Goal: Task Accomplishment & Management: Use online tool/utility

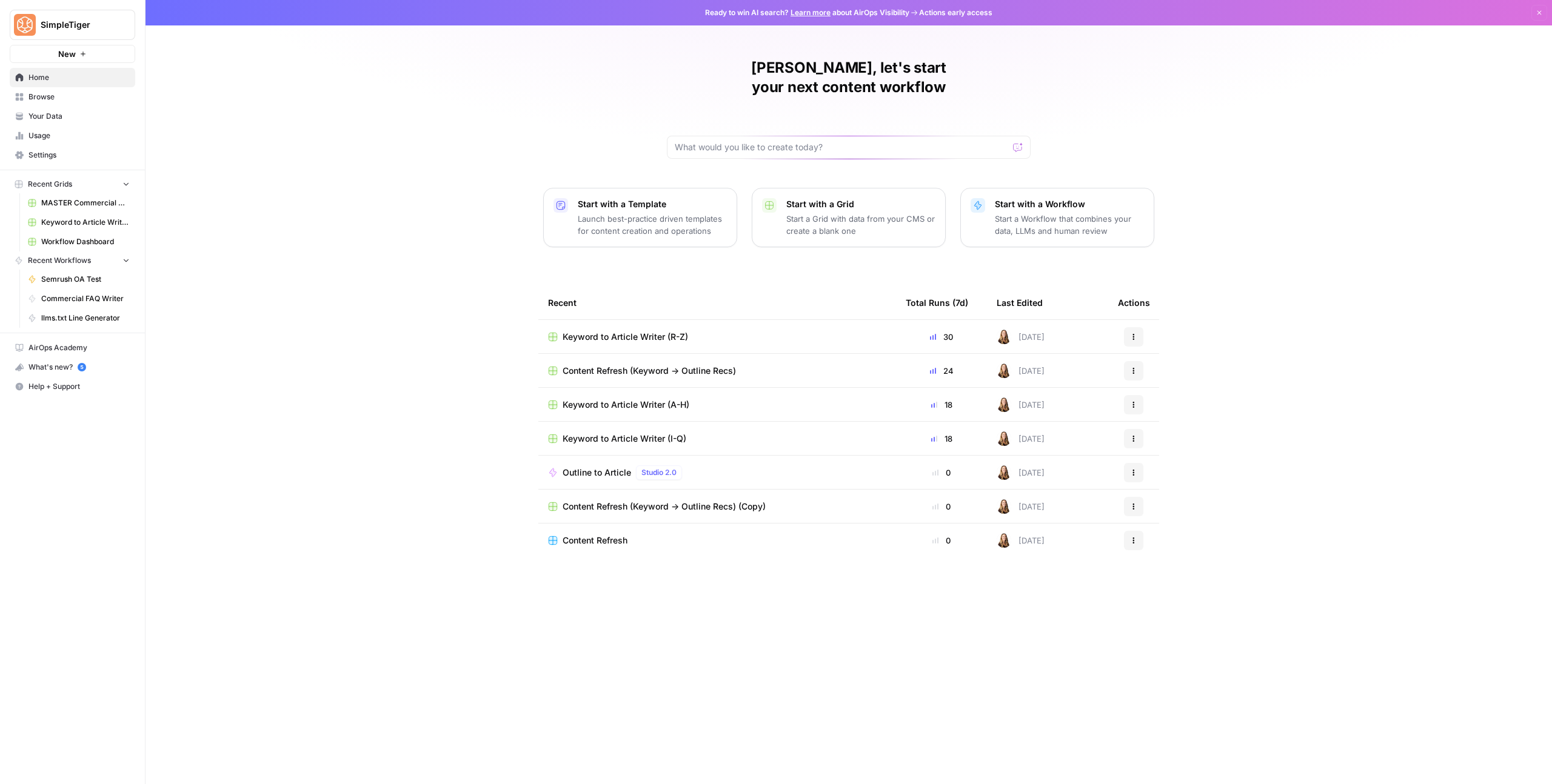
click at [1543, 12] on button "Dismiss" at bounding box center [1539, 12] width 16 height 16
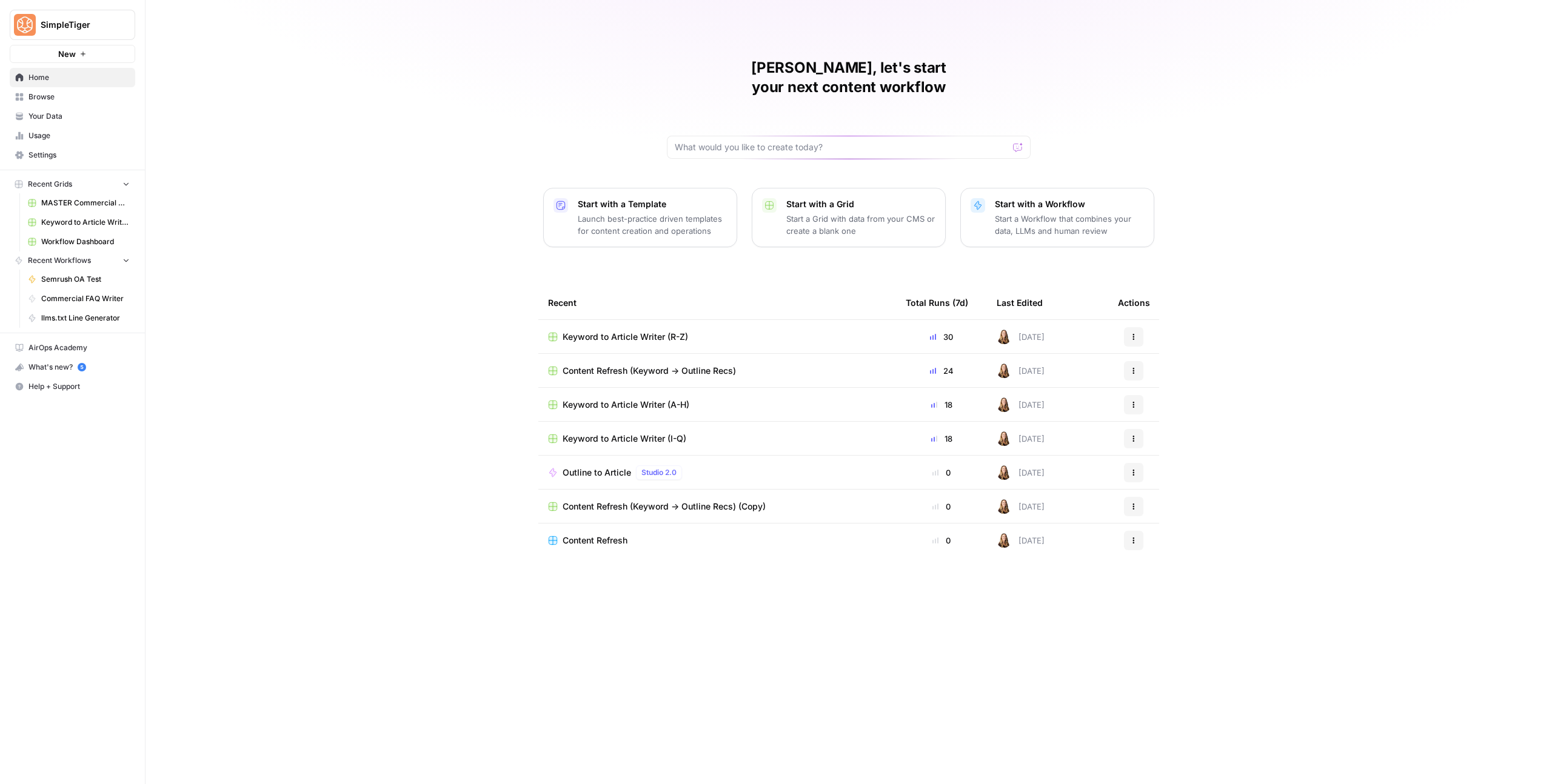
click at [664, 399] on span "Keyword to Article Writer (A-H)" at bounding box center [626, 405] width 127 height 12
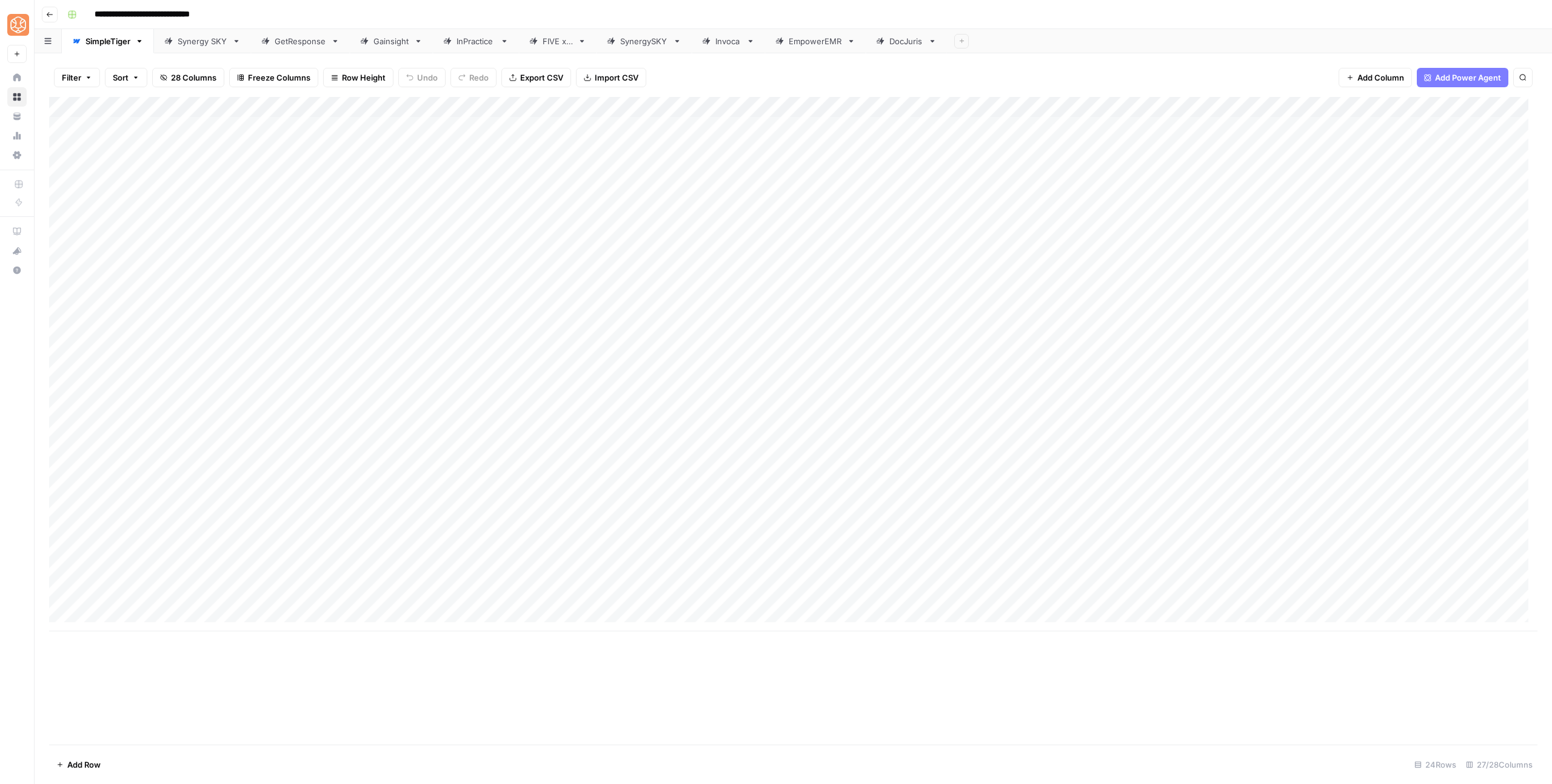
click at [48, 18] on button "Go back" at bounding box center [50, 14] width 16 height 16
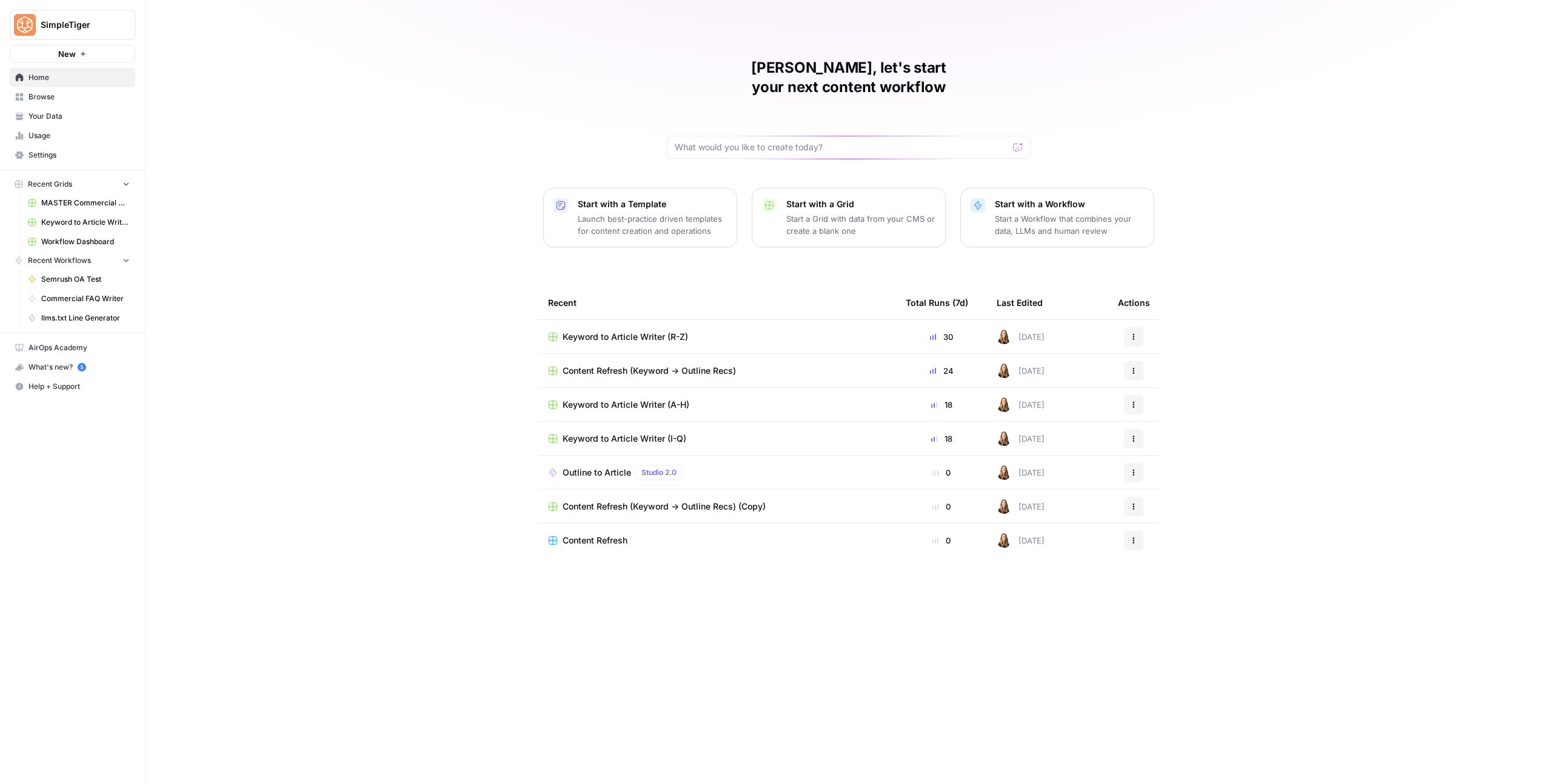
click at [625, 433] on span "Keyword to Article Writer (I-Q)" at bounding box center [624, 439] width 123 height 12
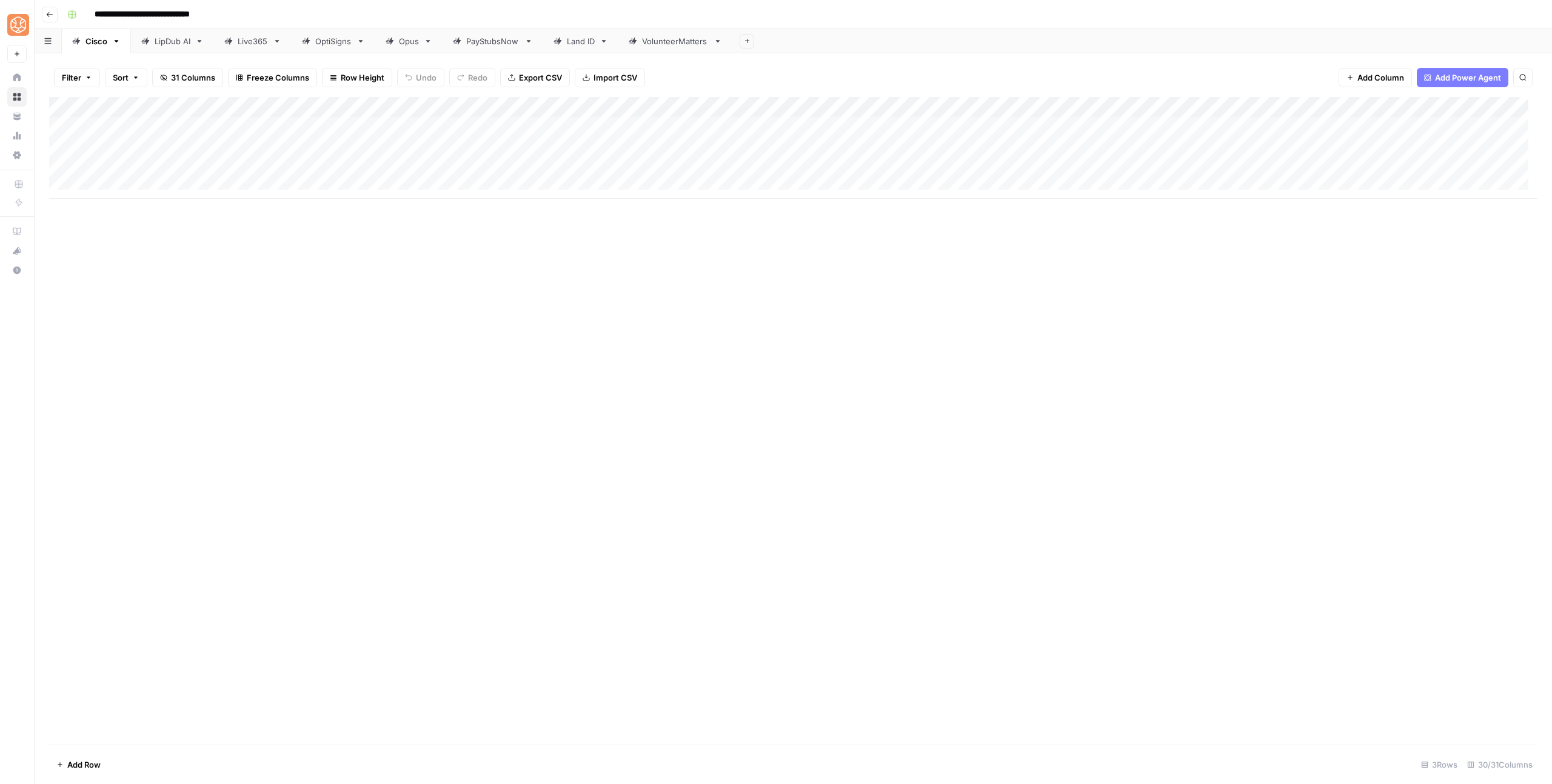
click at [54, 8] on button "Go back" at bounding box center [50, 14] width 16 height 16
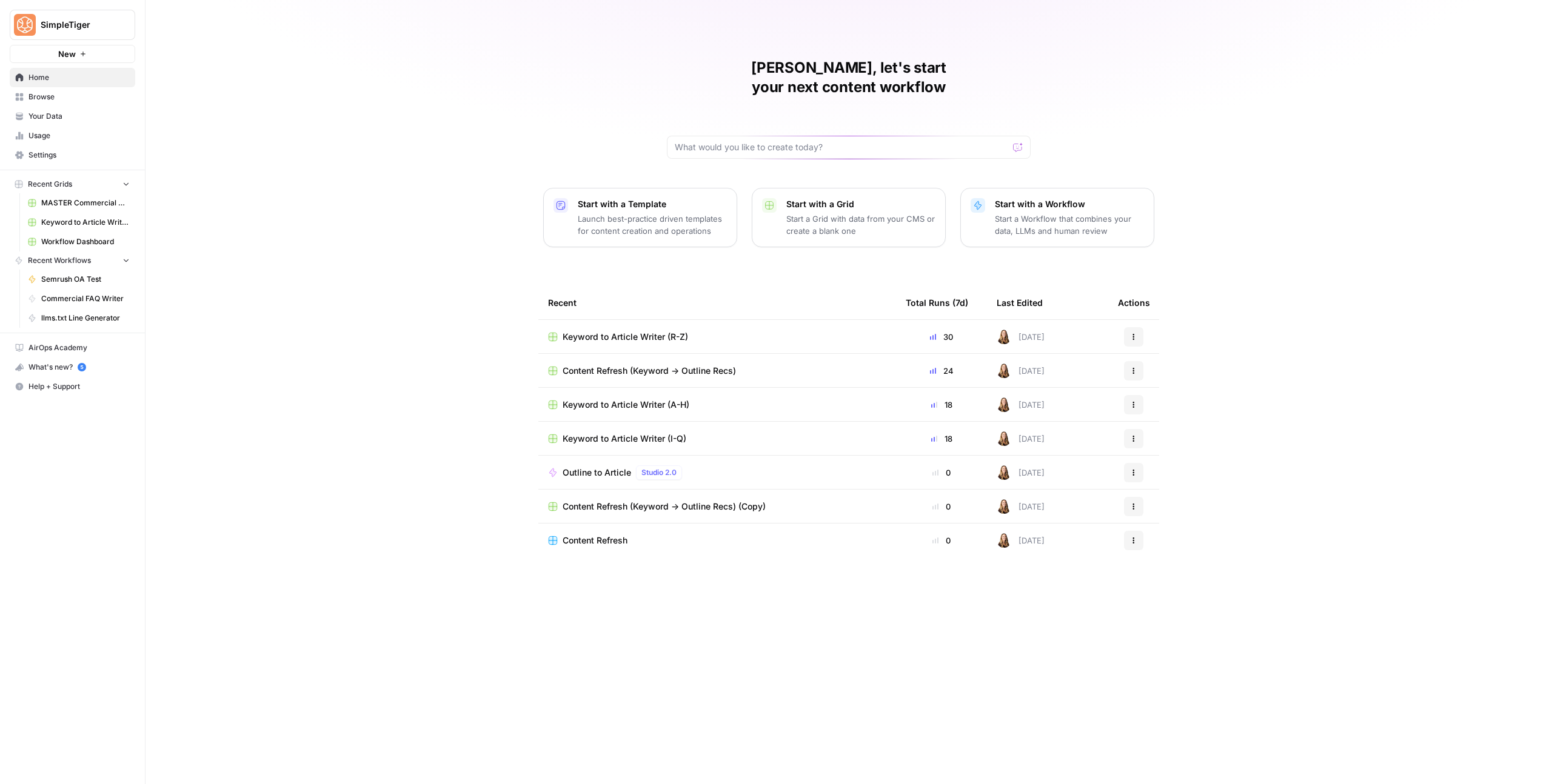
click at [623, 331] on span "Keyword to Article Writer (R-Z)" at bounding box center [625, 337] width 125 height 12
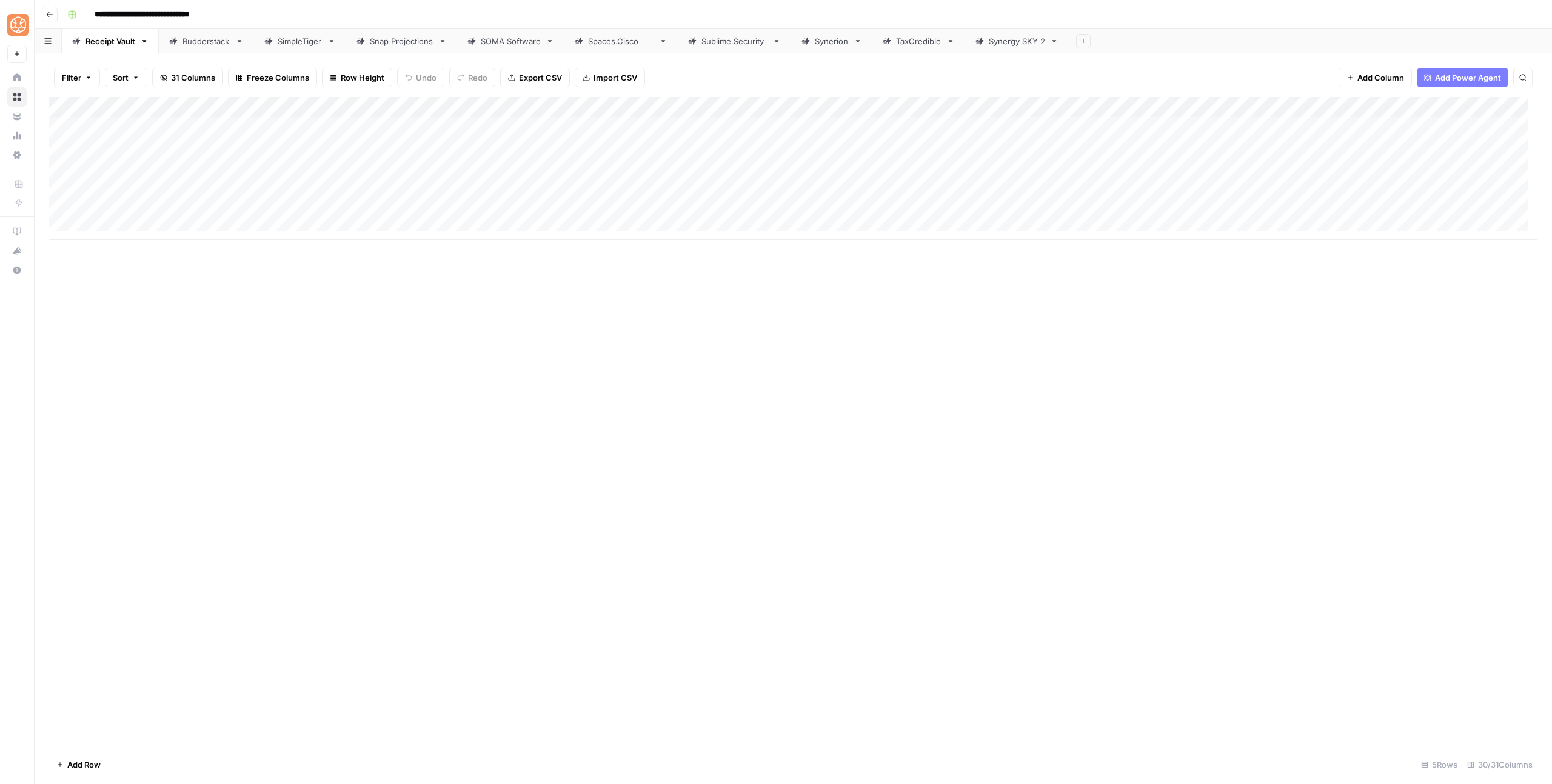
click at [48, 7] on button "Go back" at bounding box center [50, 14] width 16 height 16
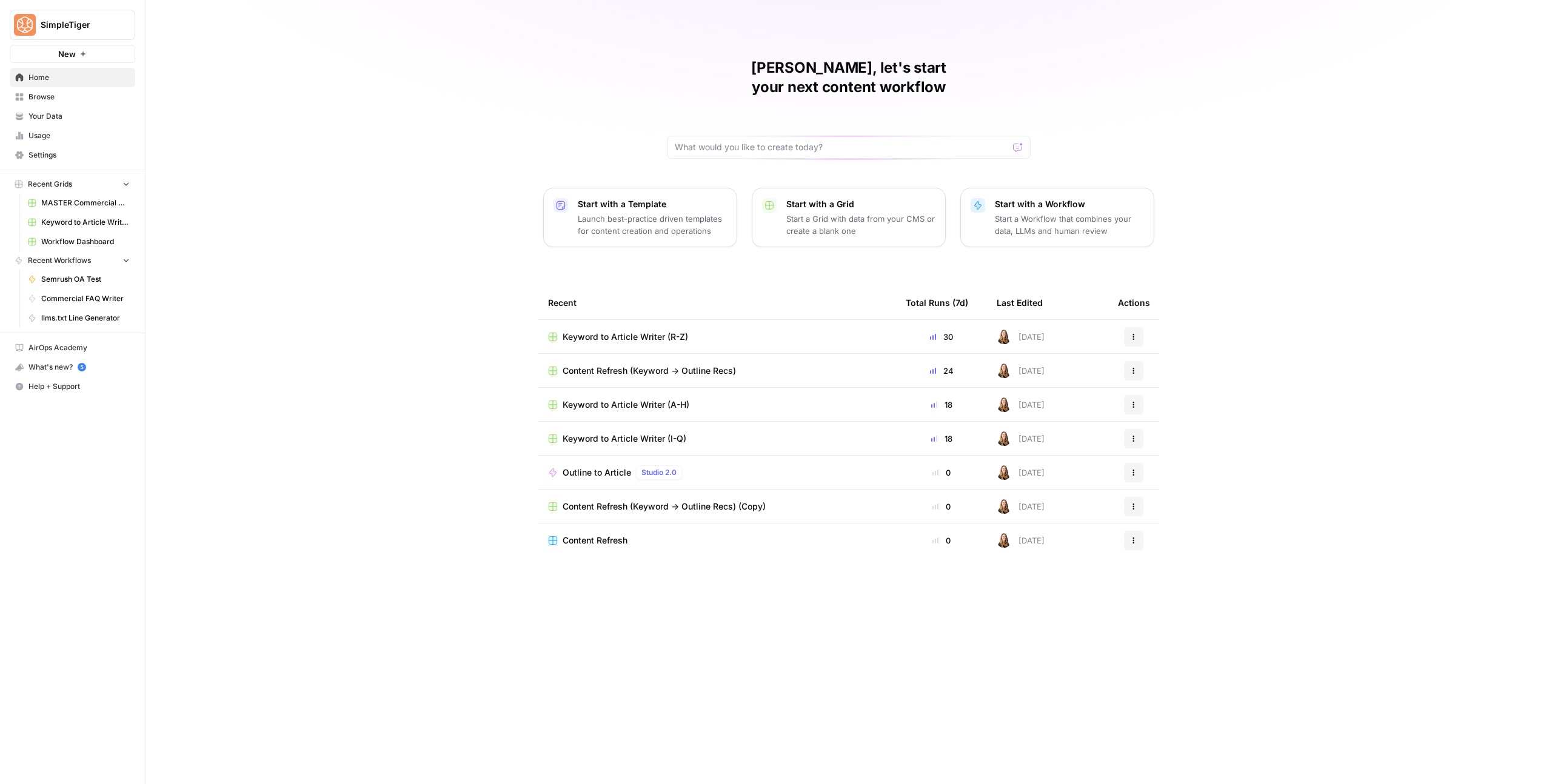
click at [598, 433] on span "Keyword to Article Writer (I-Q)" at bounding box center [624, 439] width 123 height 12
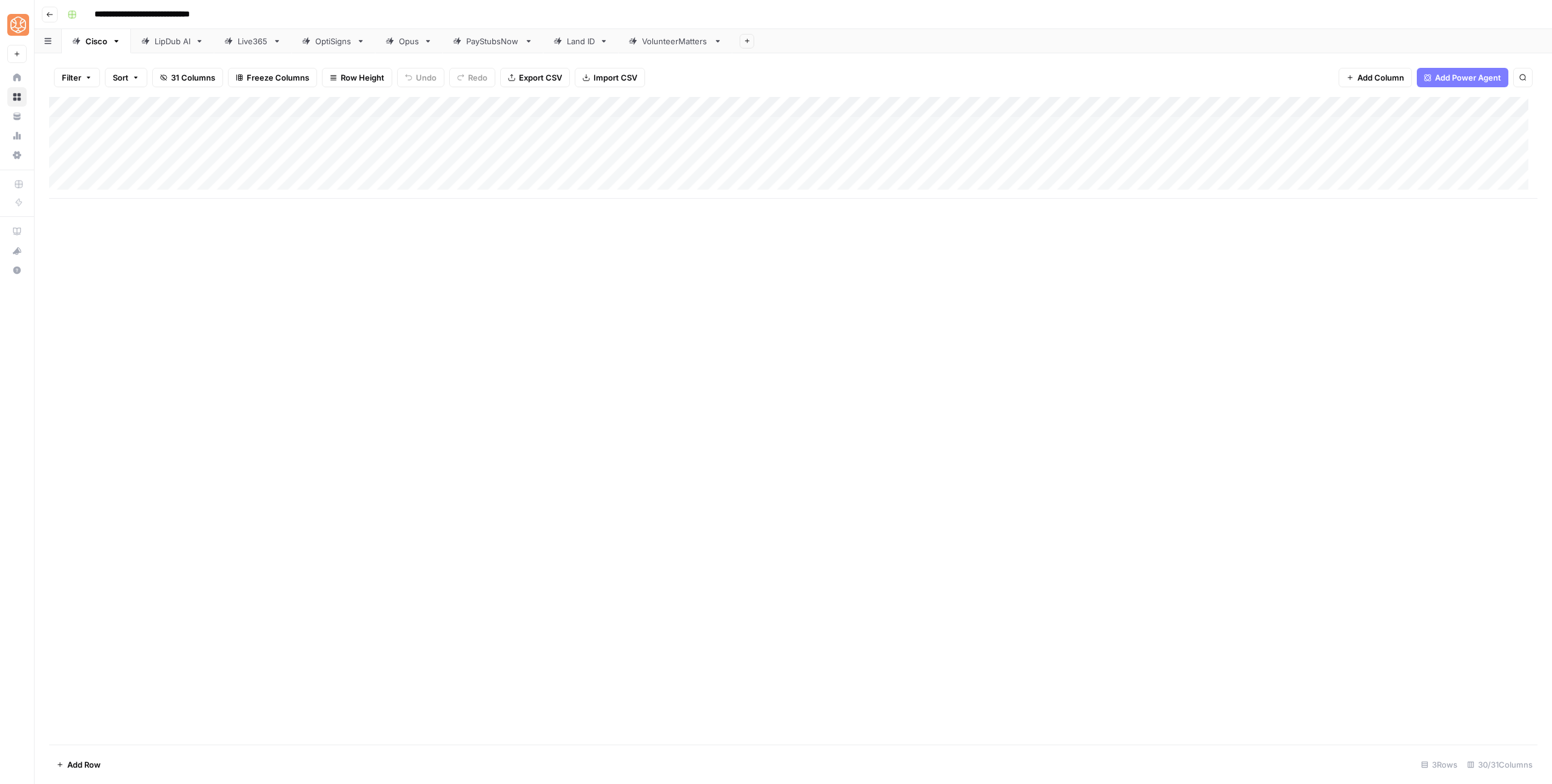
click at [672, 48] on link "VolunteerMatters" at bounding box center [675, 41] width 114 height 24
click at [719, 43] on icon "button" at bounding box center [718, 41] width 8 height 8
click at [748, 76] on span "Duplicate Sheet" at bounding box center [768, 81] width 58 height 12
click at [834, 43] on icon "button" at bounding box center [832, 41] width 8 height 8
click at [840, 67] on icon "button" at bounding box center [844, 64] width 8 height 8
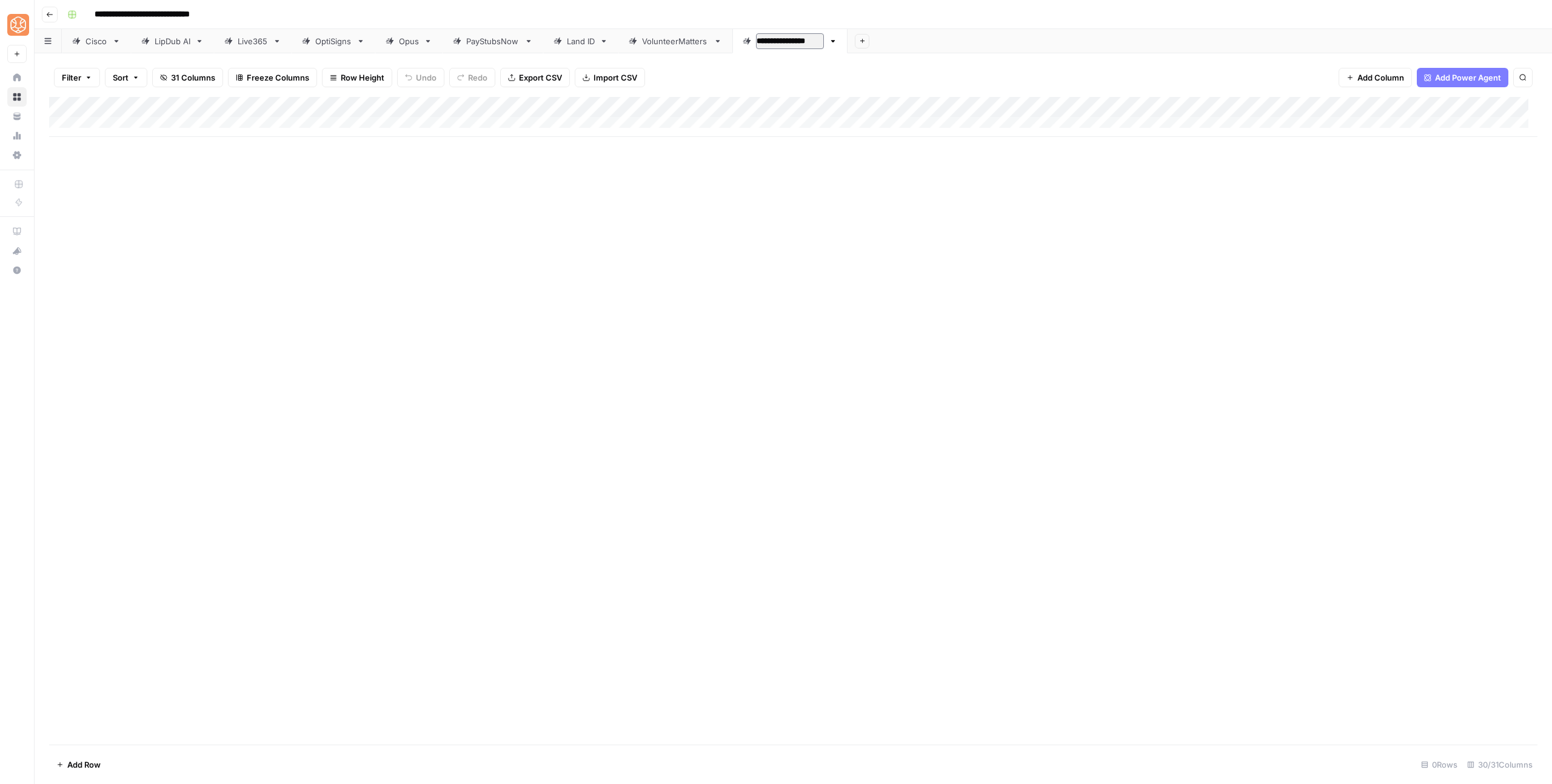
click at [813, 43] on input "**********" at bounding box center [790, 41] width 68 height 16
type input "**********"
click at [479, 103] on div "Add Column" at bounding box center [793, 117] width 1489 height 40
click at [523, 215] on button "Configure Inputs" at bounding box center [546, 209] width 134 height 17
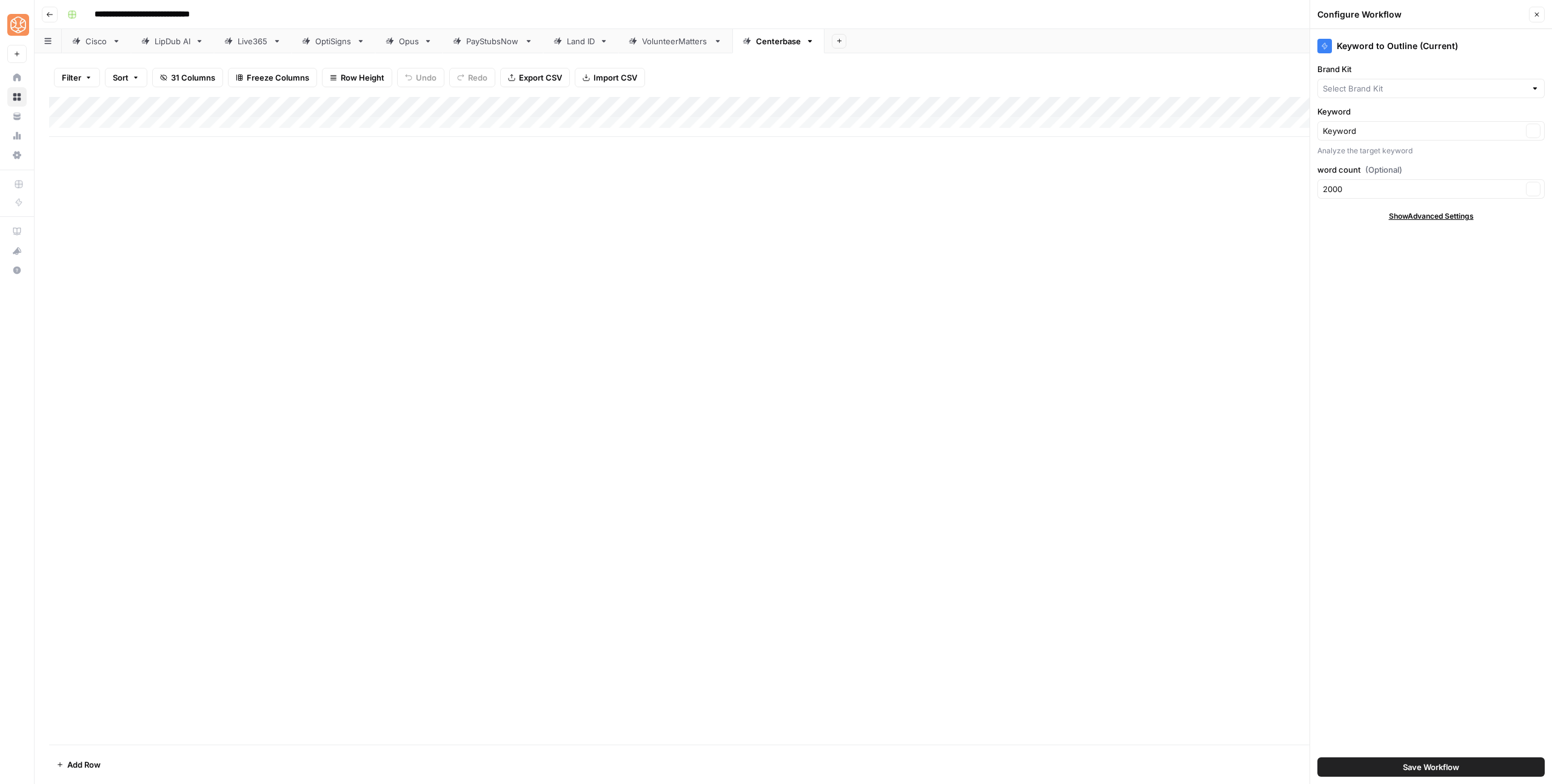
type input "VolunteerMatters"
click at [1464, 92] on input "Brand Kit" at bounding box center [1422, 89] width 199 height 12
click at [1400, 260] on span "Centerbase" at bounding box center [1429, 264] width 202 height 12
type input "Centerbase"
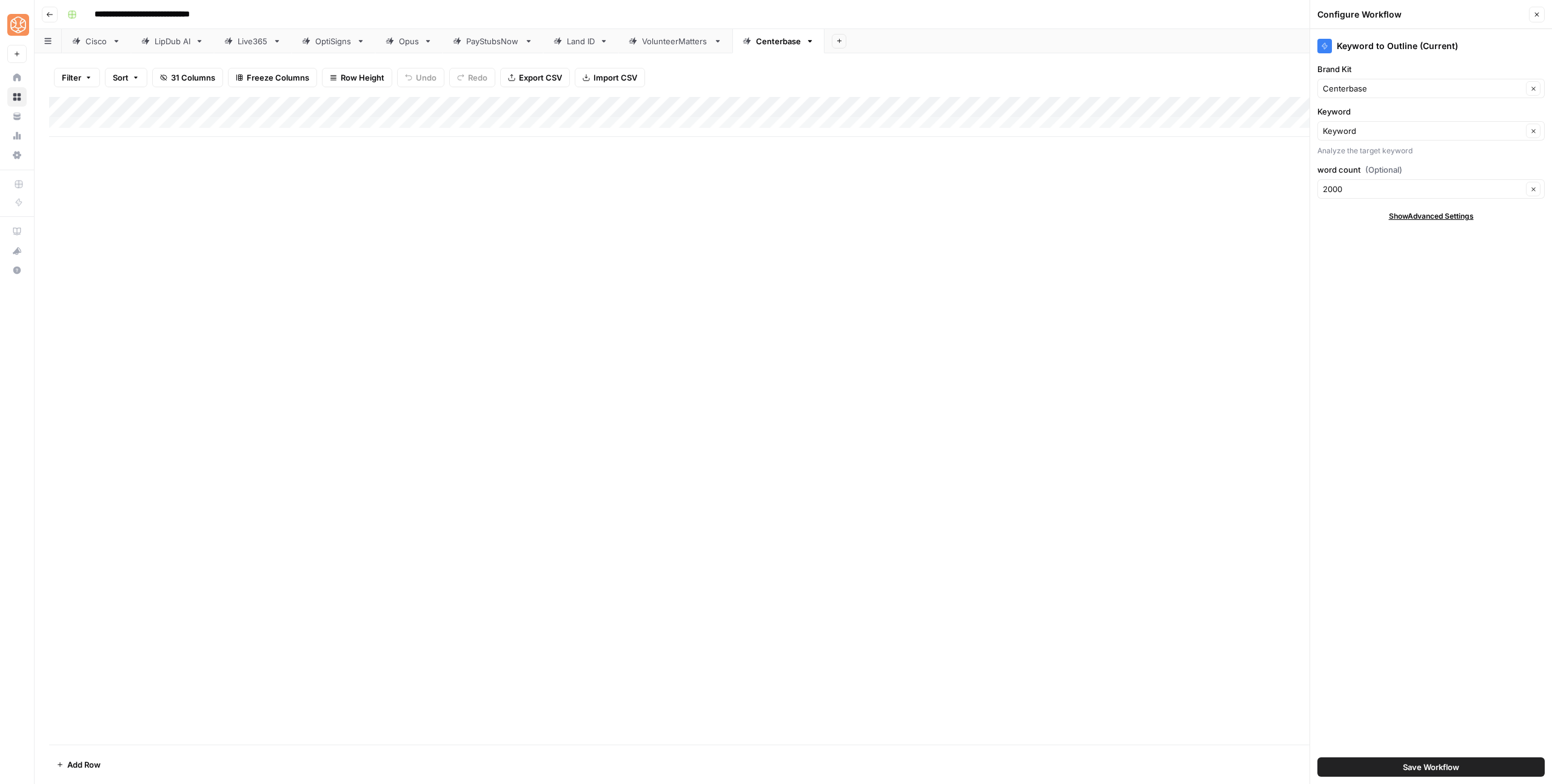
click at [1452, 760] on button "Save Workflow" at bounding box center [1431, 767] width 227 height 19
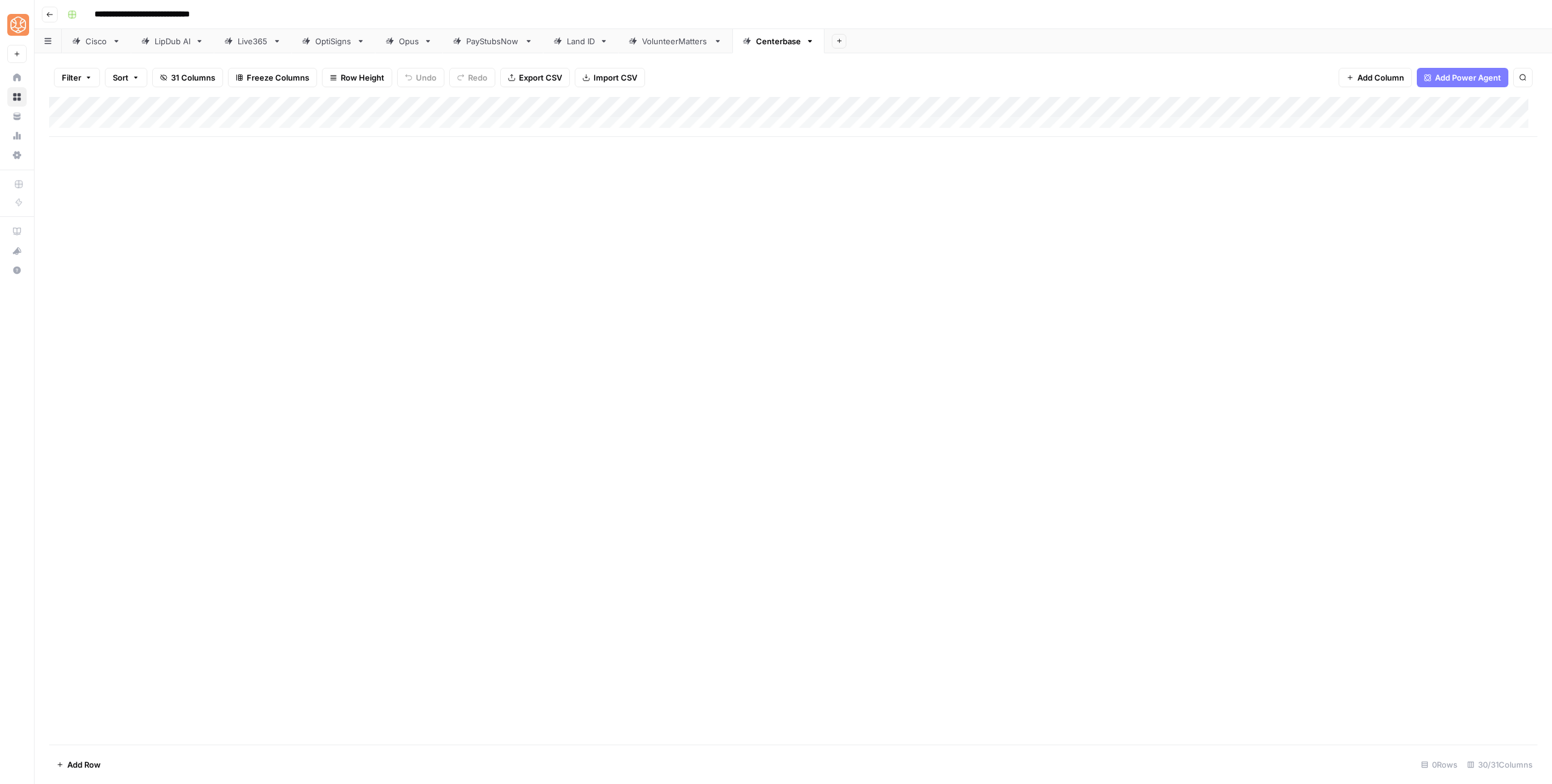
click at [154, 120] on div "Add Column" at bounding box center [793, 117] width 1489 height 40
type textarea "**********"
click at [181, 216] on div "Add Column" at bounding box center [793, 421] width 1489 height 648
click at [312, 127] on div "Add Column" at bounding box center [793, 127] width 1489 height 61
click at [291, 125] on div "Add Column" at bounding box center [793, 127] width 1489 height 61
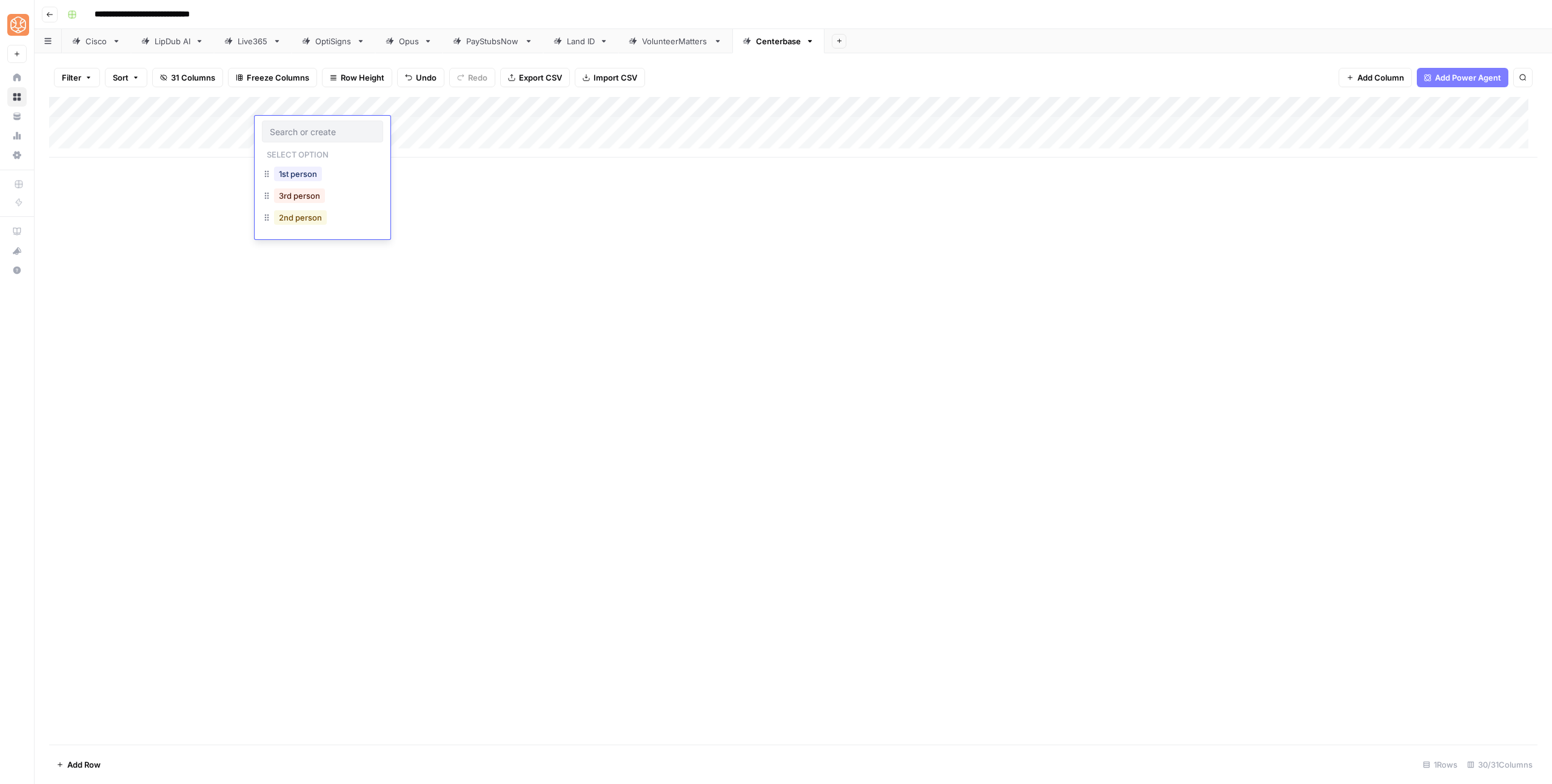
click at [300, 211] on button "2nd person" at bounding box center [300, 217] width 53 height 14
click at [1491, 130] on div "Add Column" at bounding box center [793, 127] width 1489 height 61
click at [1476, 127] on div "Add Column" at bounding box center [793, 127] width 1489 height 61
click at [1437, 201] on button "blog" at bounding box center [1443, 196] width 26 height 14
click at [524, 127] on div "Add Column" at bounding box center [793, 127] width 1489 height 61
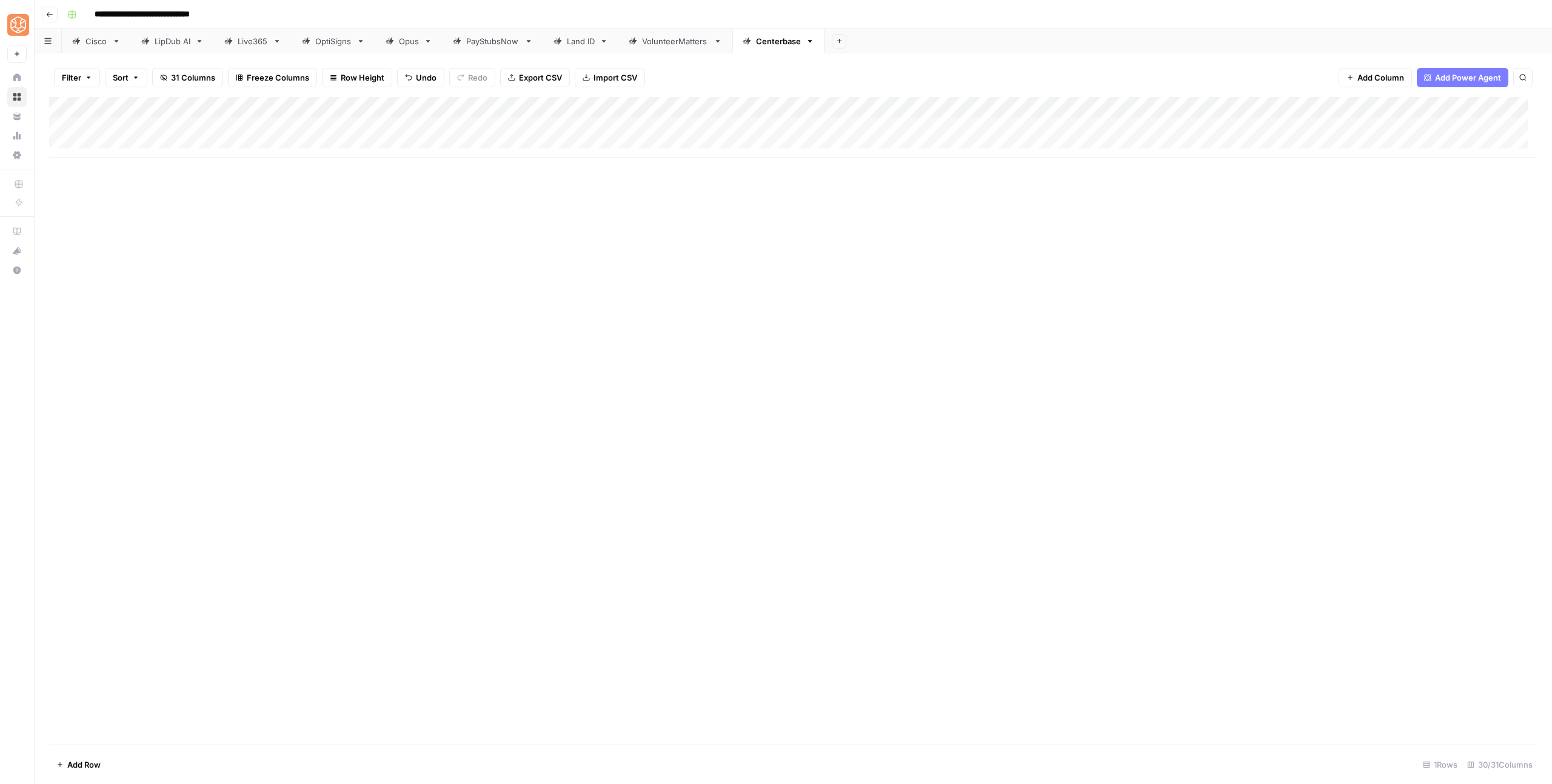
click at [147, 143] on div "Add Column" at bounding box center [793, 127] width 1489 height 61
type textarea "**********"
click at [309, 255] on div "Add Column" at bounding box center [793, 421] width 1489 height 648
click at [101, 161] on div "Add Column" at bounding box center [793, 138] width 1489 height 81
type textarea "**********"
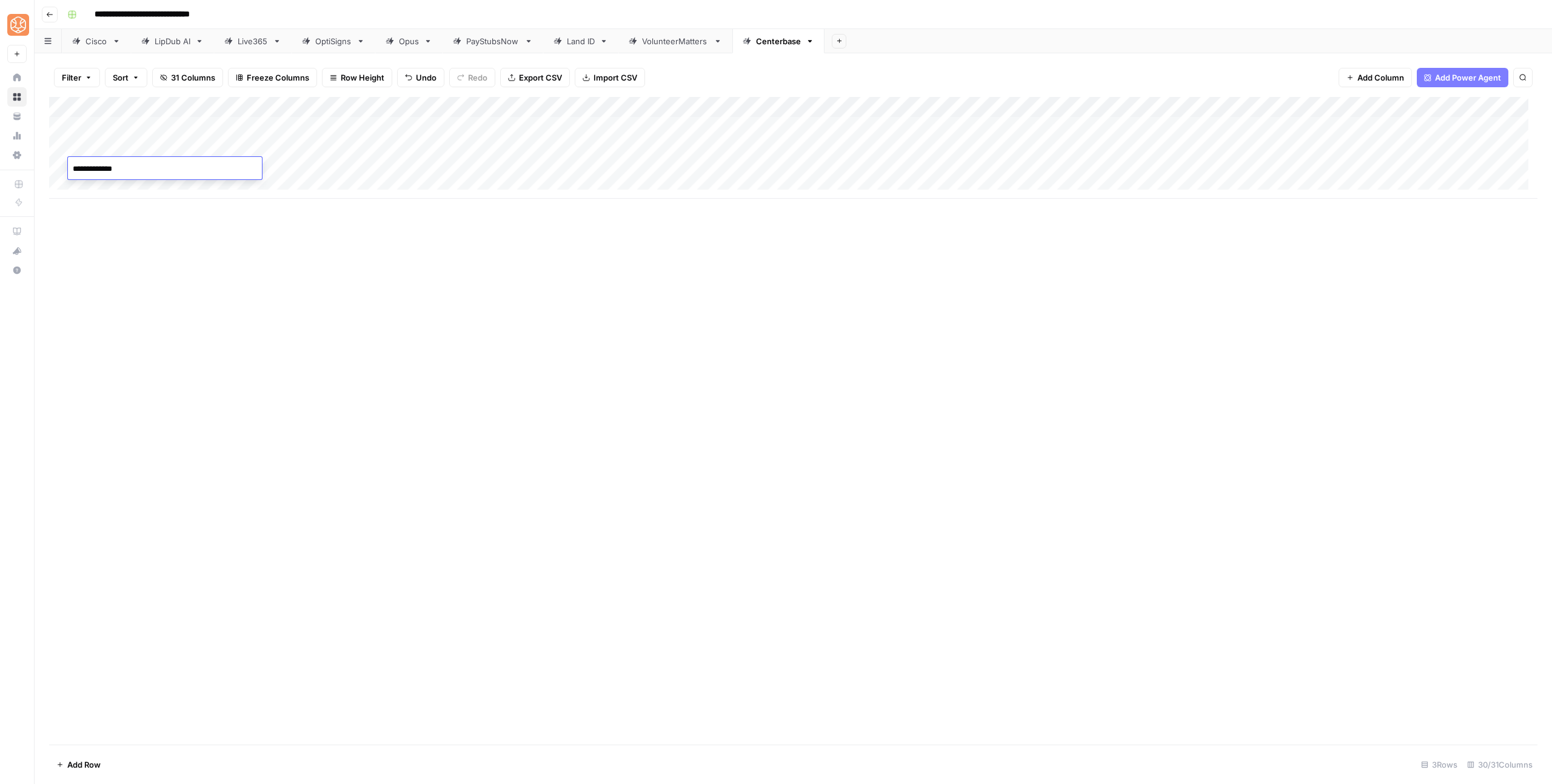
click at [206, 262] on div "Add Column" at bounding box center [793, 421] width 1489 height 648
click at [106, 184] on div "Add Column" at bounding box center [793, 148] width 1489 height 102
type textarea "**********"
click at [156, 268] on div "Add Column" at bounding box center [793, 421] width 1489 height 648
click at [322, 122] on div "Add Column" at bounding box center [793, 158] width 1489 height 123
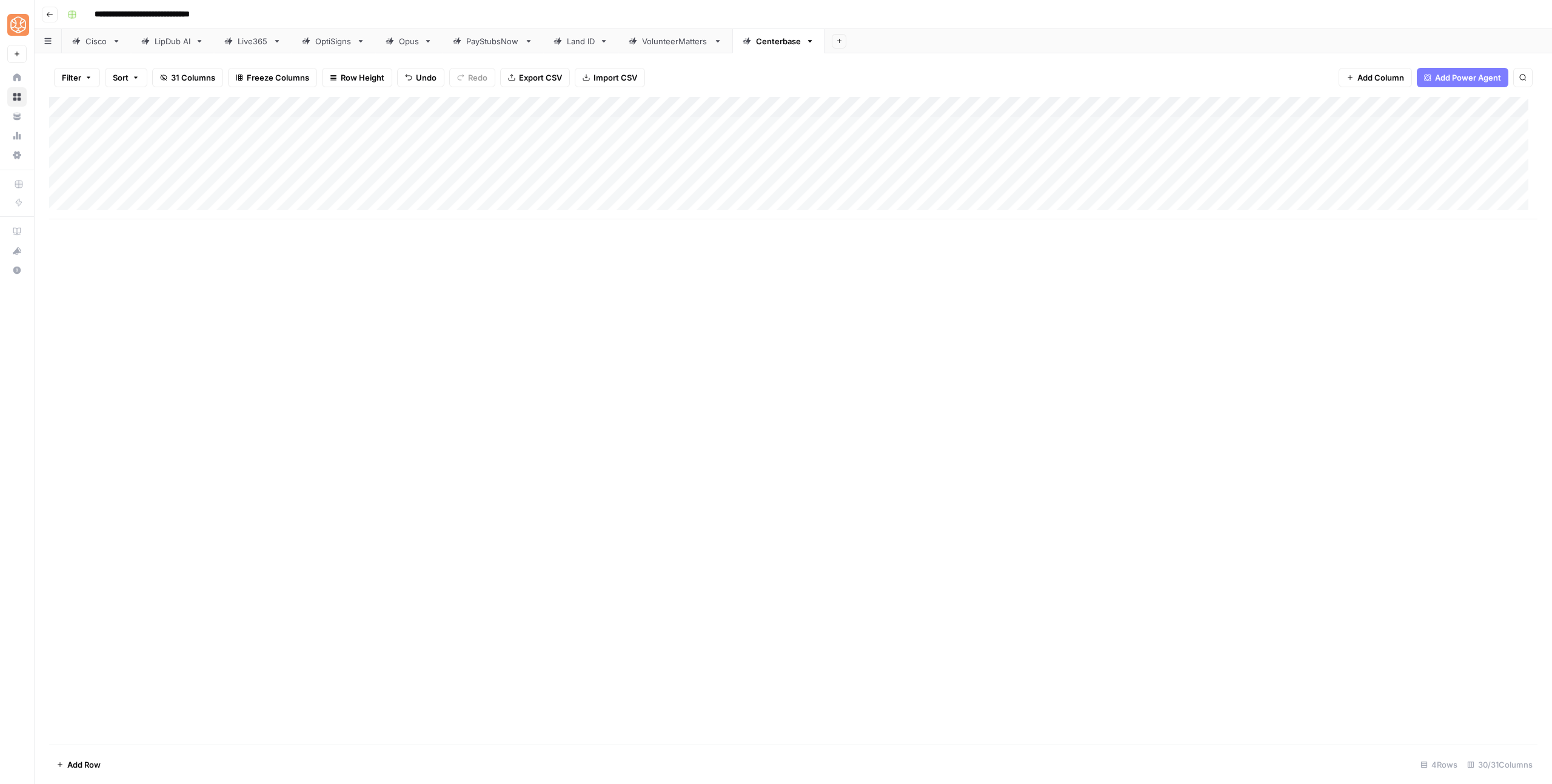
drag, startPoint x: 365, startPoint y: 139, endPoint x: 356, endPoint y: 181, distance: 43.0
click at [356, 181] on div "Add Column" at bounding box center [793, 158] width 1489 height 123
click at [1496, 121] on div "Add Column" at bounding box center [793, 158] width 1489 height 123
drag, startPoint x: 1163, startPoint y: 136, endPoint x: 1158, endPoint y: 179, distance: 43.3
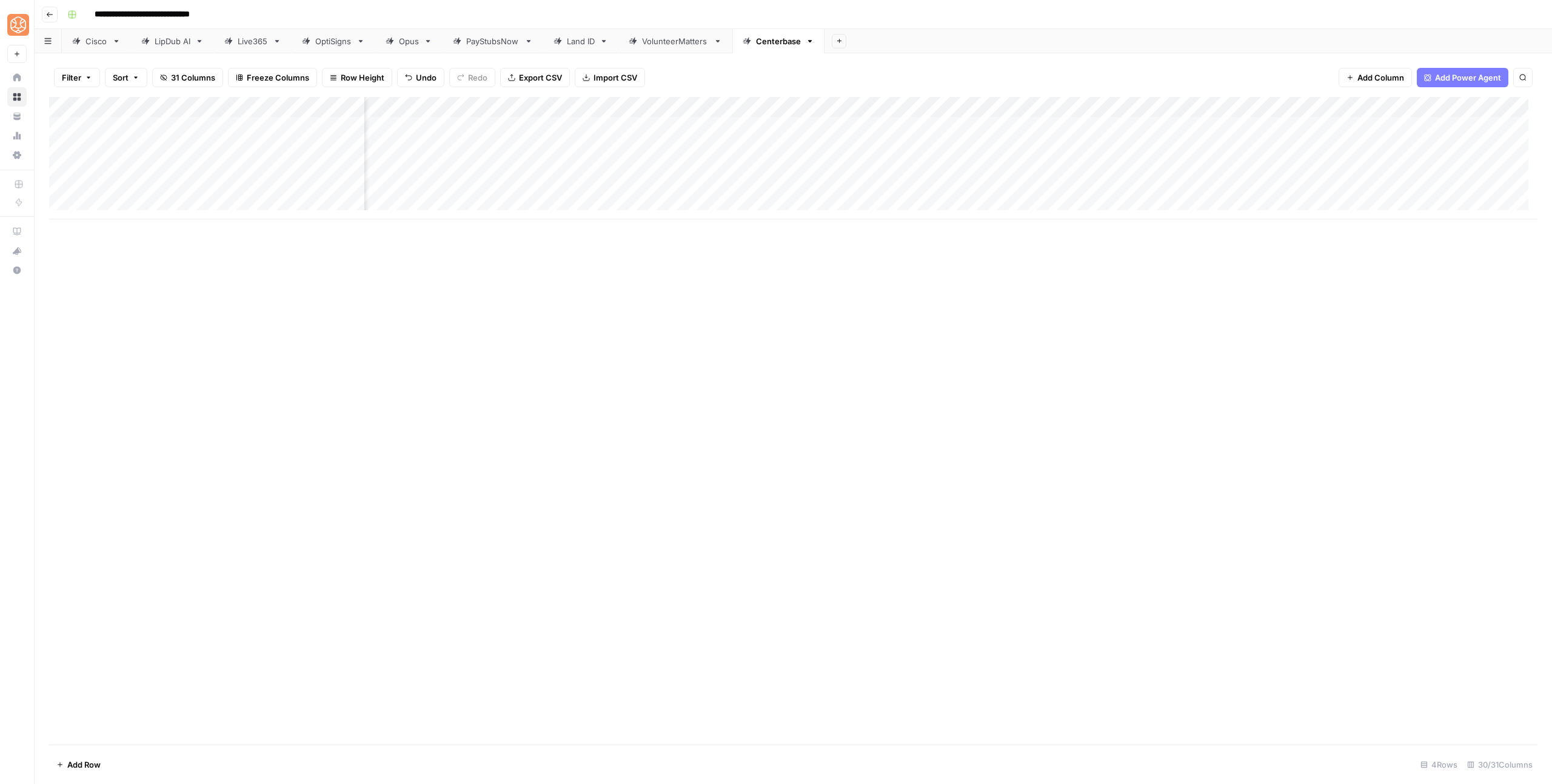
click at [1159, 185] on div "Add Column" at bounding box center [793, 158] width 1489 height 123
click at [1176, 104] on div "Add Column" at bounding box center [793, 158] width 1489 height 123
click at [1218, 210] on span "Configure Inputs" at bounding box center [1241, 209] width 106 height 12
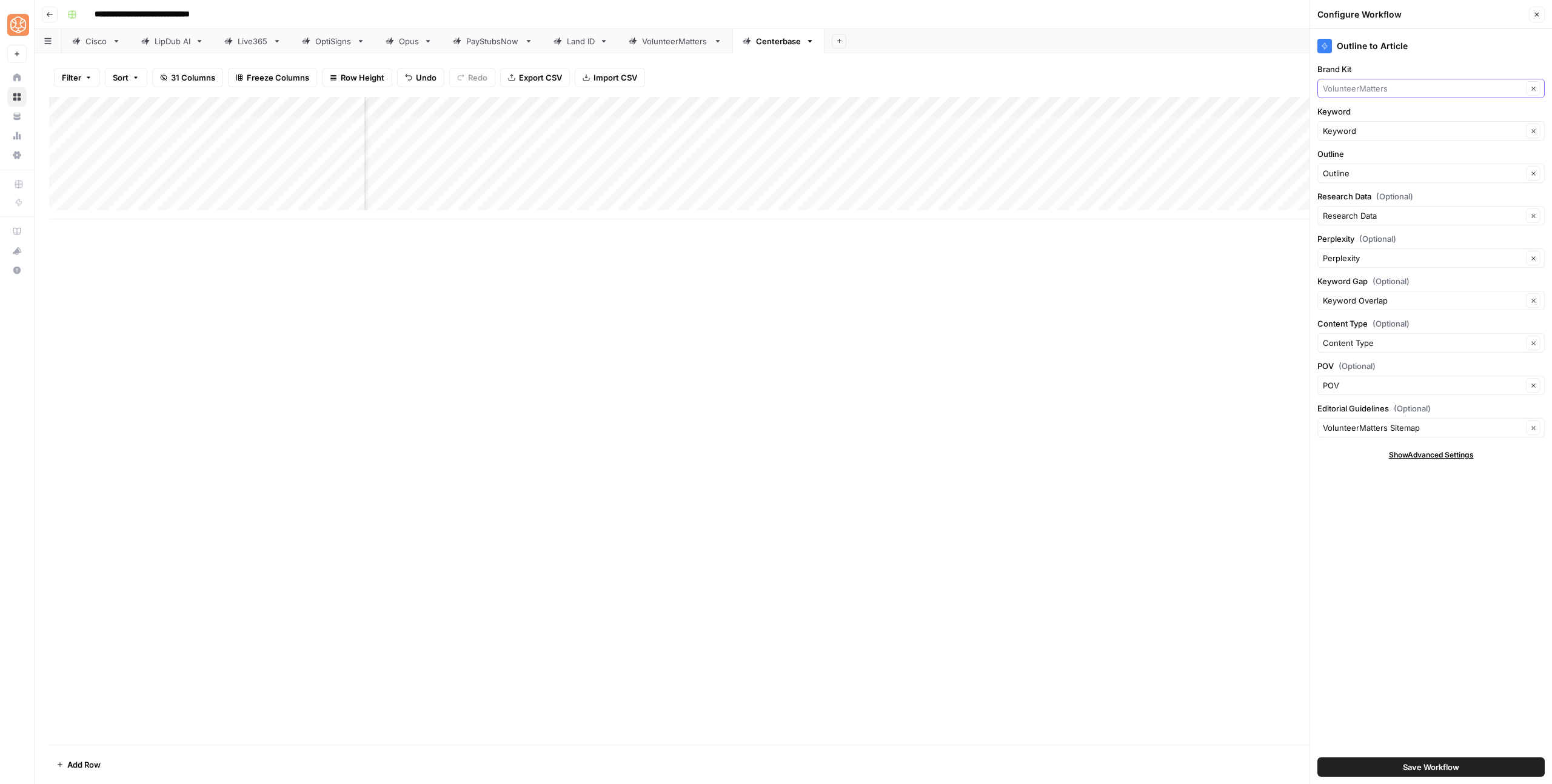
click at [1371, 90] on input "Brand Kit" at bounding box center [1422, 89] width 199 height 12
click at [1384, 226] on span "Centerbase" at bounding box center [1429, 226] width 202 height 12
type input "Centerbase"
click at [1422, 426] on input "Editorial Guidelines (Optional)" at bounding box center [1422, 428] width 199 height 12
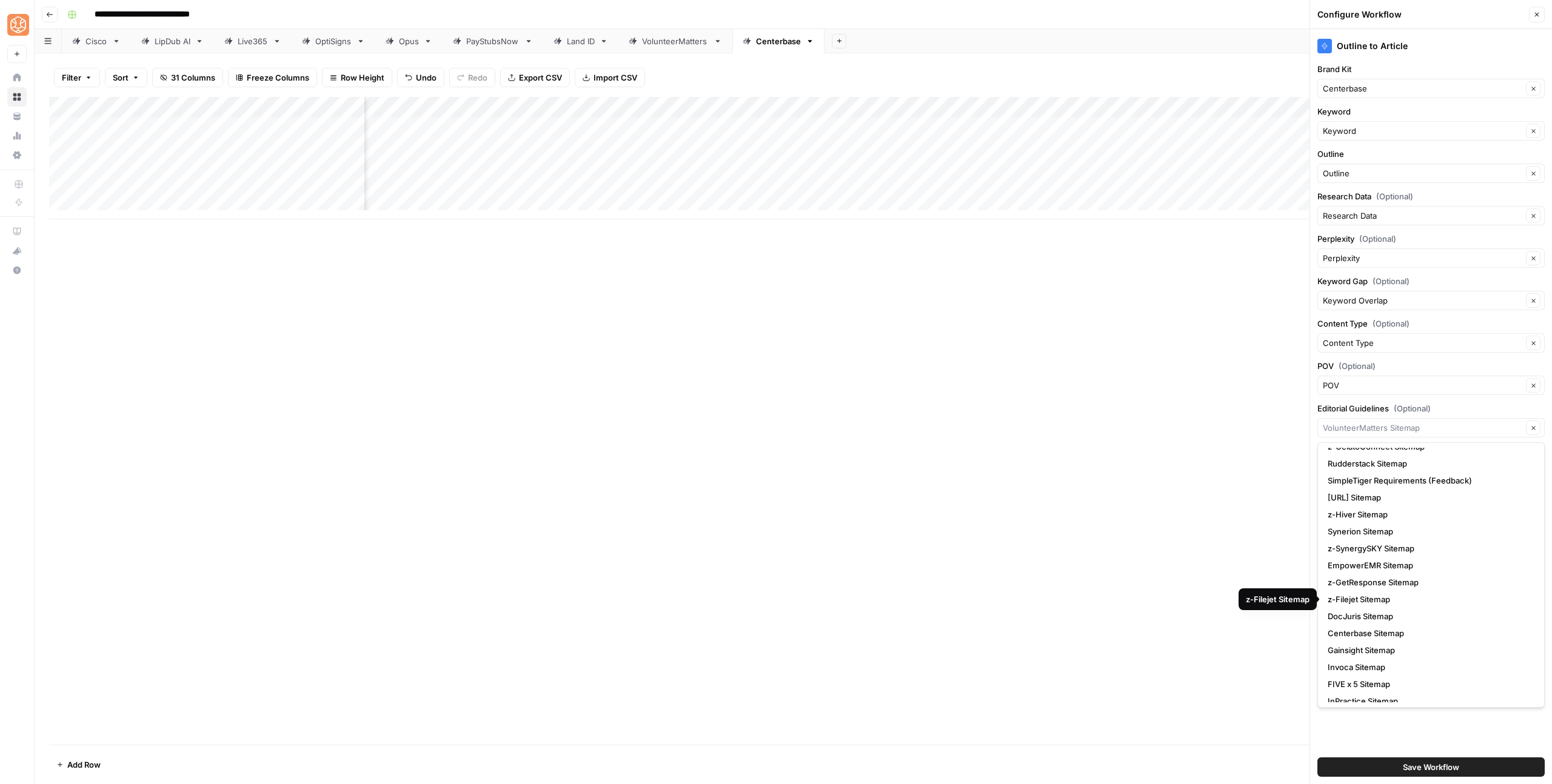
scroll to position [68, 0]
click at [1433, 604] on span "Centerbase Sitemap" at bounding box center [1429, 610] width 202 height 12
type input "Centerbase Sitemap"
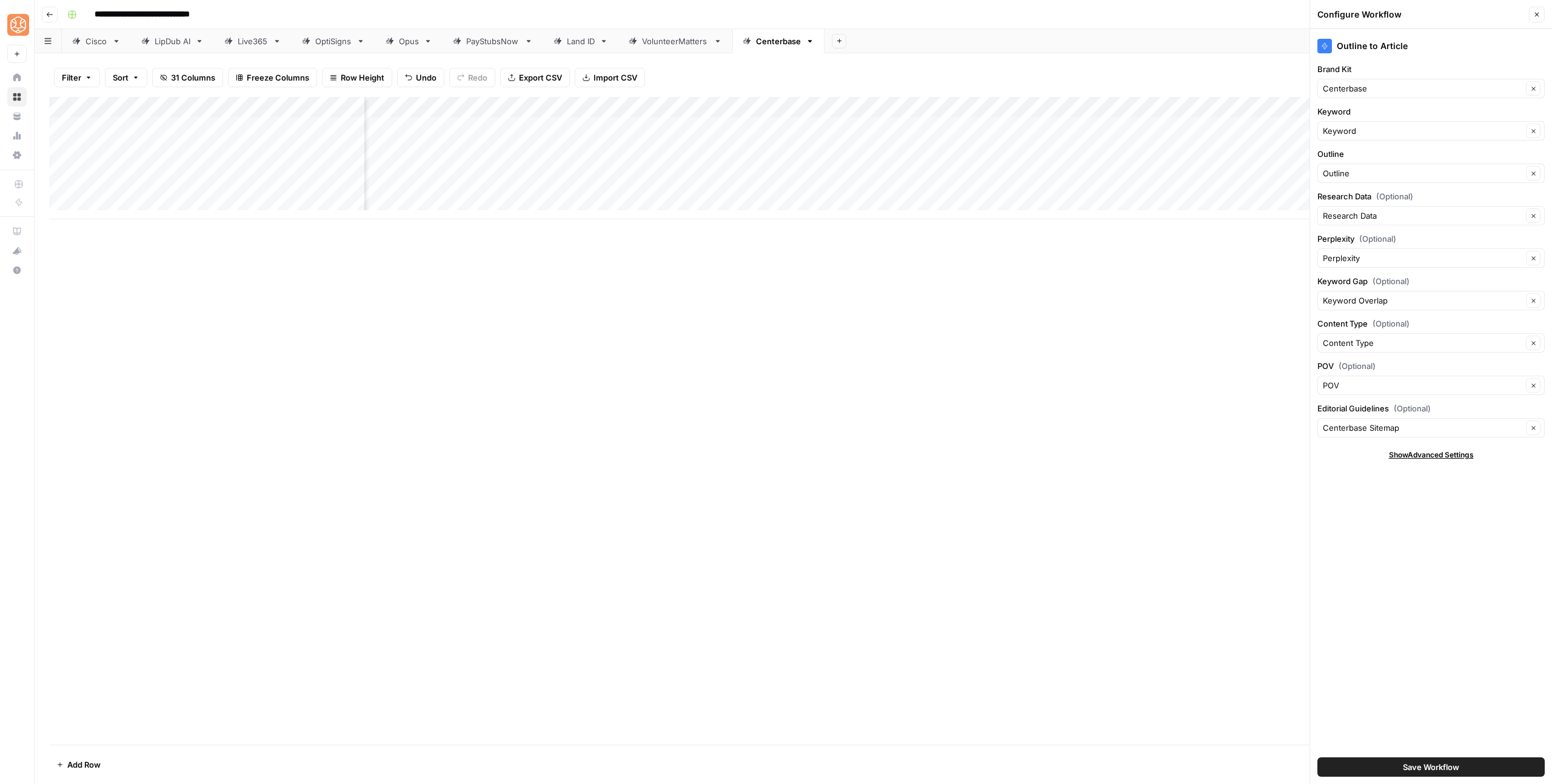
click at [1440, 772] on span "Save Workflow" at bounding box center [1431, 767] width 57 height 12
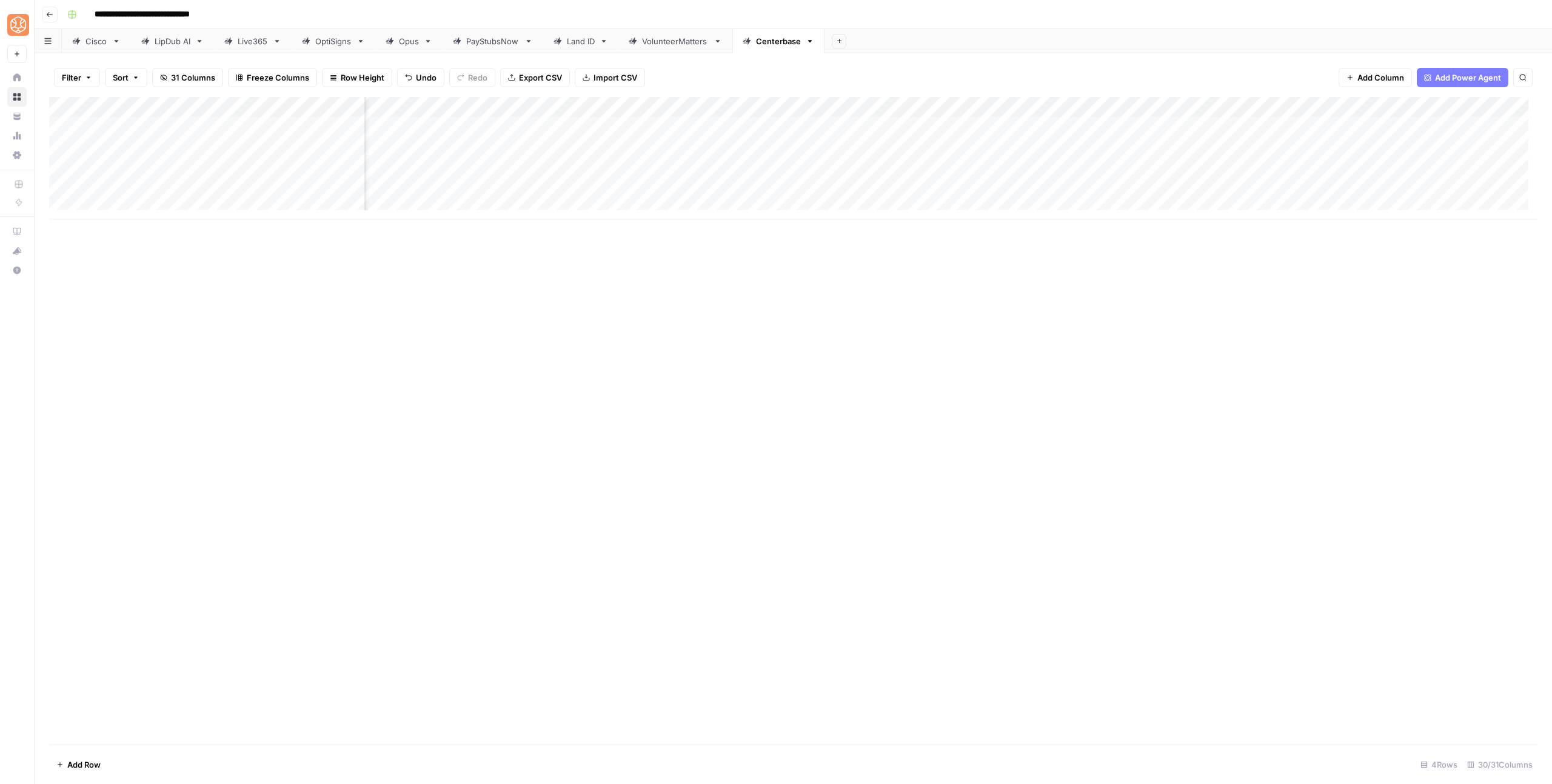
click at [1395, 107] on div "Add Column" at bounding box center [793, 158] width 1489 height 123
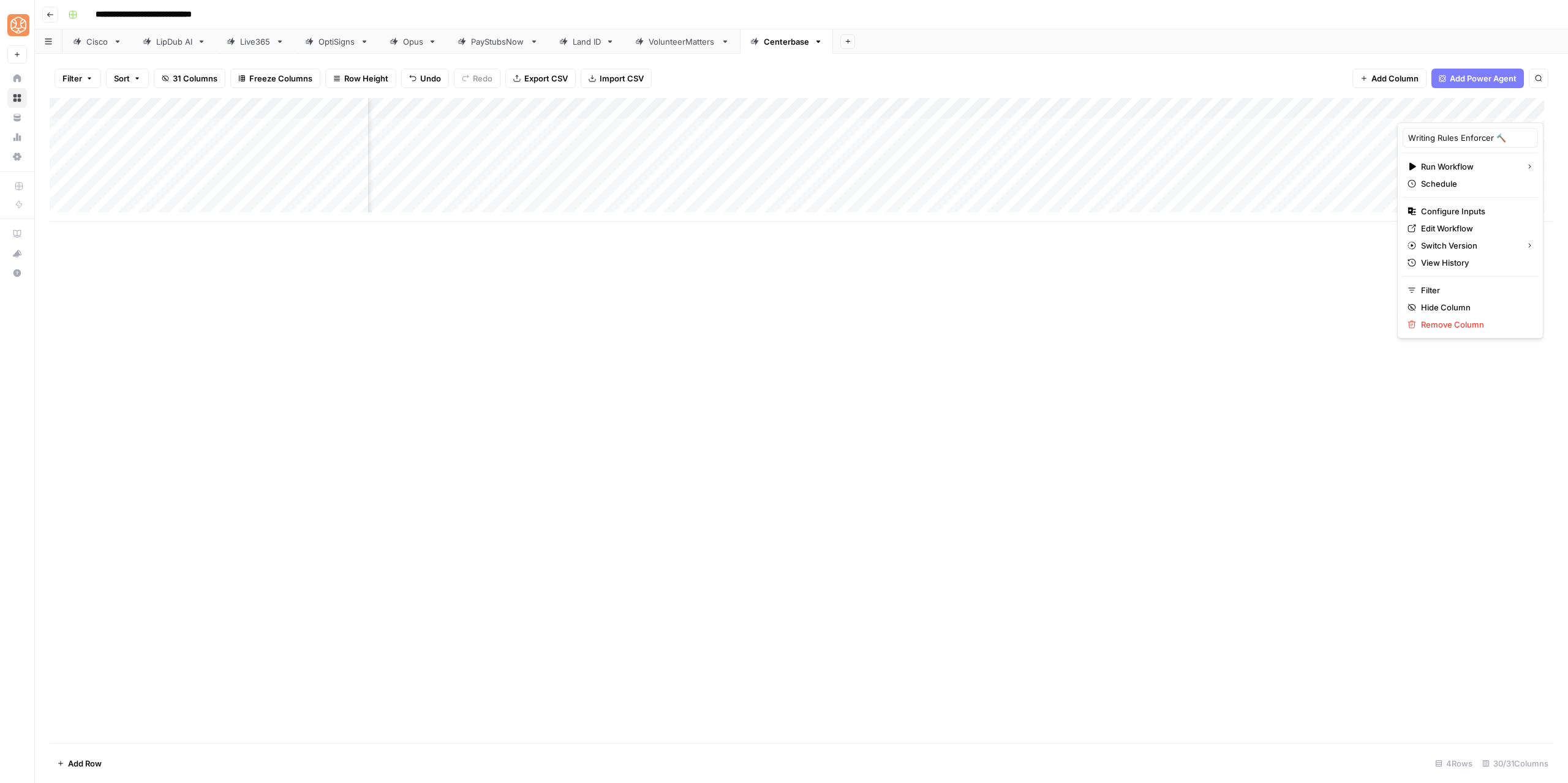
click at [1432, 201] on div "Writing Rules Enforcer 🔨 Run Workflow Schedule Configure Inputs Edit Workflow S…" at bounding box center [1471, 230] width 146 height 216
click at [1424, 205] on span "Configure Inputs" at bounding box center [1475, 212] width 107 height 13
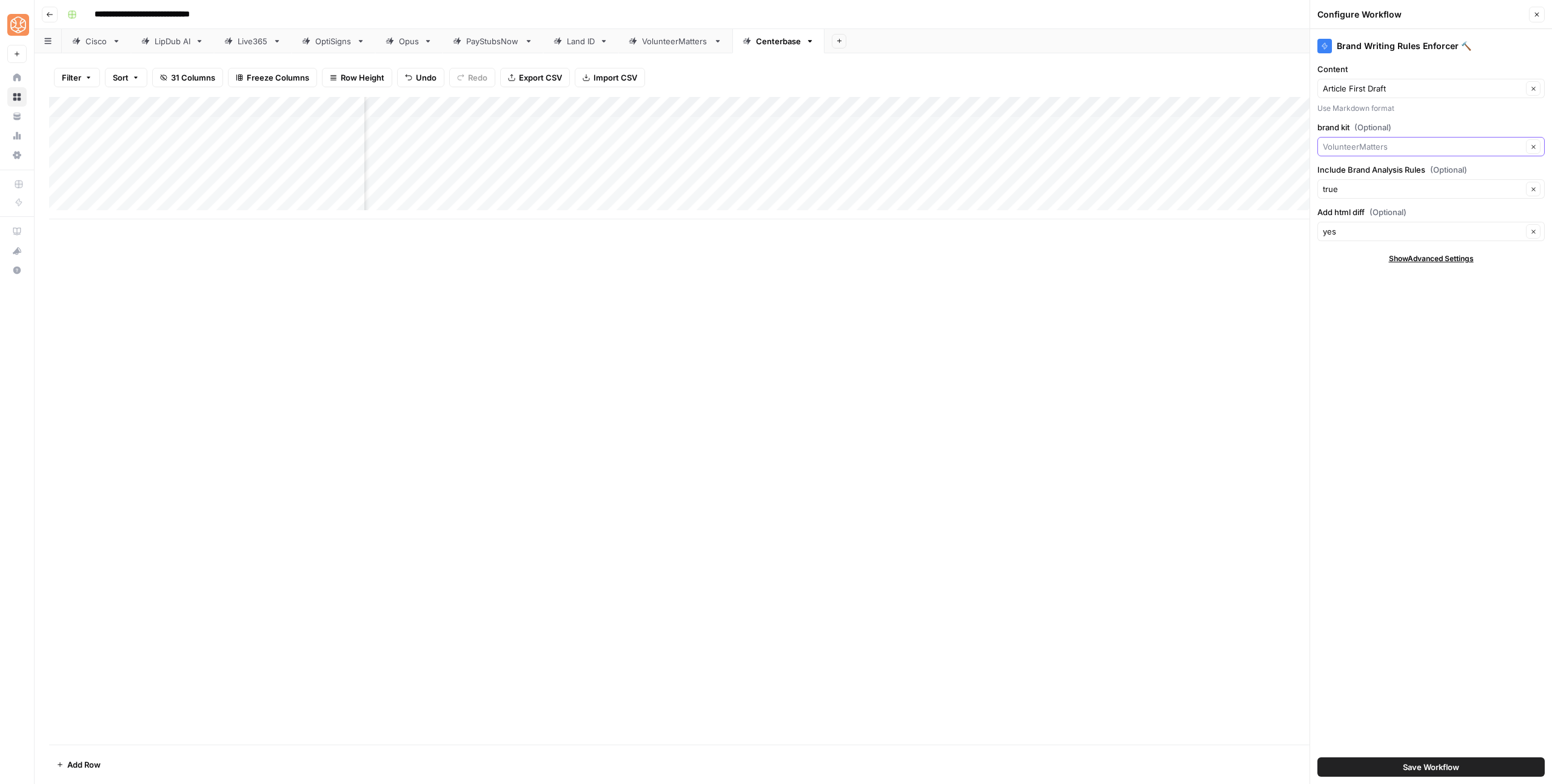
click at [1351, 144] on input "brand kit (Optional)" at bounding box center [1422, 147] width 199 height 12
click at [1398, 245] on span "Centerbase" at bounding box center [1429, 243] width 202 height 12
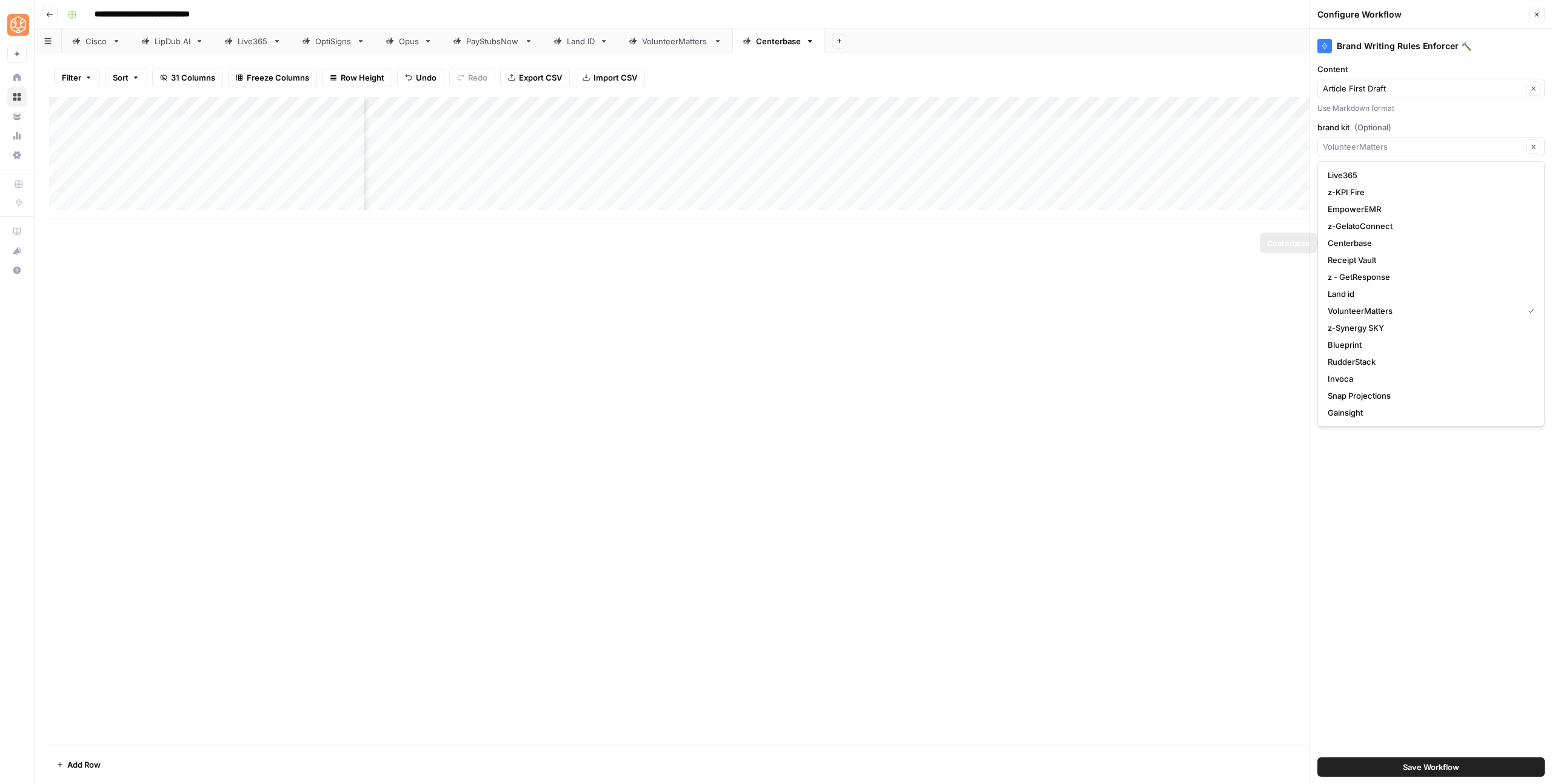
type input "Centerbase"
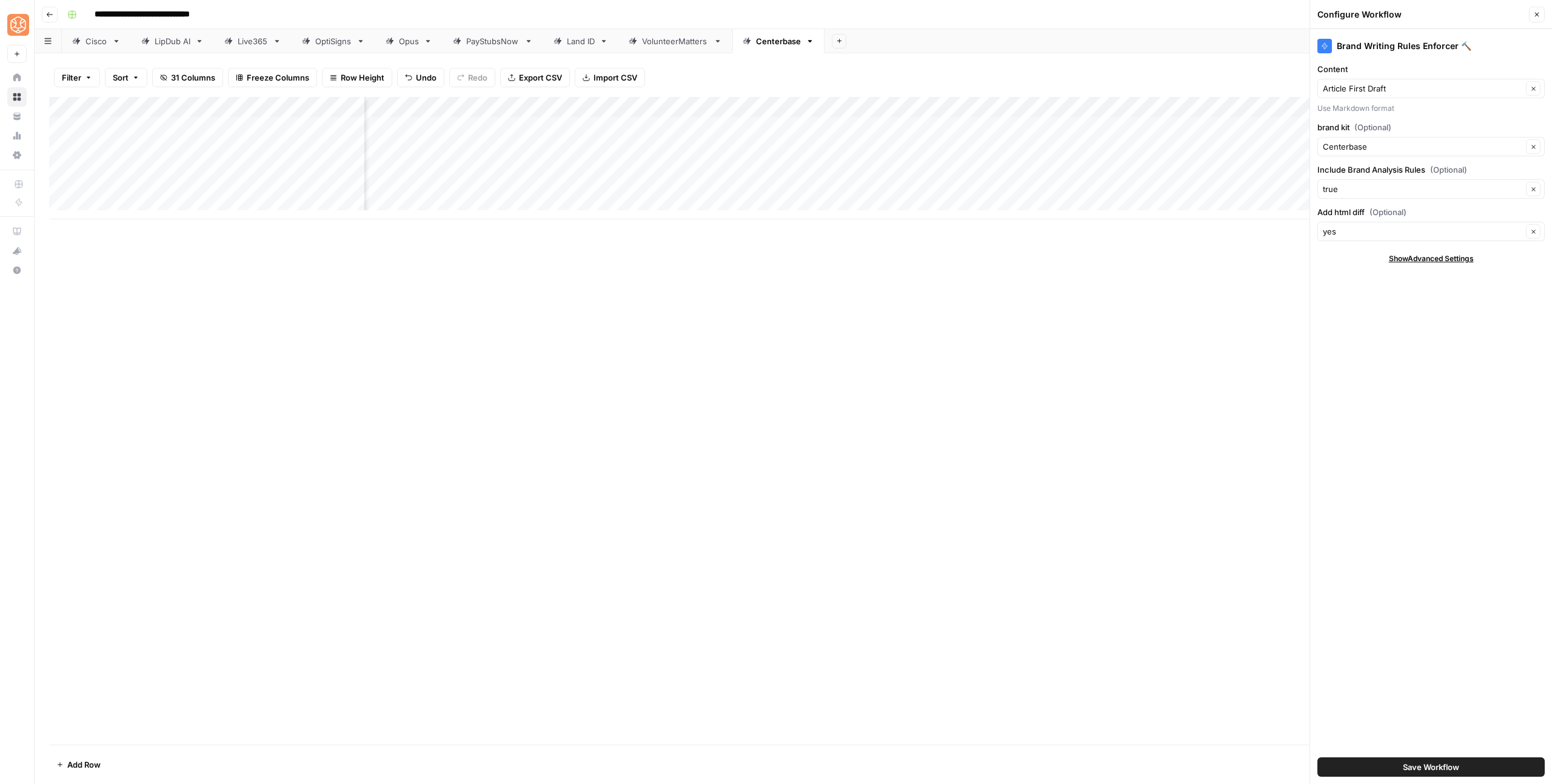
click at [1437, 761] on span "Save Workflow" at bounding box center [1431, 767] width 57 height 12
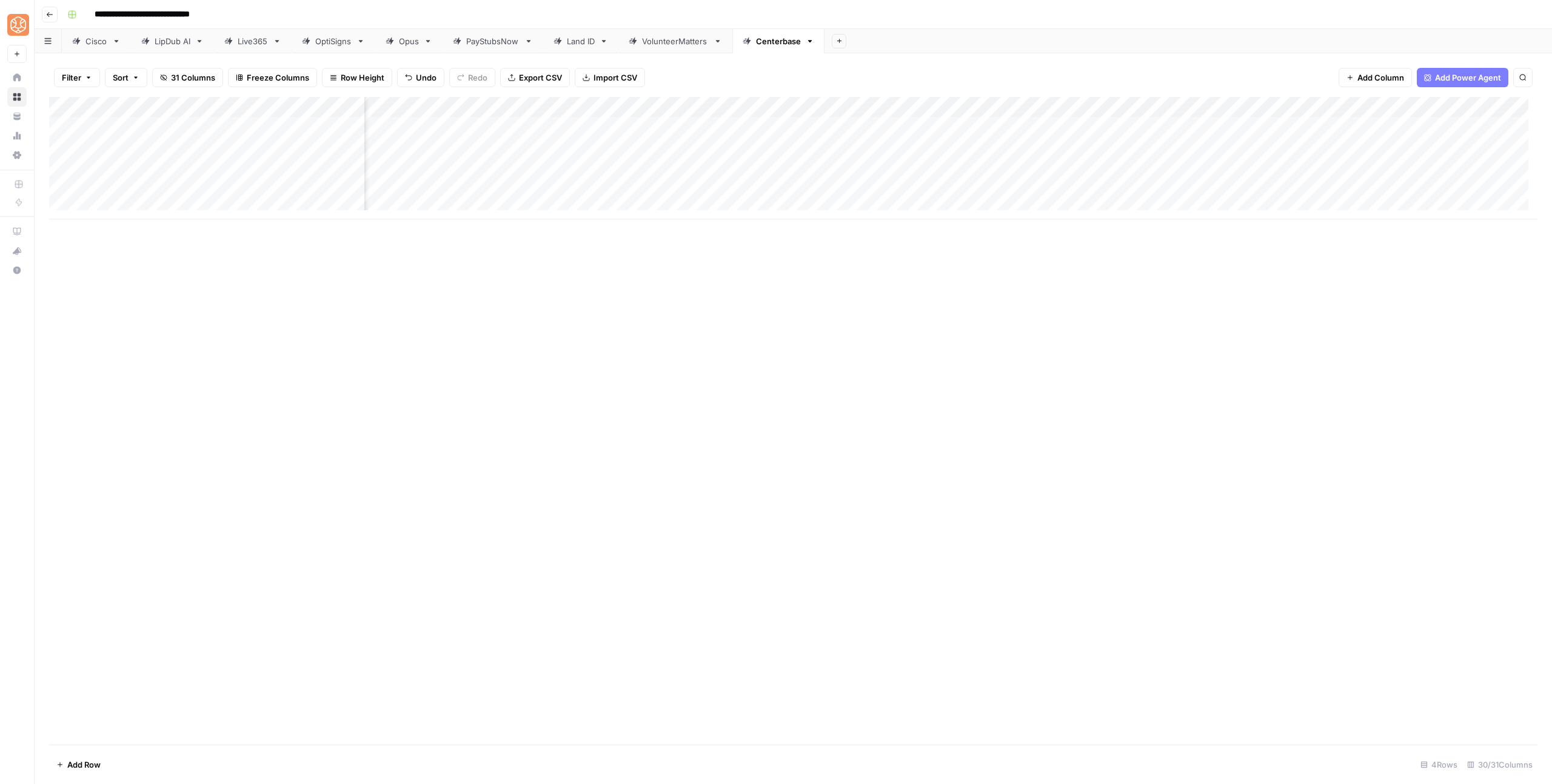
scroll to position [0, 0]
click at [518, 149] on div "Add Column" at bounding box center [793, 158] width 1489 height 123
click at [520, 167] on div "Add Column" at bounding box center [793, 158] width 1489 height 123
click at [525, 190] on div "Add Column" at bounding box center [793, 158] width 1489 height 123
click at [515, 165] on div "Add Column" at bounding box center [793, 158] width 1489 height 123
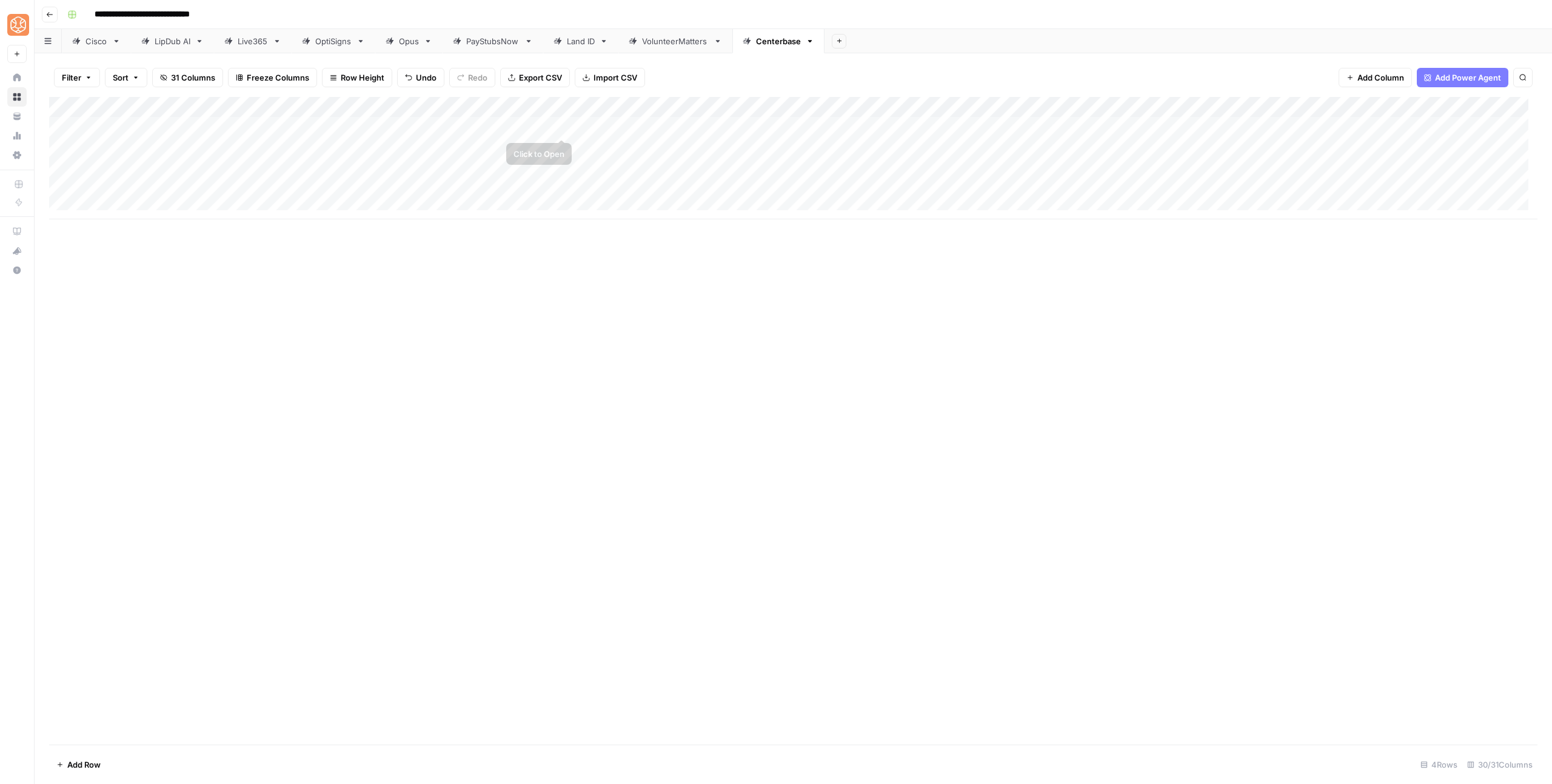
click at [561, 129] on div "Add Column" at bounding box center [793, 158] width 1489 height 123
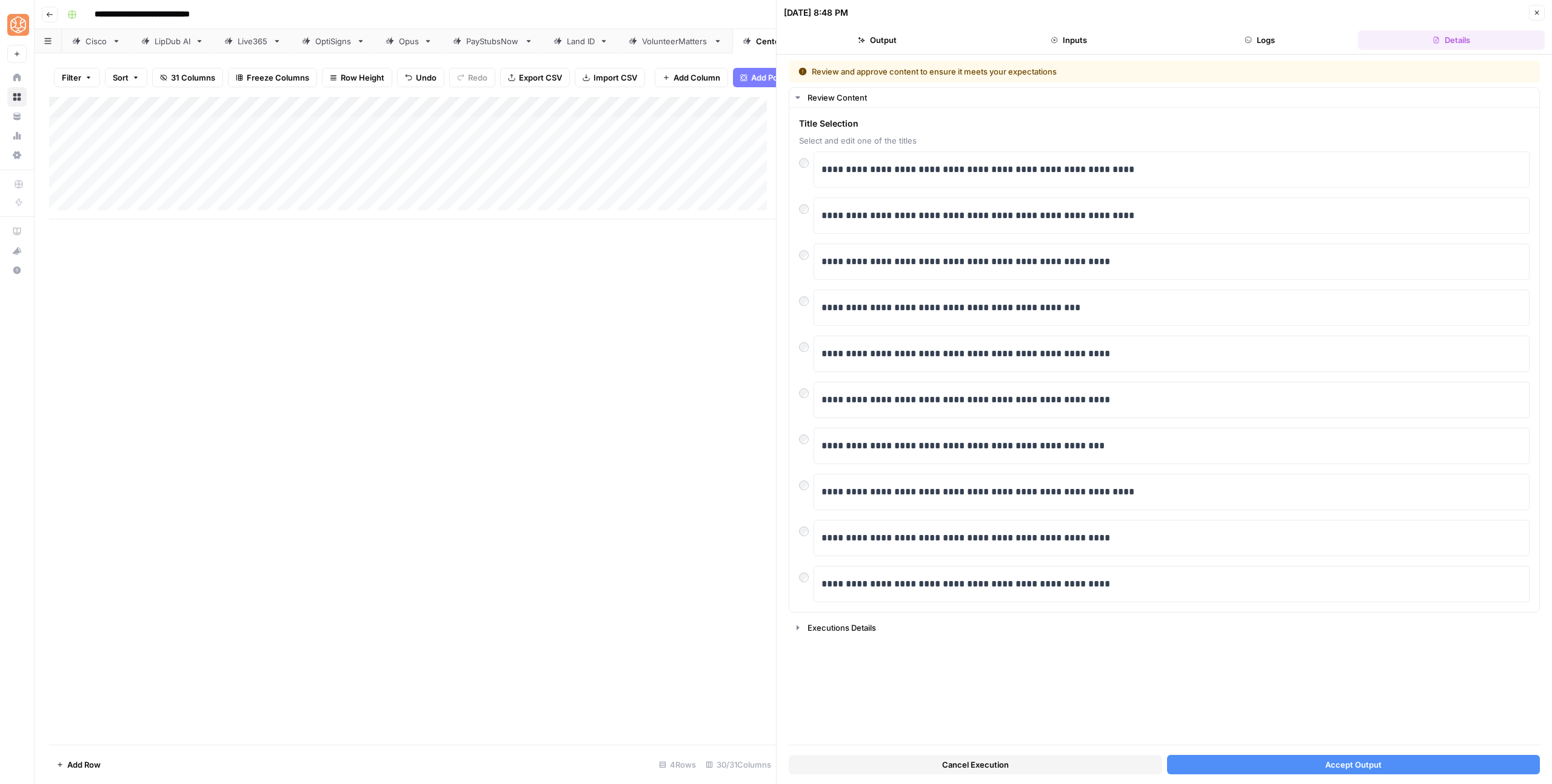
click at [1311, 755] on button "Accept Output" at bounding box center [1354, 765] width 374 height 19
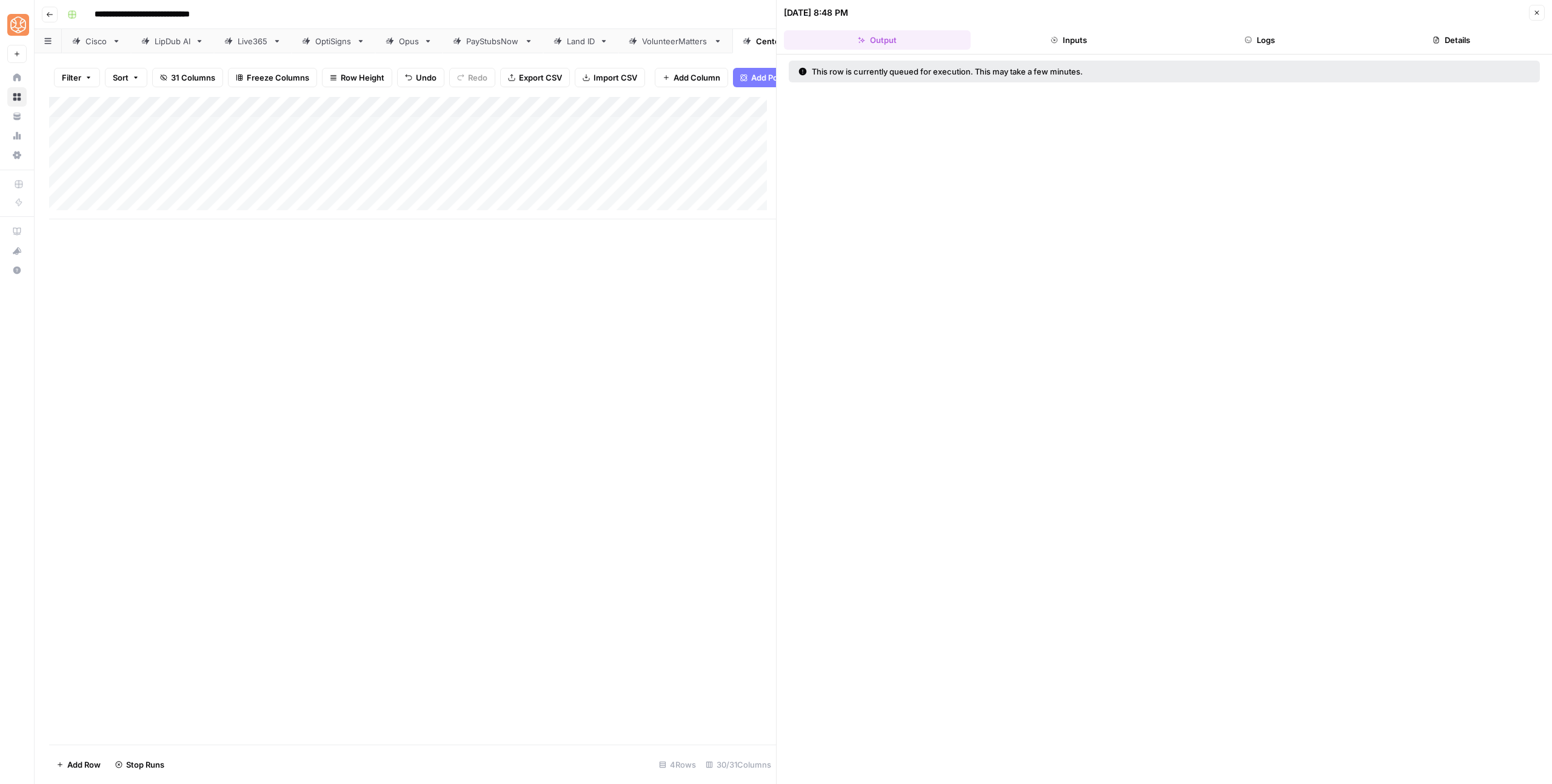
click at [1541, 10] on button "Close" at bounding box center [1537, 12] width 16 height 16
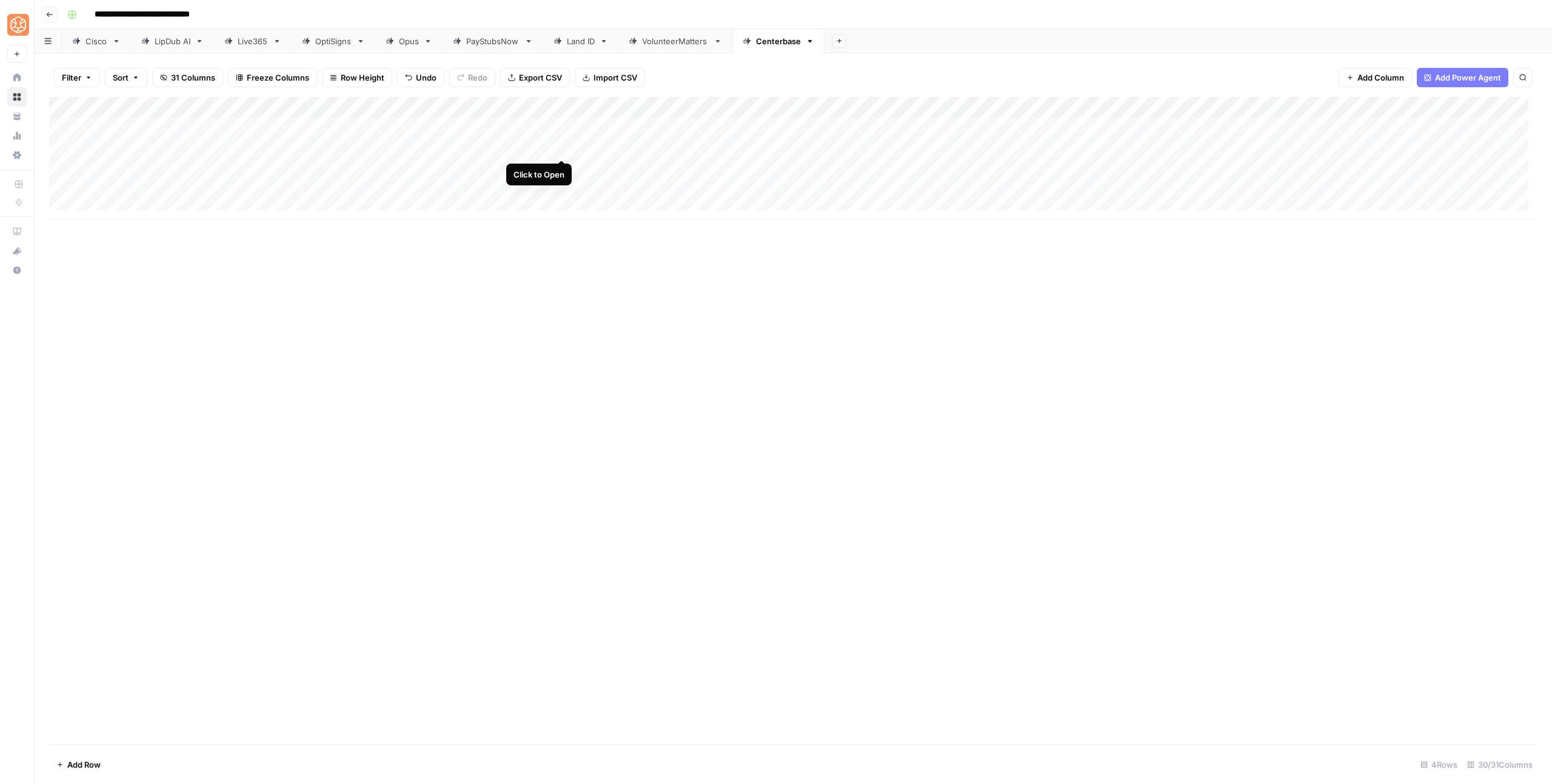
click at [562, 143] on div "Add Column" at bounding box center [793, 158] width 1489 height 123
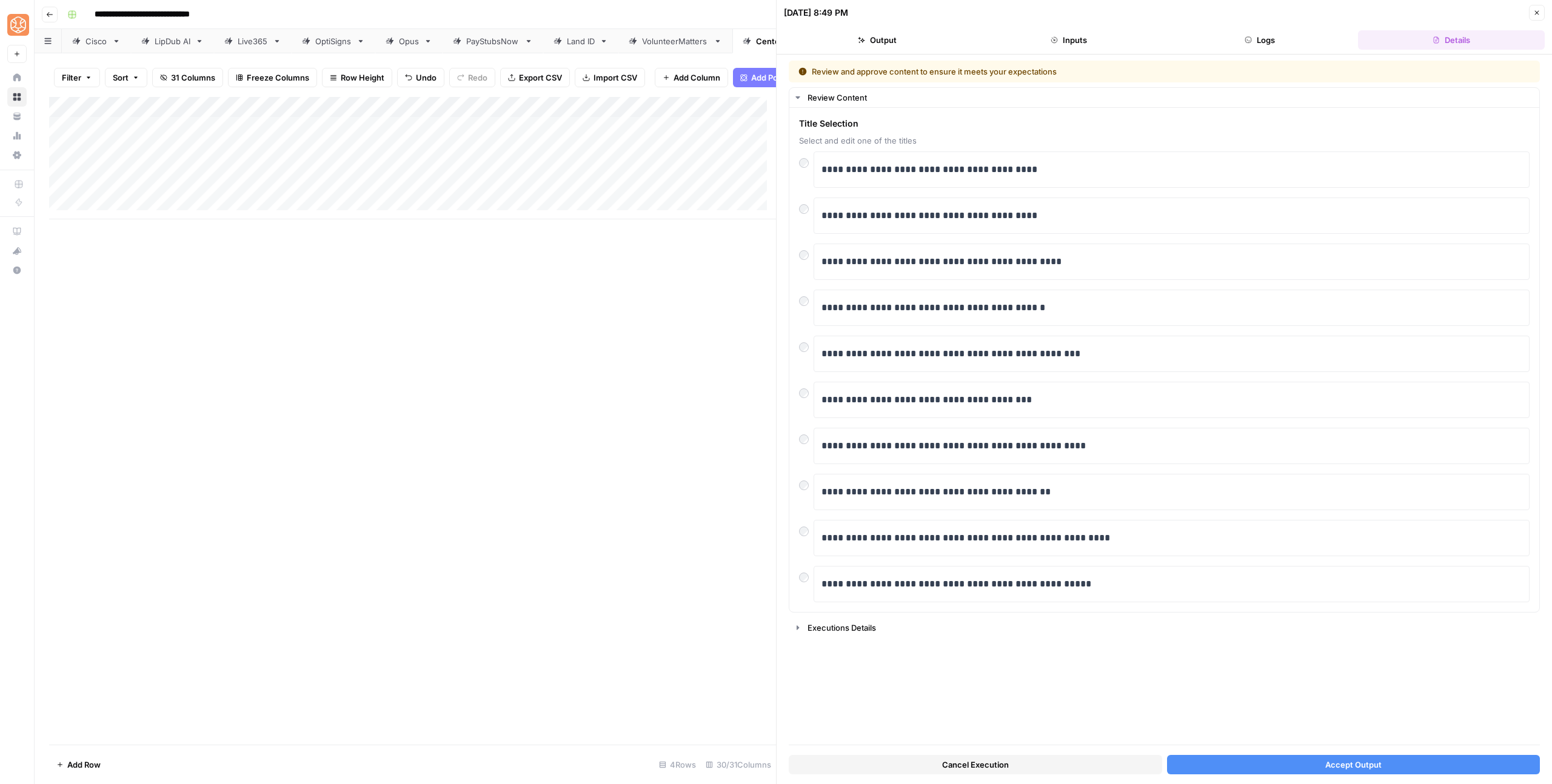
click at [1290, 762] on button "Accept Output" at bounding box center [1354, 765] width 374 height 19
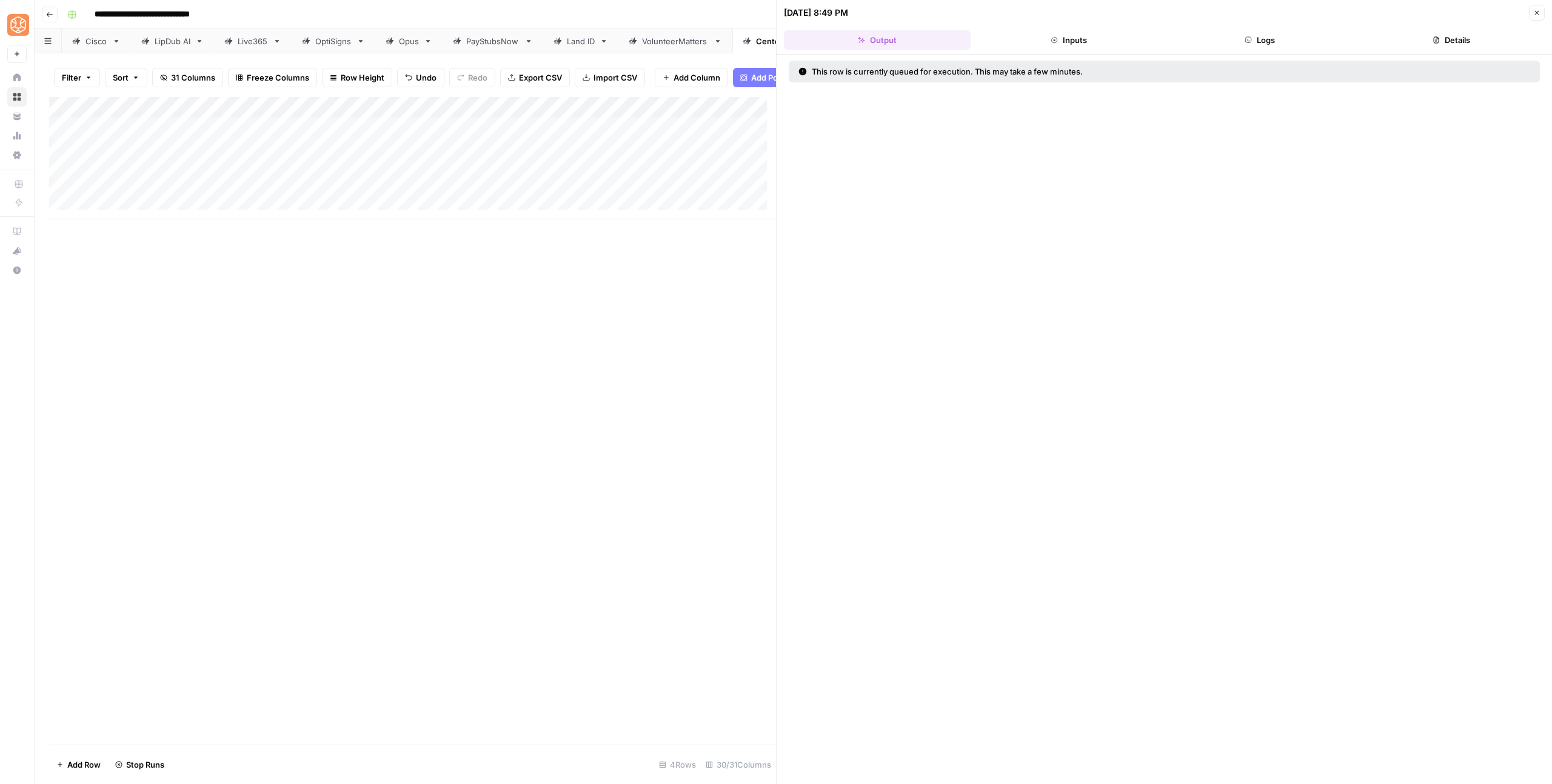
click at [1532, 15] on button "Close" at bounding box center [1537, 12] width 16 height 16
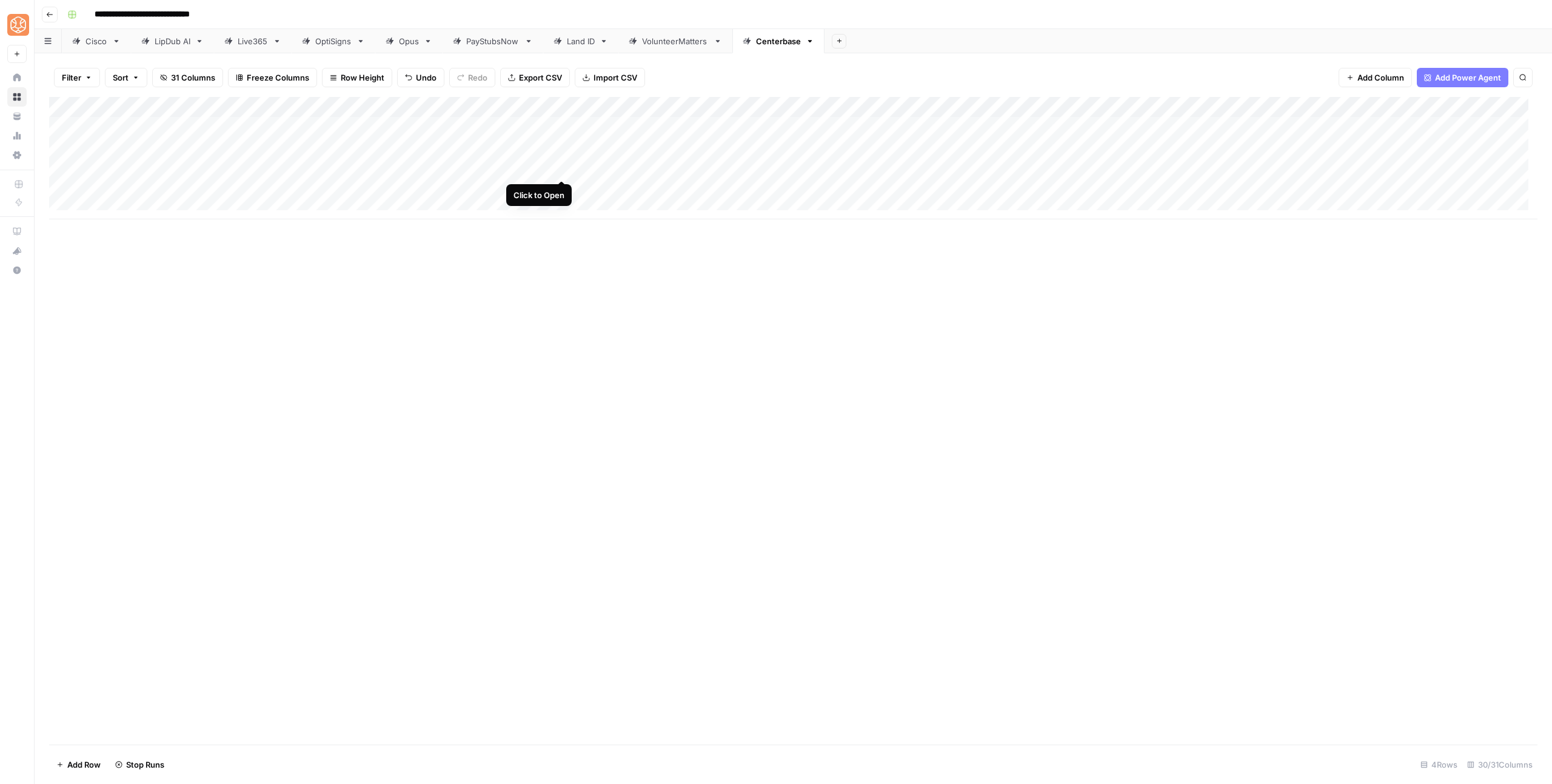
click at [562, 165] on div "Add Column" at bounding box center [793, 158] width 1489 height 123
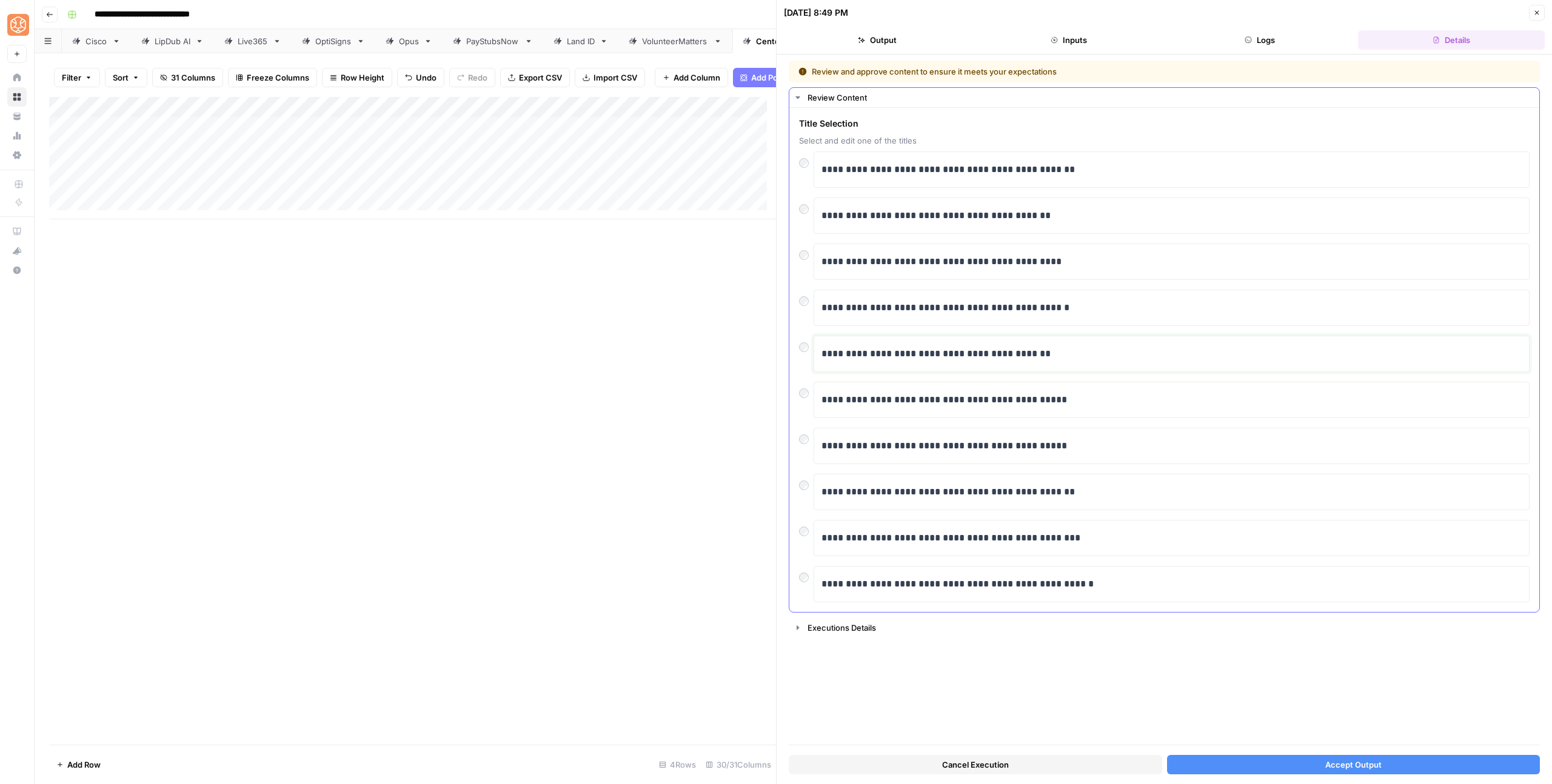
drag, startPoint x: 895, startPoint y: 355, endPoint x: 1105, endPoint y: 355, distance: 210.0
click at [1105, 355] on p "**********" at bounding box center [1172, 353] width 700 height 16
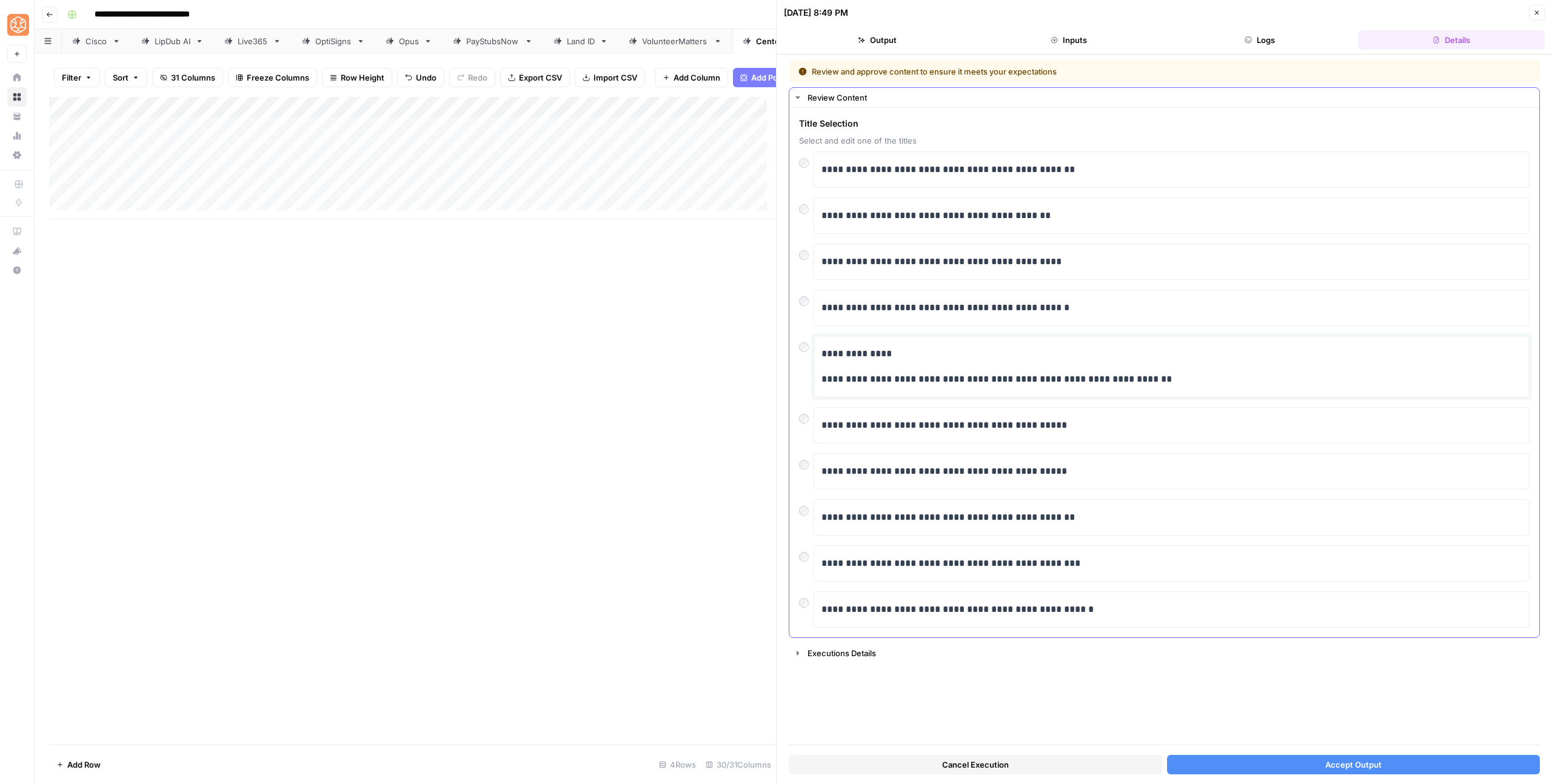
click at [822, 380] on p "**********" at bounding box center [1172, 379] width 700 height 16
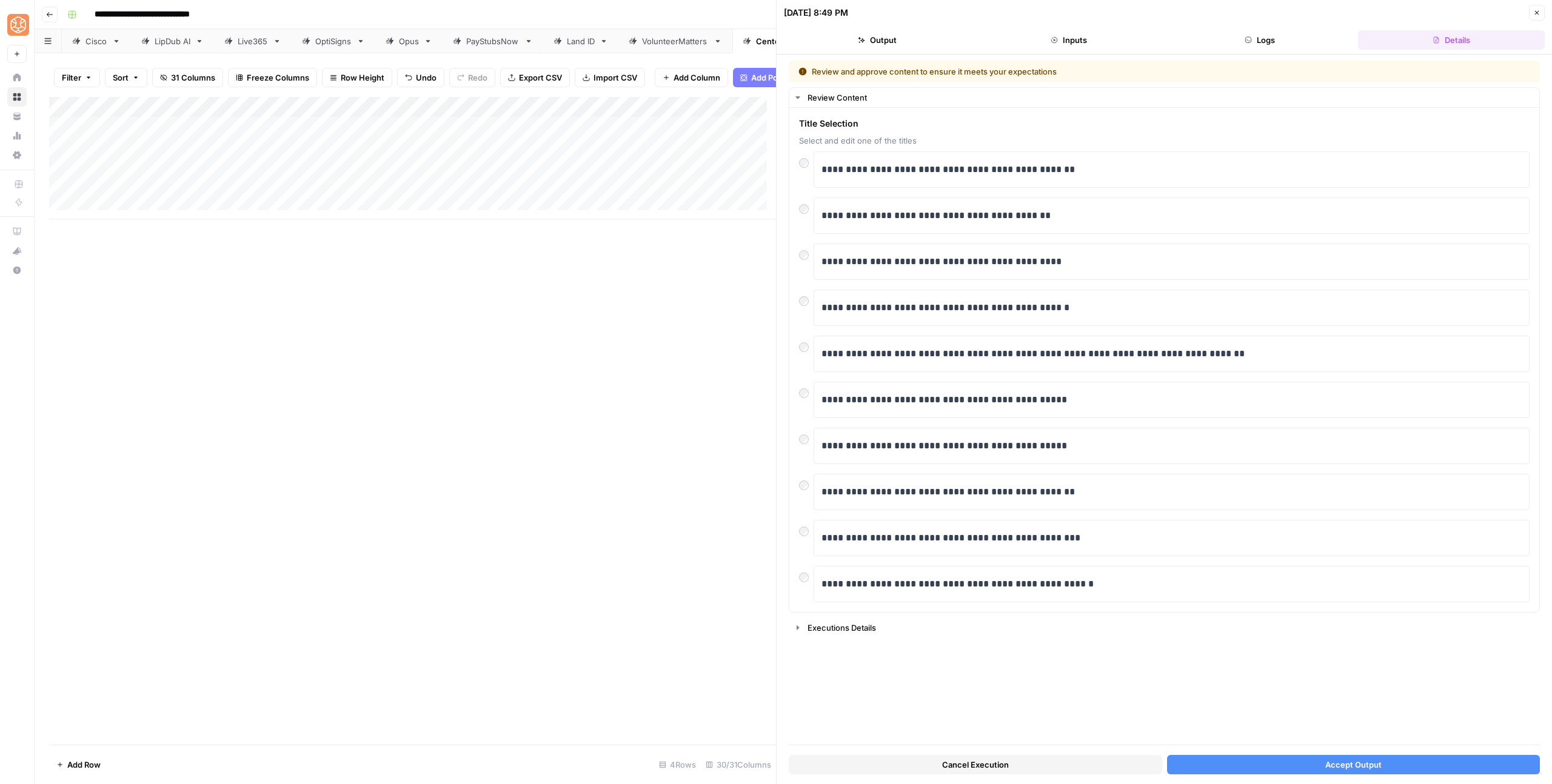
click at [1324, 775] on div "Cancel Execution Accept Output" at bounding box center [1165, 762] width 751 height 33
drag, startPoint x: 1324, startPoint y: 769, endPoint x: 1303, endPoint y: 757, distance: 24.2
click at [1325, 769] on button "Accept Output" at bounding box center [1354, 765] width 374 height 19
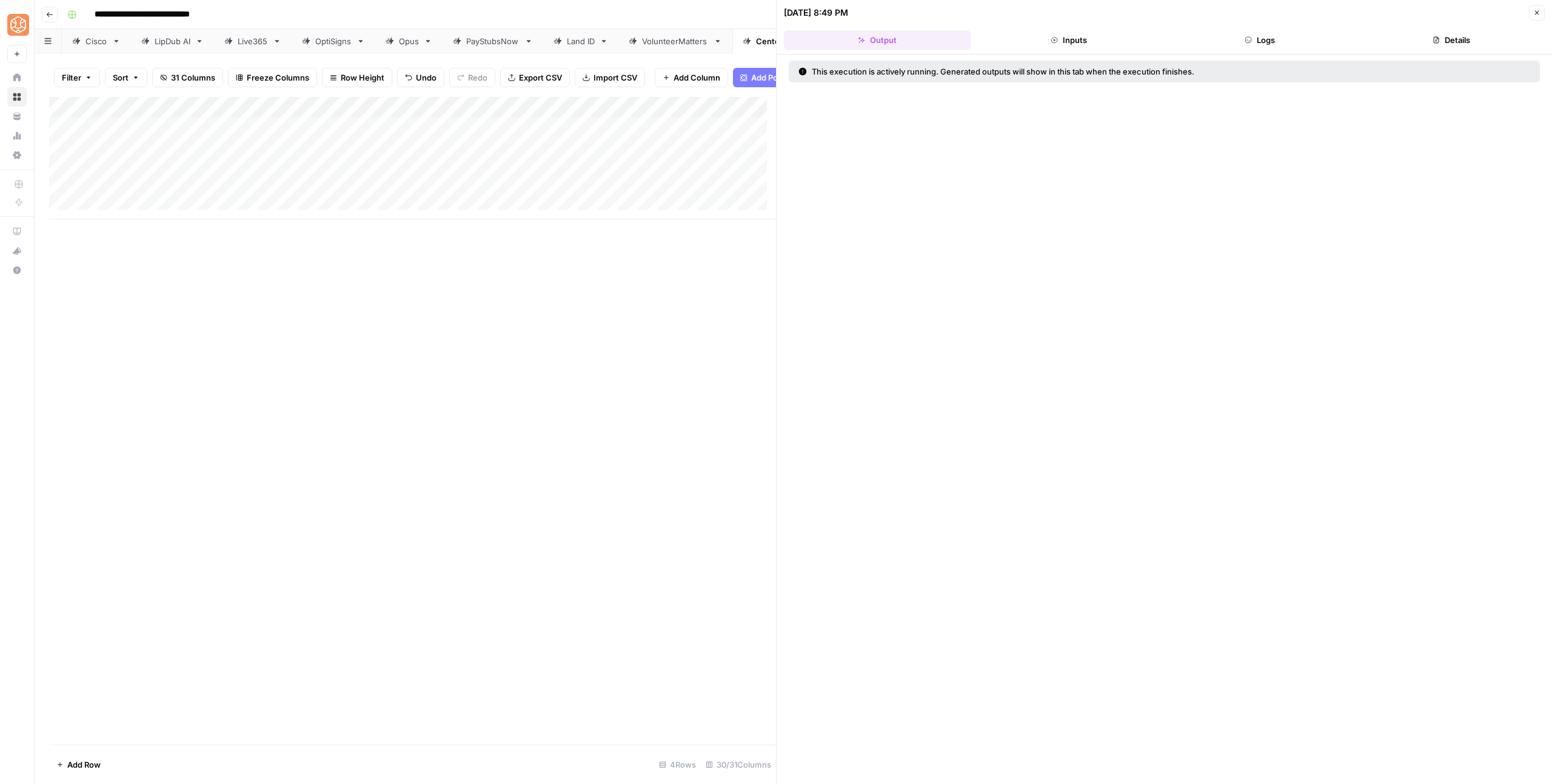
click at [561, 200] on div "Add Column" at bounding box center [412, 158] width 727 height 123
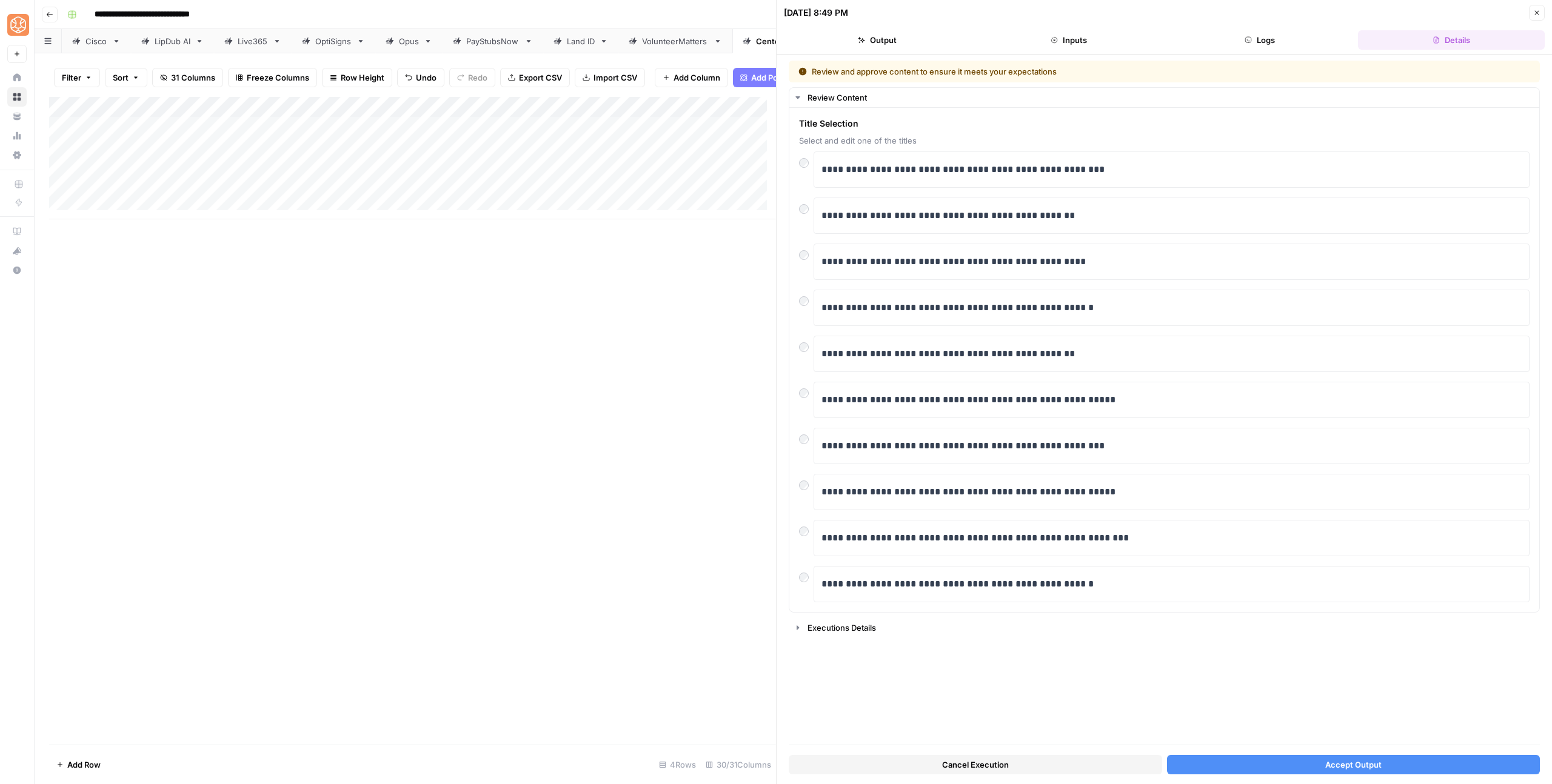
click at [1369, 768] on span "Accept Output" at bounding box center [1354, 765] width 57 height 12
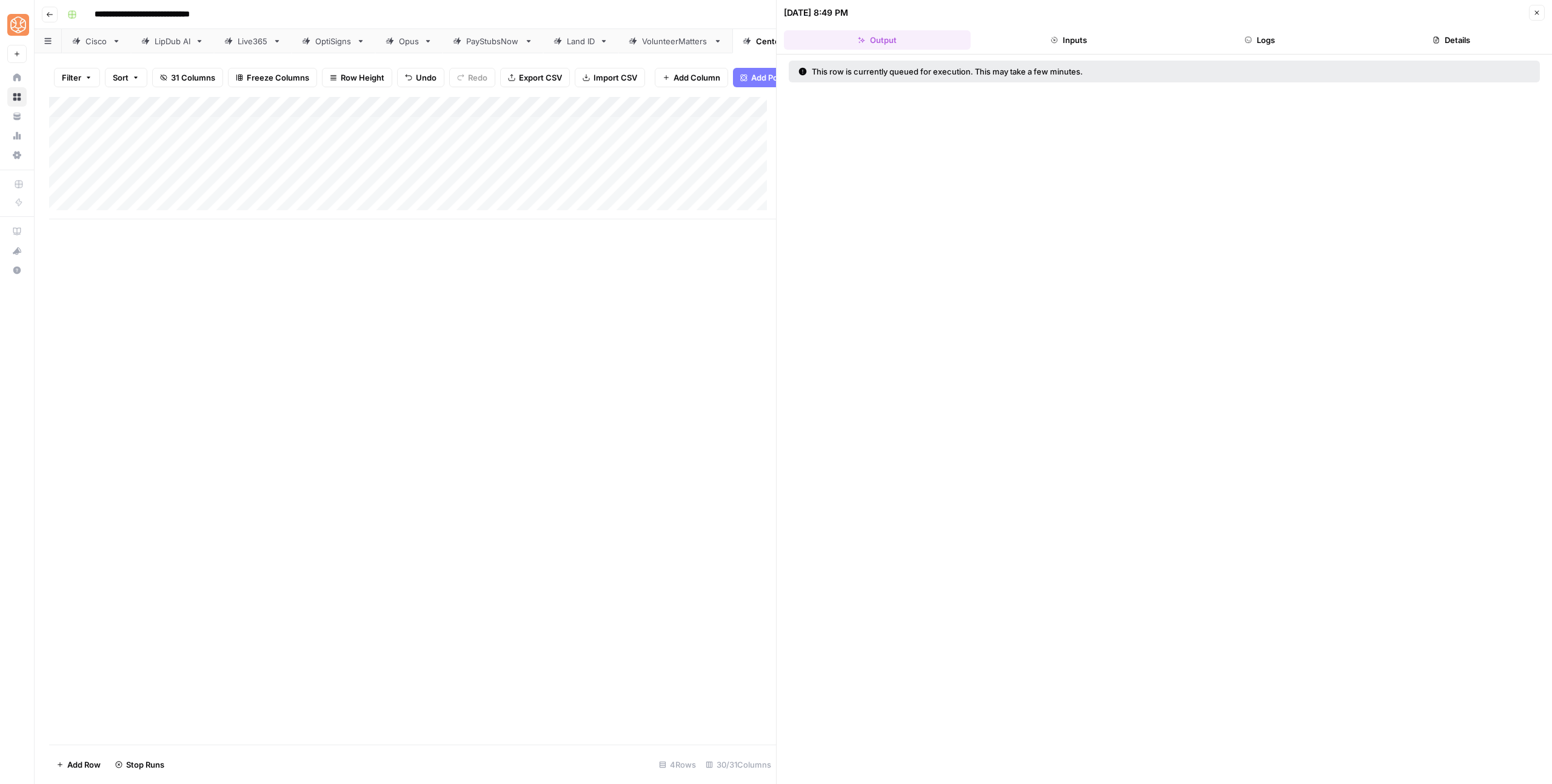
click at [1540, 12] on icon "button" at bounding box center [1537, 12] width 8 height 8
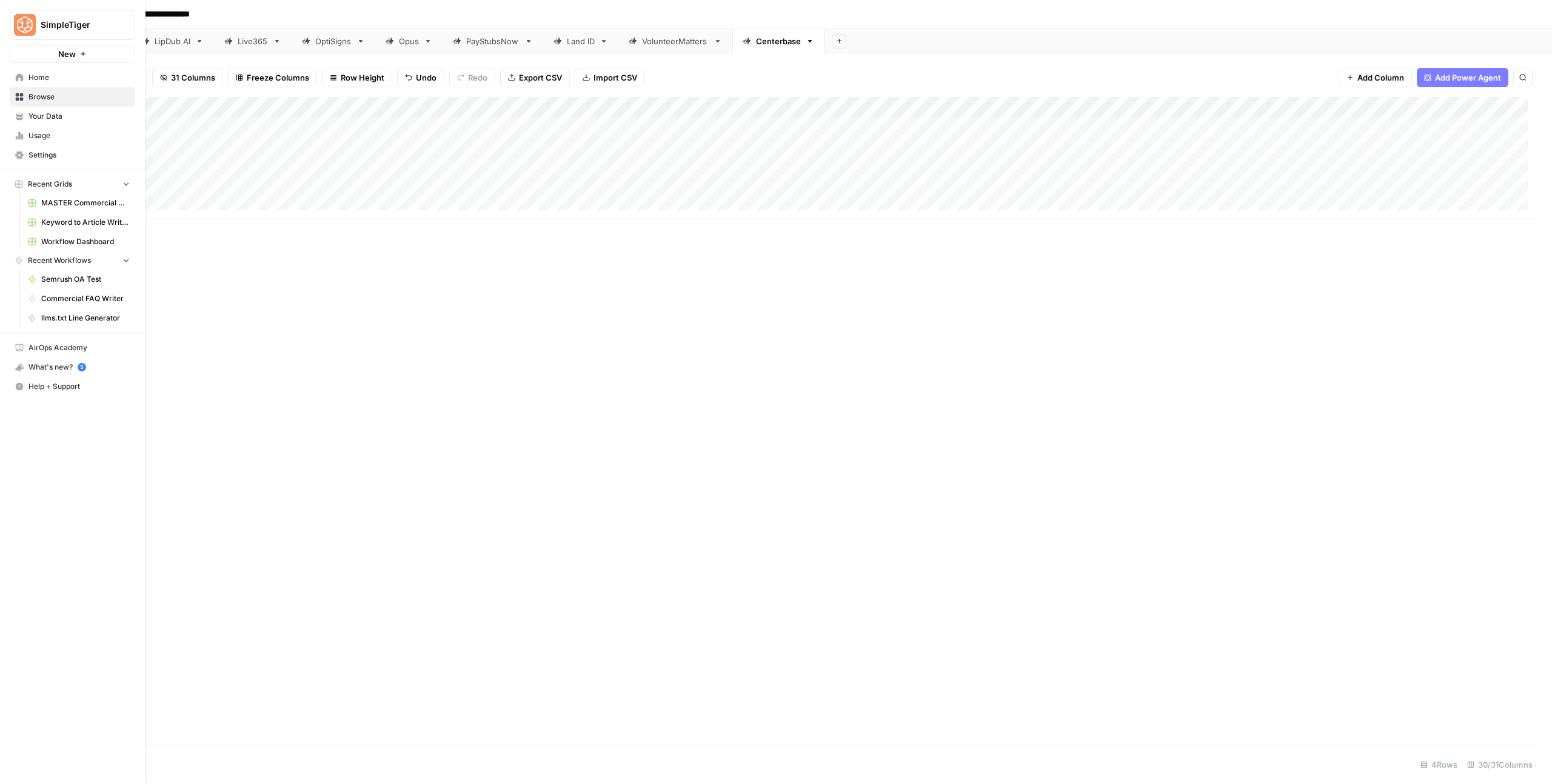
click at [30, 76] on span "Home" at bounding box center [79, 78] width 101 height 11
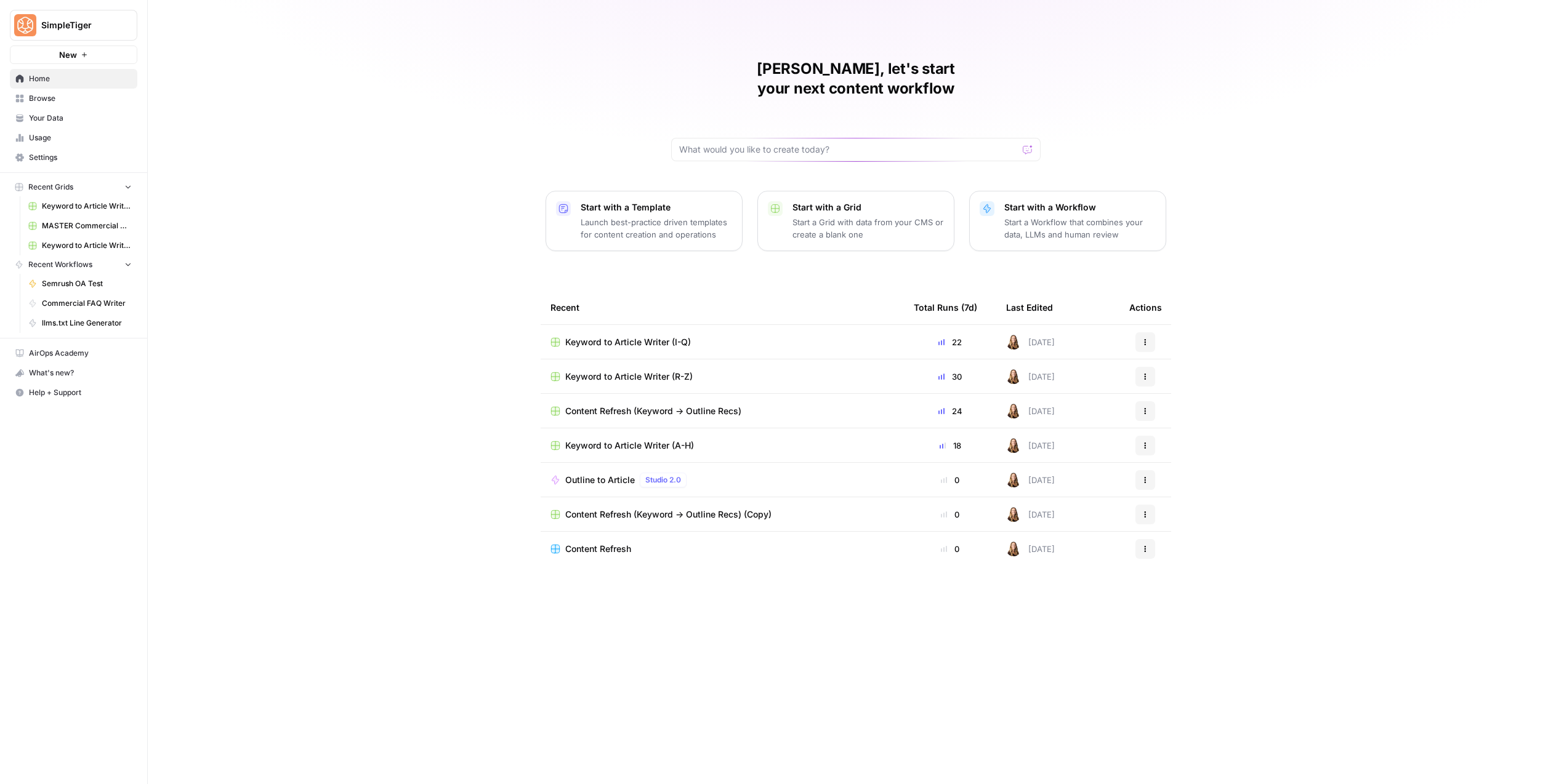
click at [671, 371] on span "Keyword to Article Writer (R-Z)" at bounding box center [629, 377] width 127 height 13
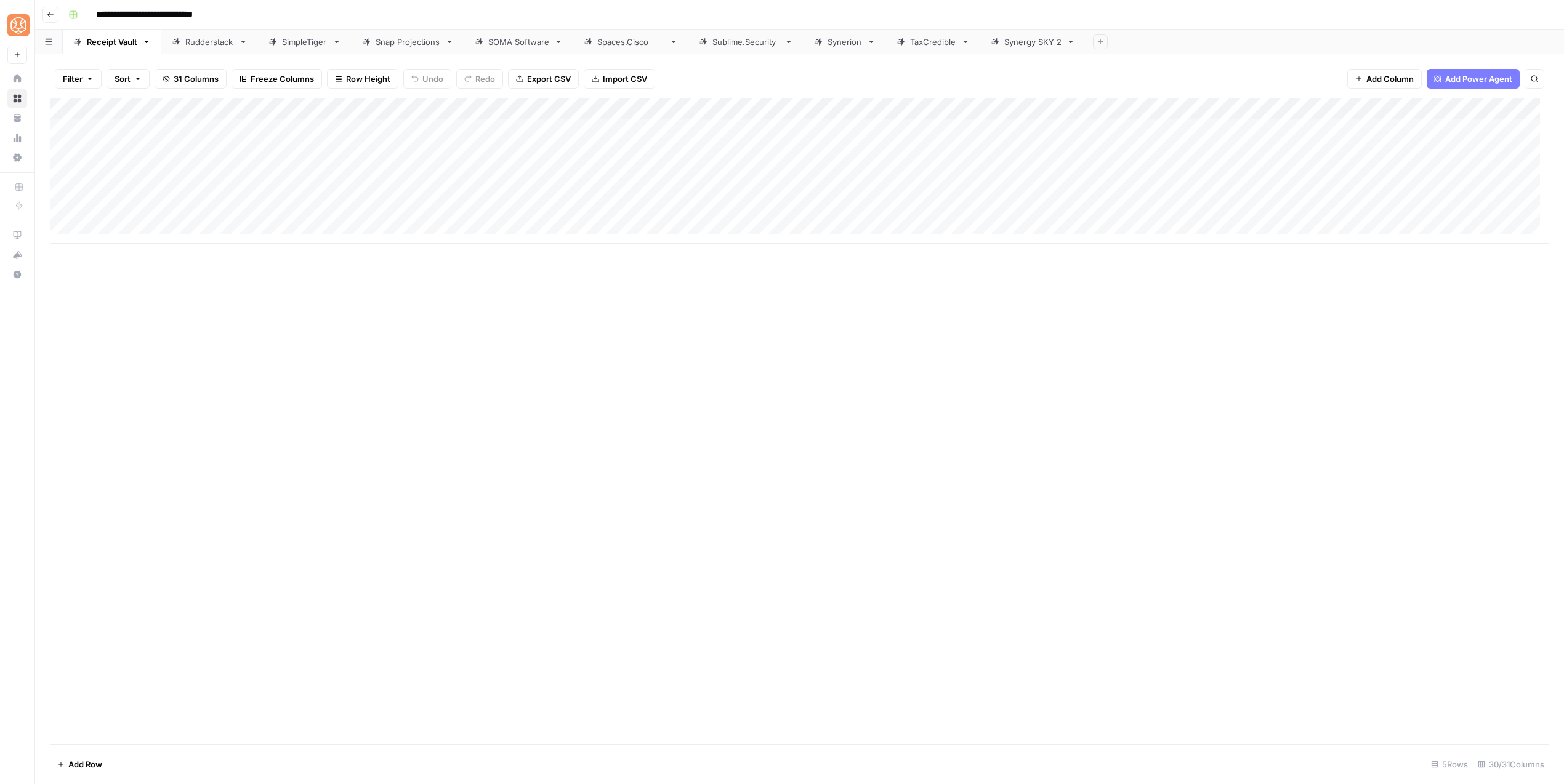
click at [513, 45] on div "SOMA Software" at bounding box center [519, 42] width 61 height 13
click at [110, 183] on div "Add Column" at bounding box center [799, 150] width 1499 height 104
type textarea "**********"
click at [205, 325] on div "Add Column" at bounding box center [799, 421] width 1499 height 646
click at [124, 212] on div "Add Column" at bounding box center [799, 161] width 1499 height 124
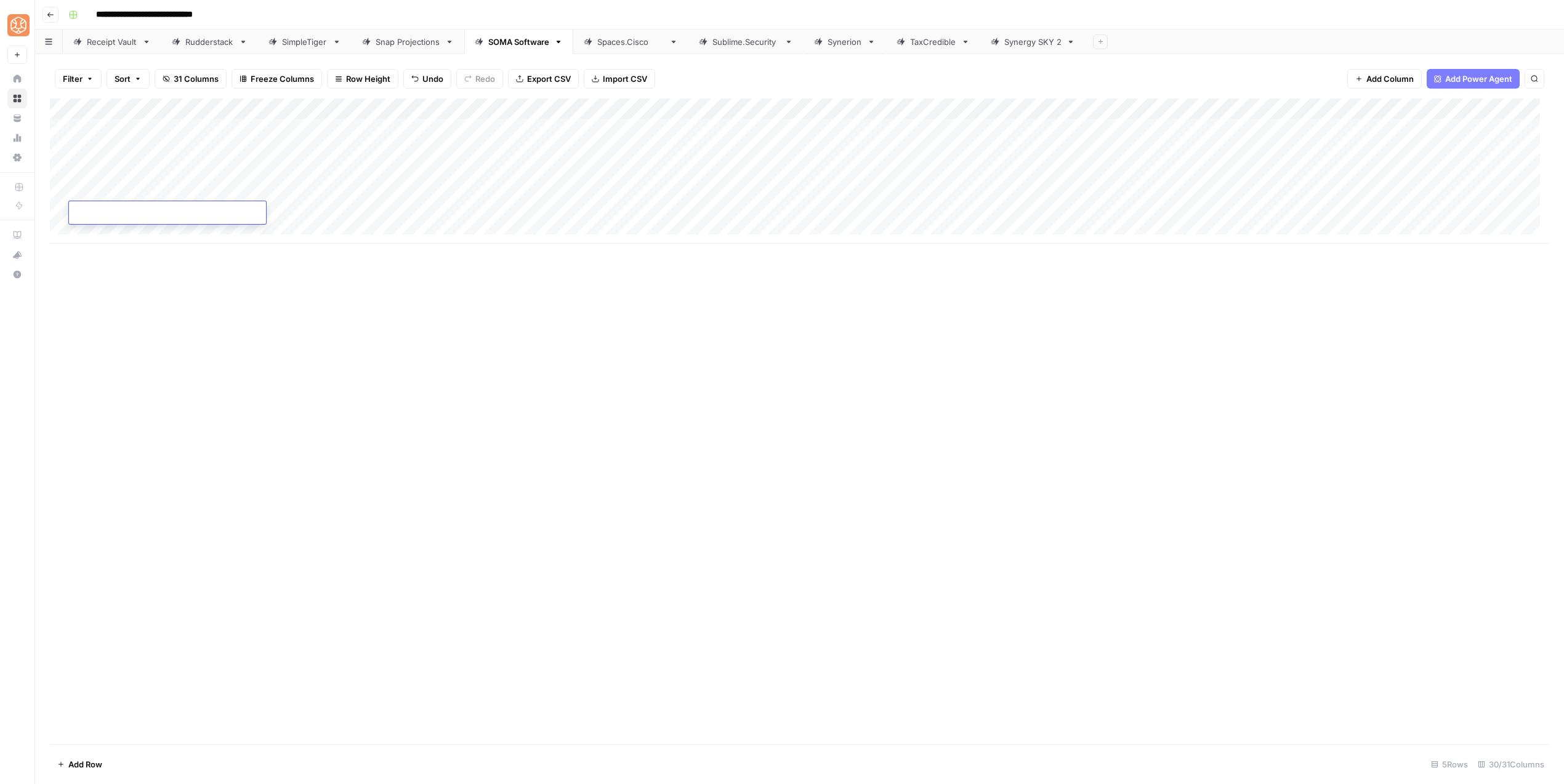
type textarea "**********"
click at [176, 298] on div "Add Column" at bounding box center [799, 421] width 1499 height 646
click at [121, 228] on div "Add Column" at bounding box center [799, 171] width 1499 height 145
click at [244, 341] on div "Add Column" at bounding box center [799, 421] width 1499 height 646
click at [328, 178] on div "Add Column" at bounding box center [799, 182] width 1499 height 166
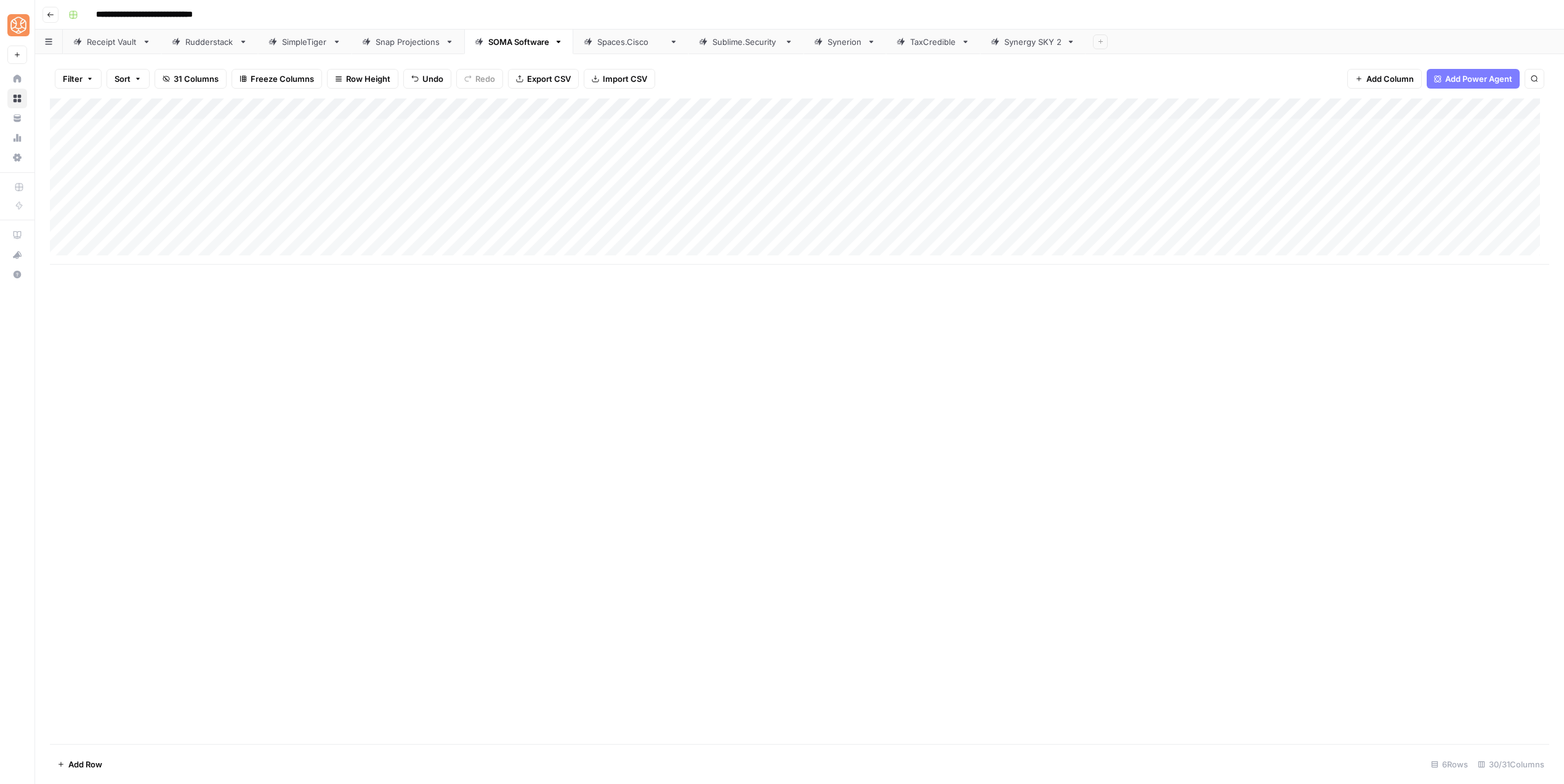
drag, startPoint x: 367, startPoint y: 180, endPoint x: 361, endPoint y: 231, distance: 51.4
click at [361, 232] on div "Add Column" at bounding box center [799, 182] width 1499 height 166
click at [494, 108] on div "Add Column" at bounding box center [799, 182] width 1499 height 166
click at [534, 215] on span "Configure Inputs" at bounding box center [558, 213] width 108 height 13
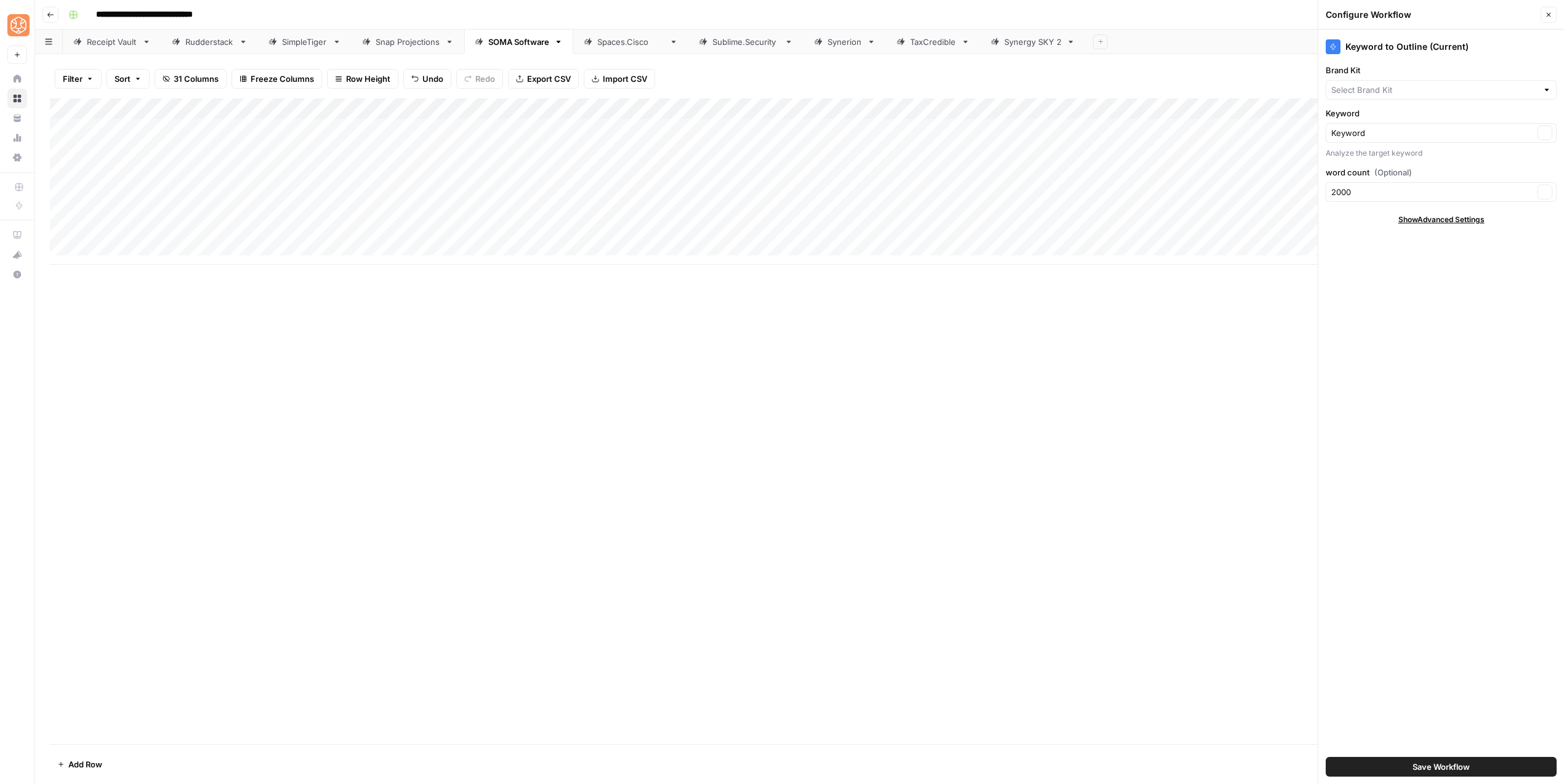
type input "SOMA Software"
click at [1437, 766] on span "Save Workflow" at bounding box center [1441, 767] width 57 height 13
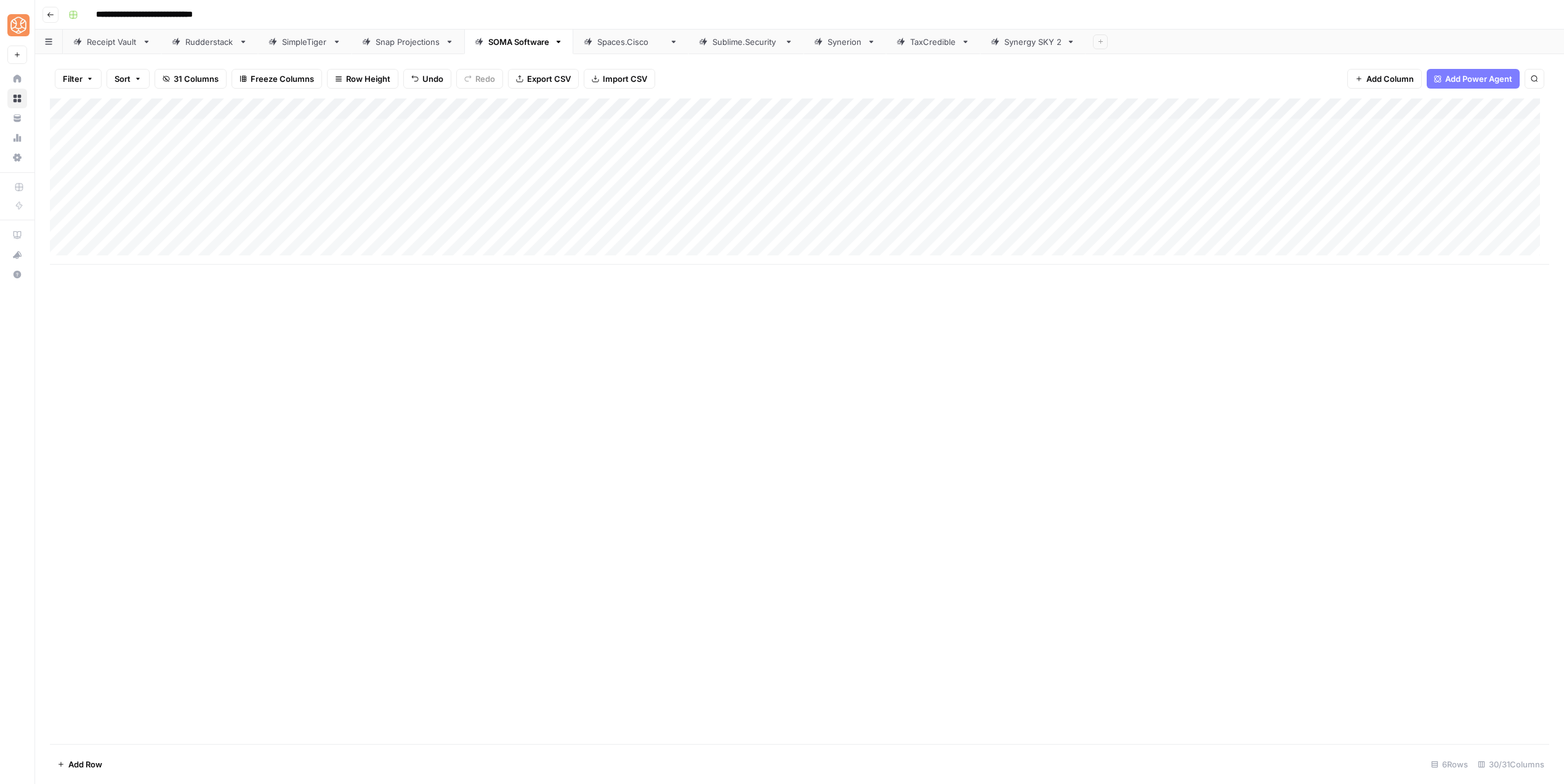
click at [526, 192] on div "Add Column" at bounding box center [799, 182] width 1499 height 166
click at [537, 212] on div "Add Column" at bounding box center [799, 182] width 1499 height 166
click at [535, 231] on div "Add Column" at bounding box center [799, 182] width 1499 height 166
click at [1502, 171] on div "Add Column" at bounding box center [799, 182] width 1499 height 166
click at [1490, 187] on div "Add Column" at bounding box center [799, 182] width 1499 height 166
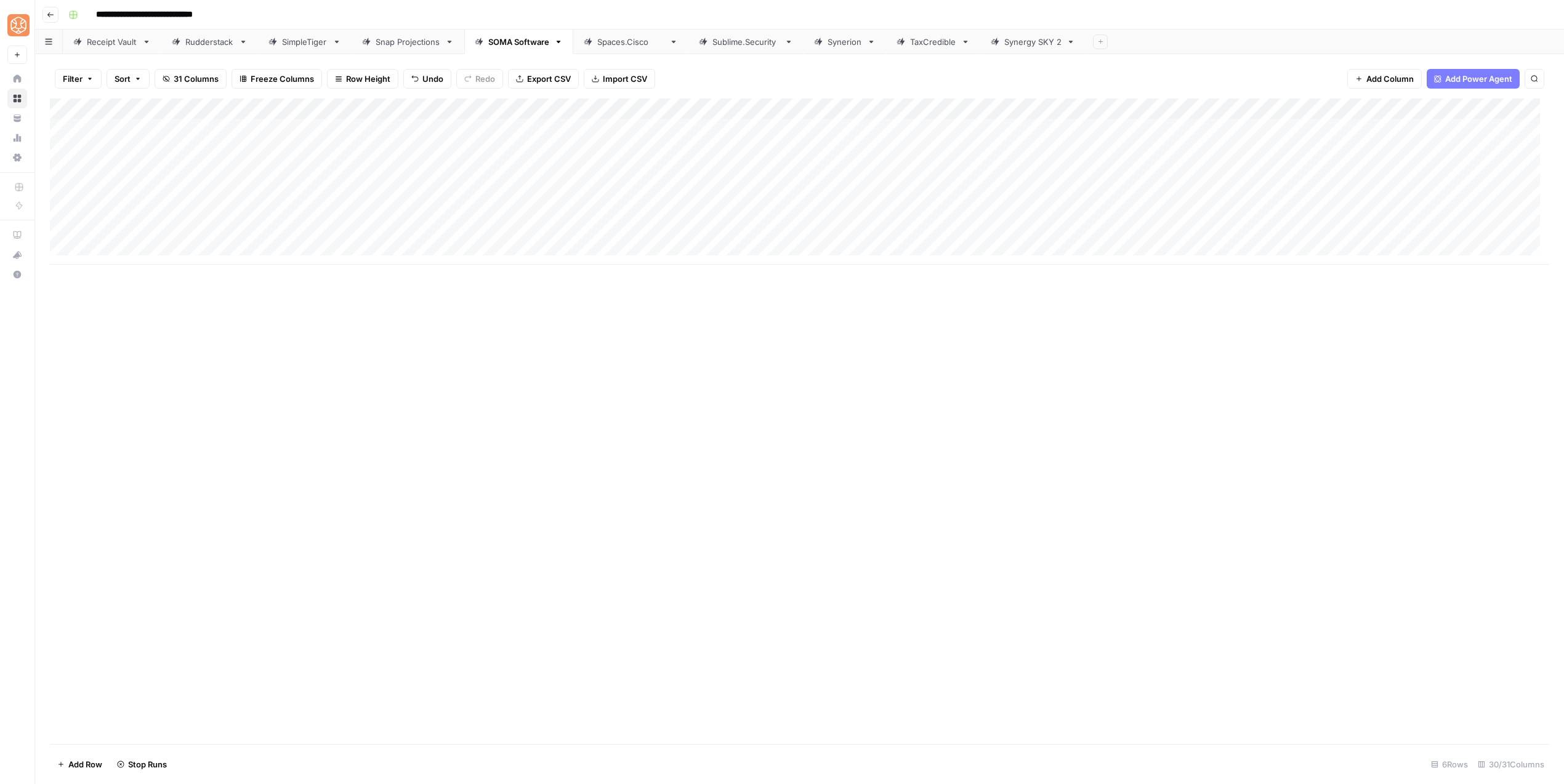
click at [1490, 187] on div "Add Column" at bounding box center [799, 182] width 1499 height 166
drag, startPoint x: 1452, startPoint y: 264, endPoint x: 1485, endPoint y: 241, distance: 40.2
click at [1452, 264] on button "blog" at bounding box center [1453, 261] width 27 height 15
click at [1497, 218] on div "Add Column" at bounding box center [799, 182] width 1499 height 166
click at [1496, 218] on div "Add Column" at bounding box center [799, 182] width 1499 height 166
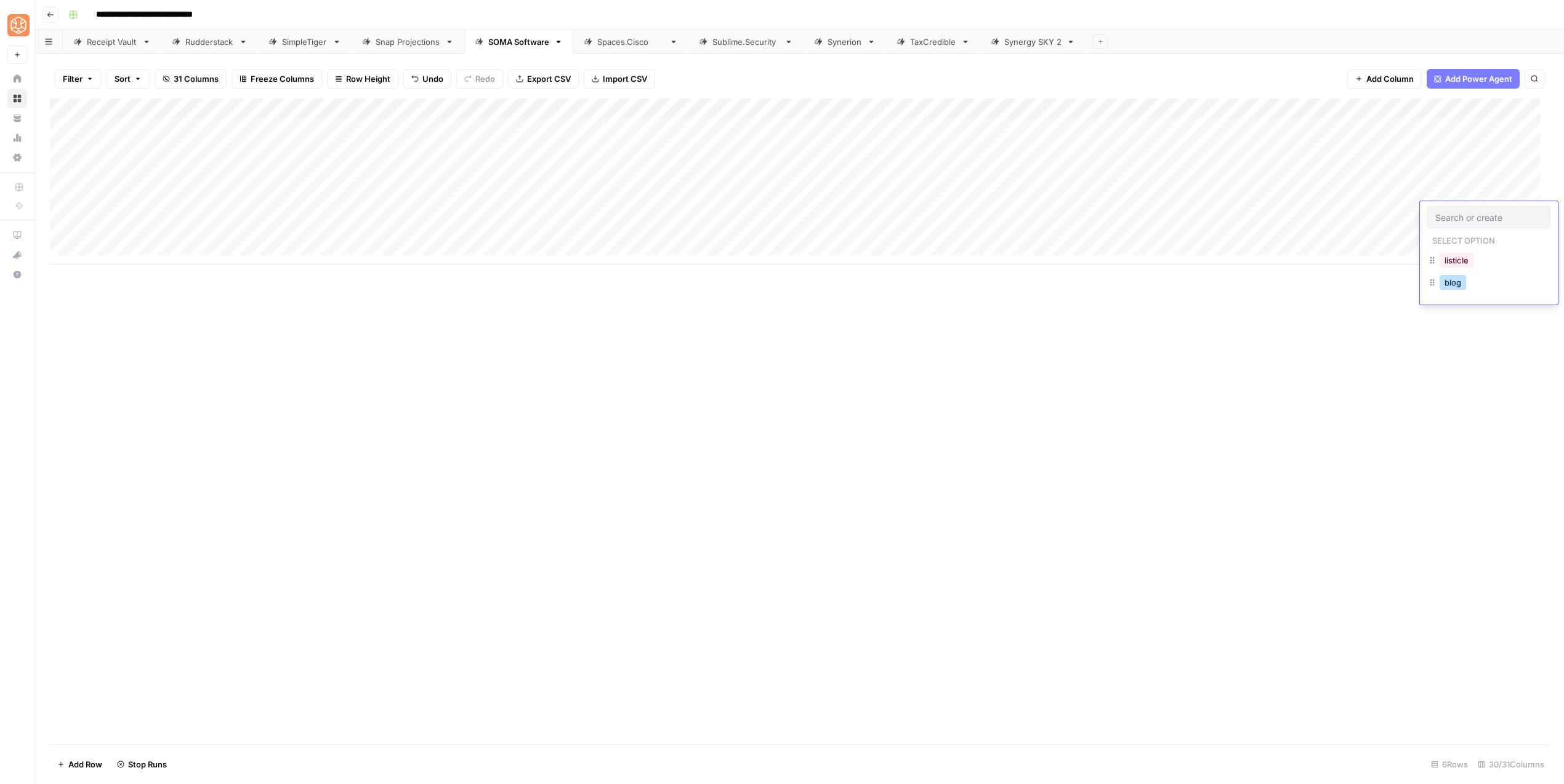
click at [1446, 290] on div "blog" at bounding box center [1452, 283] width 31 height 17
click at [1455, 292] on div "blog" at bounding box center [1488, 284] width 123 height 22
click at [1457, 286] on button "blog" at bounding box center [1453, 282] width 27 height 15
click at [1495, 235] on div "Add Column" at bounding box center [799, 182] width 1499 height 166
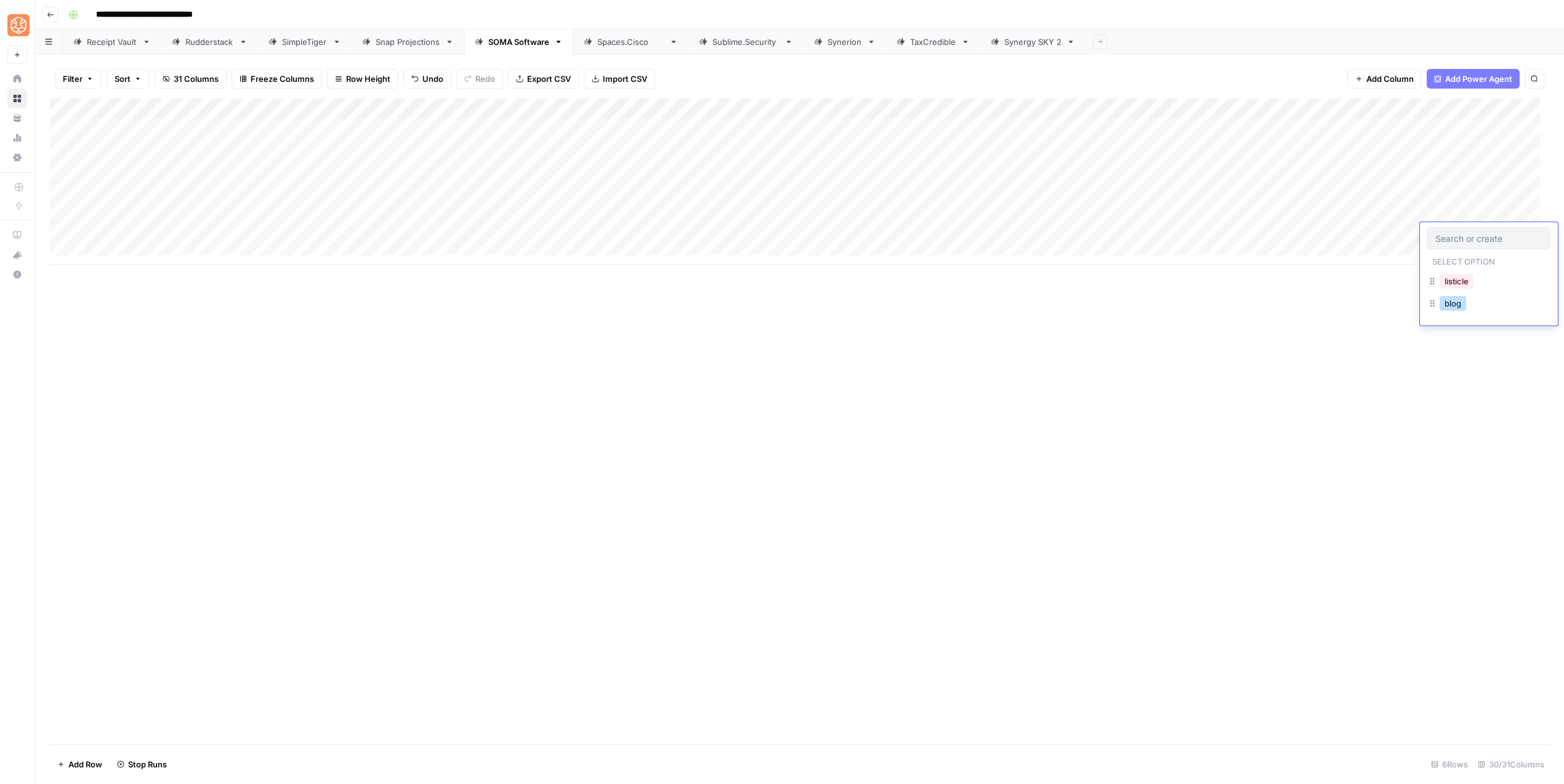
click at [1446, 304] on button "blog" at bounding box center [1453, 303] width 27 height 15
click at [570, 187] on div "Add Column" at bounding box center [799, 182] width 1499 height 166
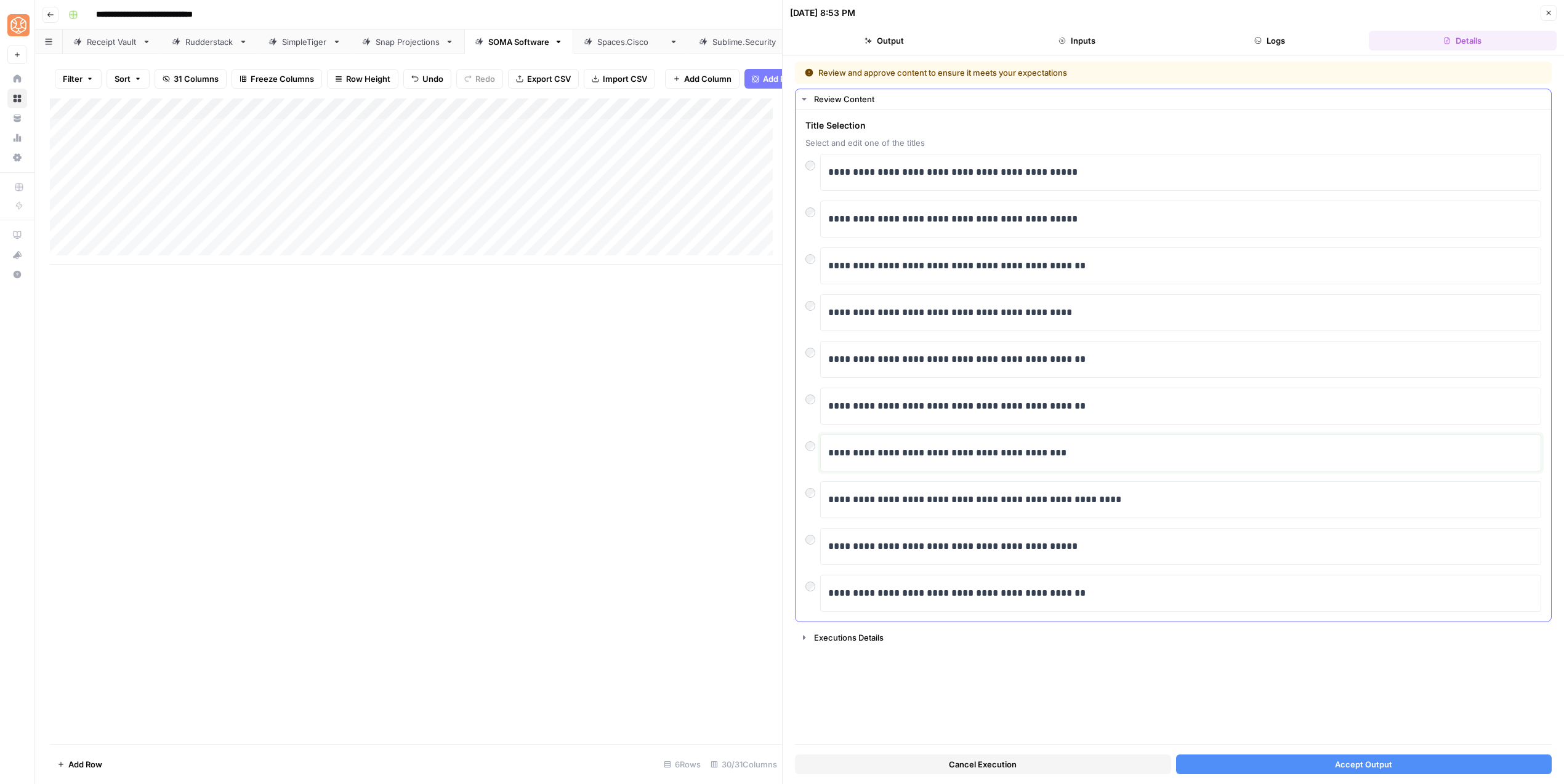
click at [910, 454] on p "**********" at bounding box center [1180, 452] width 705 height 16
click at [1333, 769] on button "Accept Output" at bounding box center [1364, 764] width 376 height 20
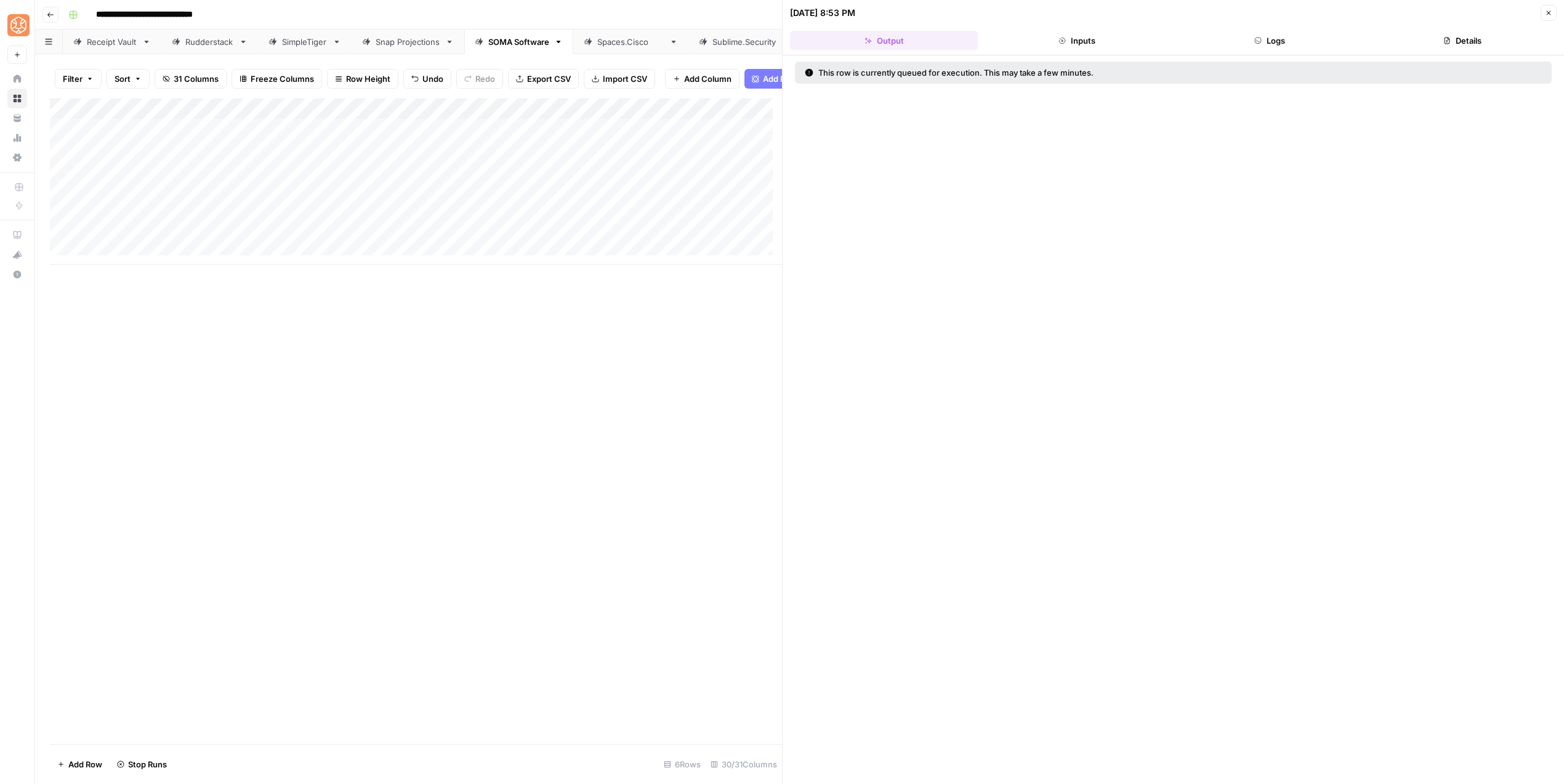
click at [1546, 9] on icon "button" at bounding box center [1548, 13] width 8 height 8
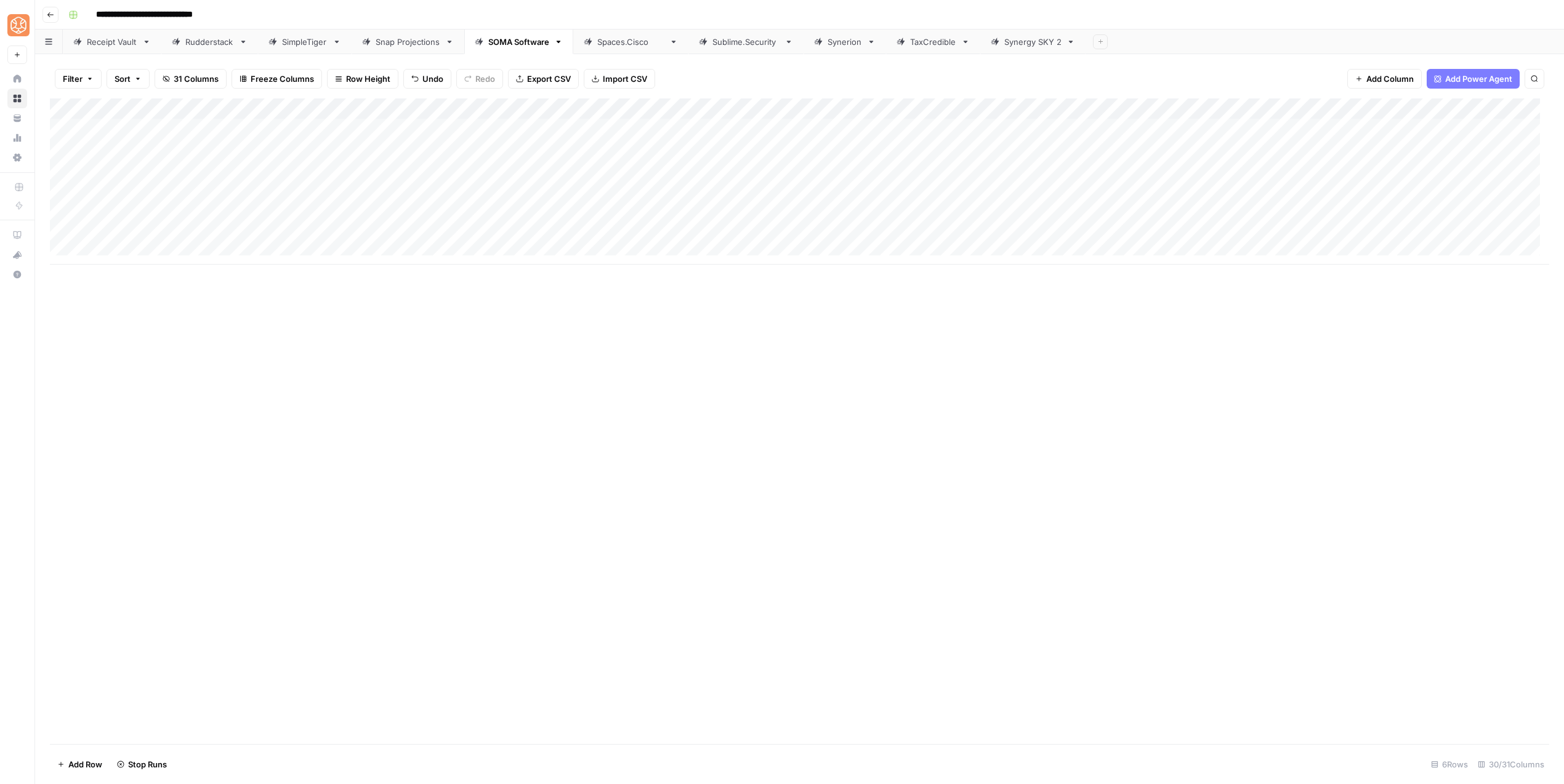
click at [571, 224] on div "Add Column" at bounding box center [799, 182] width 1499 height 166
drag, startPoint x: 574, startPoint y: 233, endPoint x: 473, endPoint y: 178, distance: 115.0
click at [573, 233] on div "Add Column" at bounding box center [799, 182] width 1499 height 166
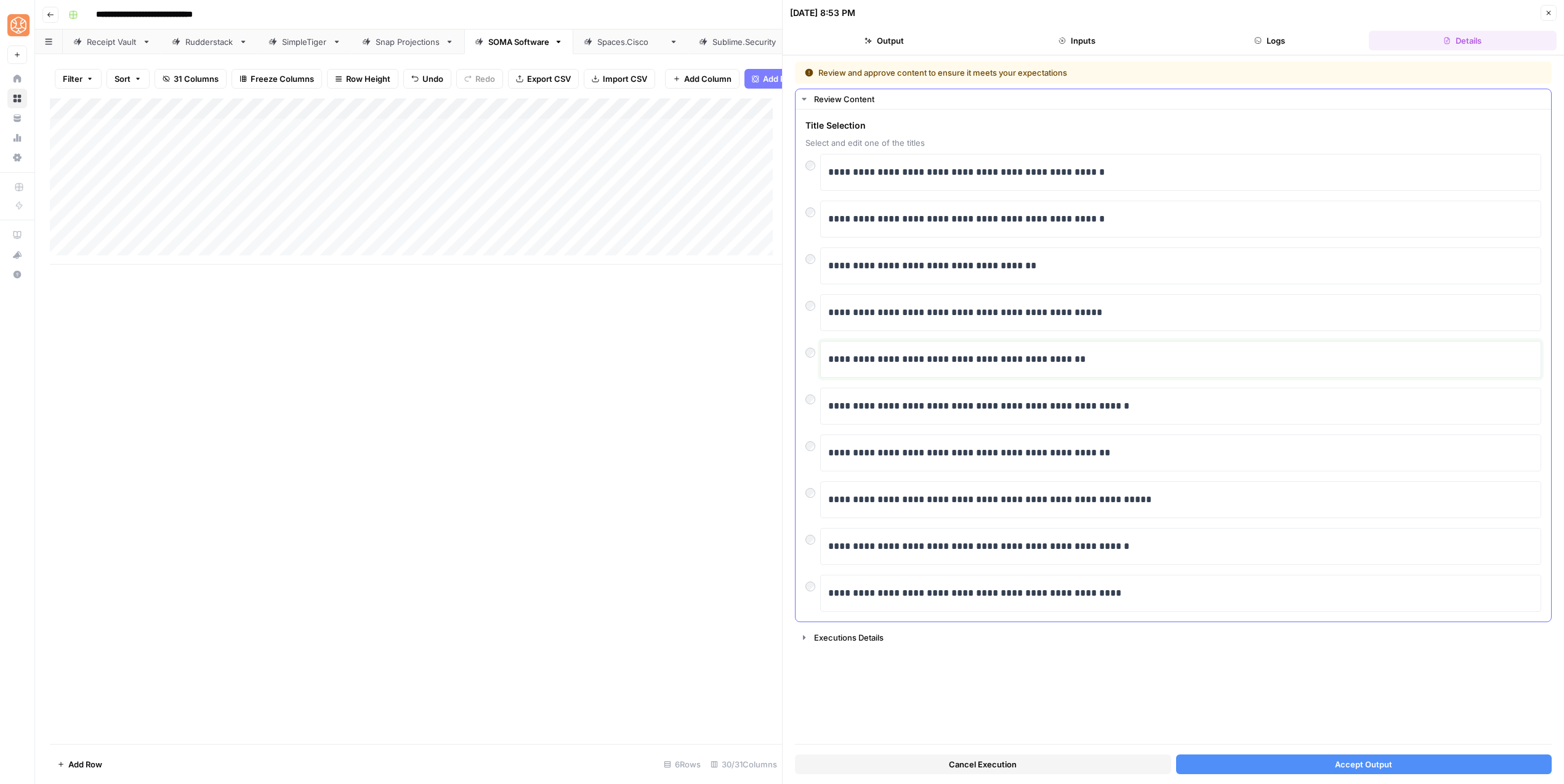
click at [895, 358] on p "**********" at bounding box center [1180, 359] width 705 height 16
click at [1351, 775] on div "Cancel Execution Accept Output" at bounding box center [1173, 762] width 756 height 34
click at [1351, 764] on span "Accept Output" at bounding box center [1363, 764] width 57 height 13
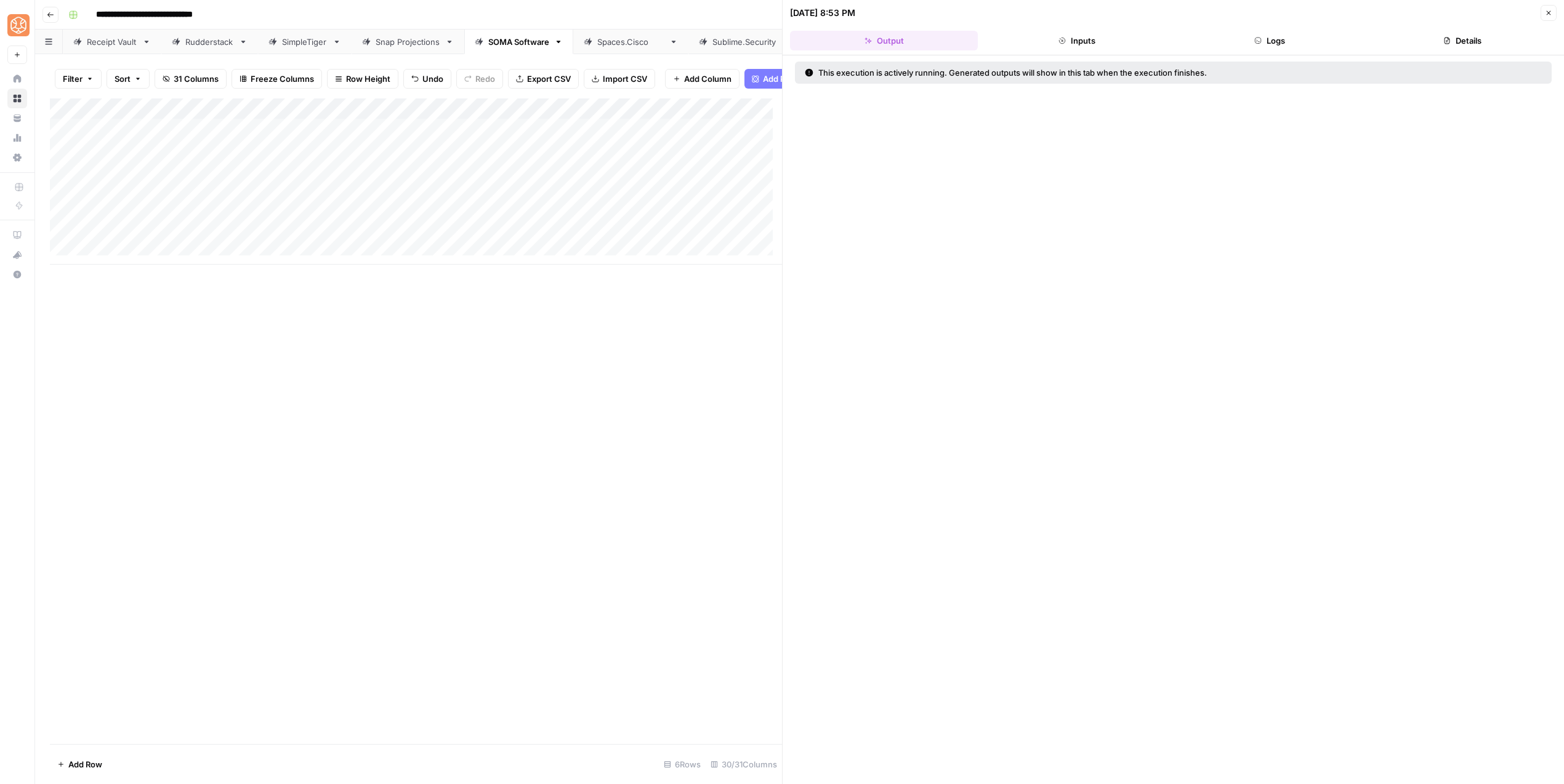
click at [1549, 13] on icon "button" at bounding box center [1548, 13] width 8 height 8
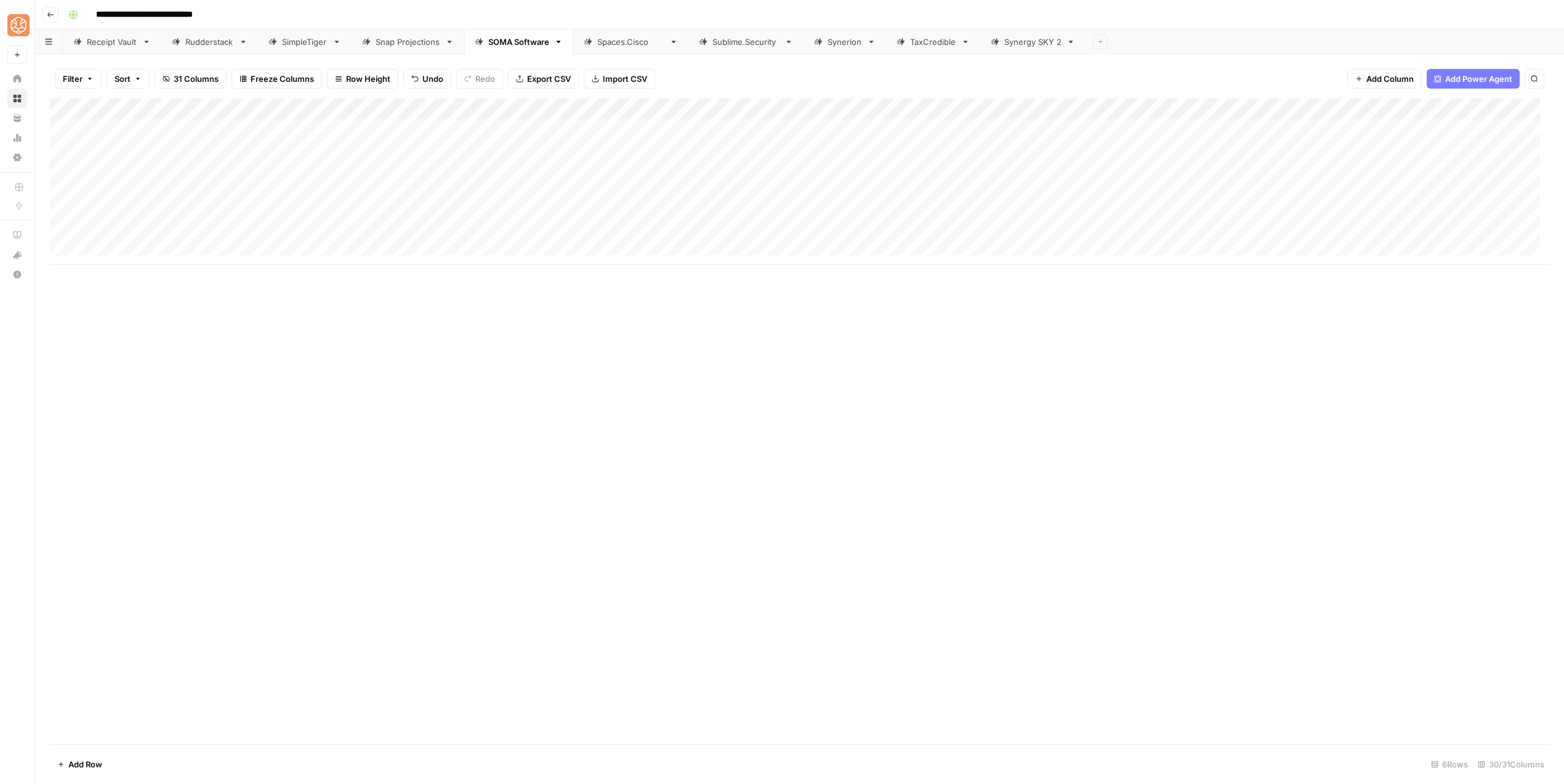
click at [526, 213] on div "Add Column" at bounding box center [799, 182] width 1499 height 166
click at [570, 211] on div "Add Column" at bounding box center [799, 182] width 1499 height 166
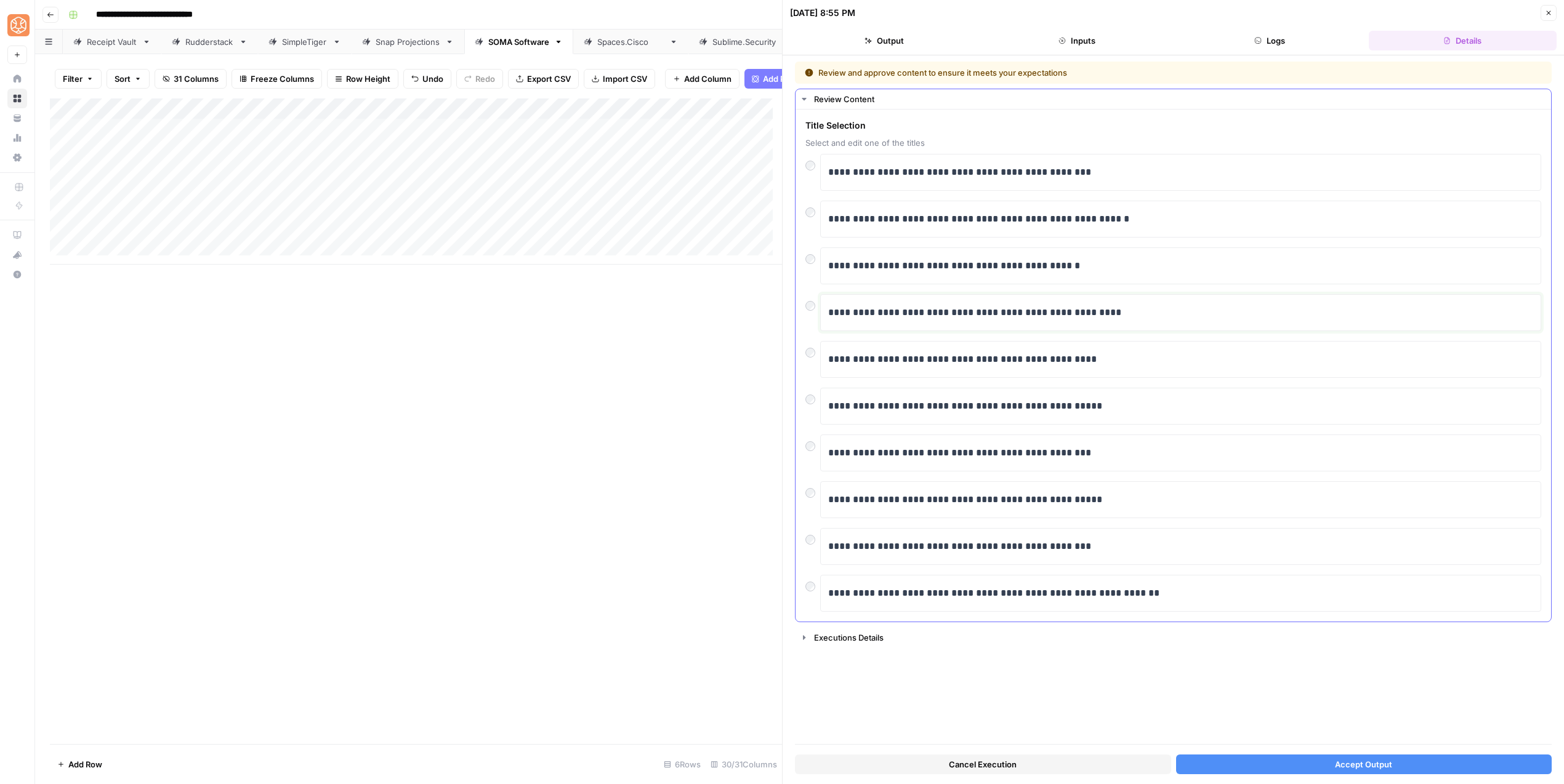
click at [905, 320] on div "**********" at bounding box center [1180, 312] width 705 height 26
click at [1292, 764] on button "Accept Output" at bounding box center [1364, 764] width 376 height 20
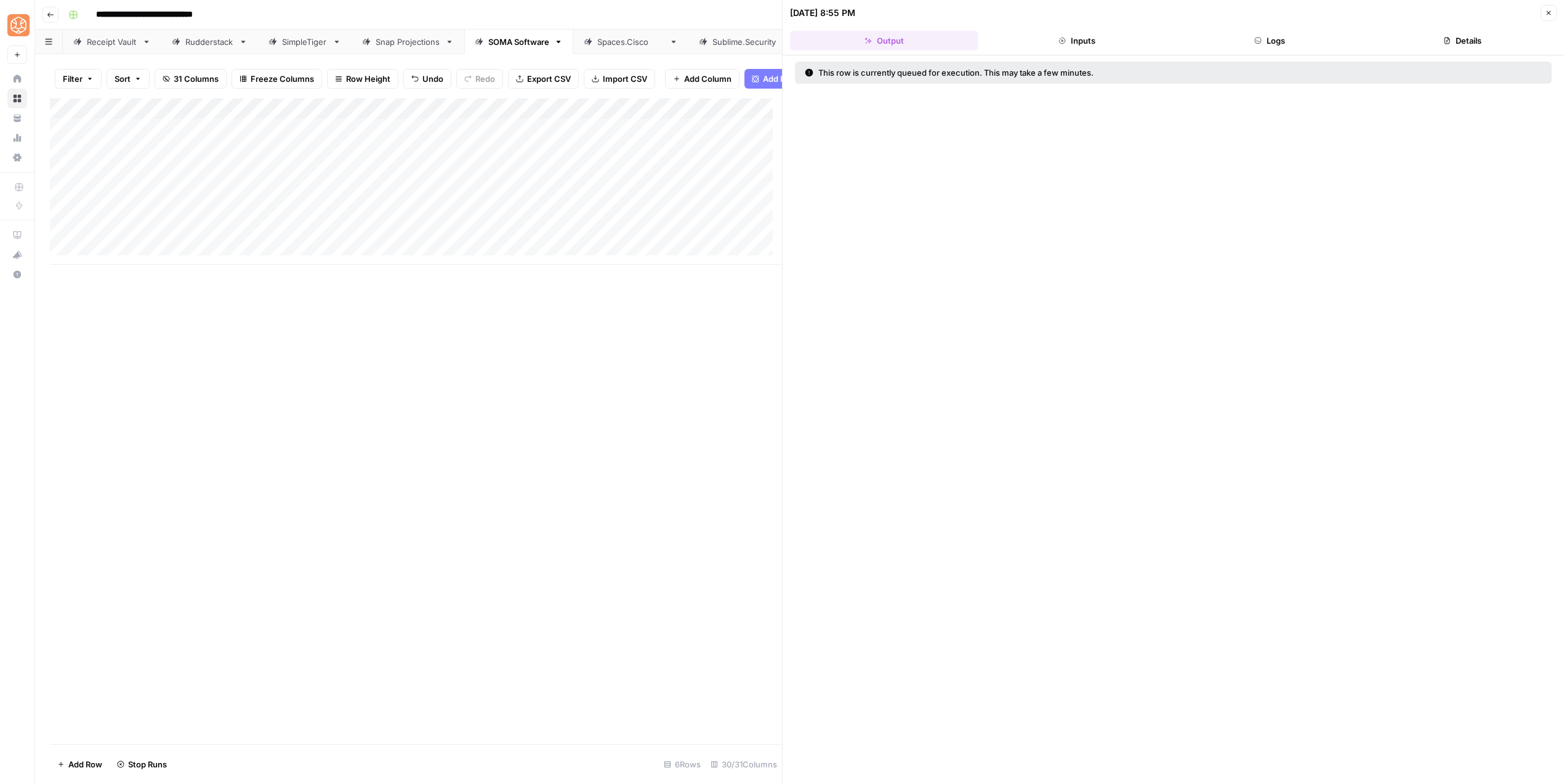
click at [1544, 13] on icon "button" at bounding box center [1548, 13] width 8 height 8
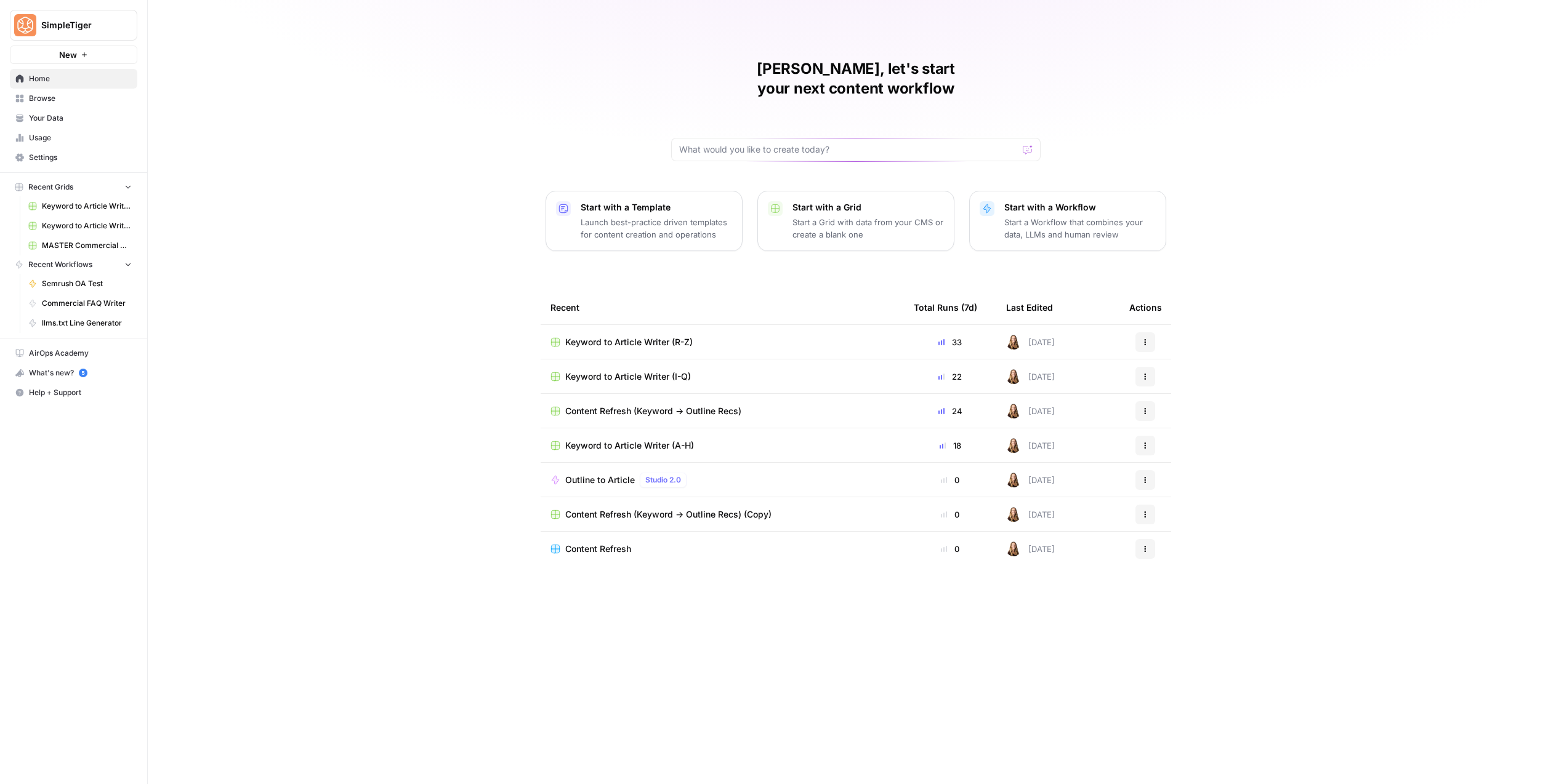
click at [654, 330] on td "Keyword to Article Writer (R-Z)" at bounding box center [721, 342] width 363 height 34
click at [654, 336] on span "Keyword to Article Writer (R-Z)" at bounding box center [629, 342] width 127 height 13
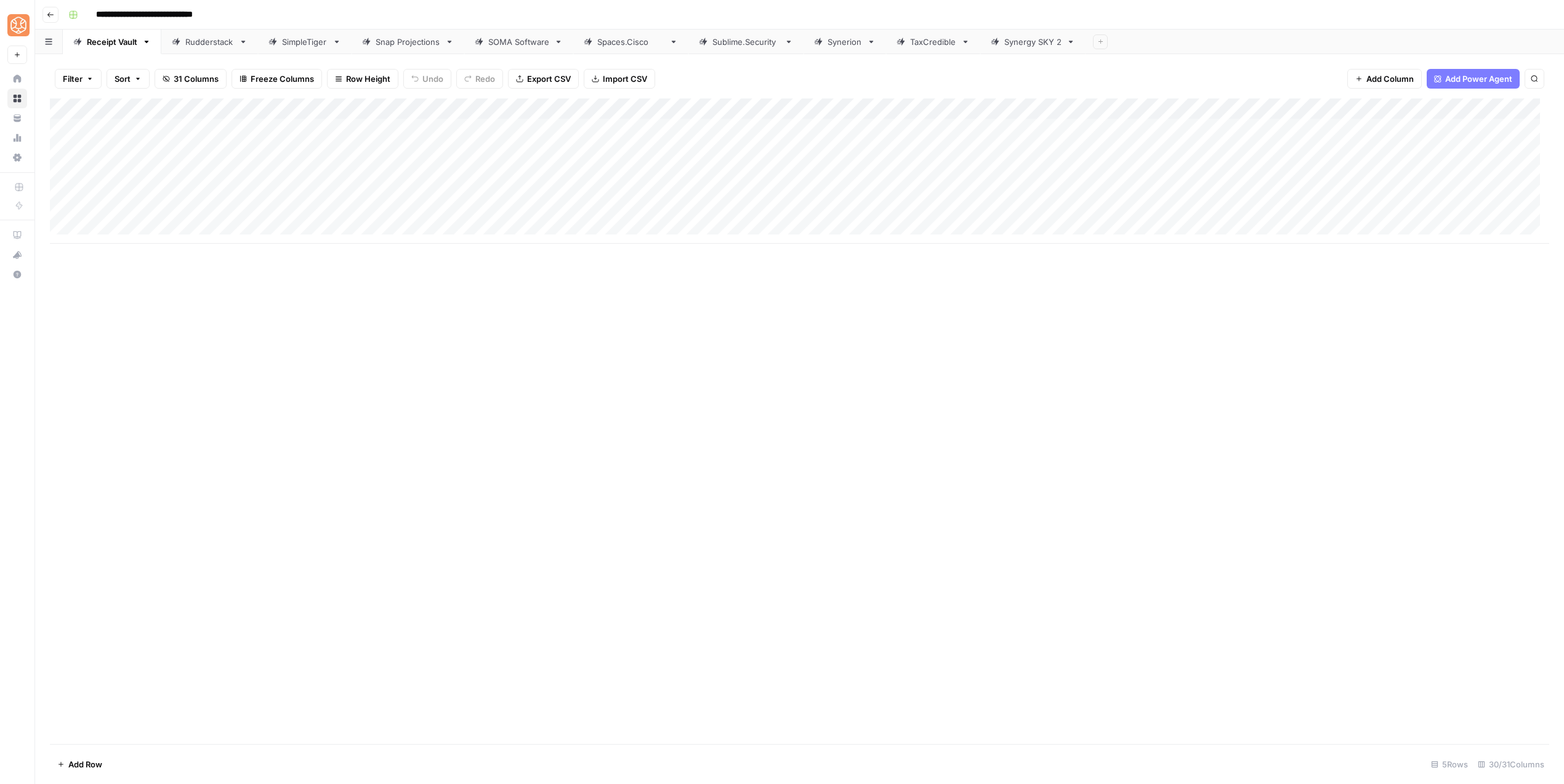
click at [130, 218] on div "Add Column" at bounding box center [799, 171] width 1499 height 145
click at [129, 214] on div "Add Column" at bounding box center [799, 171] width 1499 height 145
type textarea "**********"
drag, startPoint x: 208, startPoint y: 341, endPoint x: 257, endPoint y: 280, distance: 78.2
click at [209, 341] on div "Add Column" at bounding box center [799, 421] width 1499 height 646
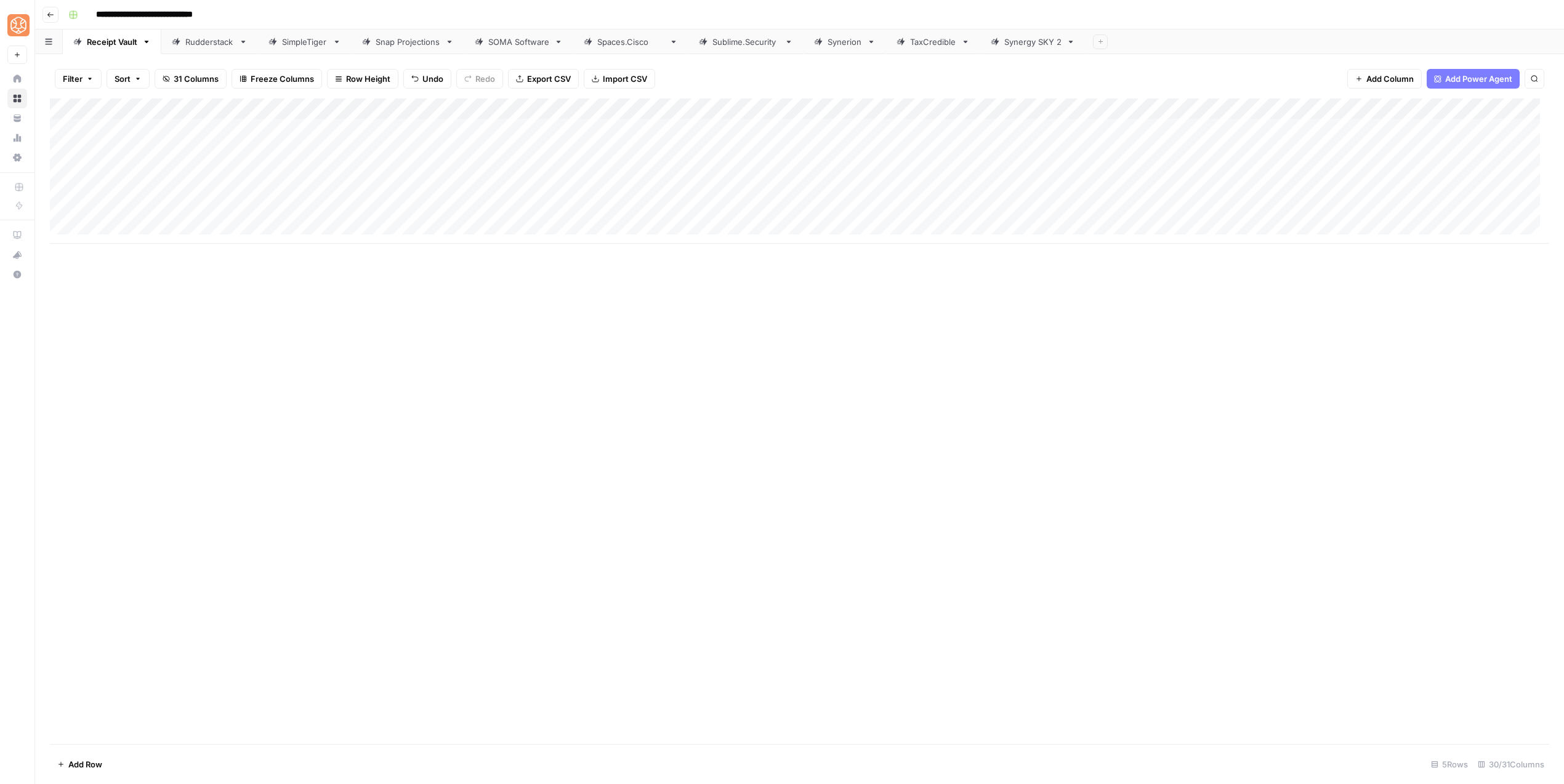
click at [104, 227] on div "Add Column" at bounding box center [799, 171] width 1499 height 145
type textarea "**********"
click at [220, 310] on div "Add Column" at bounding box center [799, 421] width 1499 height 646
click at [304, 210] on div "Add Column" at bounding box center [799, 182] width 1499 height 166
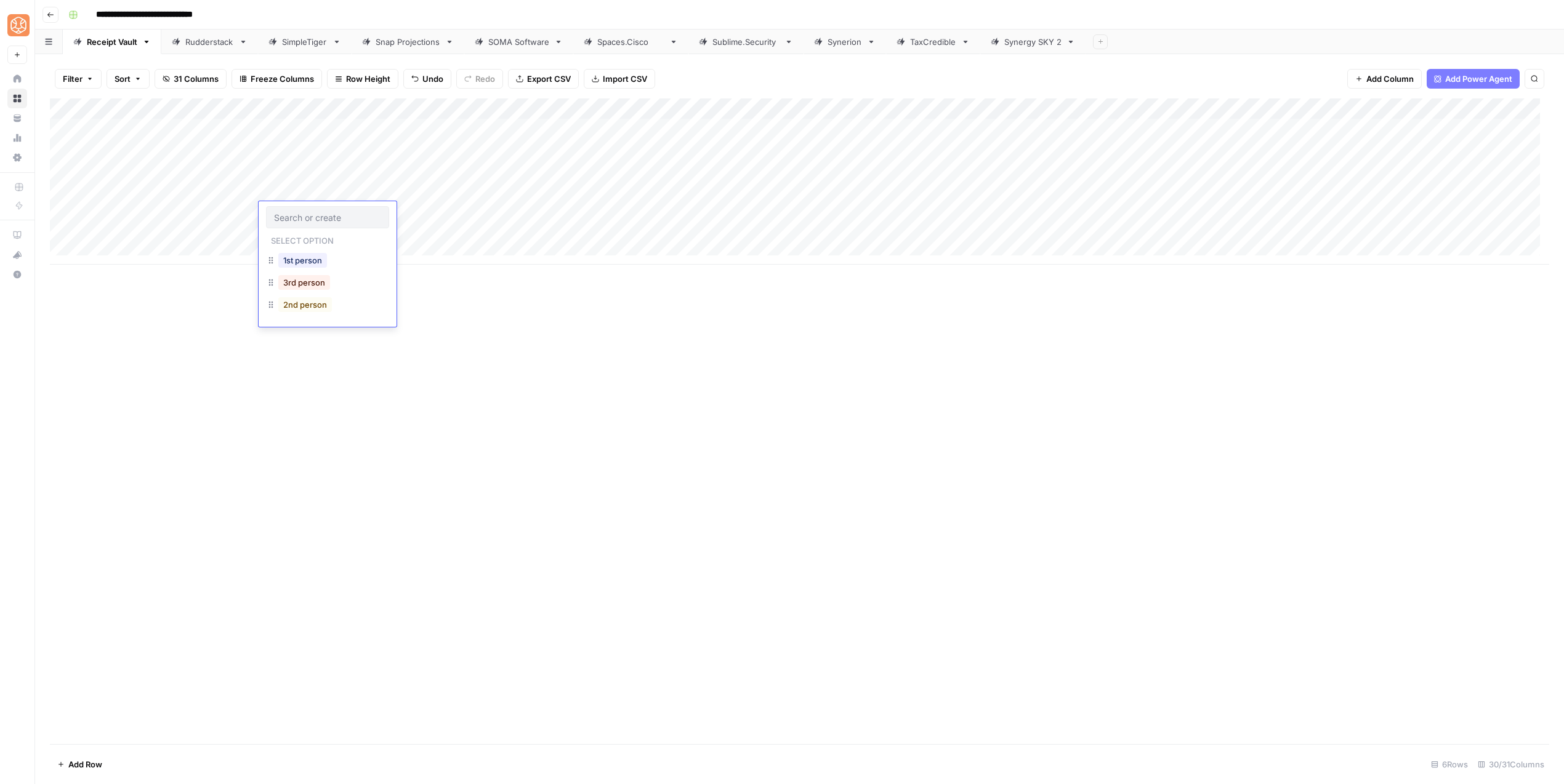
click at [311, 306] on button "2nd person" at bounding box center [305, 304] width 54 height 15
click at [369, 231] on div "Add Column" at bounding box center [799, 182] width 1499 height 166
click at [1512, 206] on div "Add Column" at bounding box center [799, 182] width 1499 height 166
click at [1453, 281] on button "blog" at bounding box center [1453, 282] width 27 height 15
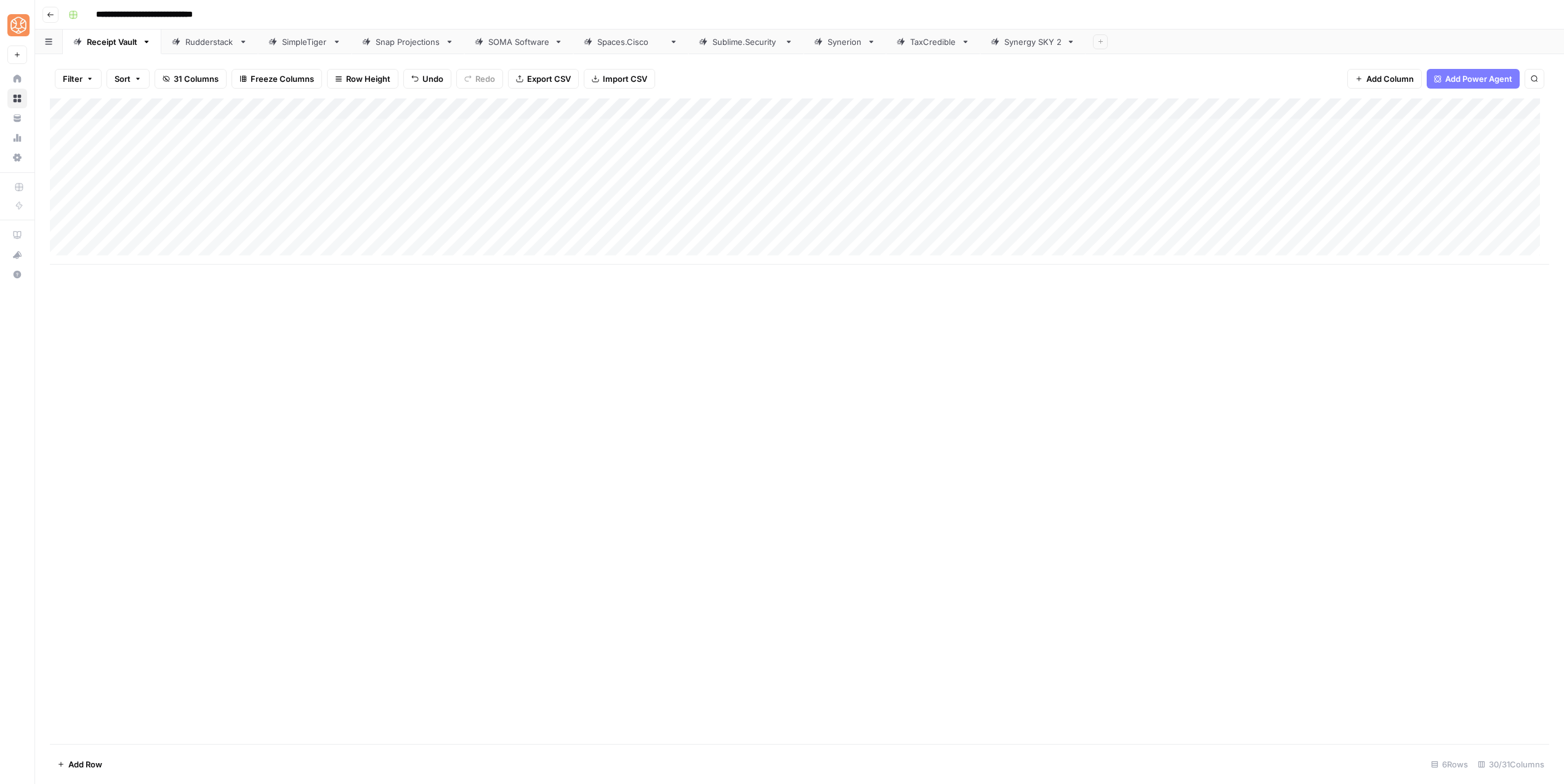
click at [1512, 227] on div "Add Column" at bounding box center [799, 182] width 1499 height 166
click at [1511, 227] on div "Add Column" at bounding box center [799, 182] width 1499 height 166
click at [1446, 304] on button "blog" at bounding box center [1453, 303] width 27 height 15
click at [498, 108] on div "Add Column" at bounding box center [799, 182] width 1499 height 166
click at [558, 211] on span "Configure Inputs" at bounding box center [563, 213] width 108 height 13
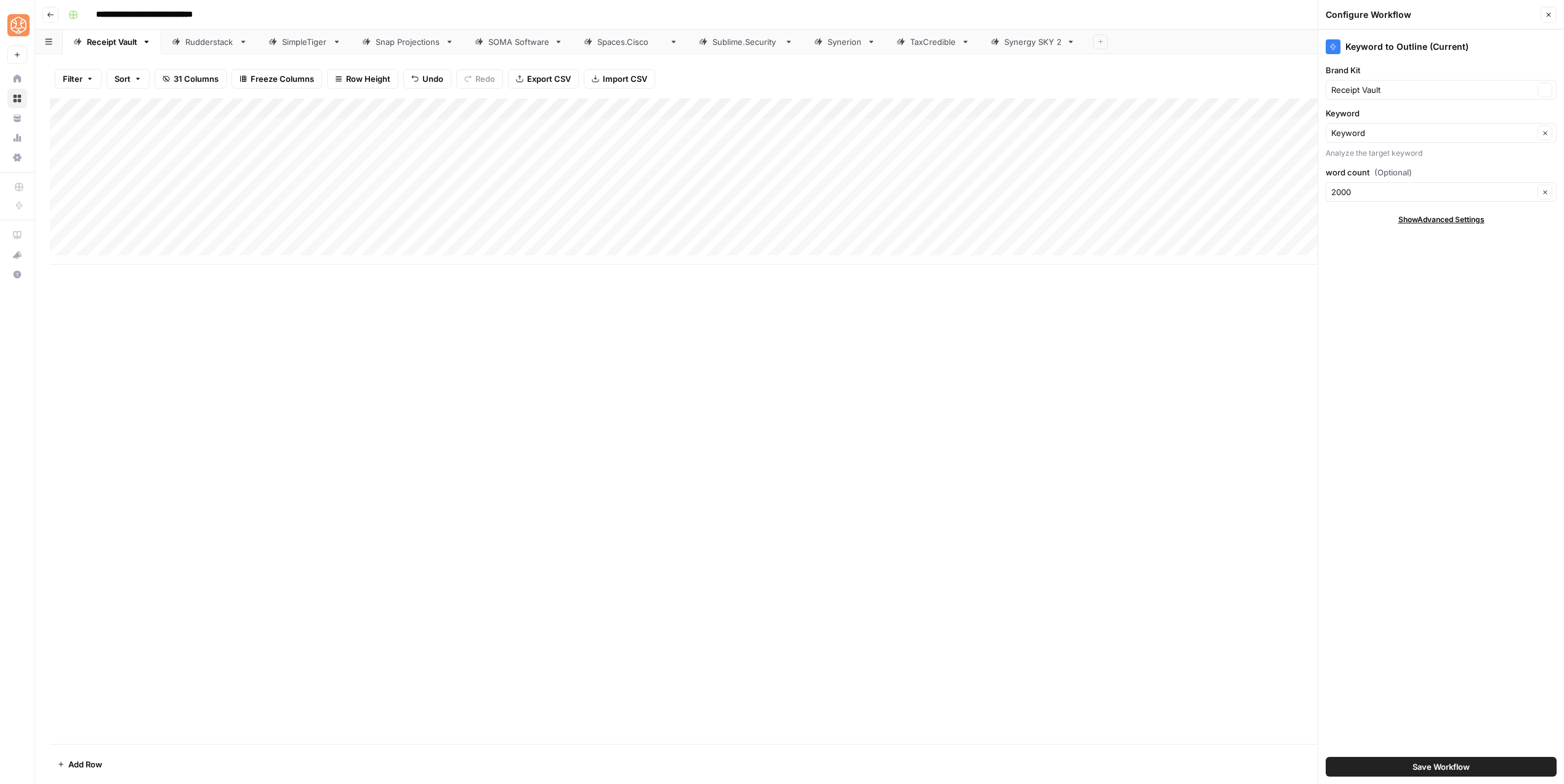
type input "Receipt Vault"
click at [1446, 774] on button "Save Workflow" at bounding box center [1441, 767] width 231 height 20
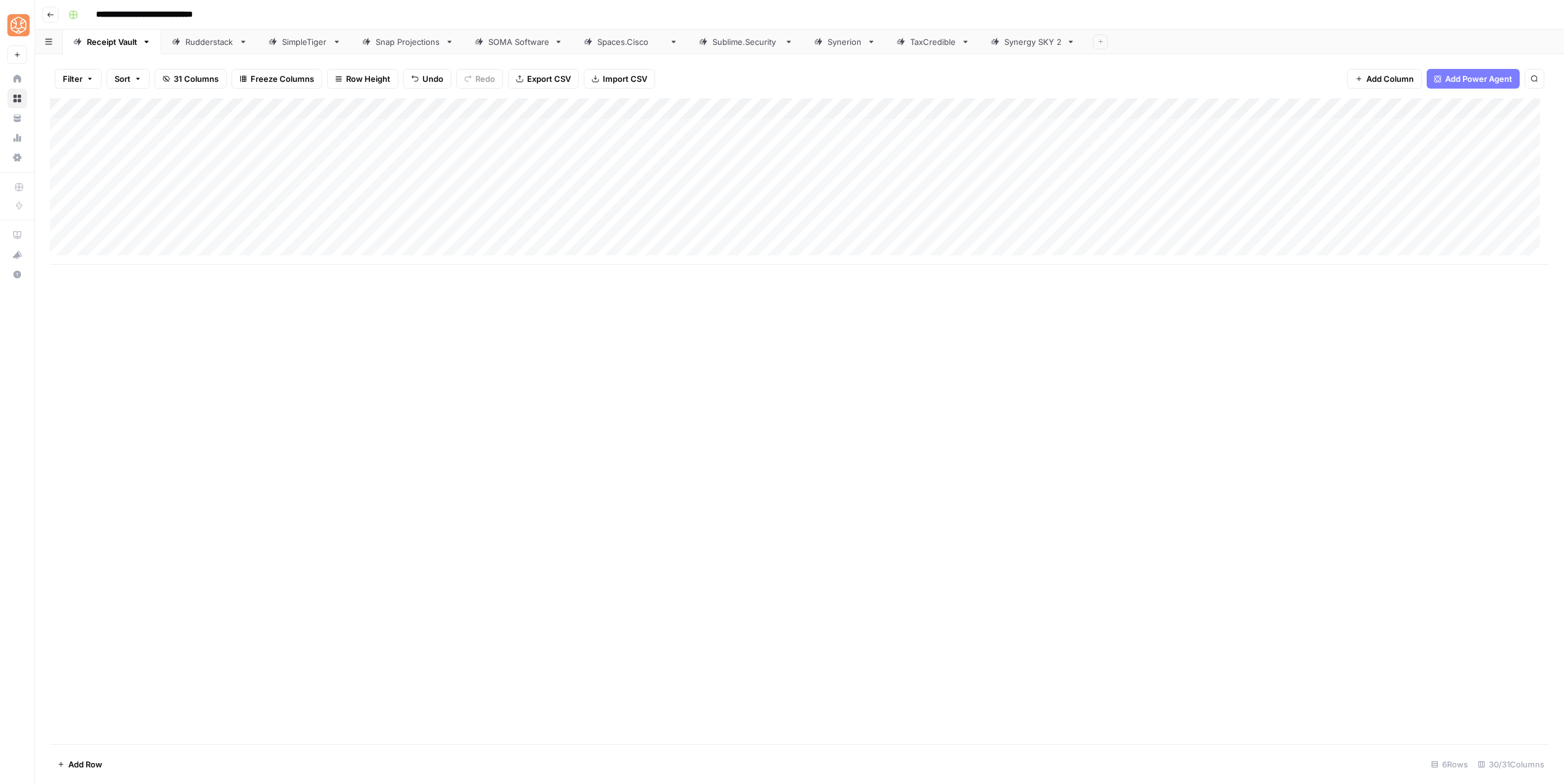
click at [537, 213] on div "Add Column" at bounding box center [799, 182] width 1499 height 166
click at [537, 230] on div "Add Column" at bounding box center [799, 182] width 1499 height 166
click at [572, 228] on div "Add Column" at bounding box center [799, 182] width 1499 height 166
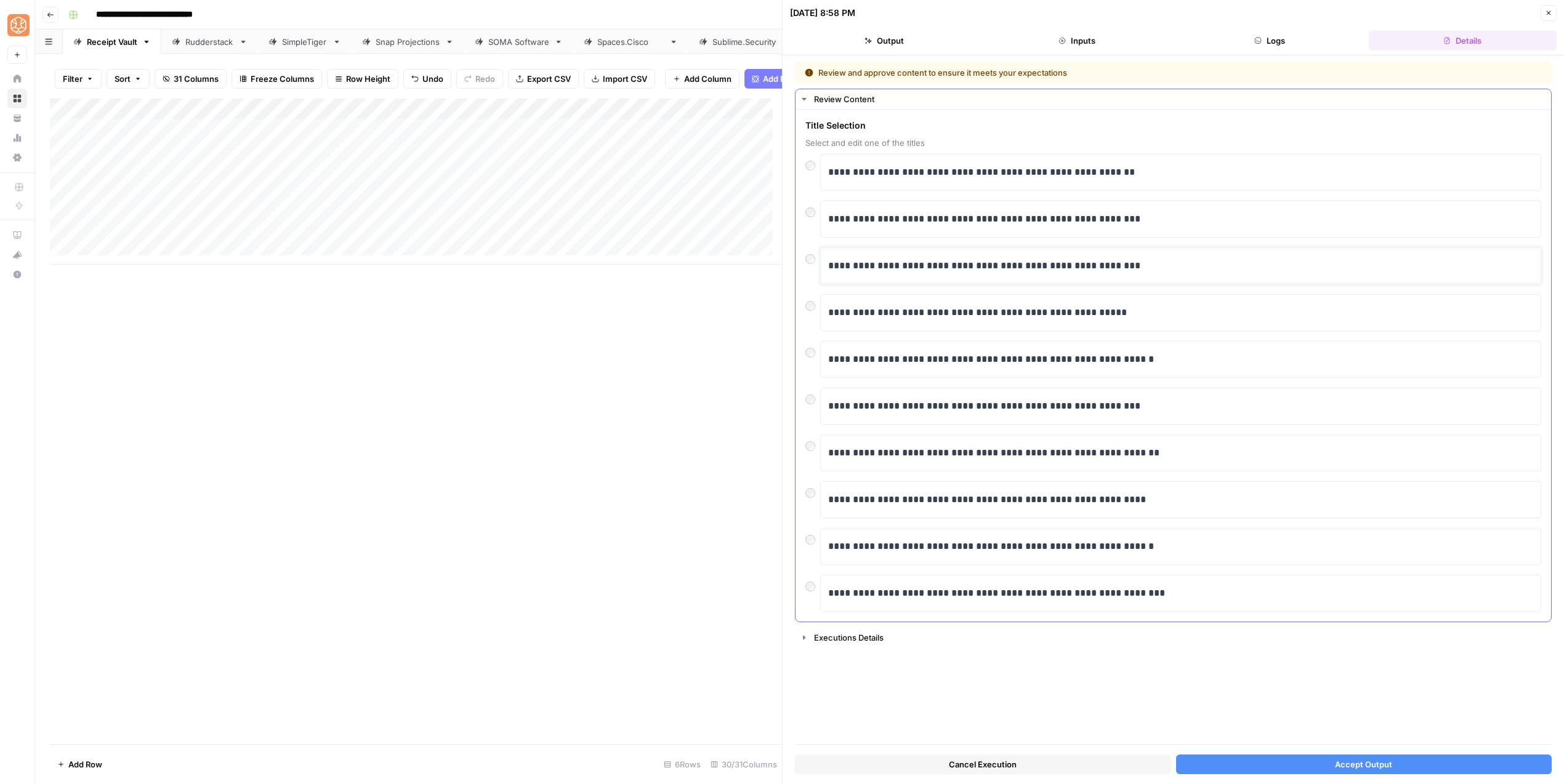
click at [881, 269] on p "**********" at bounding box center [1180, 266] width 705 height 16
click at [1319, 756] on button "Accept Output" at bounding box center [1364, 764] width 376 height 20
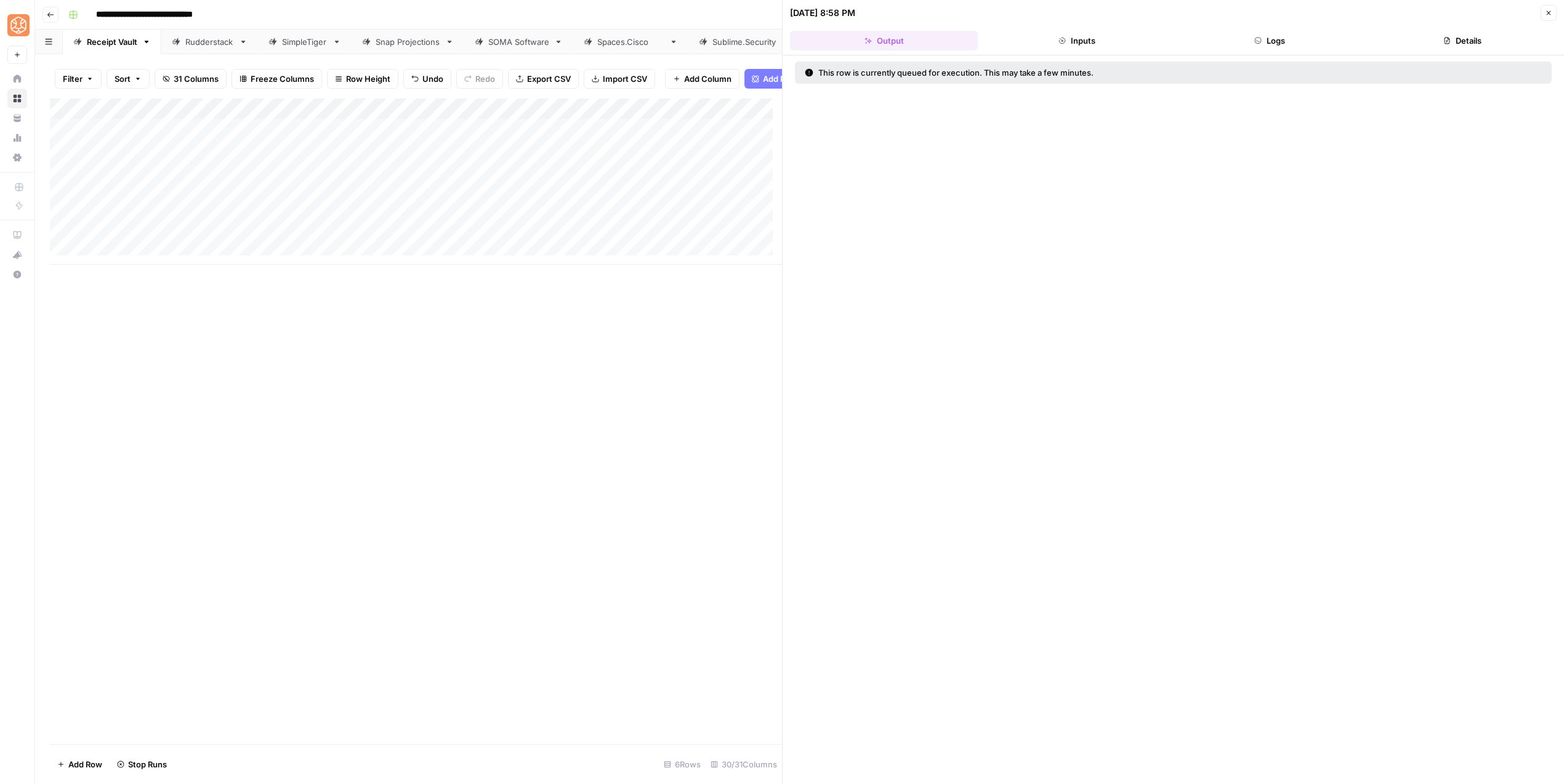
click at [551, 210] on div "Add Column" at bounding box center [416, 182] width 732 height 166
click at [537, 218] on div "Add Column" at bounding box center [416, 182] width 732 height 166
click at [574, 219] on div "Add Column" at bounding box center [416, 182] width 732 height 166
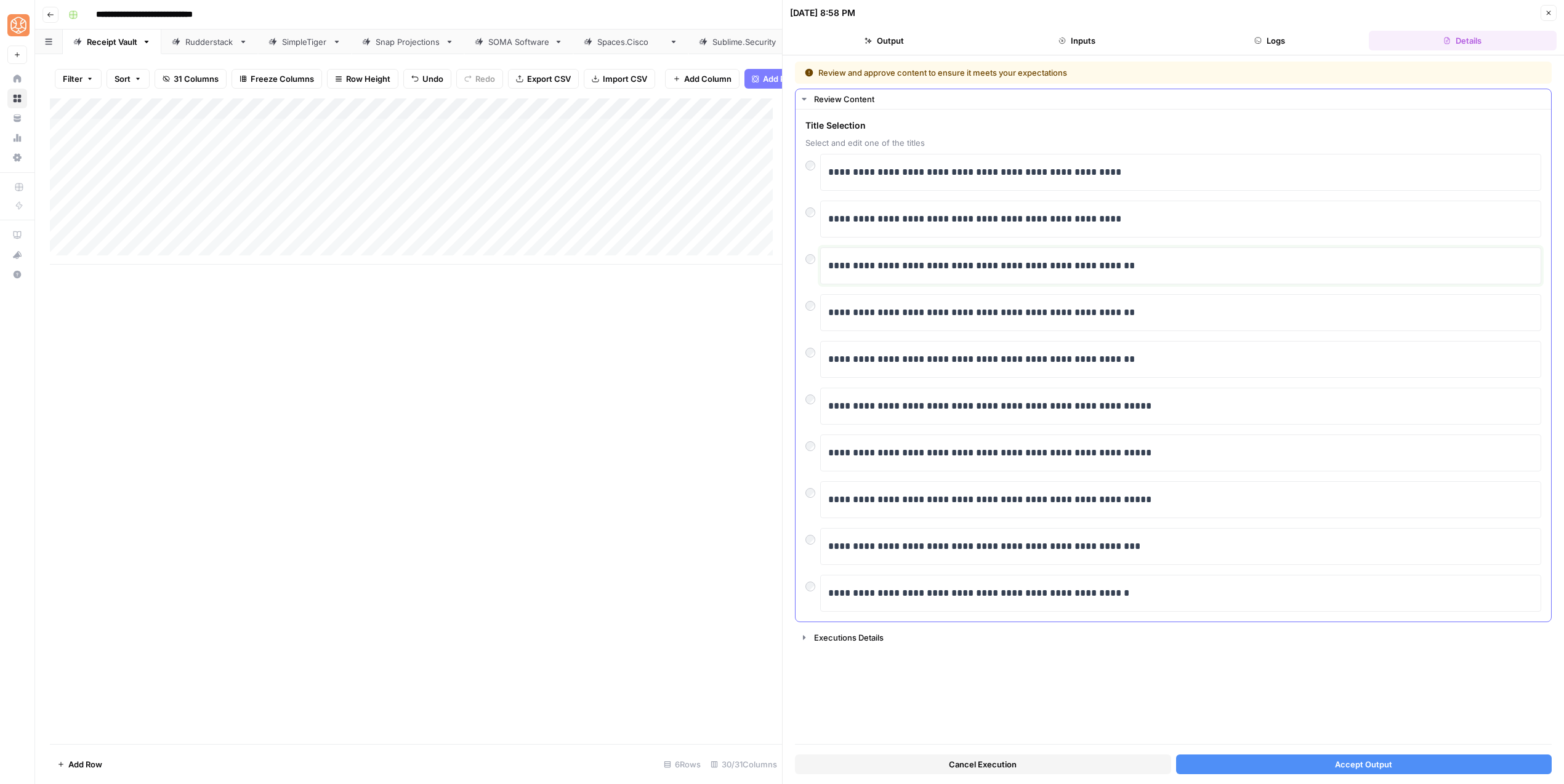
click at [896, 267] on p "**********" at bounding box center [1180, 266] width 705 height 16
click at [1336, 767] on span "Accept Output" at bounding box center [1363, 764] width 57 height 13
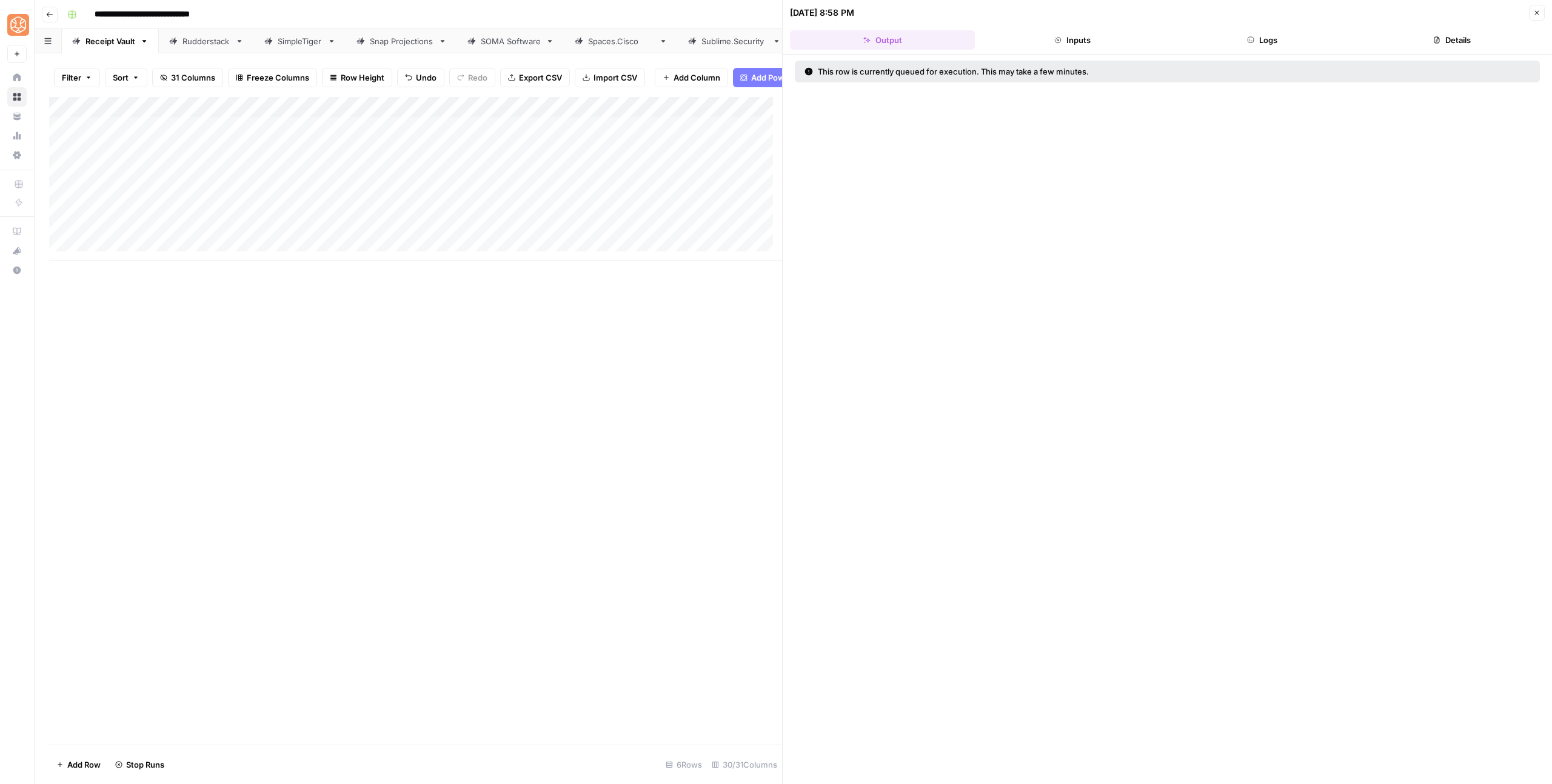
click at [1539, 8] on button "Close" at bounding box center [1537, 12] width 16 height 16
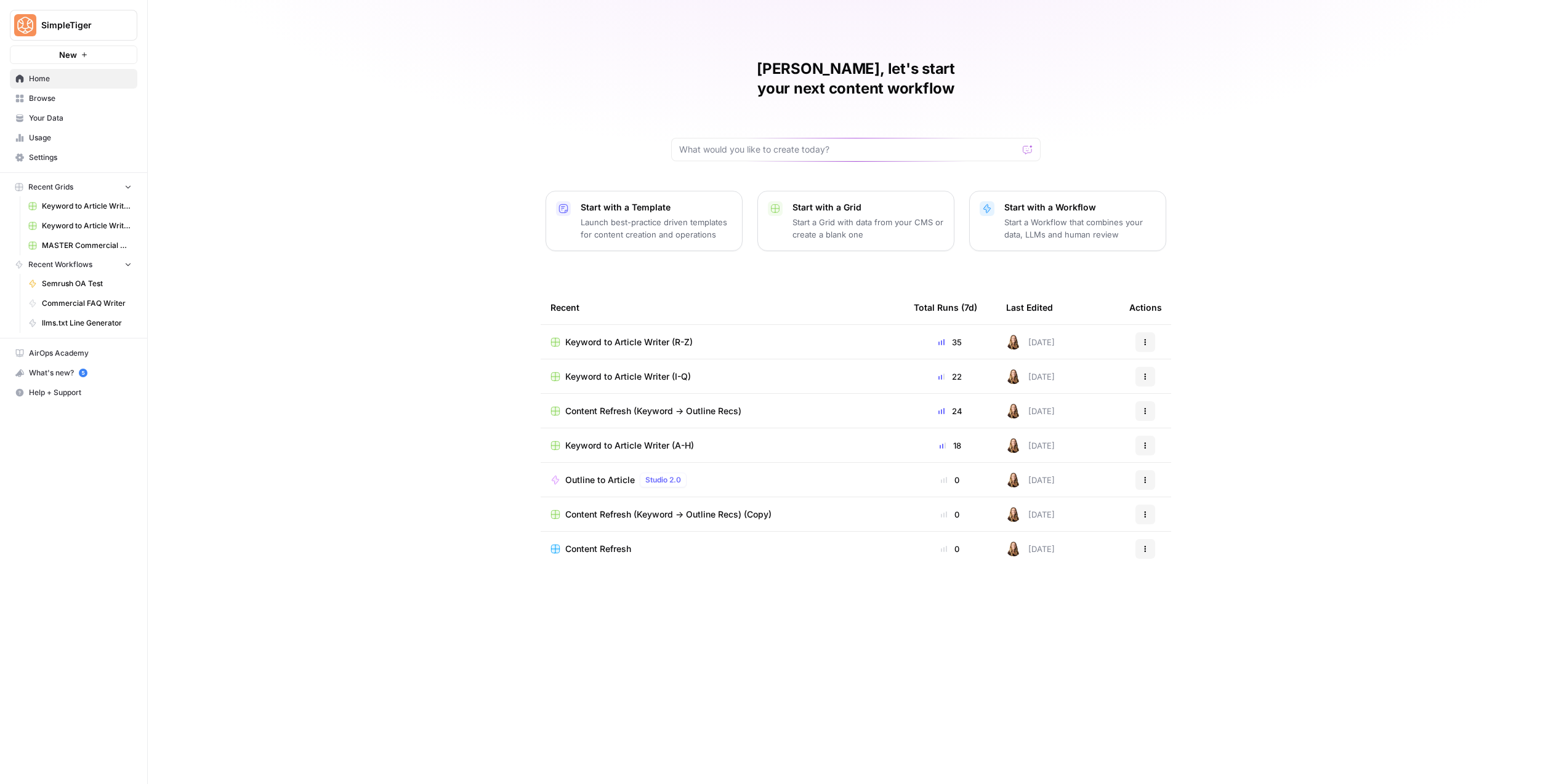
click at [645, 371] on span "Keyword to Article Writer (I-Q)" at bounding box center [628, 377] width 125 height 13
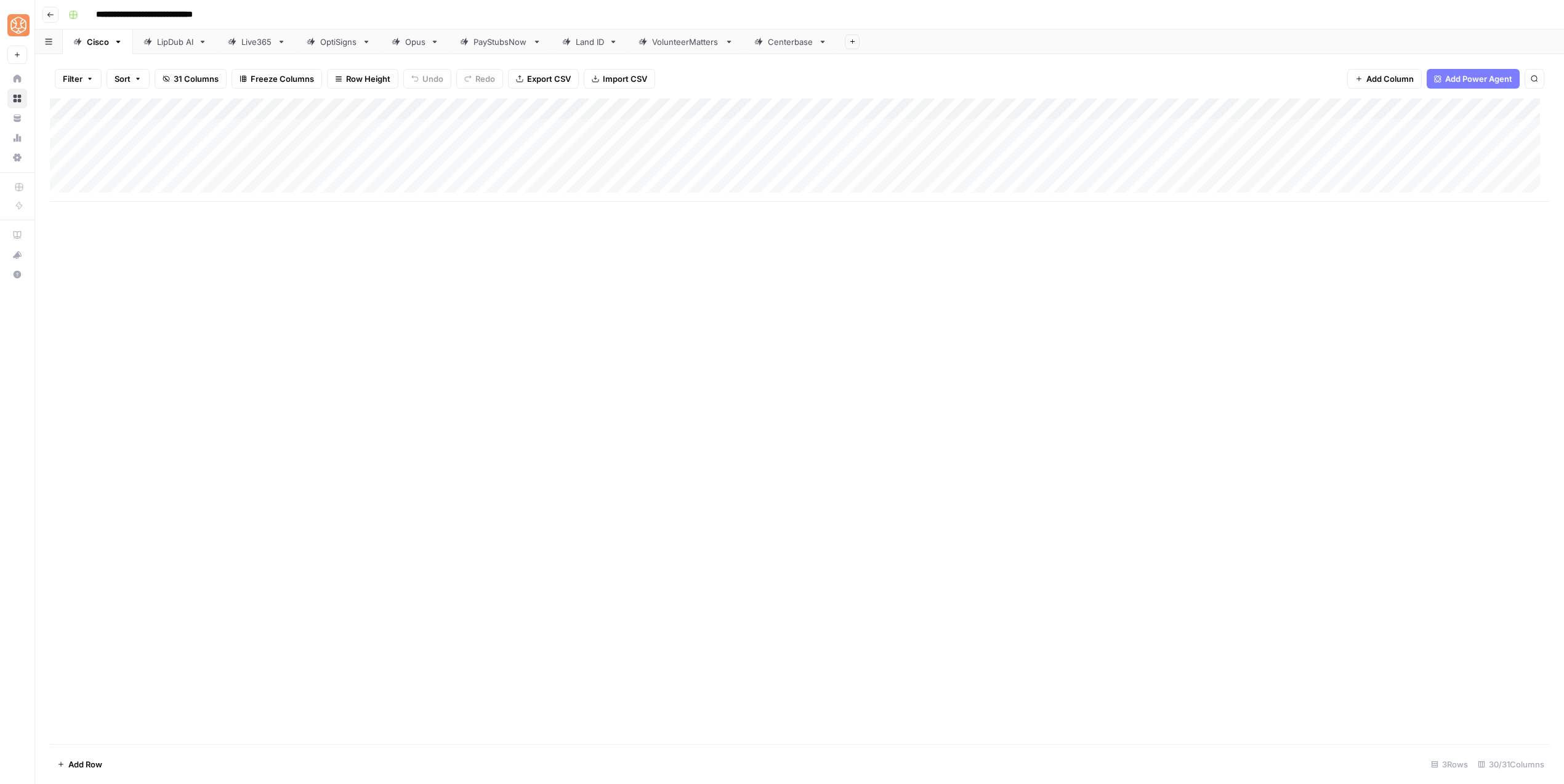
click at [56, 17] on button "Go back" at bounding box center [50, 15] width 16 height 16
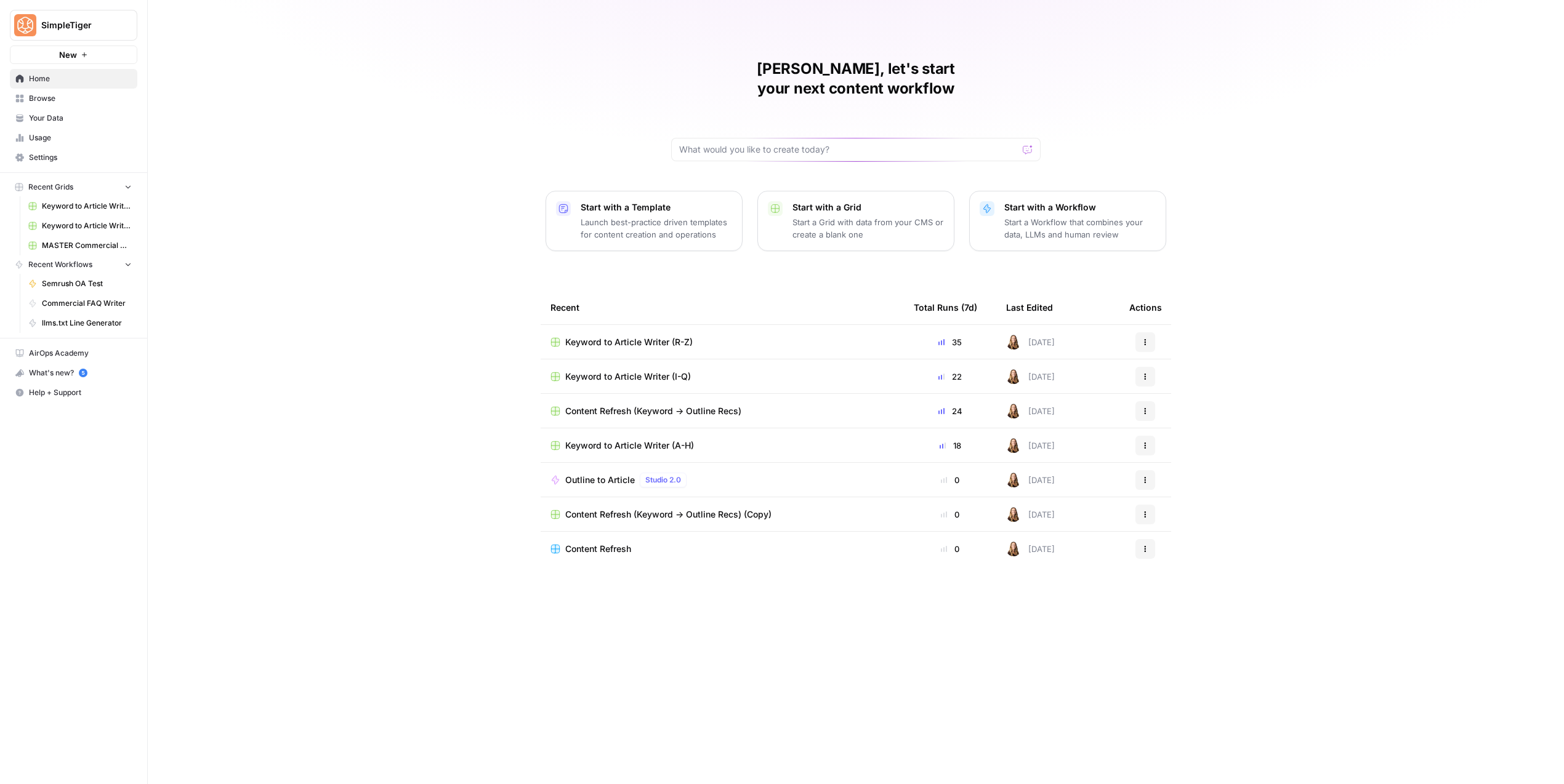
click at [652, 336] on span "Keyword to Article Writer (R-Z)" at bounding box center [629, 342] width 127 height 13
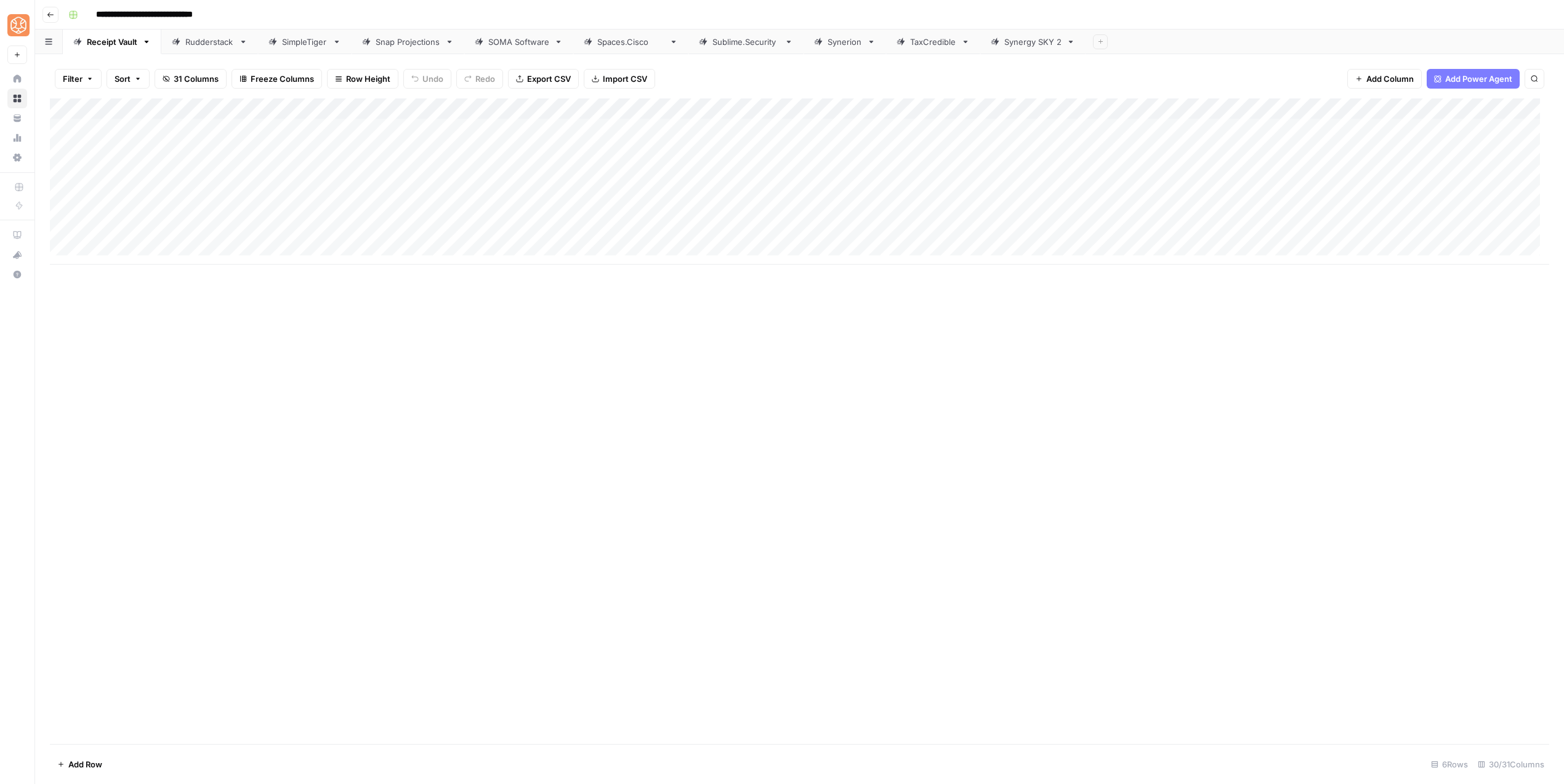
click at [55, 12] on button "Go back" at bounding box center [50, 15] width 16 height 16
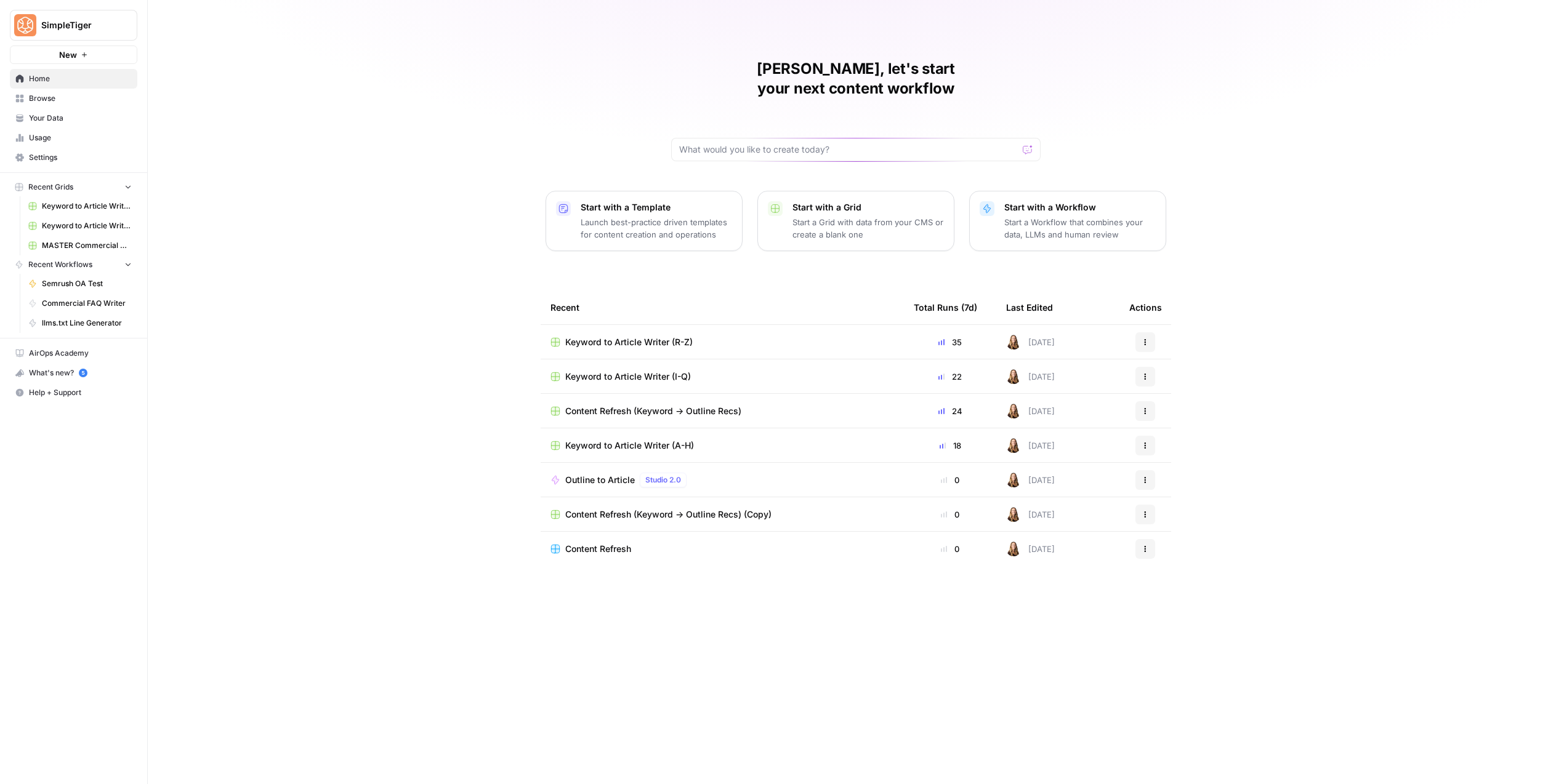
click at [645, 439] on span "Keyword to Article Writer (A-H)" at bounding box center [630, 446] width 129 height 13
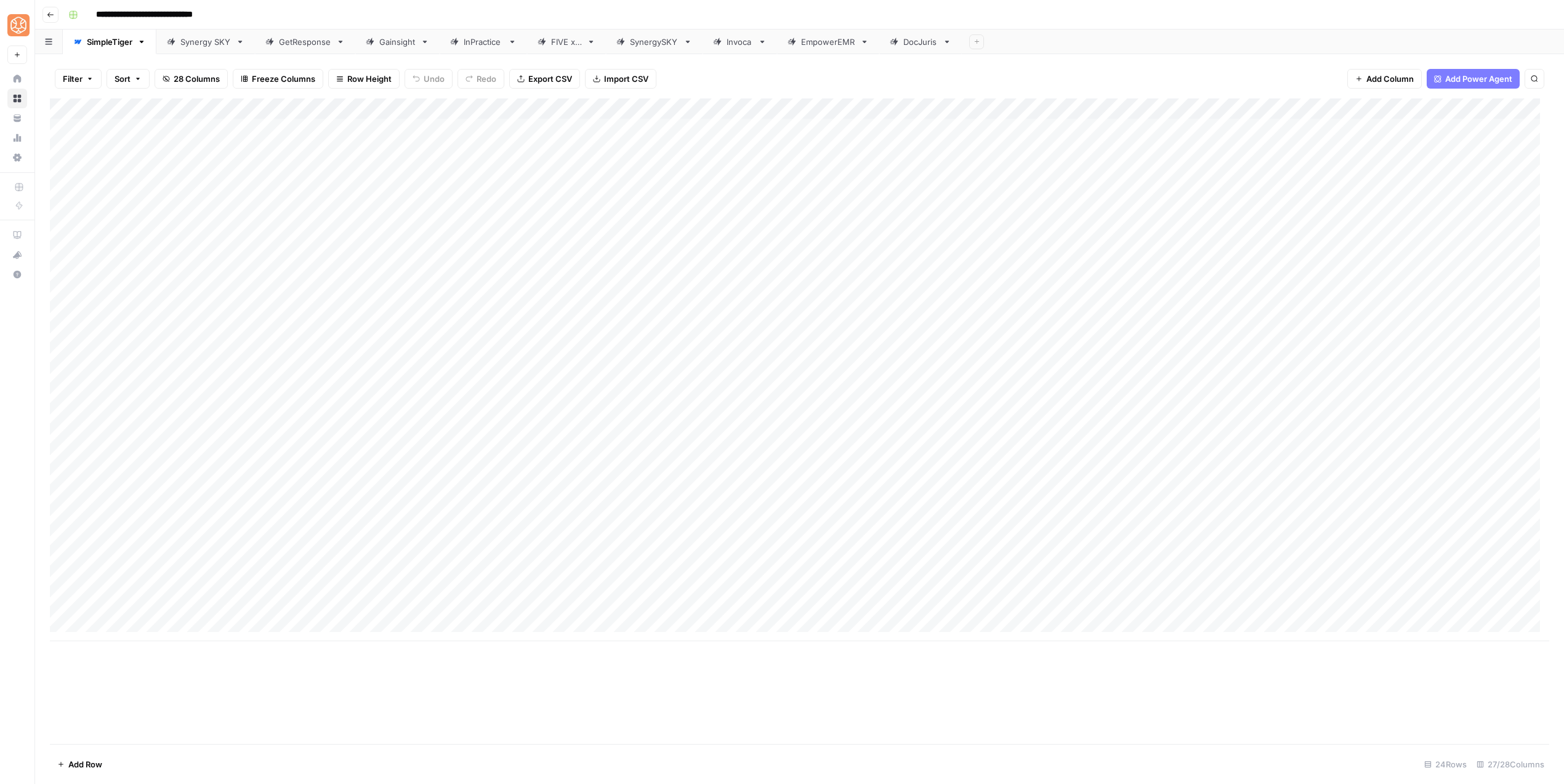
click at [731, 37] on div "Invoca" at bounding box center [740, 42] width 27 height 13
click at [106, 354] on div "Add Column" at bounding box center [799, 234] width 1499 height 271
click at [78, 359] on textarea "**********" at bounding box center [168, 359] width 197 height 17
type textarea "**********"
click at [242, 473] on div "Add Column" at bounding box center [799, 421] width 1499 height 646
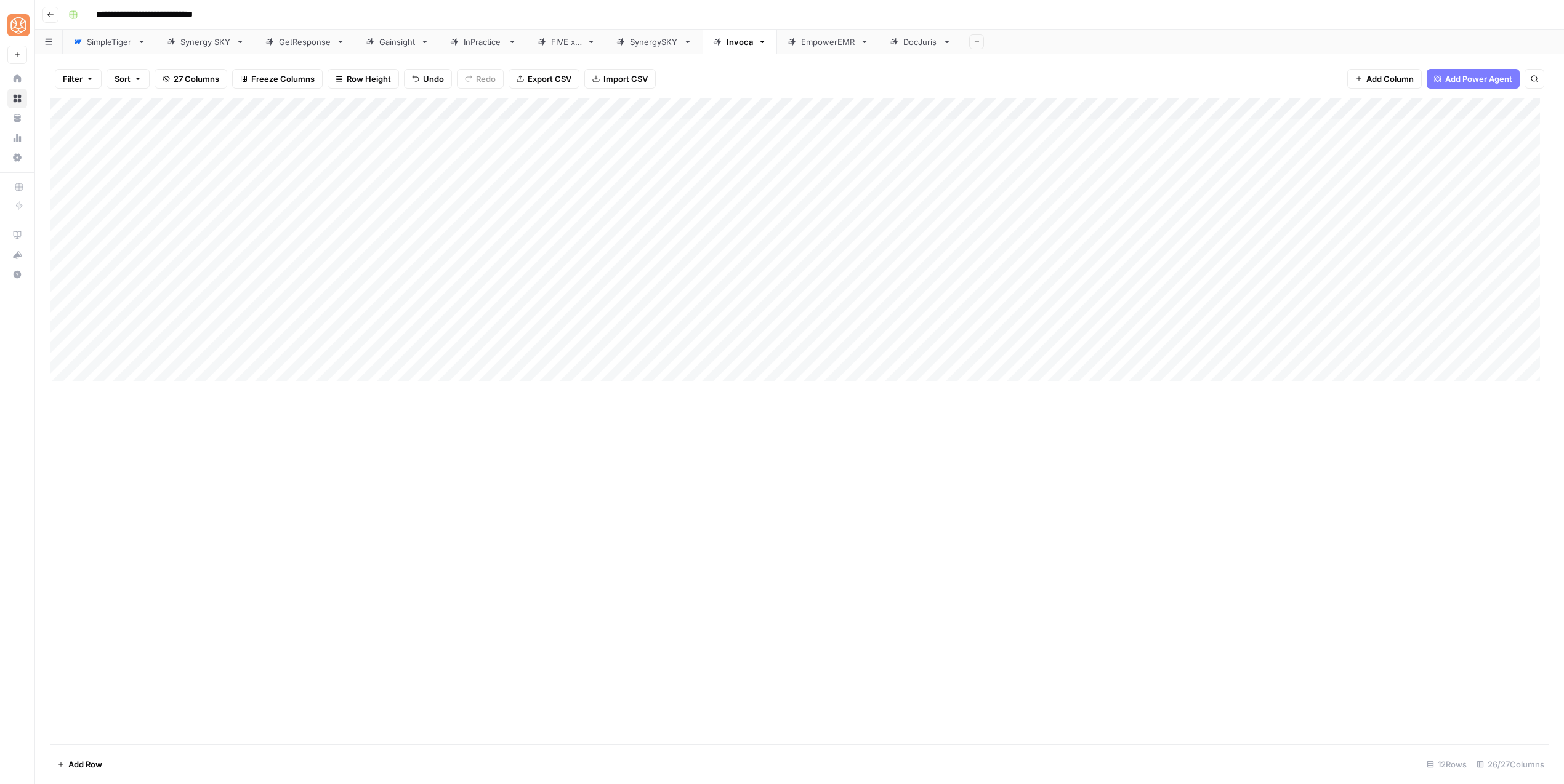
click at [279, 355] on div "Add Column" at bounding box center [799, 244] width 1499 height 292
click at [301, 447] on button "2nd person" at bounding box center [305, 450] width 54 height 15
click at [1478, 362] on div "Add Column" at bounding box center [799, 244] width 1499 height 292
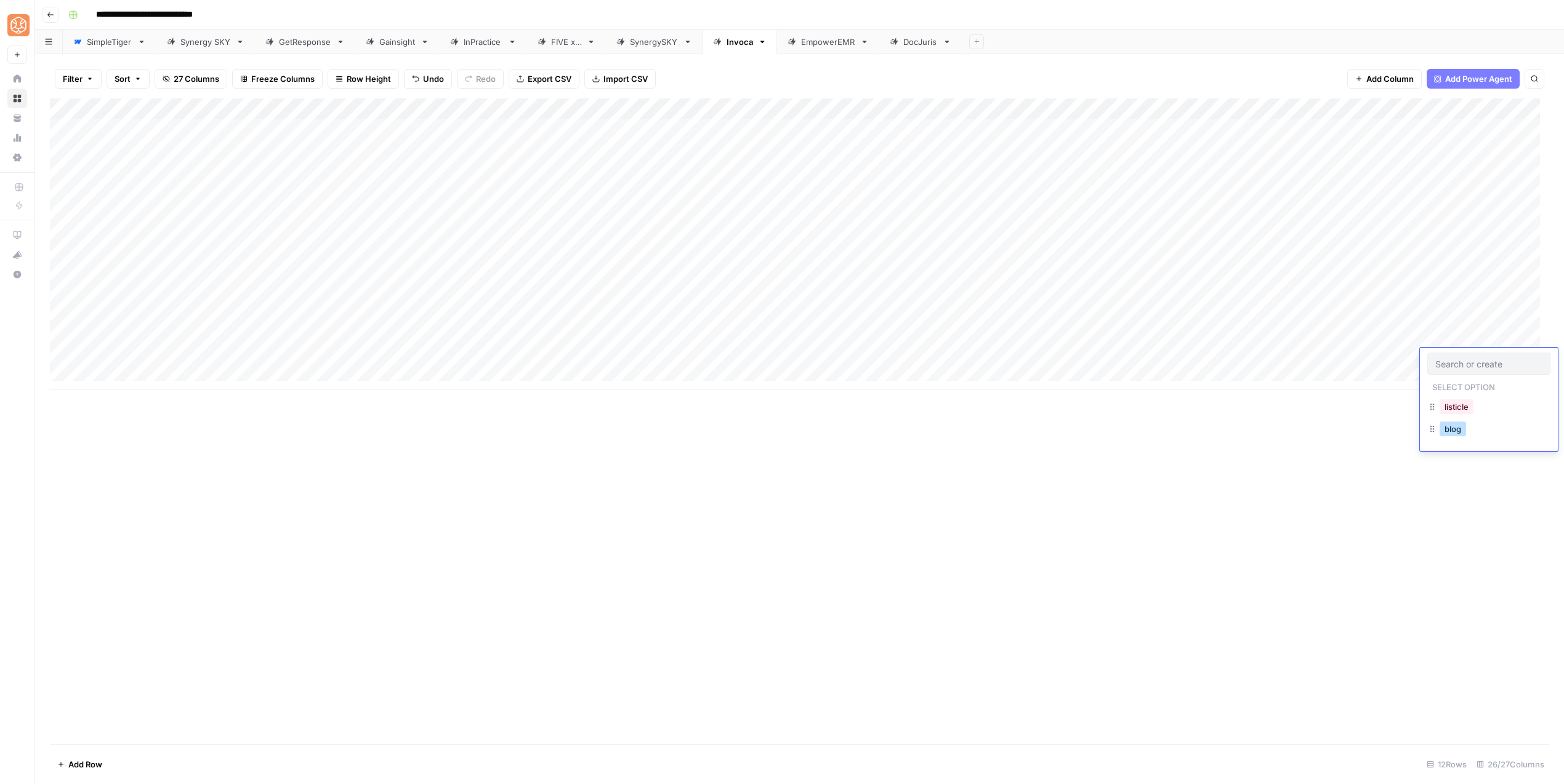
click at [1445, 436] on button "blog" at bounding box center [1453, 429] width 27 height 15
drag, startPoint x: 454, startPoint y: 124, endPoint x: 462, endPoint y: 129, distance: 9.4
click at [454, 124] on div "Add Column" at bounding box center [799, 244] width 1499 height 292
click at [475, 131] on div "Add Column" at bounding box center [799, 244] width 1499 height 292
click at [475, 131] on input "text" at bounding box center [477, 134] width 29 height 11
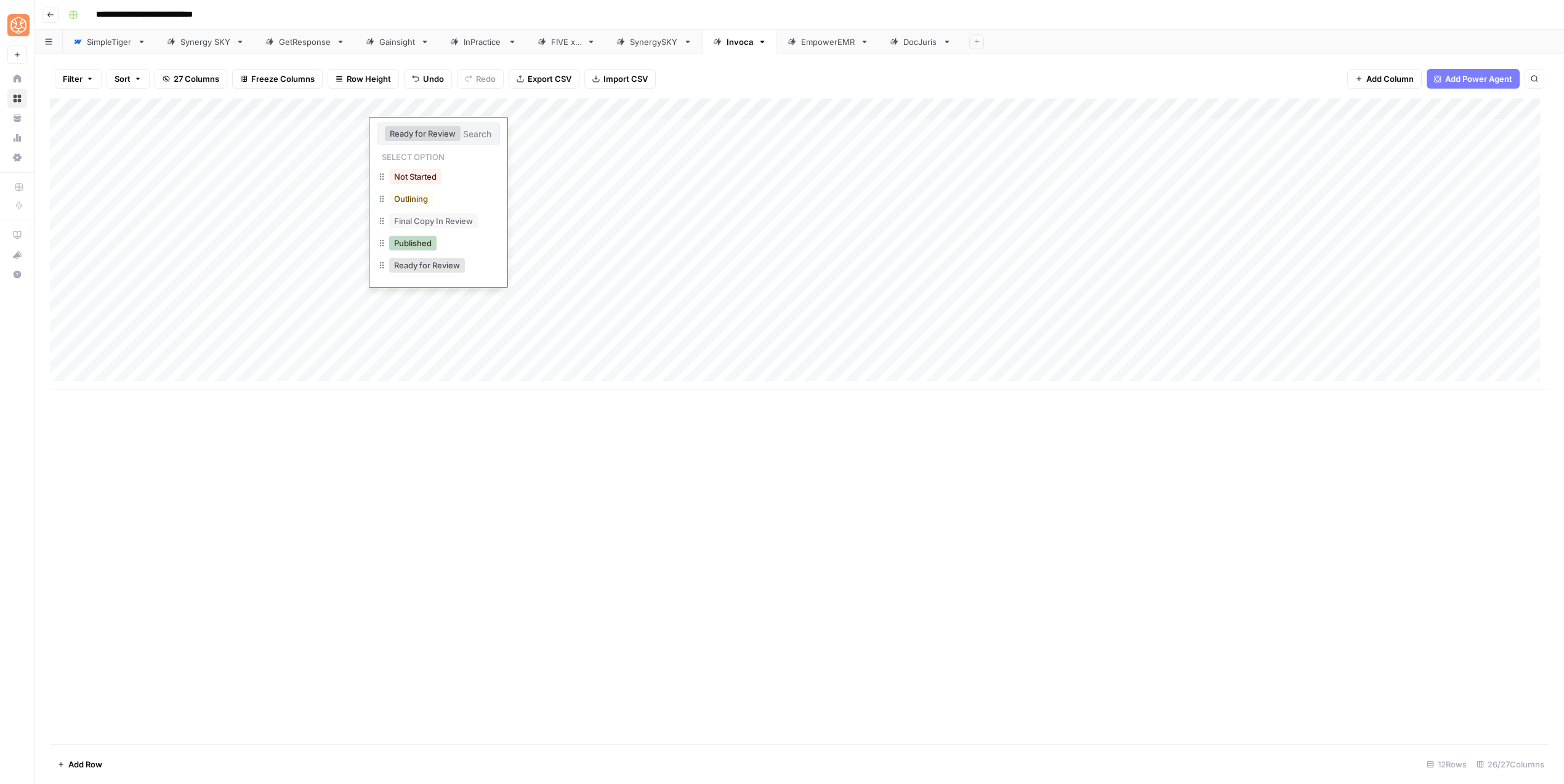
click at [407, 240] on button "Published" at bounding box center [413, 243] width 48 height 15
click at [417, 131] on div "Add Column" at bounding box center [799, 244] width 1499 height 292
click at [417, 131] on button "Published" at bounding box center [409, 133] width 48 height 15
click at [453, 134] on input "text" at bounding box center [463, 134] width 57 height 11
type input "Approved"
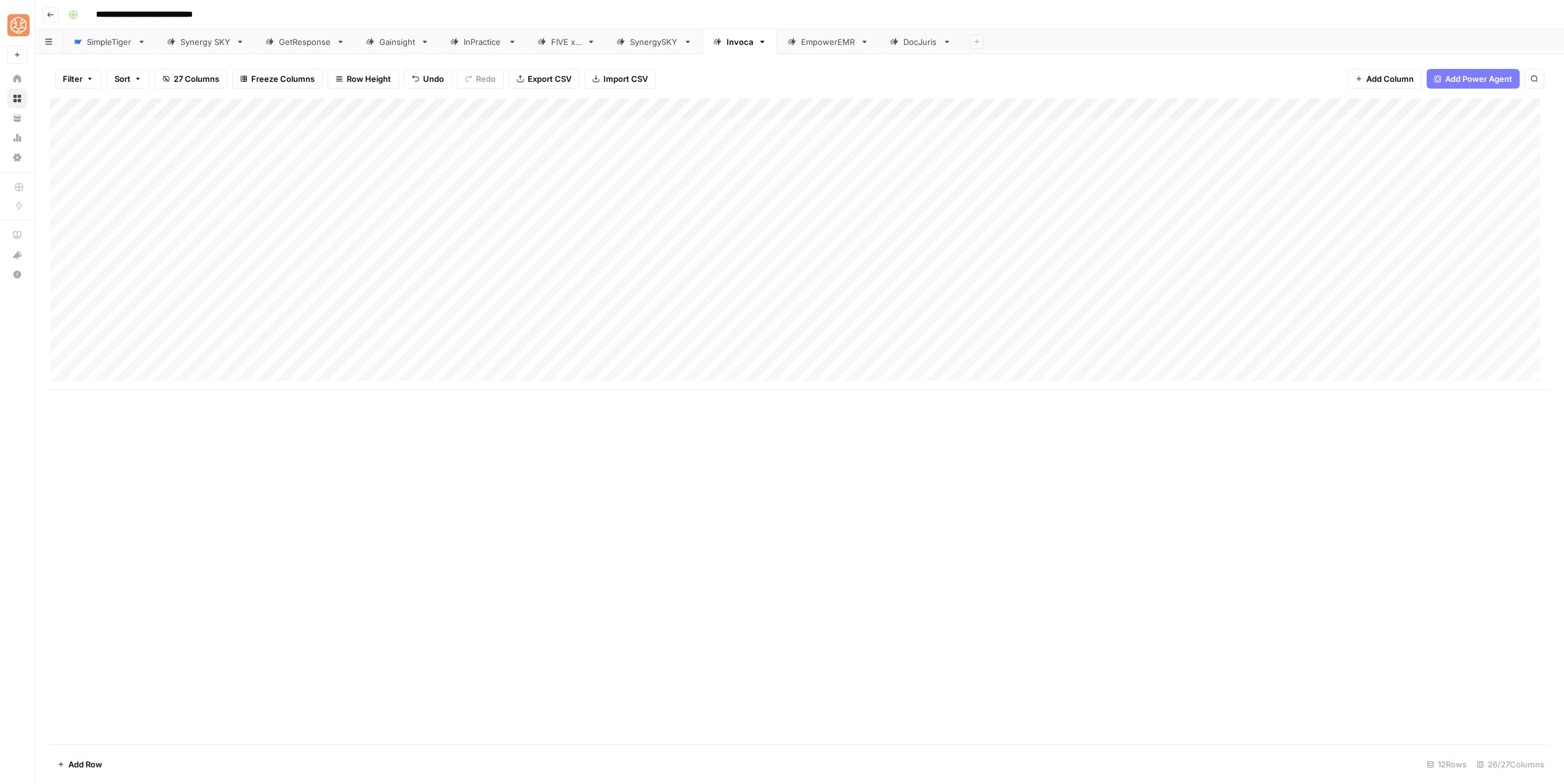
drag, startPoint x: 477, startPoint y: 150, endPoint x: 462, endPoint y: 335, distance: 185.6
click at [462, 335] on div "Add Column" at bounding box center [799, 244] width 1499 height 292
click at [495, 111] on div "Add Column" at bounding box center [799, 244] width 1499 height 292
click at [524, 211] on span "Configure Inputs" at bounding box center [558, 213] width 108 height 13
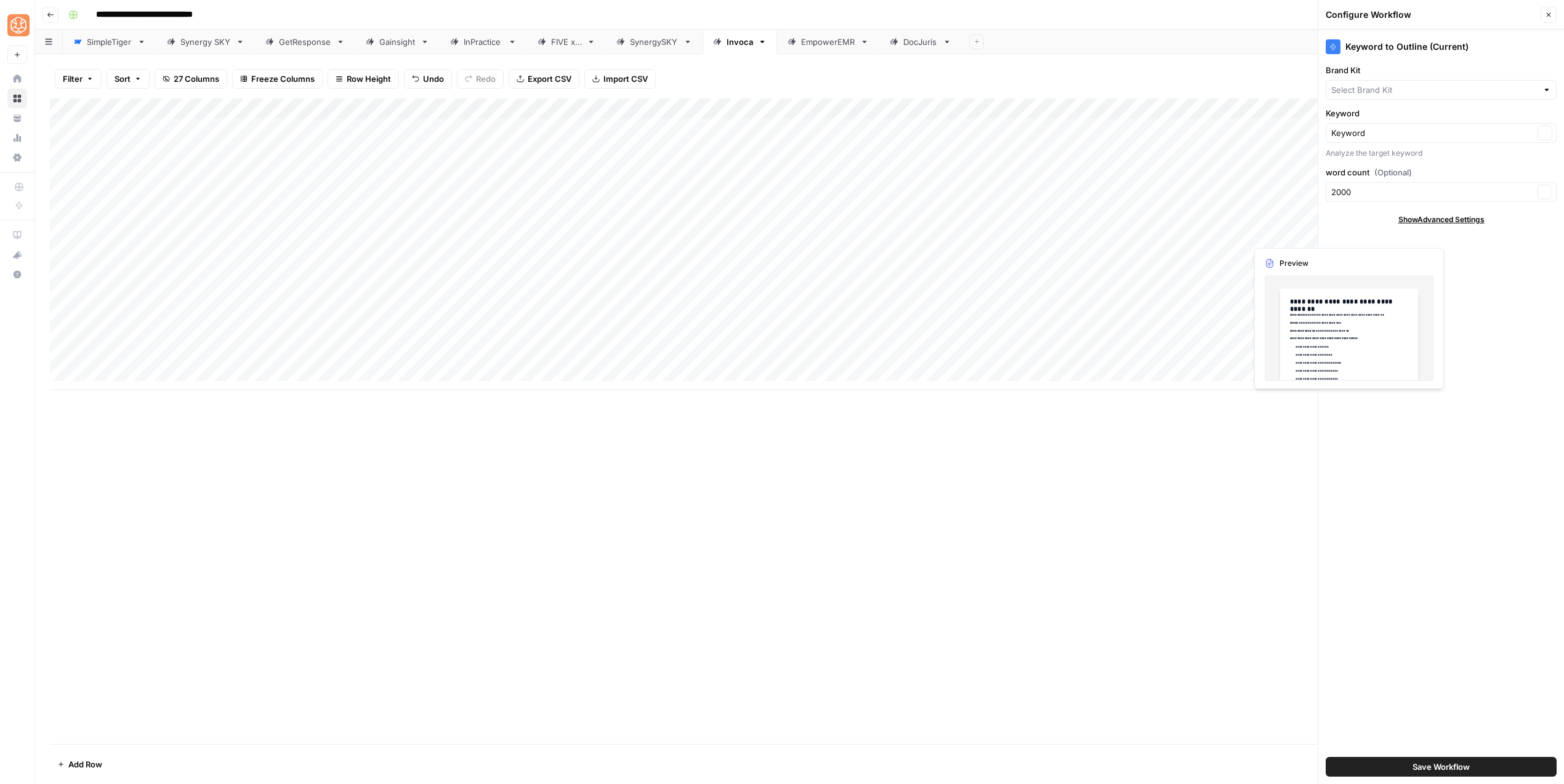
type input "Invoca"
click at [1381, 771] on button "Save Workflow" at bounding box center [1441, 767] width 231 height 20
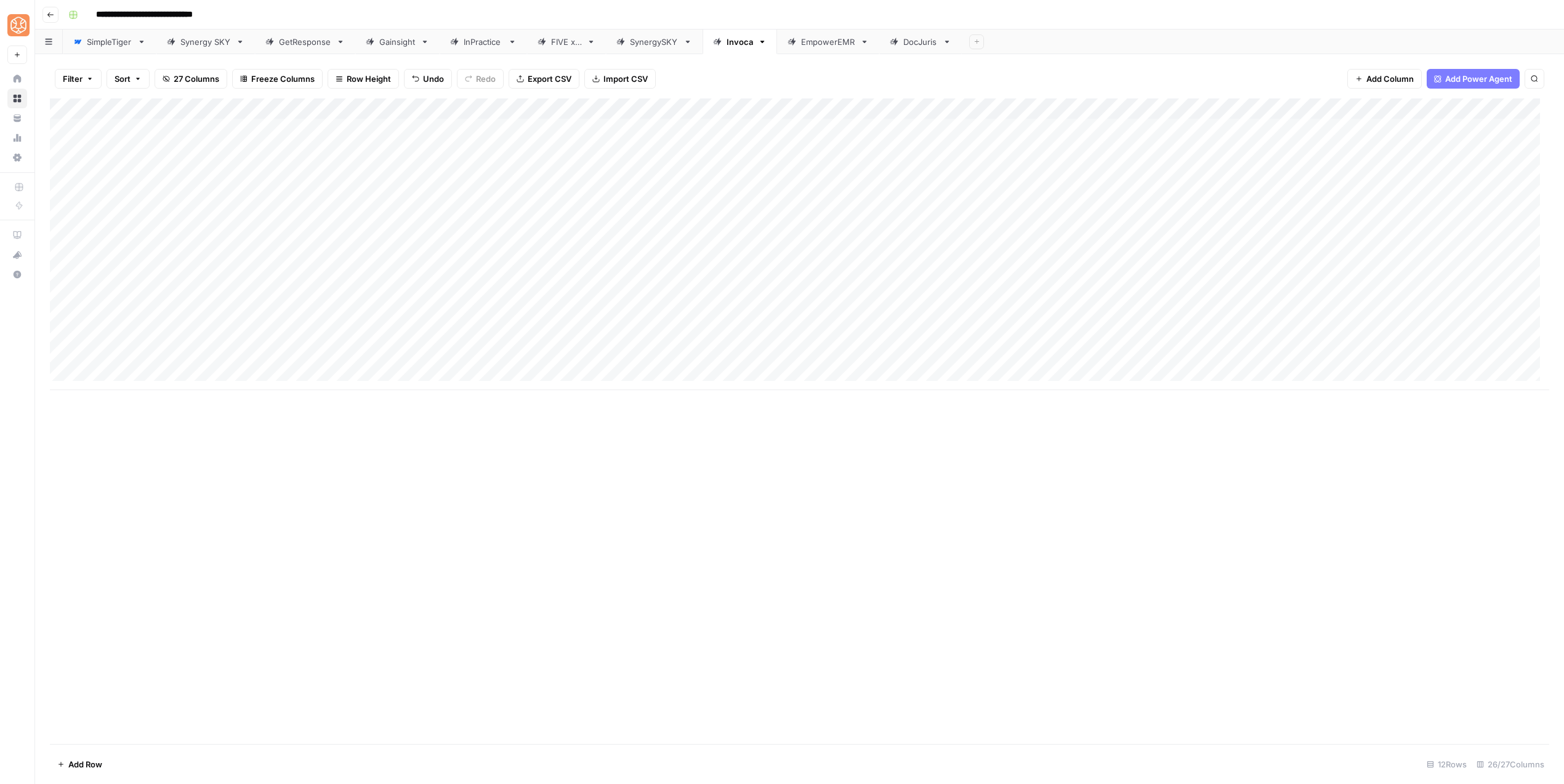
click at [530, 359] on div "Add Column" at bounding box center [799, 244] width 1499 height 292
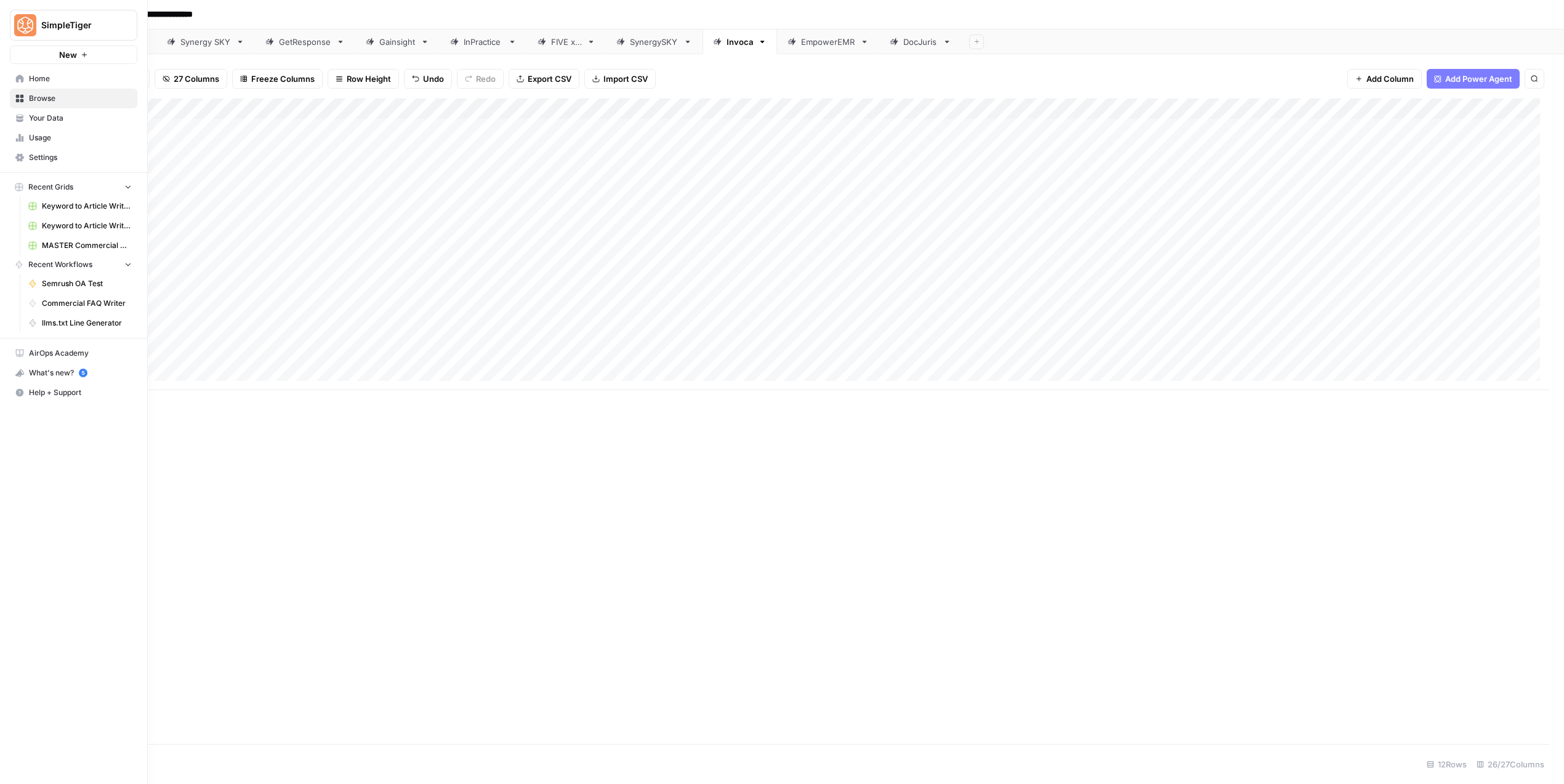
click at [19, 81] on icon at bounding box center [20, 78] width 8 height 8
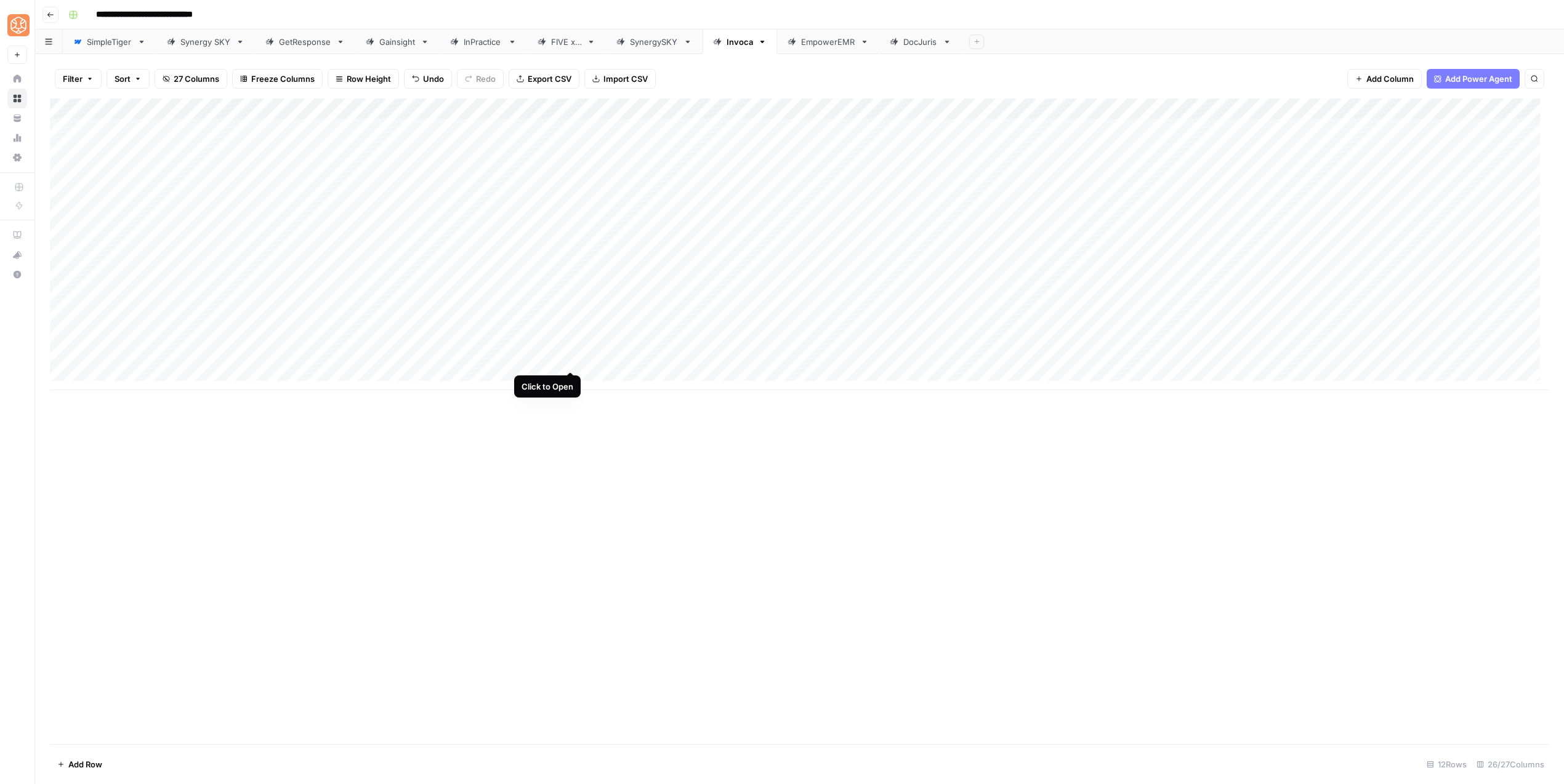
click at [569, 360] on div "Add Column" at bounding box center [799, 244] width 1499 height 292
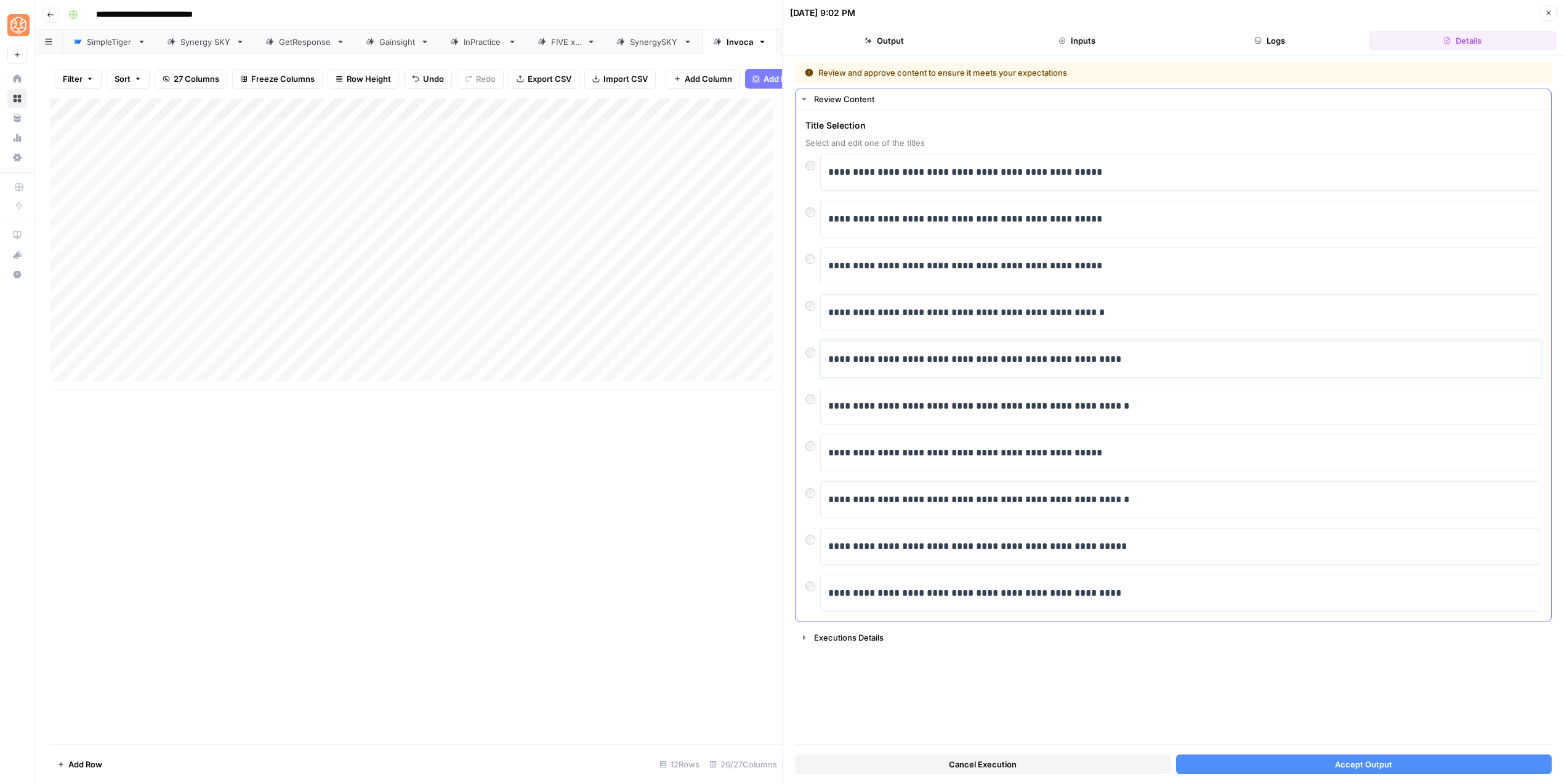
drag, startPoint x: 968, startPoint y: 359, endPoint x: 1127, endPoint y: 359, distance: 159.0
click at [1127, 359] on p "**********" at bounding box center [1180, 359] width 705 height 16
click at [1444, 763] on button "Accept Output" at bounding box center [1364, 764] width 376 height 20
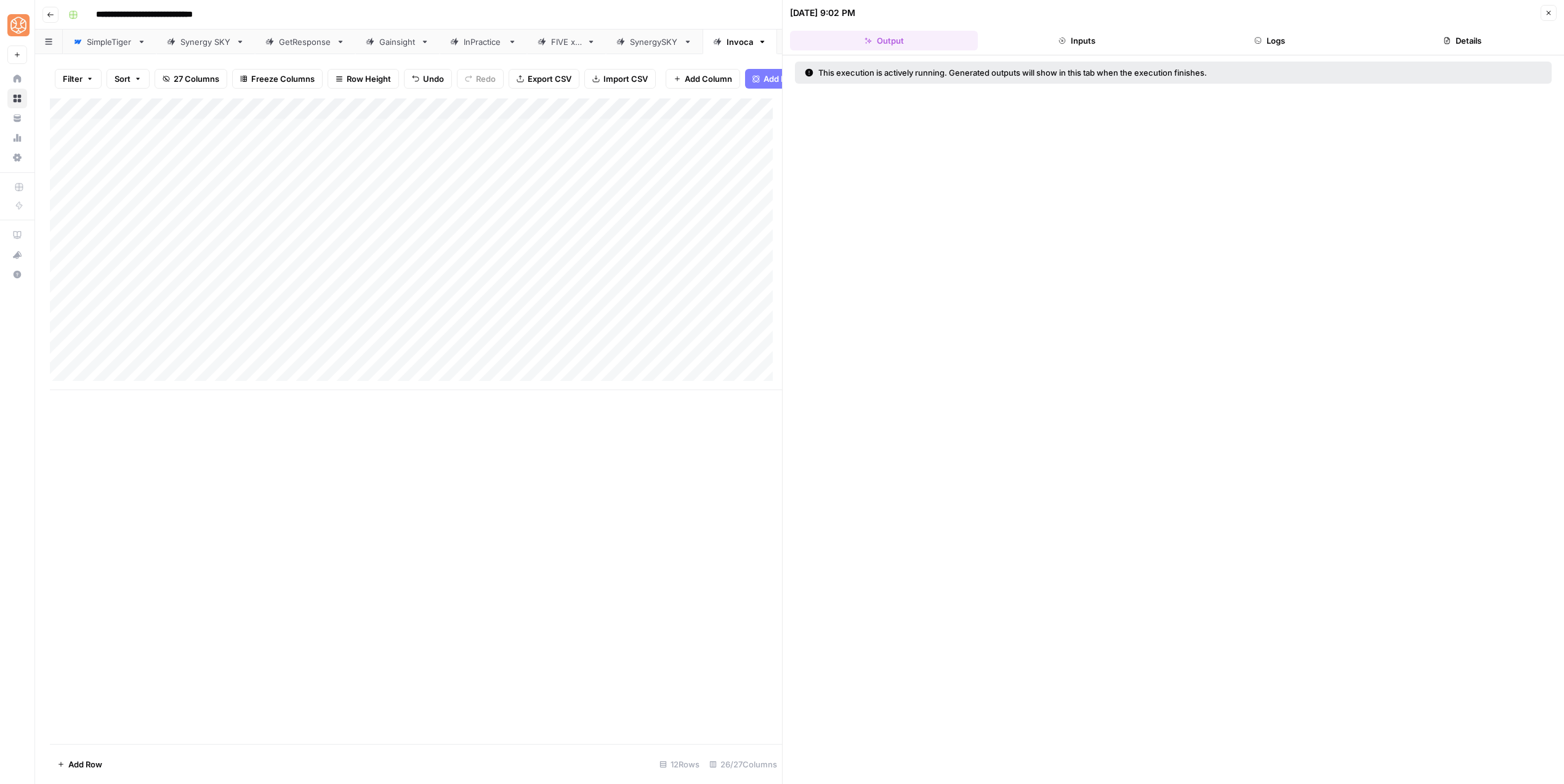
click at [1547, 13] on icon "button" at bounding box center [1548, 13] width 8 height 8
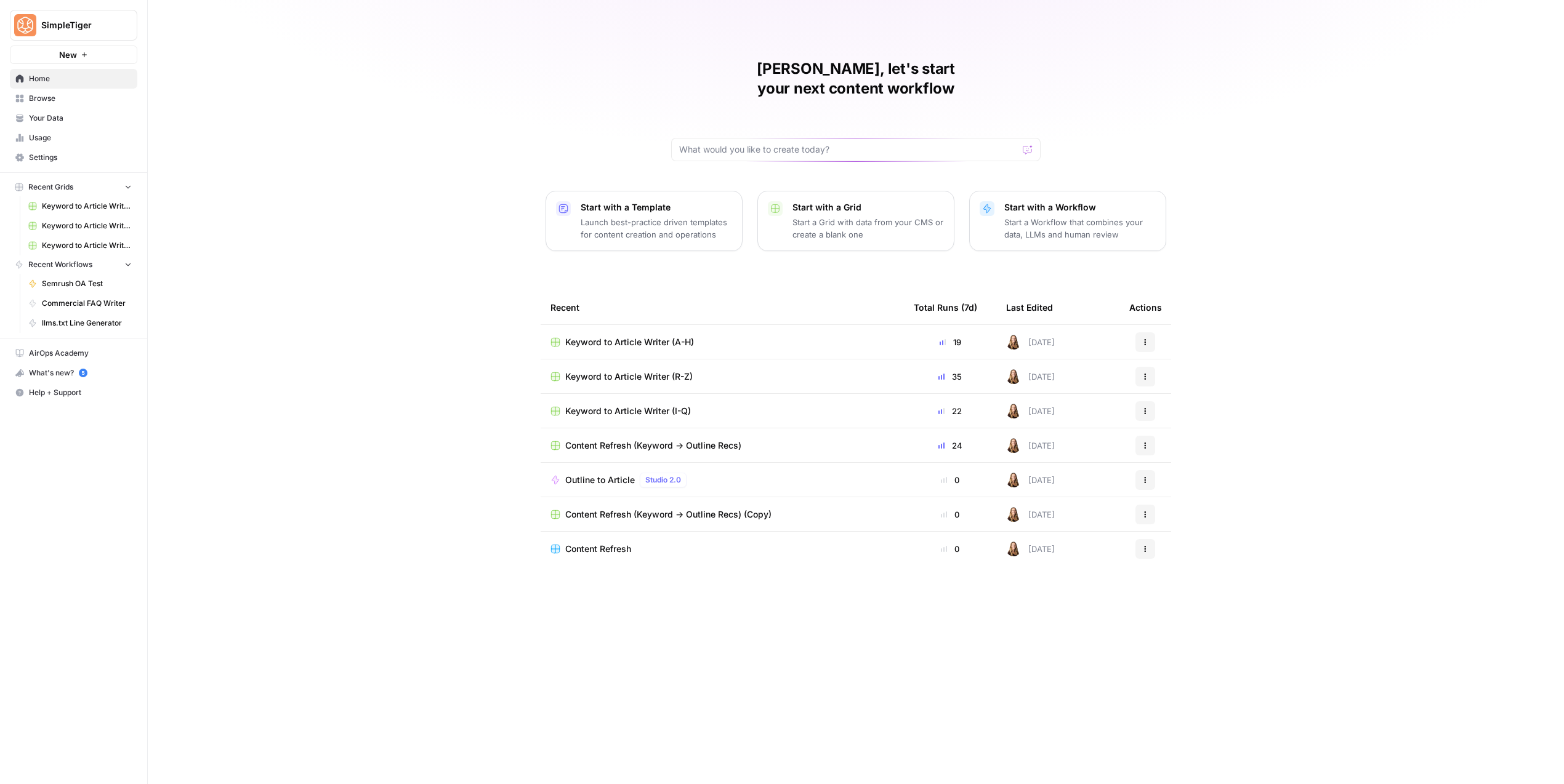
click at [633, 435] on td "Content Refresh (Keyword -> Outline Recs)" at bounding box center [721, 445] width 363 height 34
click at [633, 439] on span "Content Refresh (Keyword -> Outline Recs)" at bounding box center [654, 446] width 176 height 13
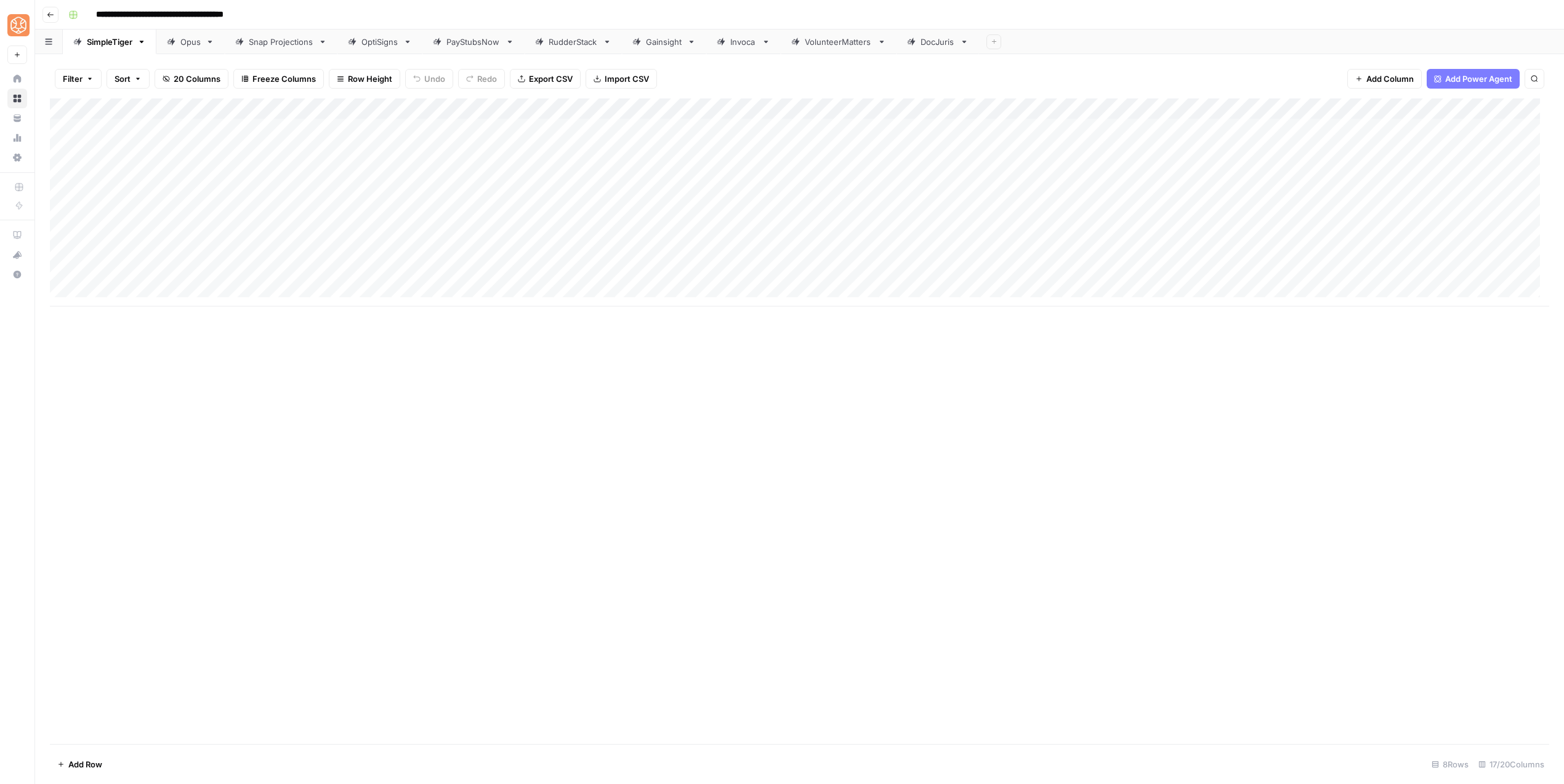
click at [747, 32] on link "Invoca" at bounding box center [743, 41] width 74 height 24
click at [279, 163] on div "Add Column" at bounding box center [799, 150] width 1499 height 104
click at [282, 171] on div "Add Column" at bounding box center [799, 150] width 1499 height 104
type input "**********"
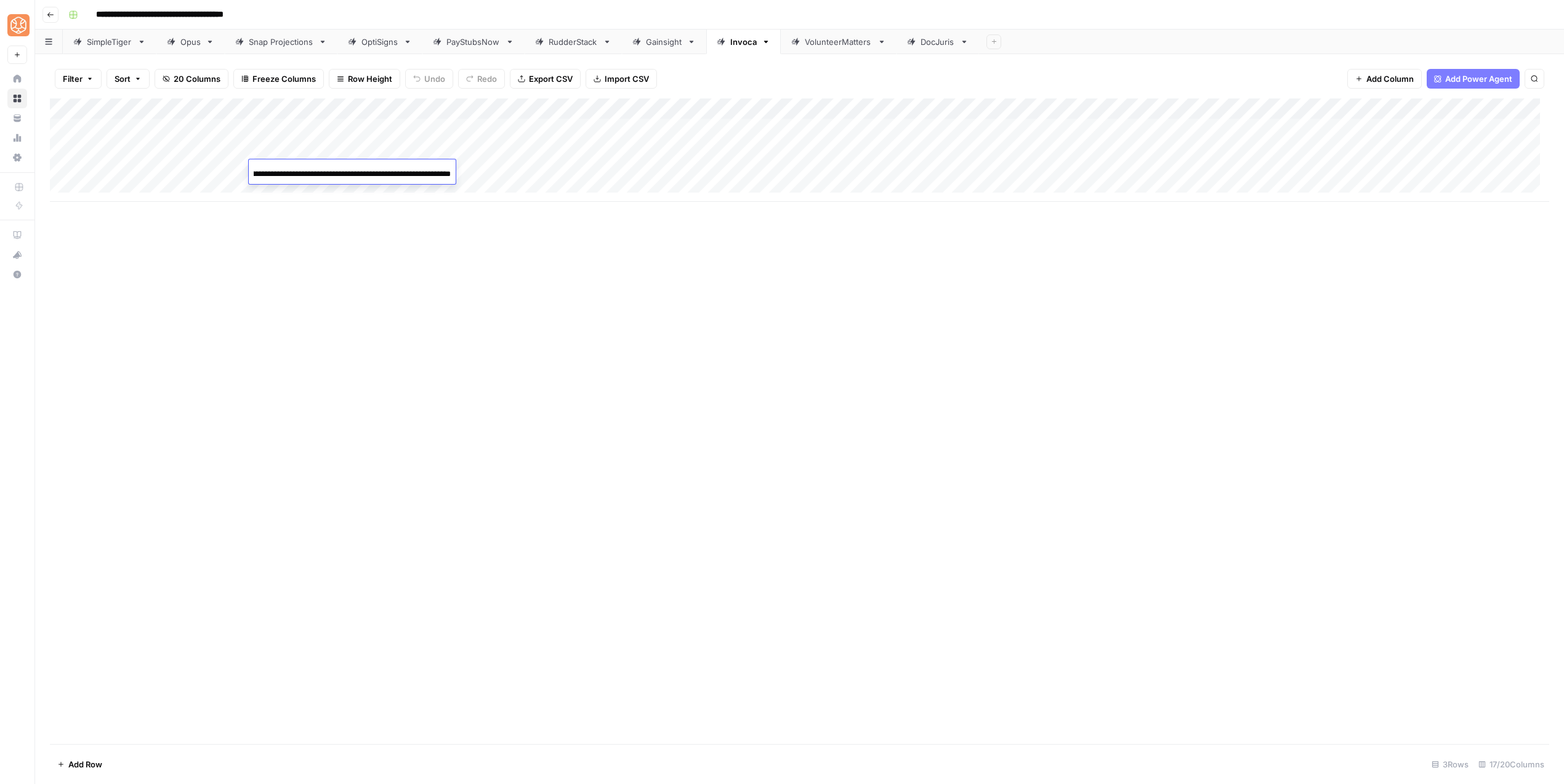
click at [481, 139] on div "Add Column" at bounding box center [799, 150] width 1499 height 104
click at [482, 146] on div "Add Column" at bounding box center [799, 150] width 1499 height 104
click at [540, 162] on div "Add Column" at bounding box center [799, 150] width 1499 height 104
click at [148, 166] on div "Add Column" at bounding box center [799, 150] width 1499 height 104
click at [131, 172] on div "Add Column" at bounding box center [799, 150] width 1499 height 104
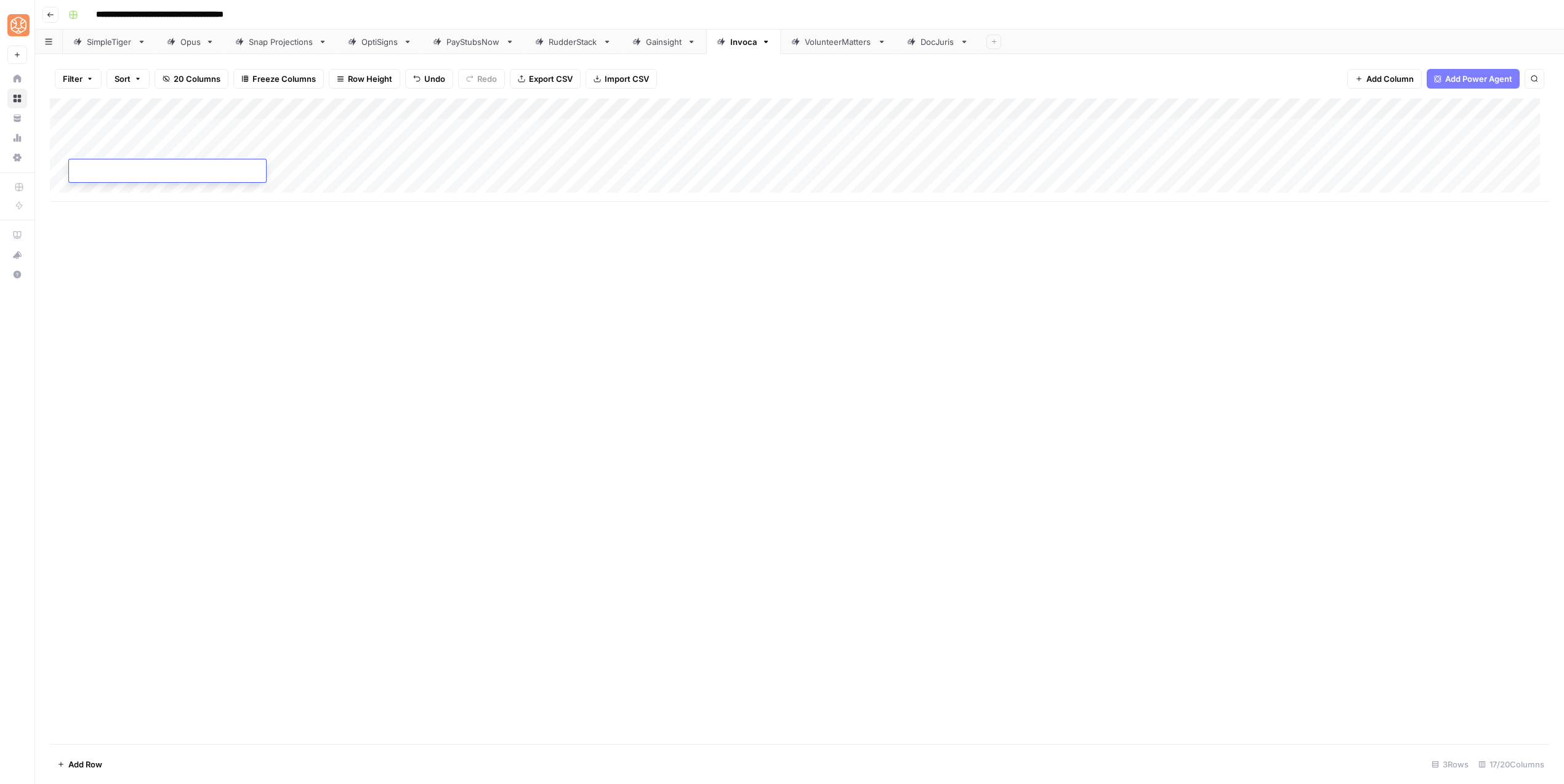
type textarea "**********"
click at [218, 320] on div "Add Column" at bounding box center [799, 421] width 1499 height 646
click at [556, 108] on div "Add Column" at bounding box center [799, 150] width 1499 height 104
click at [576, 216] on span "Configure Inputs" at bounding box center [621, 213] width 108 height 13
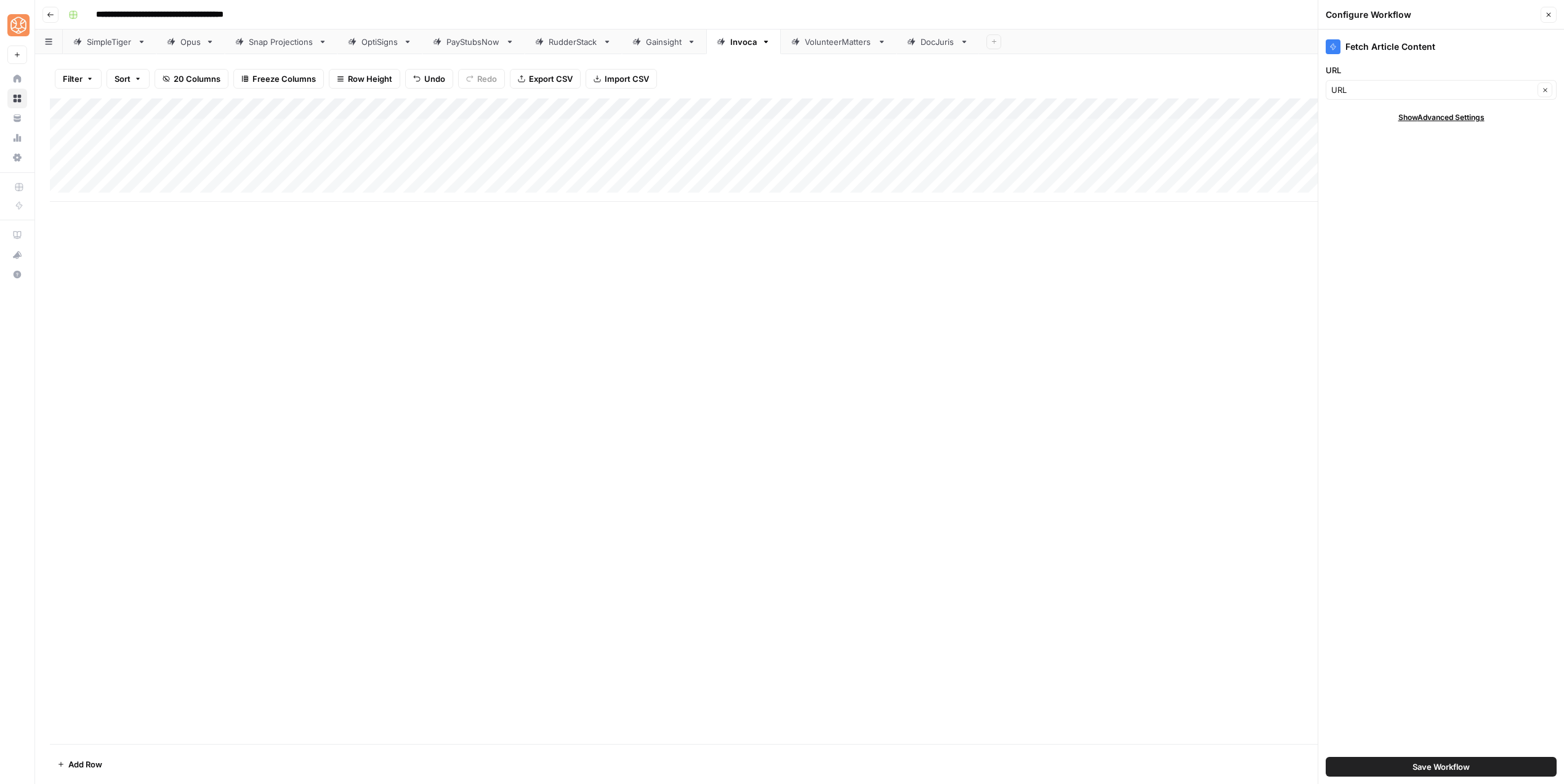
click at [1456, 775] on button "Save Workflow" at bounding box center [1441, 767] width 231 height 20
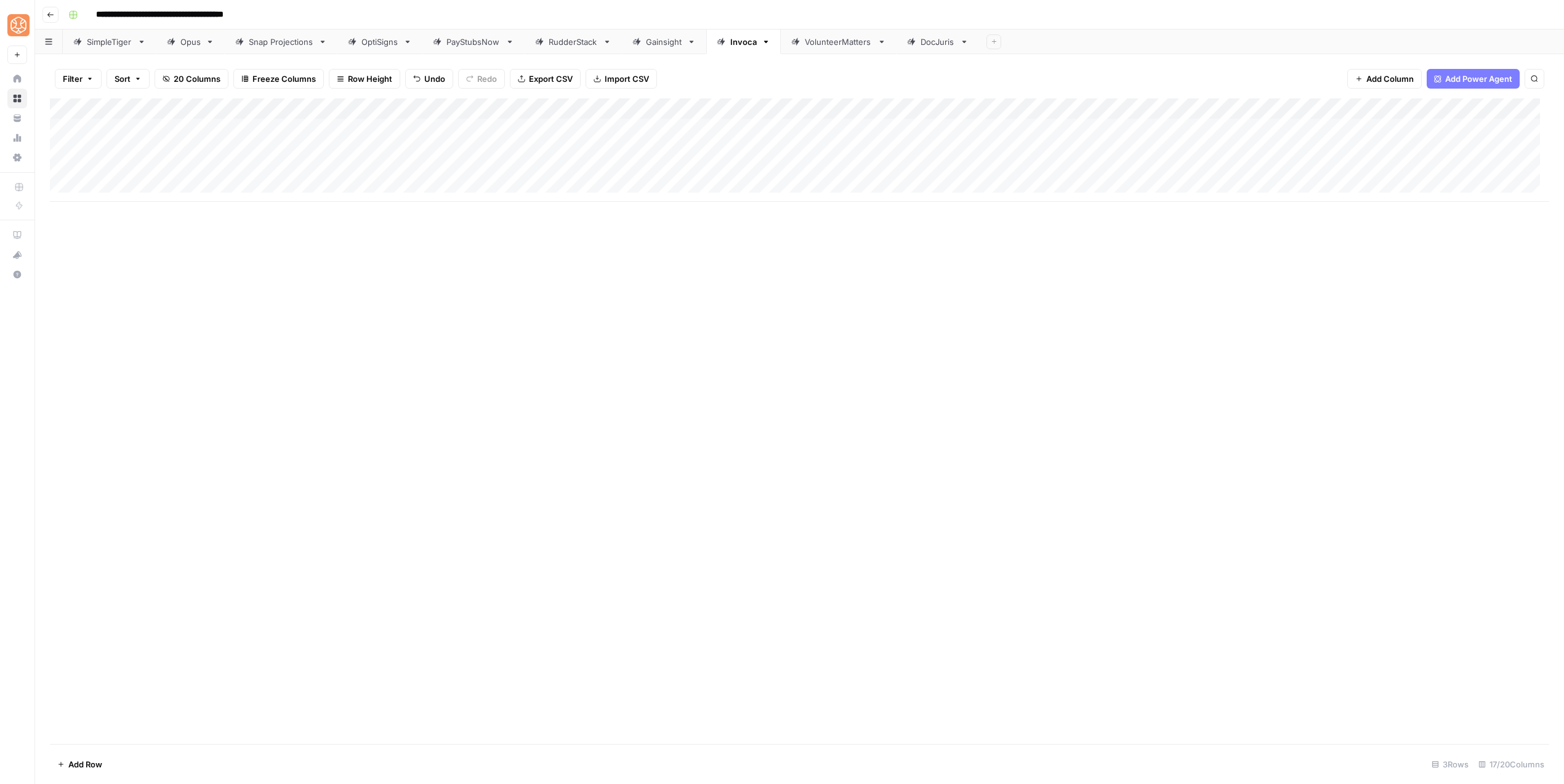
click at [597, 171] on div "Add Column" at bounding box center [799, 150] width 1499 height 104
click at [1443, 108] on div "Add Column" at bounding box center [799, 150] width 1499 height 104
click at [1461, 206] on span "Configure Inputs" at bounding box center [1508, 213] width 108 height 13
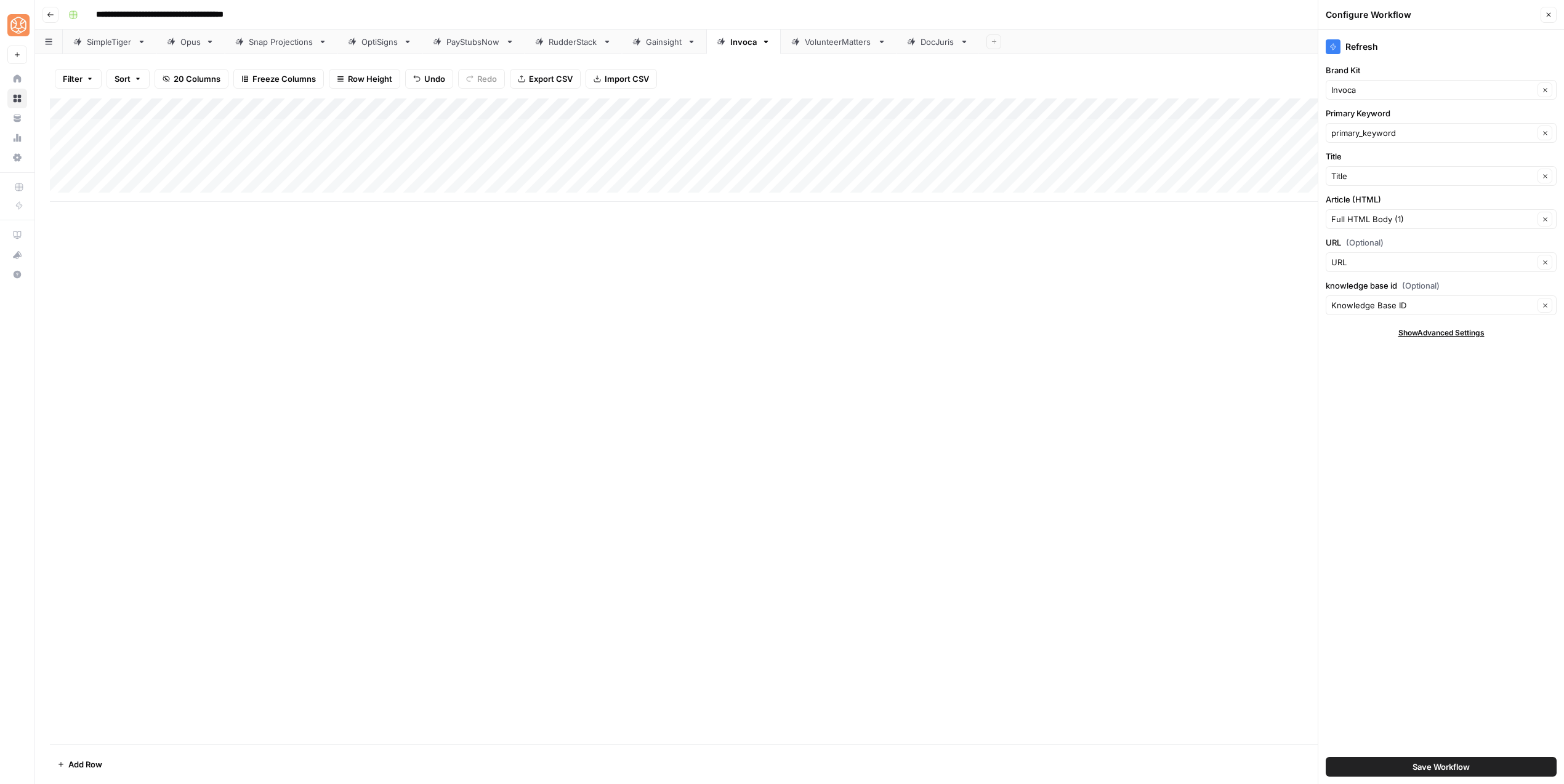
drag, startPoint x: 1424, startPoint y: 759, endPoint x: 1406, endPoint y: 745, distance: 22.8
click at [1425, 759] on button "Save Workflow" at bounding box center [1441, 767] width 231 height 20
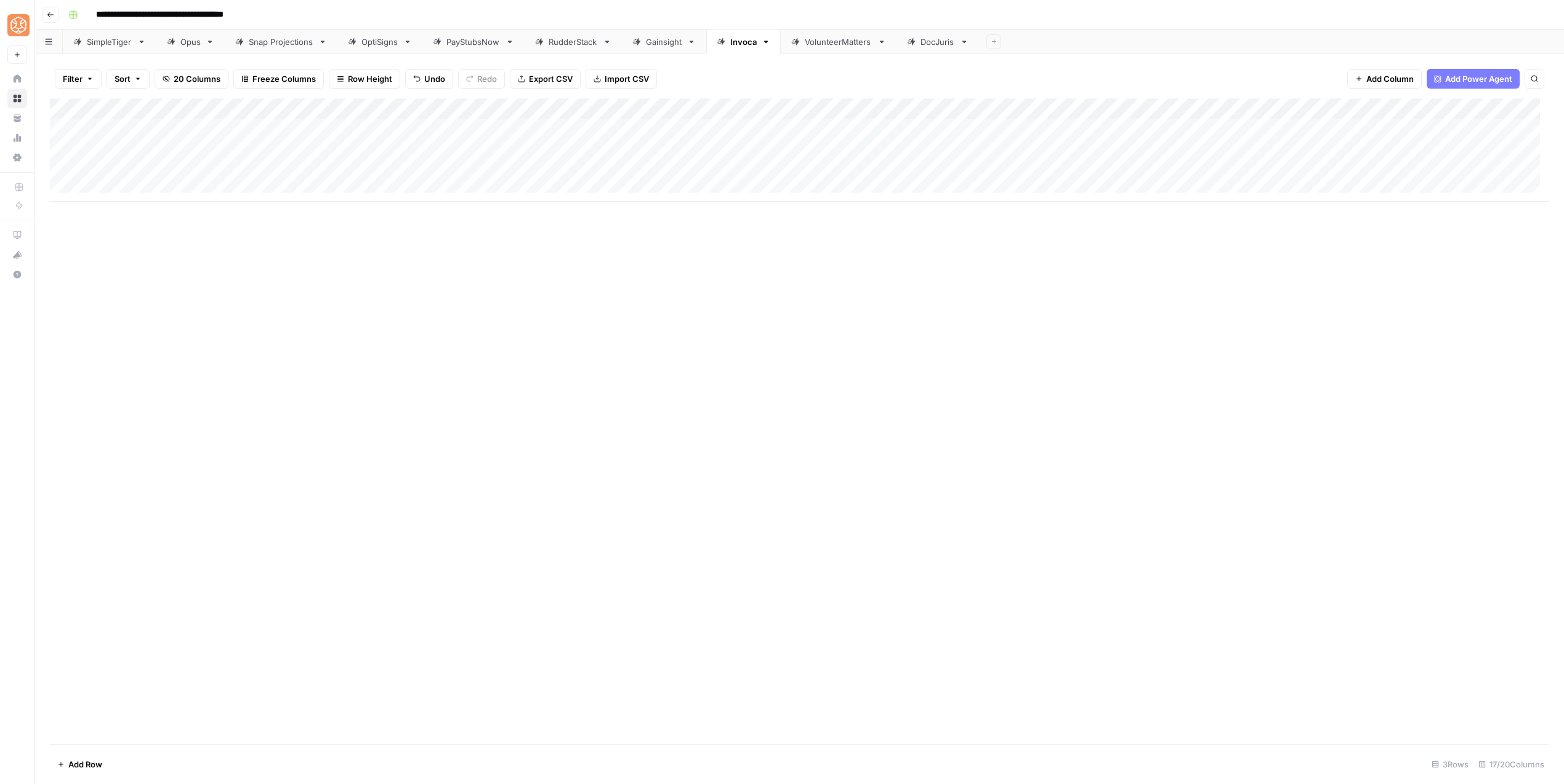
click at [1001, 104] on div "Add Column" at bounding box center [799, 150] width 1499 height 104
click at [1047, 216] on span "Configure Inputs" at bounding box center [1065, 213] width 108 height 13
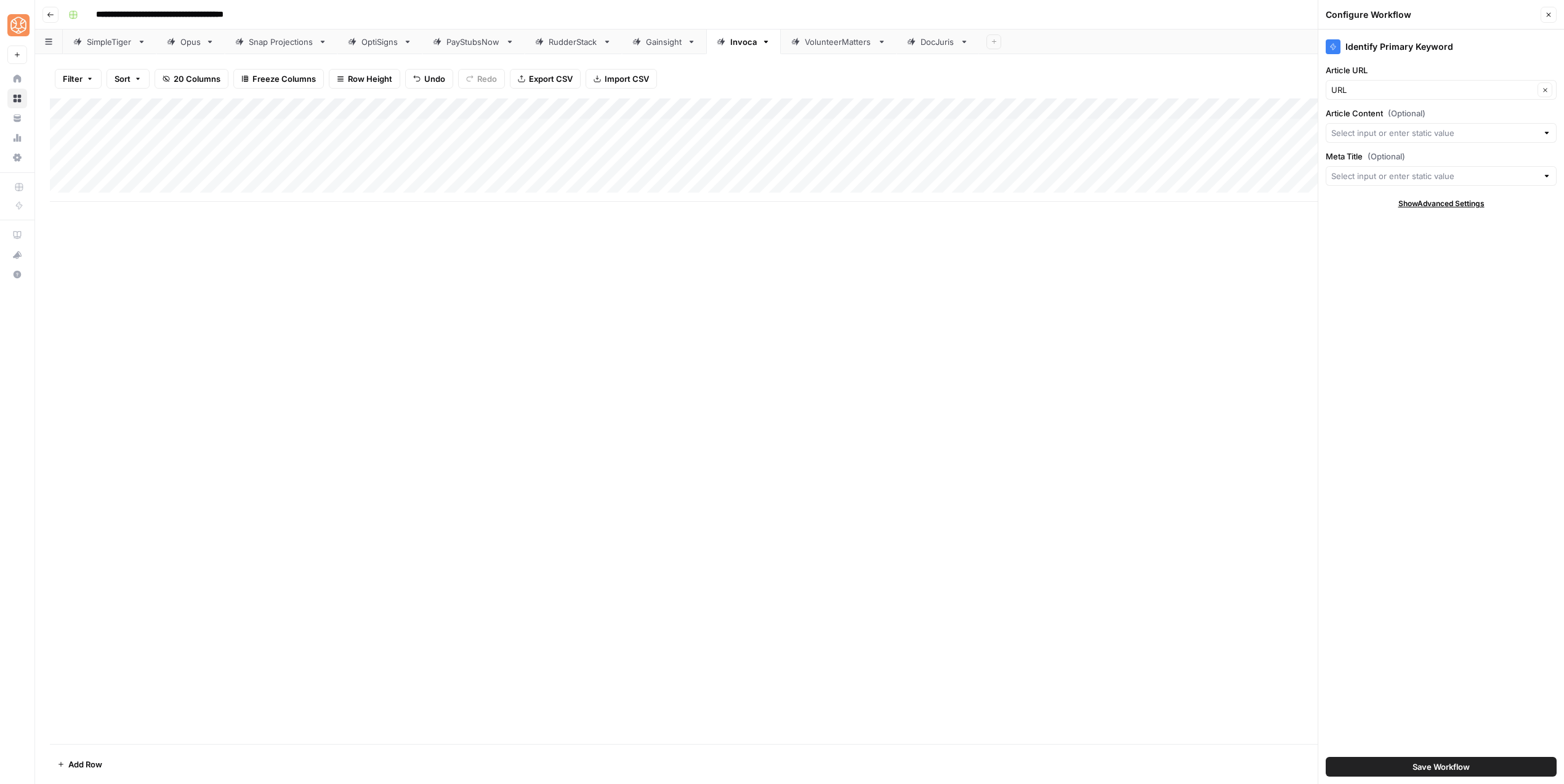
click at [1383, 758] on button "Save Workflow" at bounding box center [1441, 767] width 231 height 20
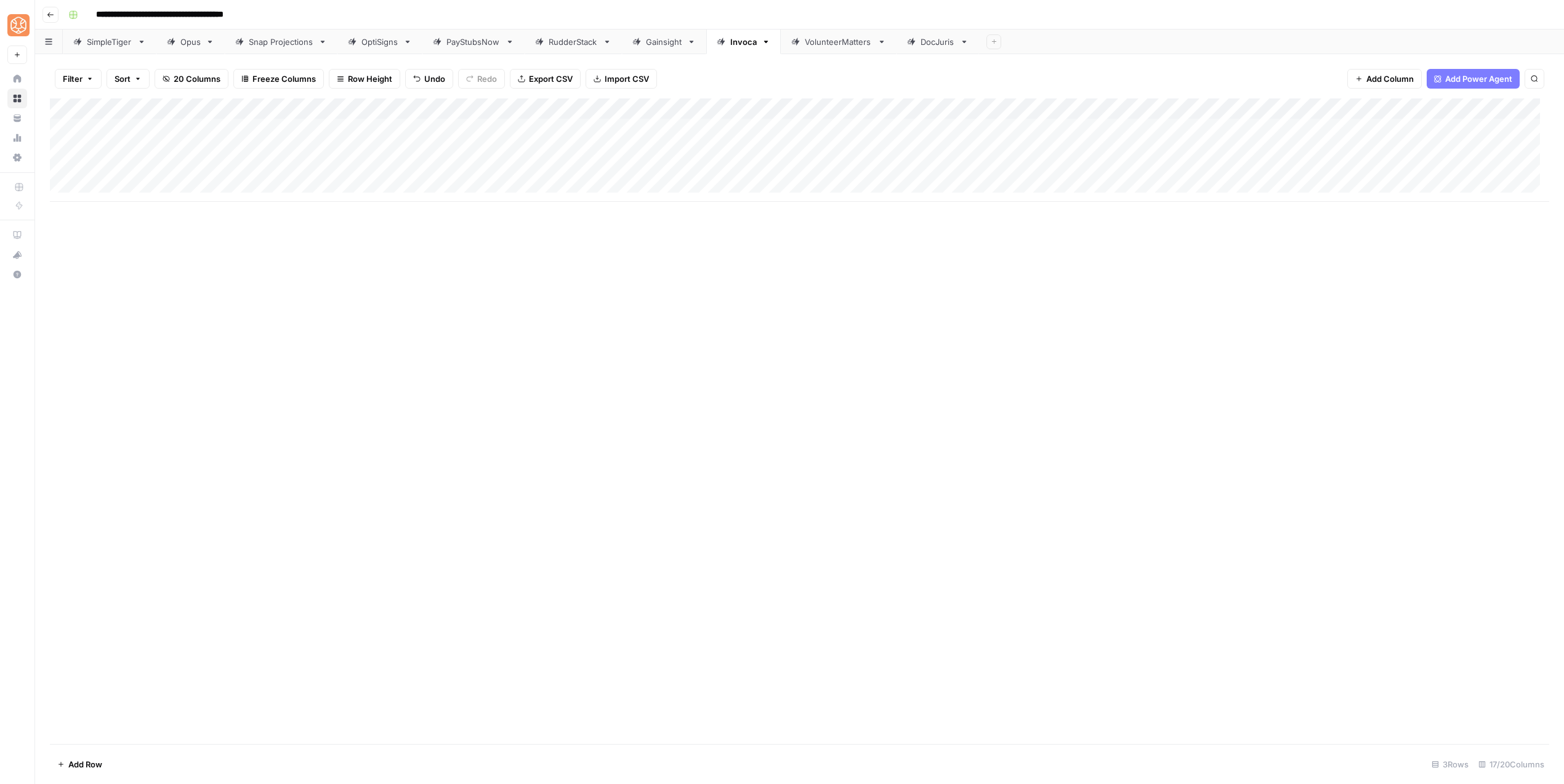
click at [1042, 172] on div "Add Column" at bounding box center [799, 150] width 1499 height 104
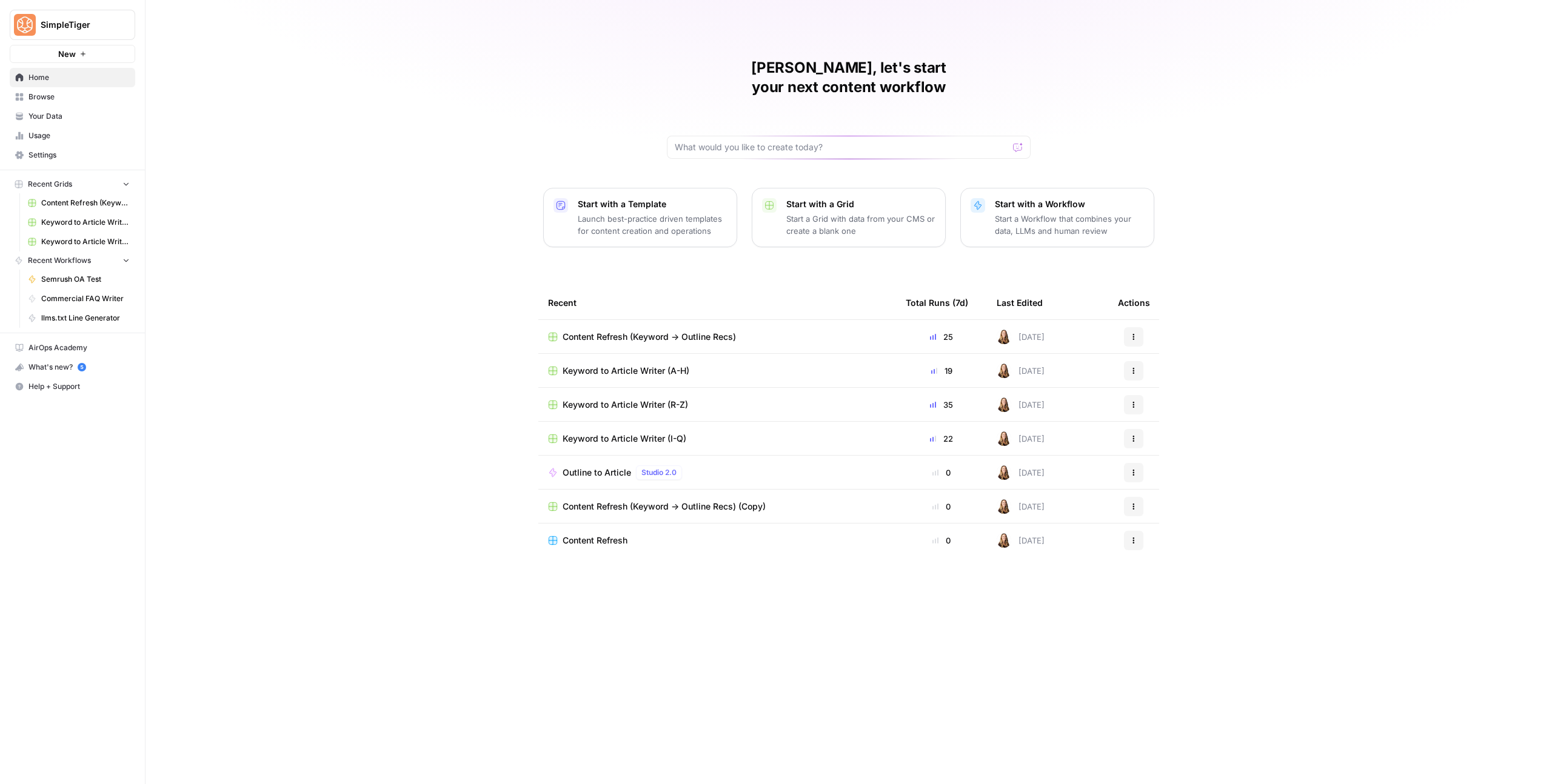
click at [651, 331] on span "Content Refresh (Keyword -> Outline Recs)" at bounding box center [649, 337] width 174 height 12
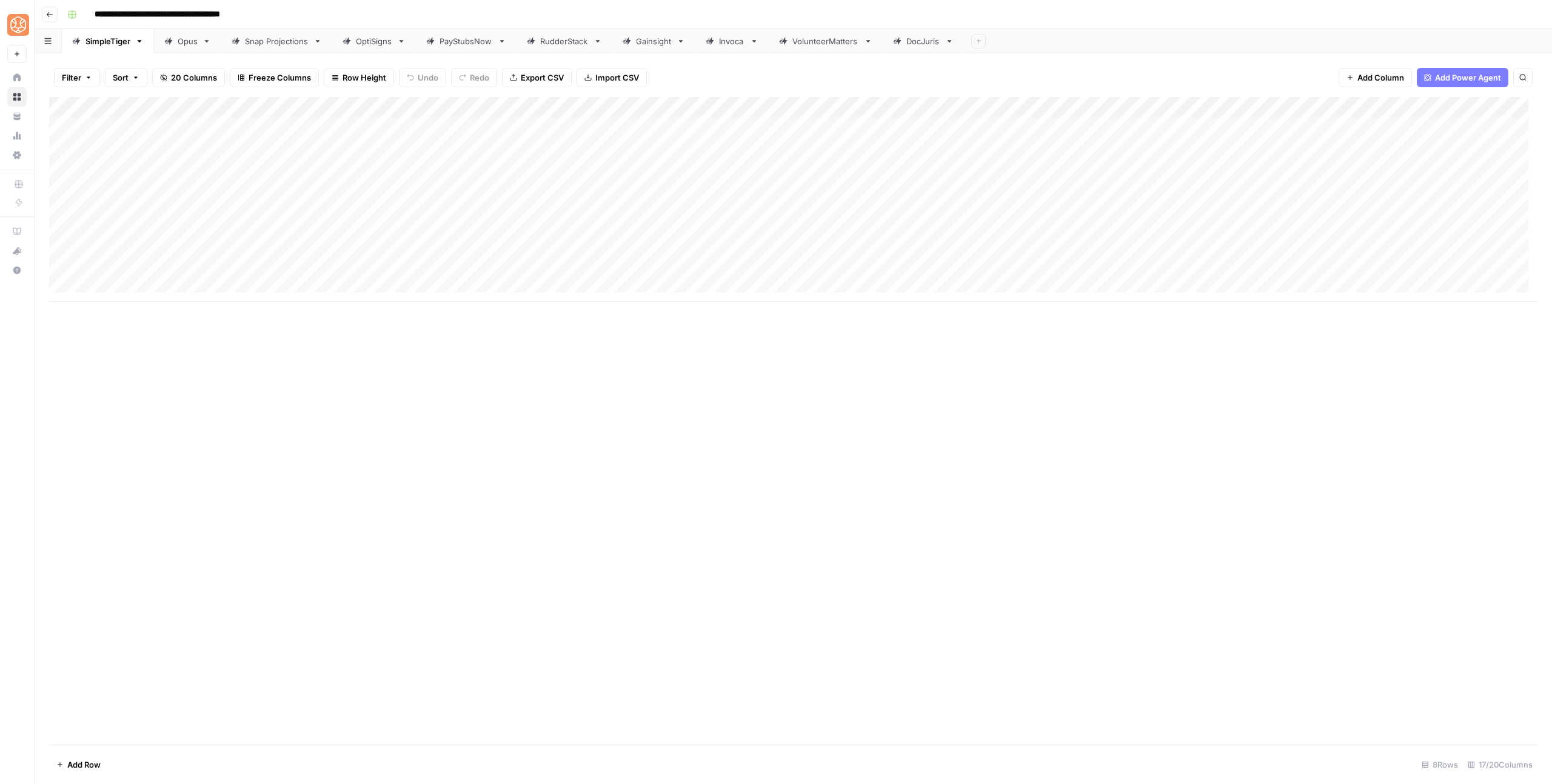
click at [52, 17] on icon "button" at bounding box center [50, 14] width 8 height 8
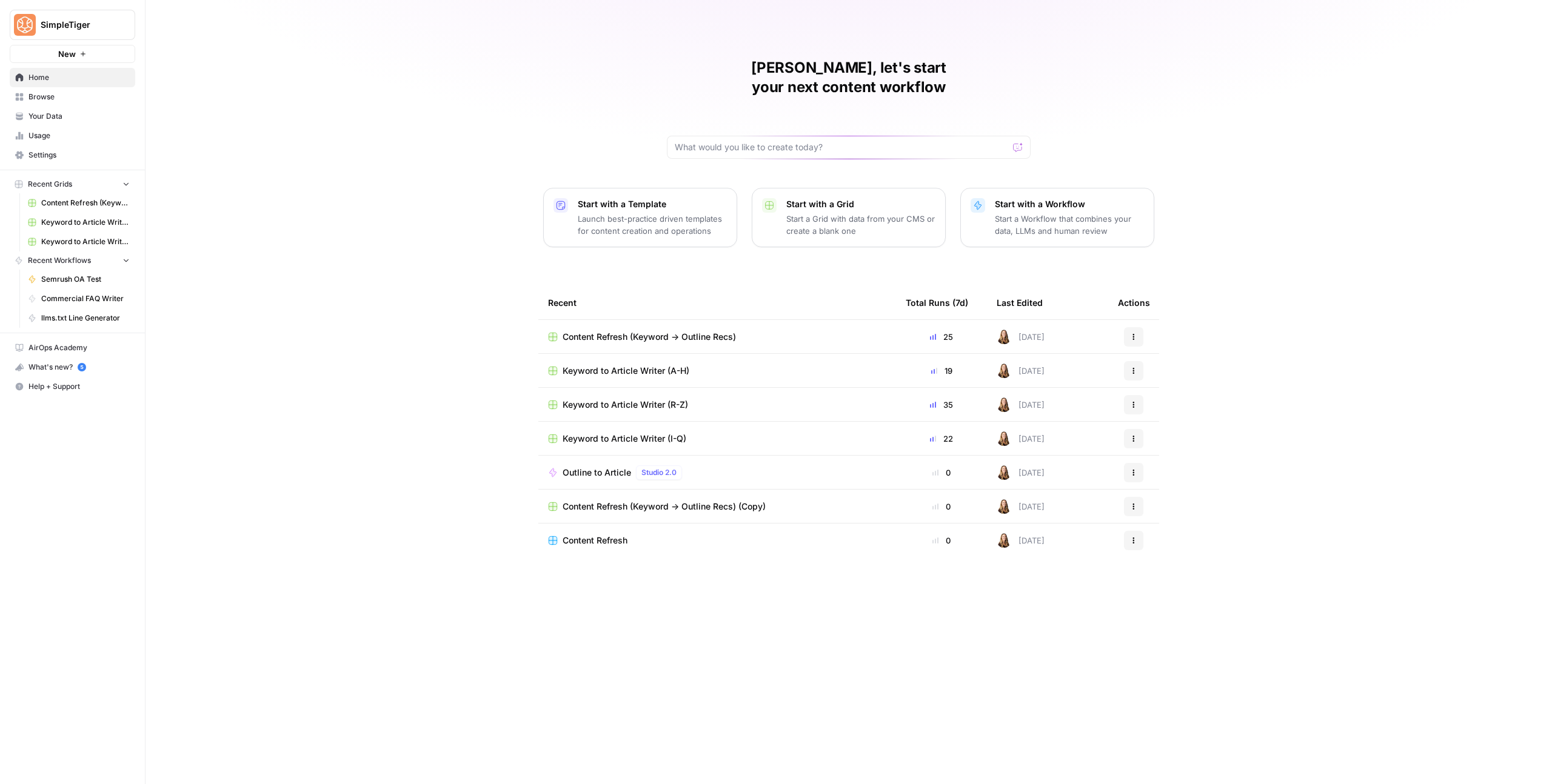
click at [654, 501] on span "Content Refresh (Keyword -> Outline Recs) (Copy)" at bounding box center [664, 507] width 203 height 12
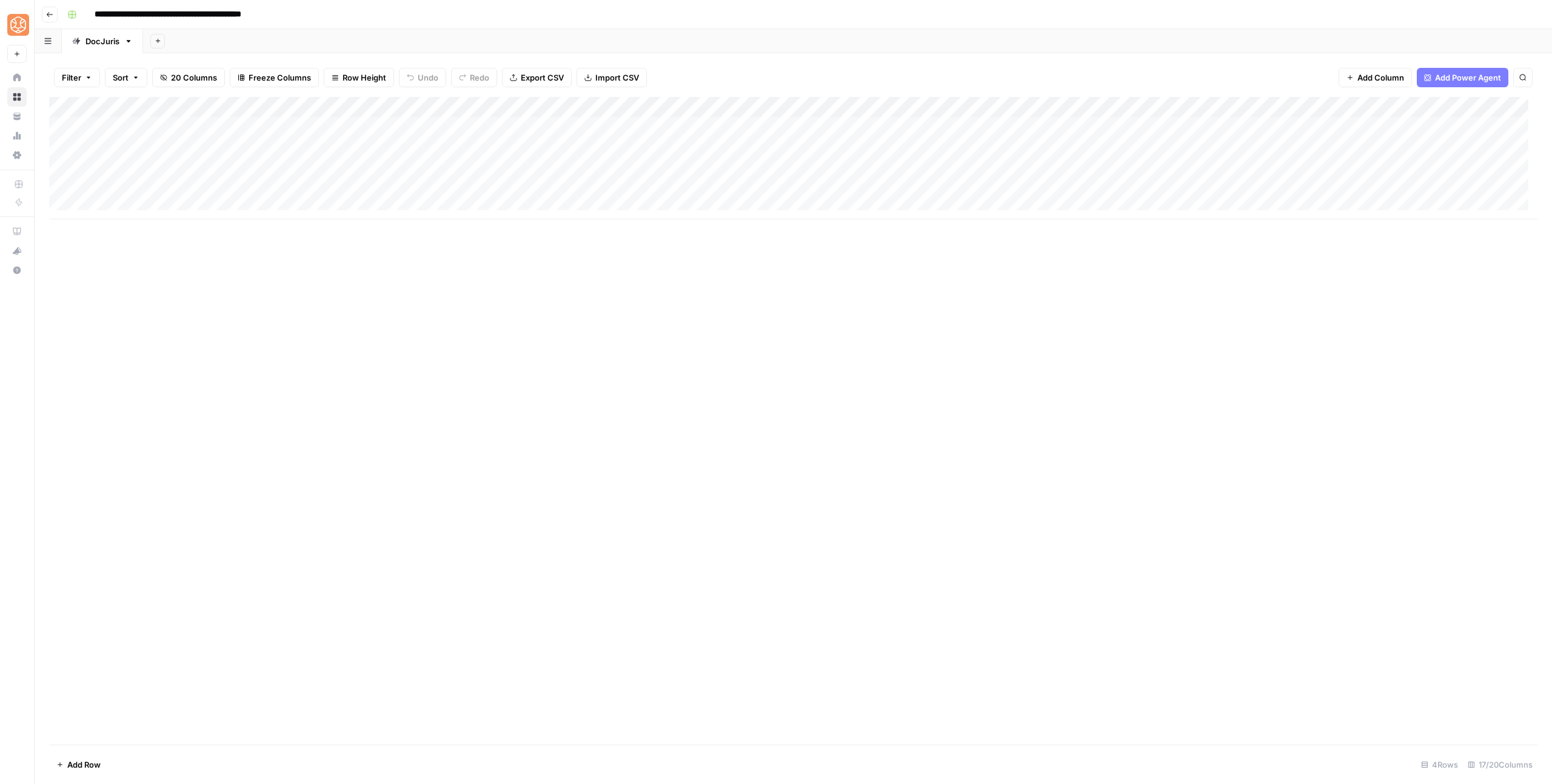
click at [92, 41] on div "DocJuris" at bounding box center [102, 41] width 34 height 12
click at [129, 39] on icon "button" at bounding box center [128, 41] width 8 height 8
click at [139, 78] on icon "button" at bounding box center [139, 81] width 7 height 8
click at [212, 44] on icon "button" at bounding box center [210, 41] width 8 height 8
click at [232, 63] on span "Rename Sheet" at bounding box center [258, 64] width 58 height 12
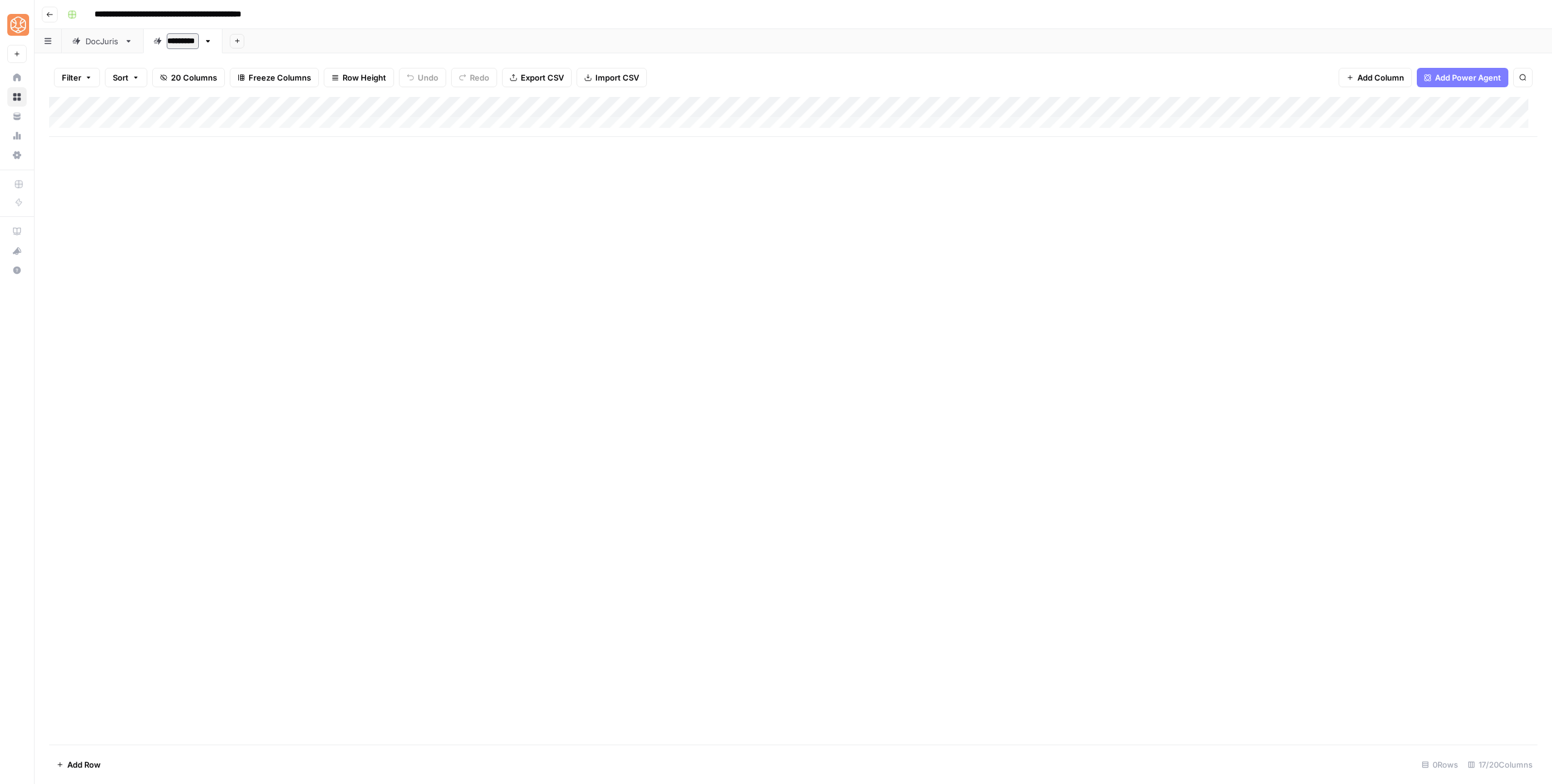
type input "**********"
click at [285, 121] on div "Add Column" at bounding box center [793, 117] width 1489 height 40
type input "**********"
click at [312, 209] on div "Add Column" at bounding box center [793, 421] width 1489 height 648
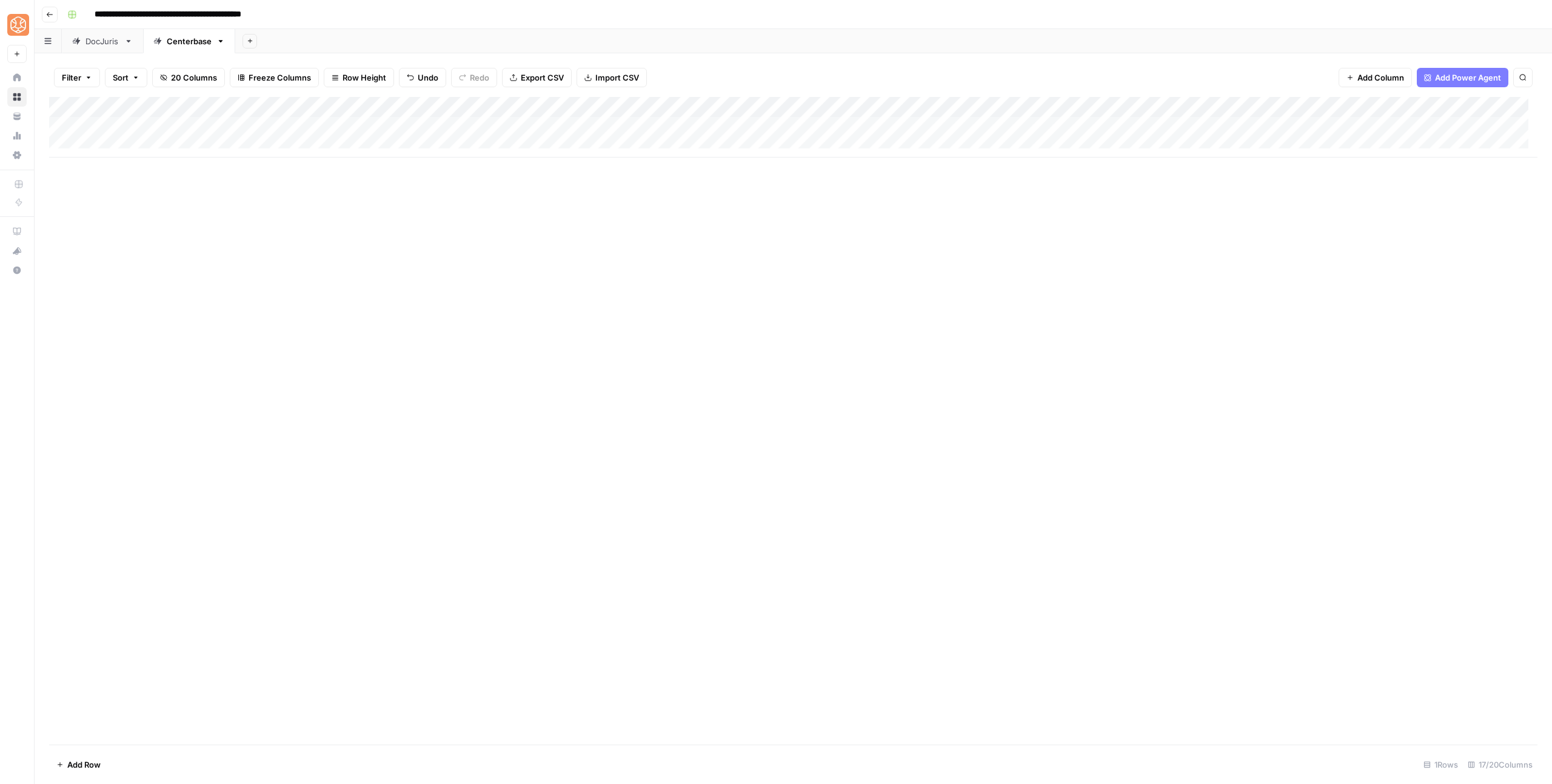
click at [118, 127] on div "Add Column" at bounding box center [793, 127] width 1489 height 61
click at [114, 130] on div "Add Column" at bounding box center [793, 127] width 1489 height 61
type textarea "**********"
click at [384, 240] on div "Add Column" at bounding box center [793, 421] width 1489 height 648
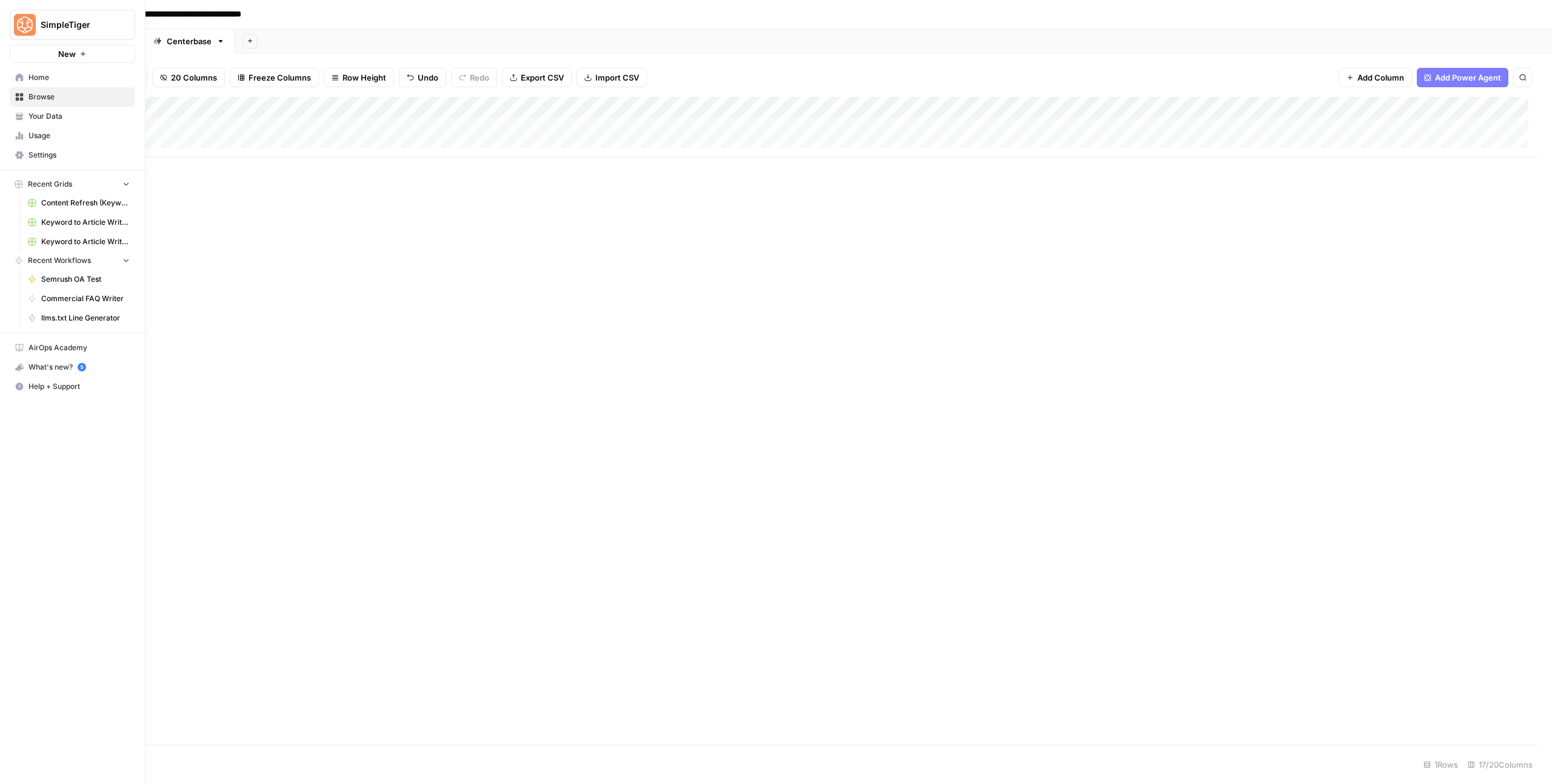
click at [57, 115] on span "Your Data" at bounding box center [79, 116] width 101 height 11
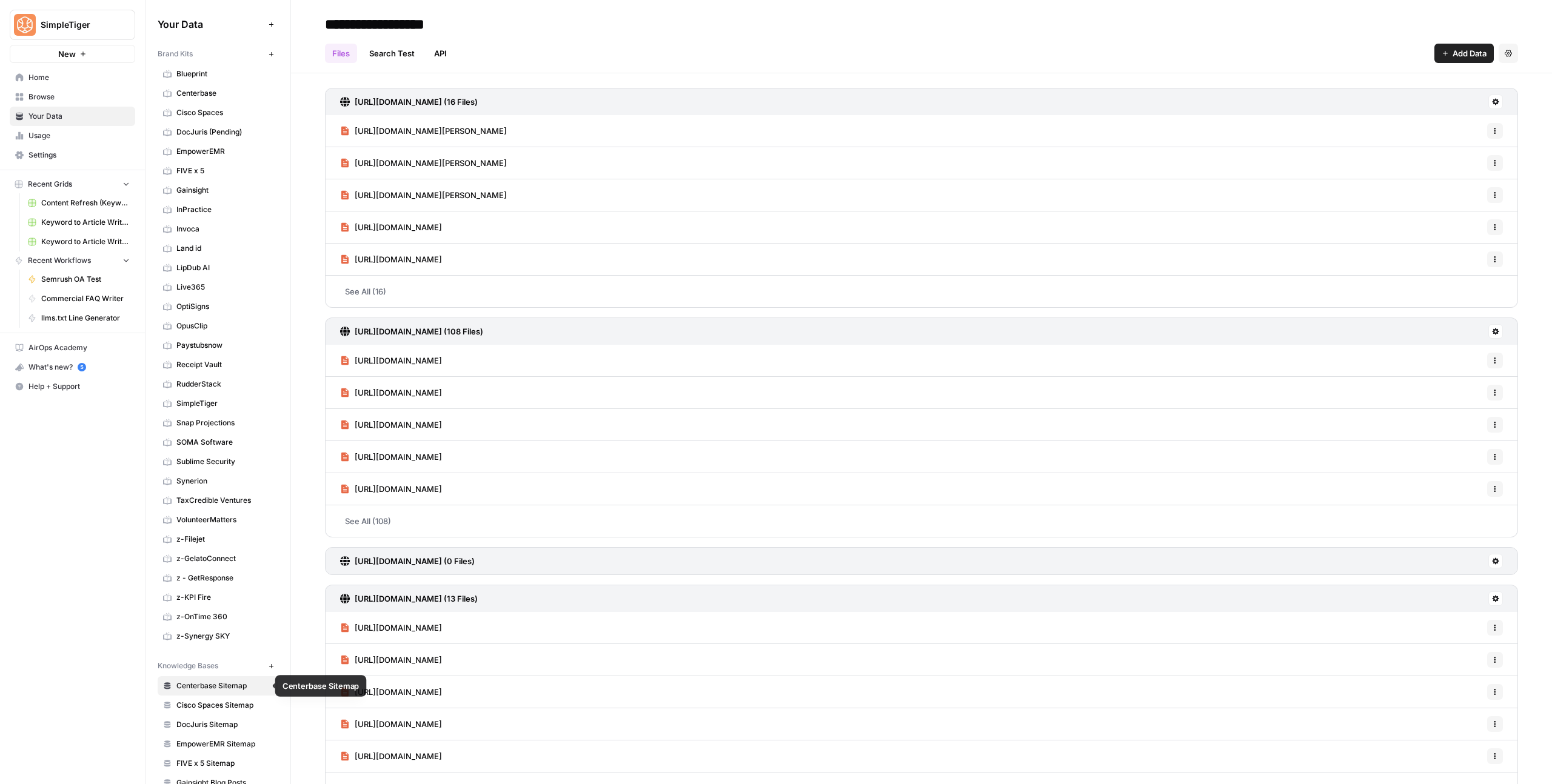
click at [212, 688] on span "Centerbase Sitemap" at bounding box center [225, 686] width 96 height 11
click at [38, 83] on span "Home" at bounding box center [79, 78] width 101 height 11
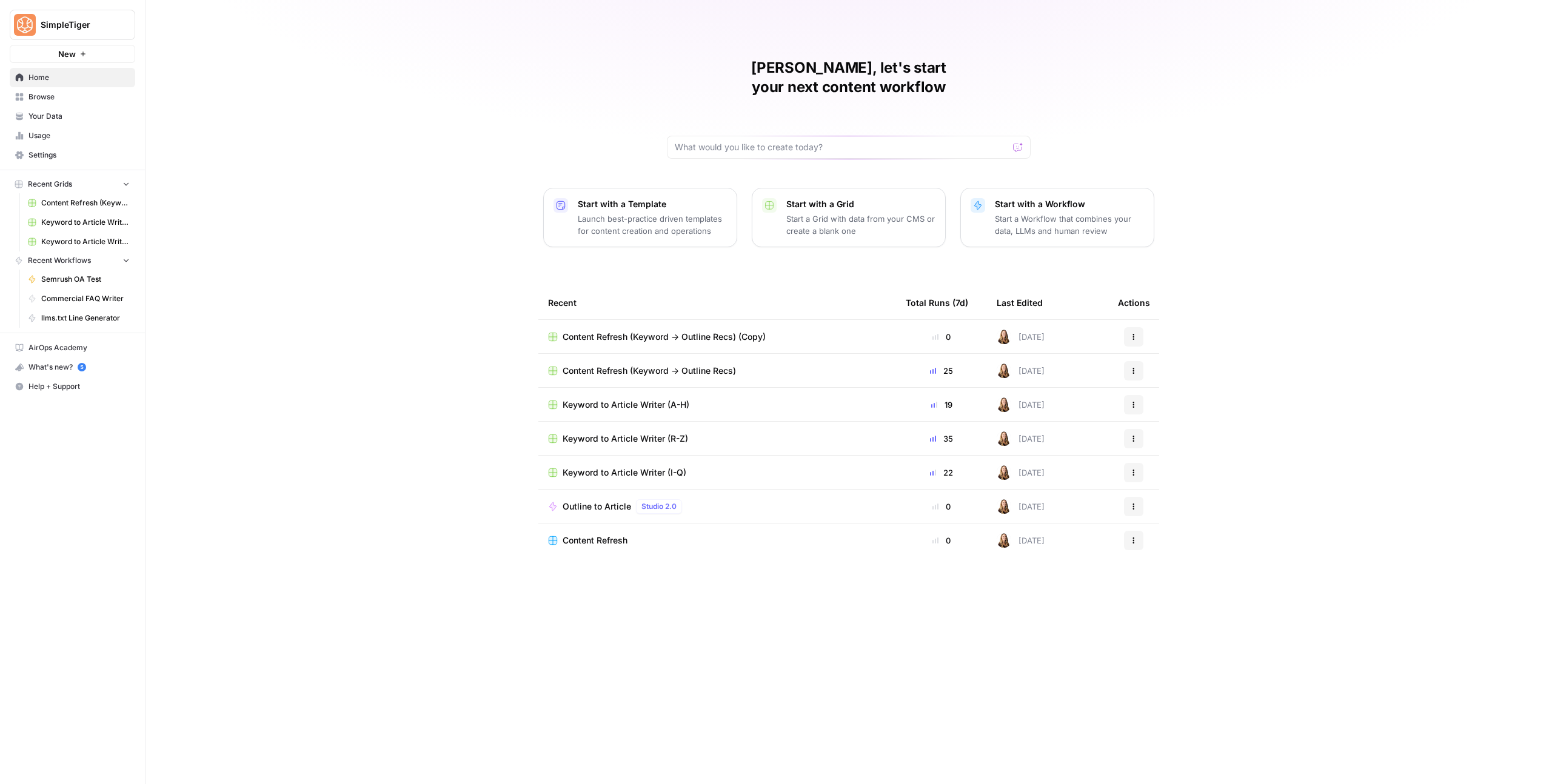
click at [673, 331] on span "Content Refresh (Keyword -> Outline Recs) (Copy)" at bounding box center [664, 337] width 203 height 12
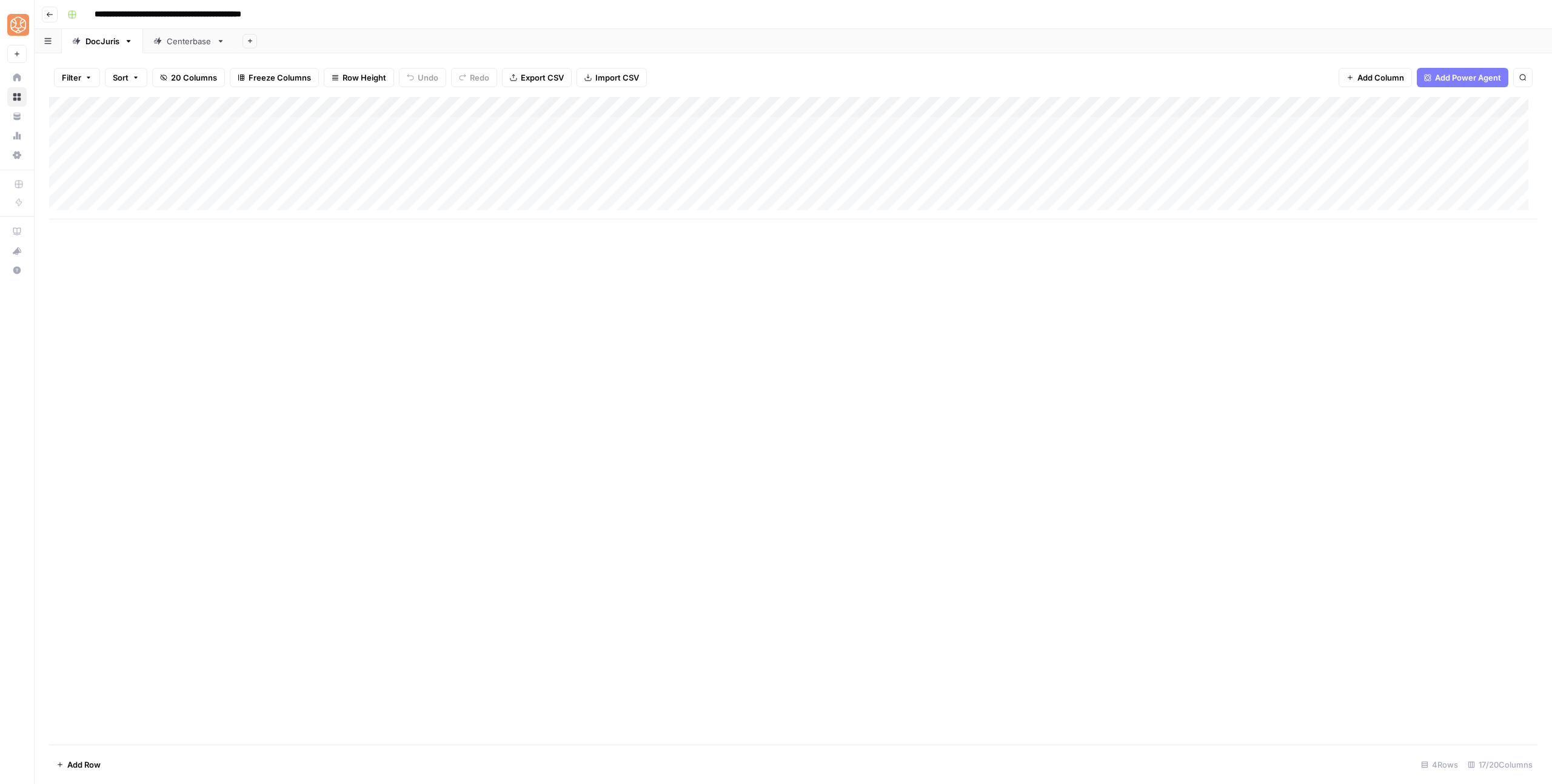
click at [182, 44] on div "Centerbase" at bounding box center [189, 41] width 45 height 12
click at [472, 125] on div "Add Column" at bounding box center [793, 127] width 1489 height 61
type textarea "****"
click at [444, 209] on div "Add Column" at bounding box center [793, 421] width 1489 height 648
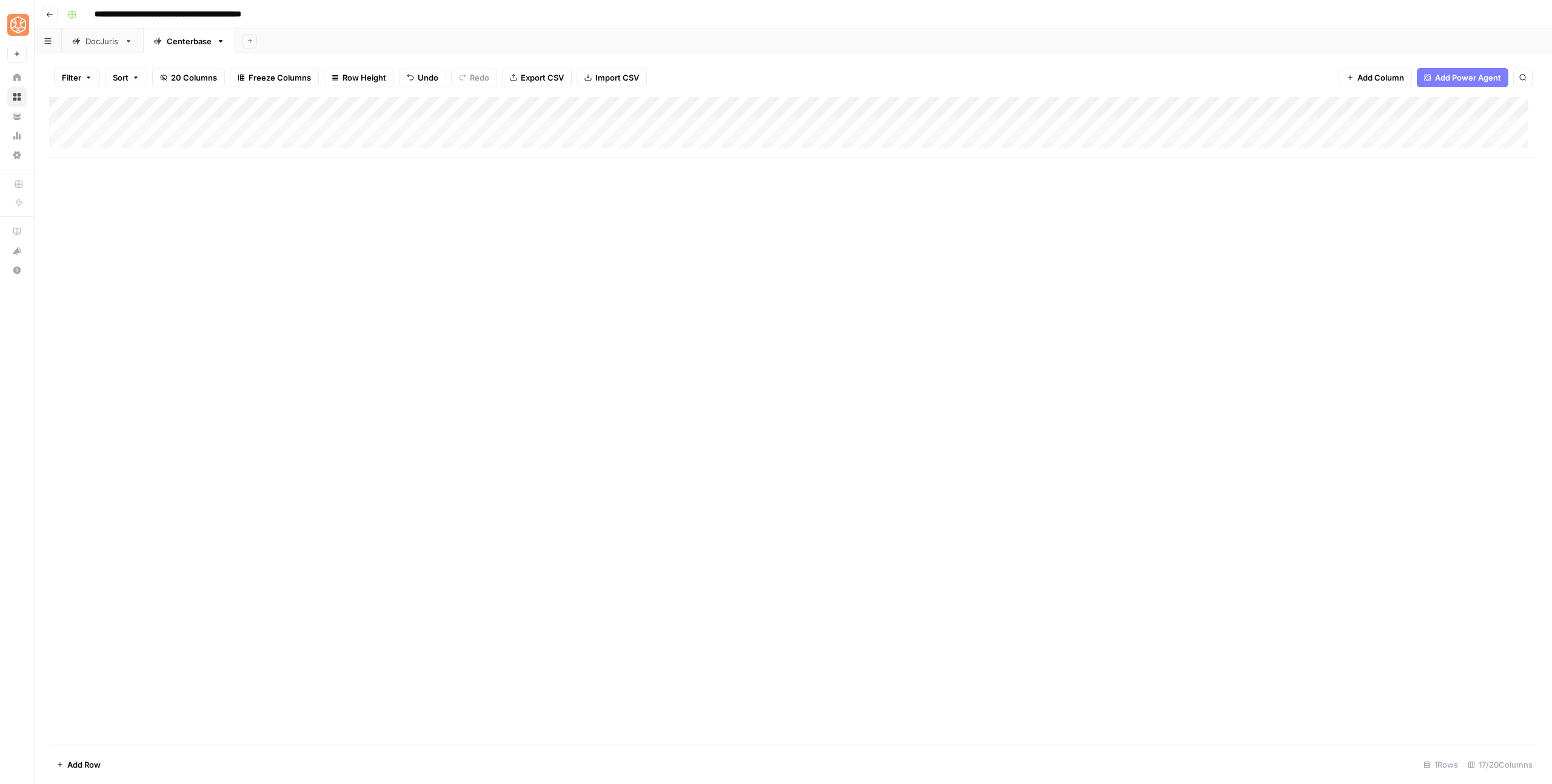
click at [286, 147] on div "Add Column" at bounding box center [793, 127] width 1489 height 61
type input "**********"
click at [458, 240] on div "Add Column" at bounding box center [793, 421] width 1489 height 648
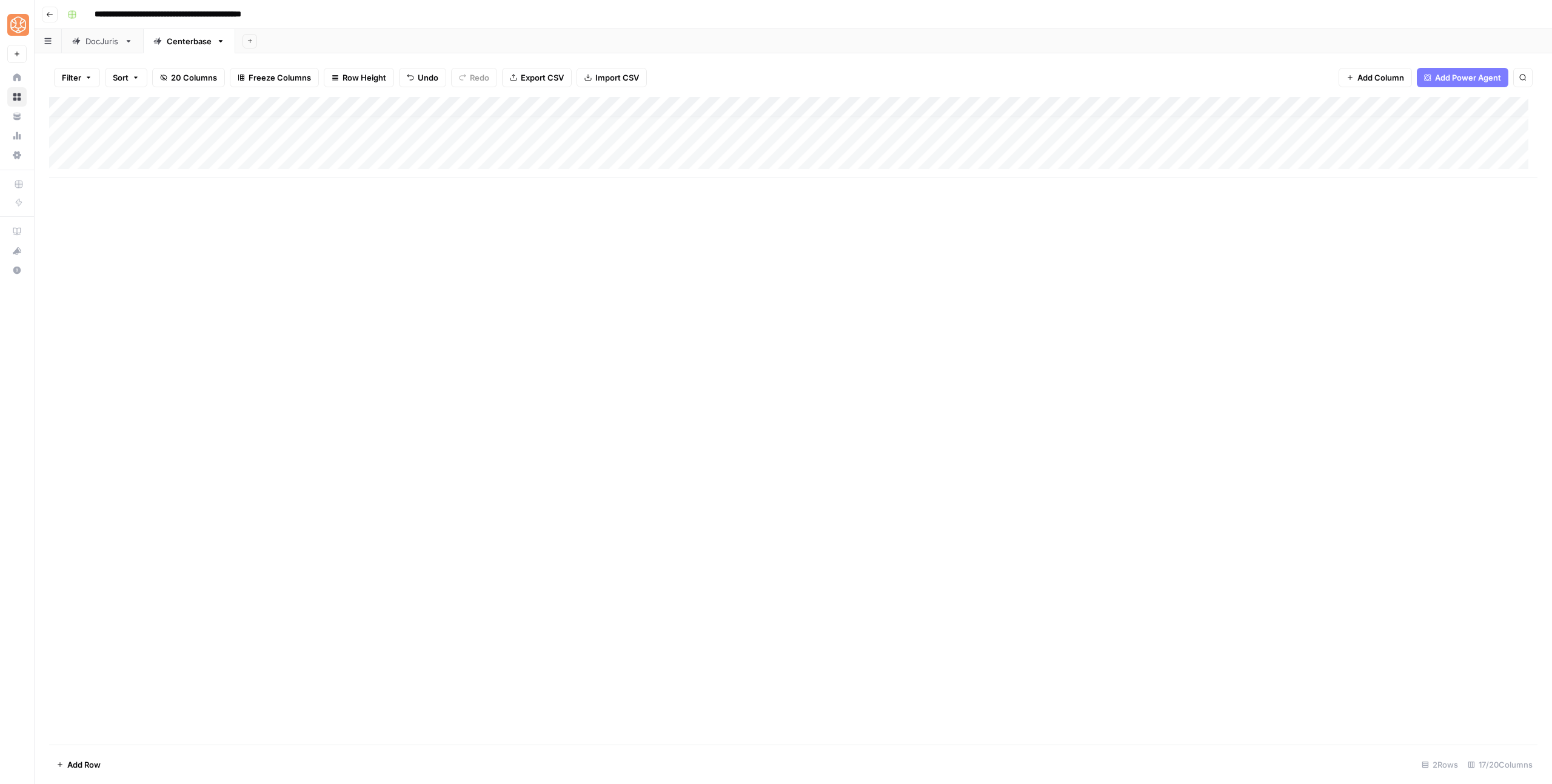
click at [275, 156] on div "Add Column" at bounding box center [793, 138] width 1489 height 81
click at [167, 137] on div "Add Column" at bounding box center [793, 148] width 1489 height 102
click at [129, 141] on div "Add Column" at bounding box center [793, 148] width 1489 height 102
type textarea "**********"
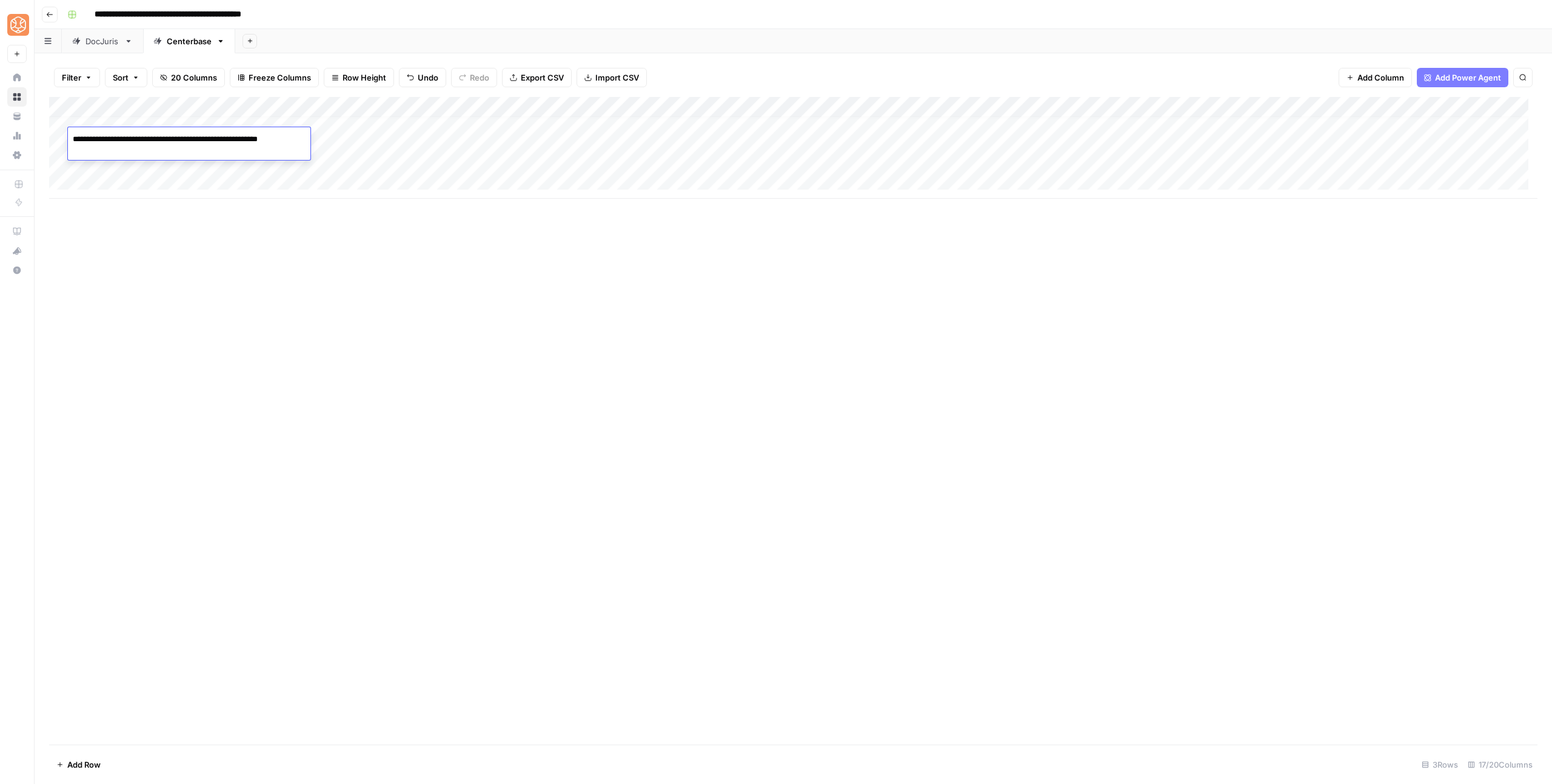
click at [208, 253] on div "Add Column" at bounding box center [793, 421] width 1489 height 648
click at [546, 101] on div "Add Column" at bounding box center [793, 148] width 1489 height 102
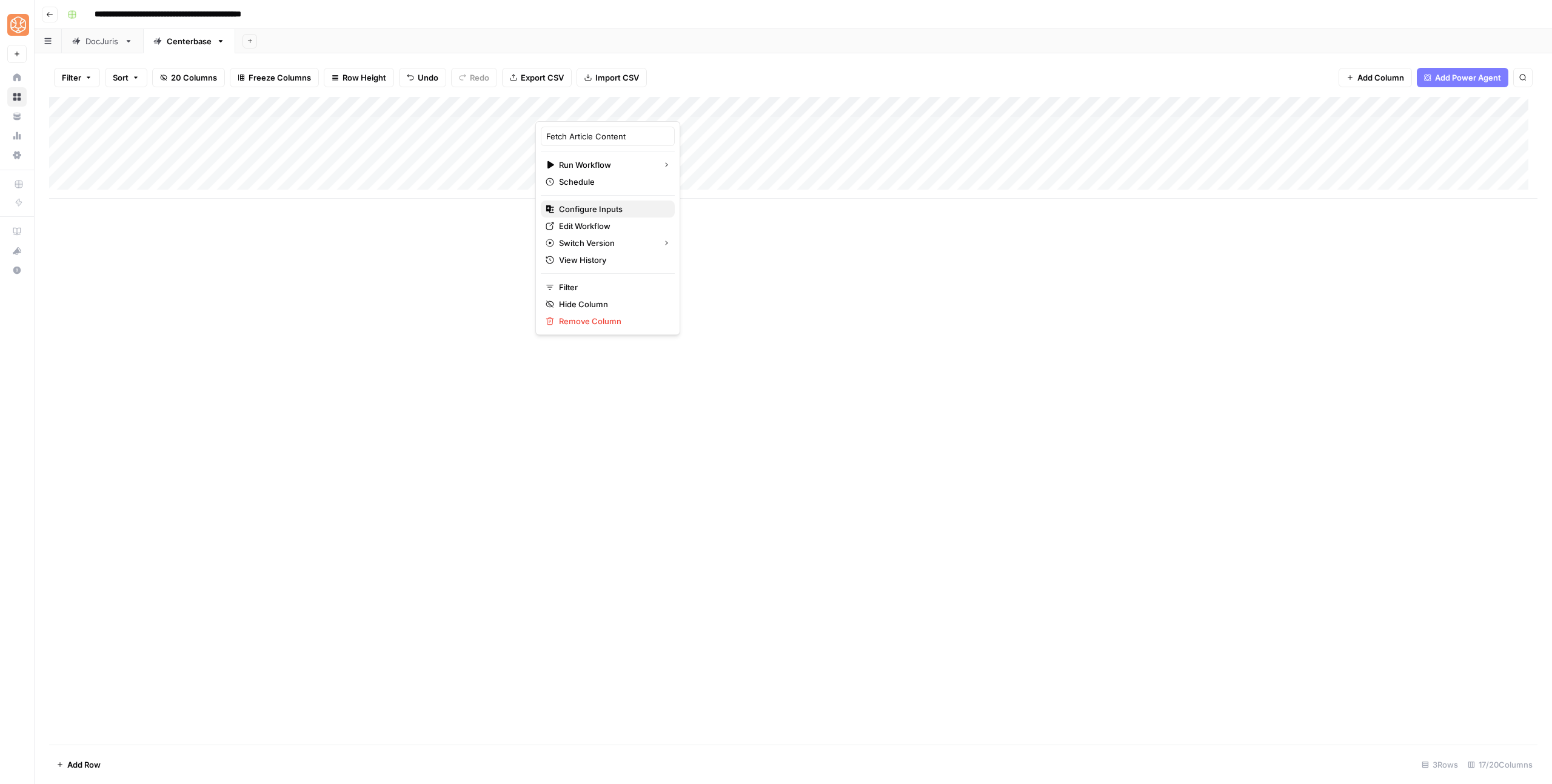
click at [582, 213] on span "Configure Inputs" at bounding box center [612, 209] width 106 height 12
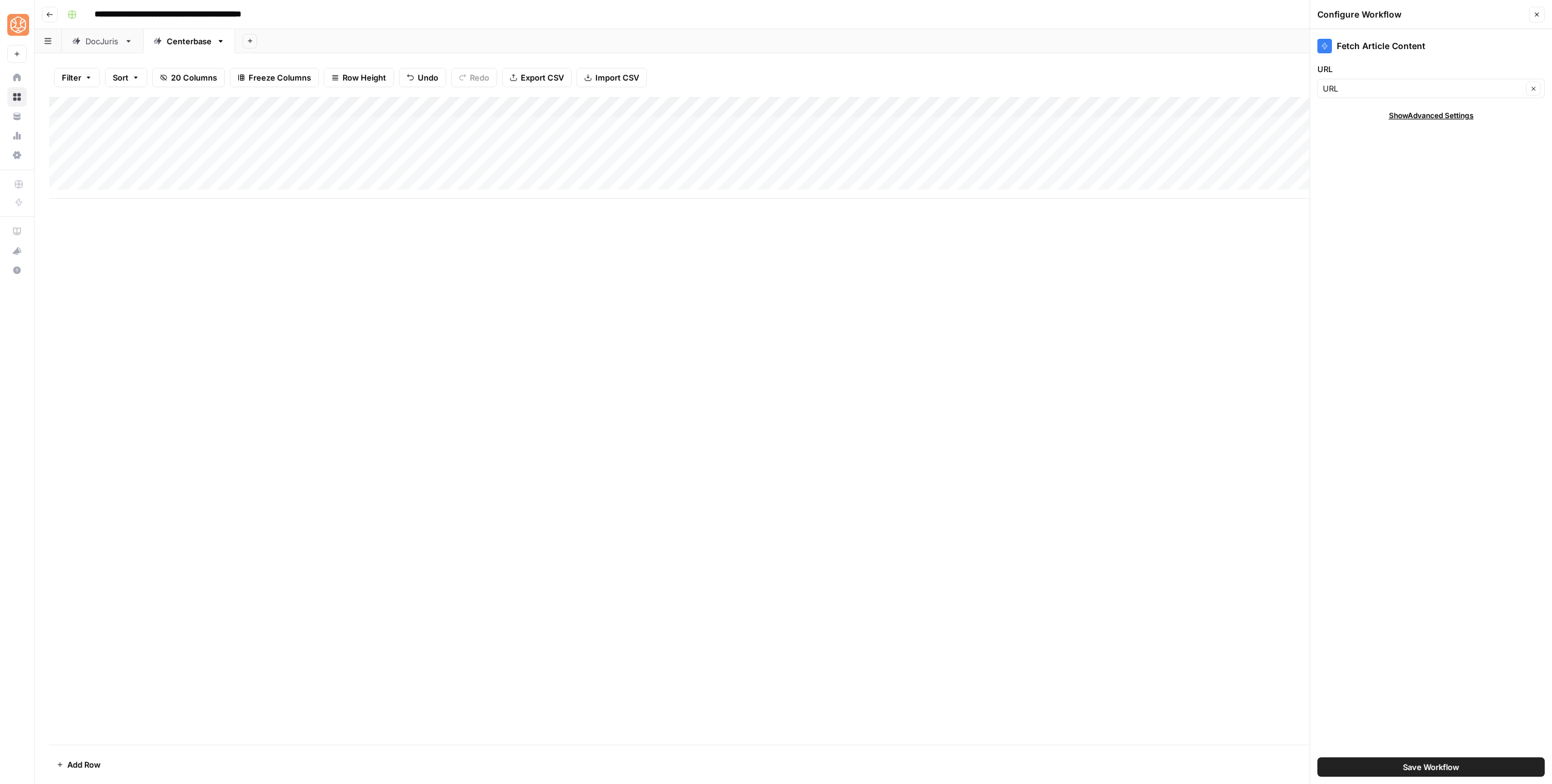
click at [1468, 767] on button "Save Workflow" at bounding box center [1431, 767] width 227 height 19
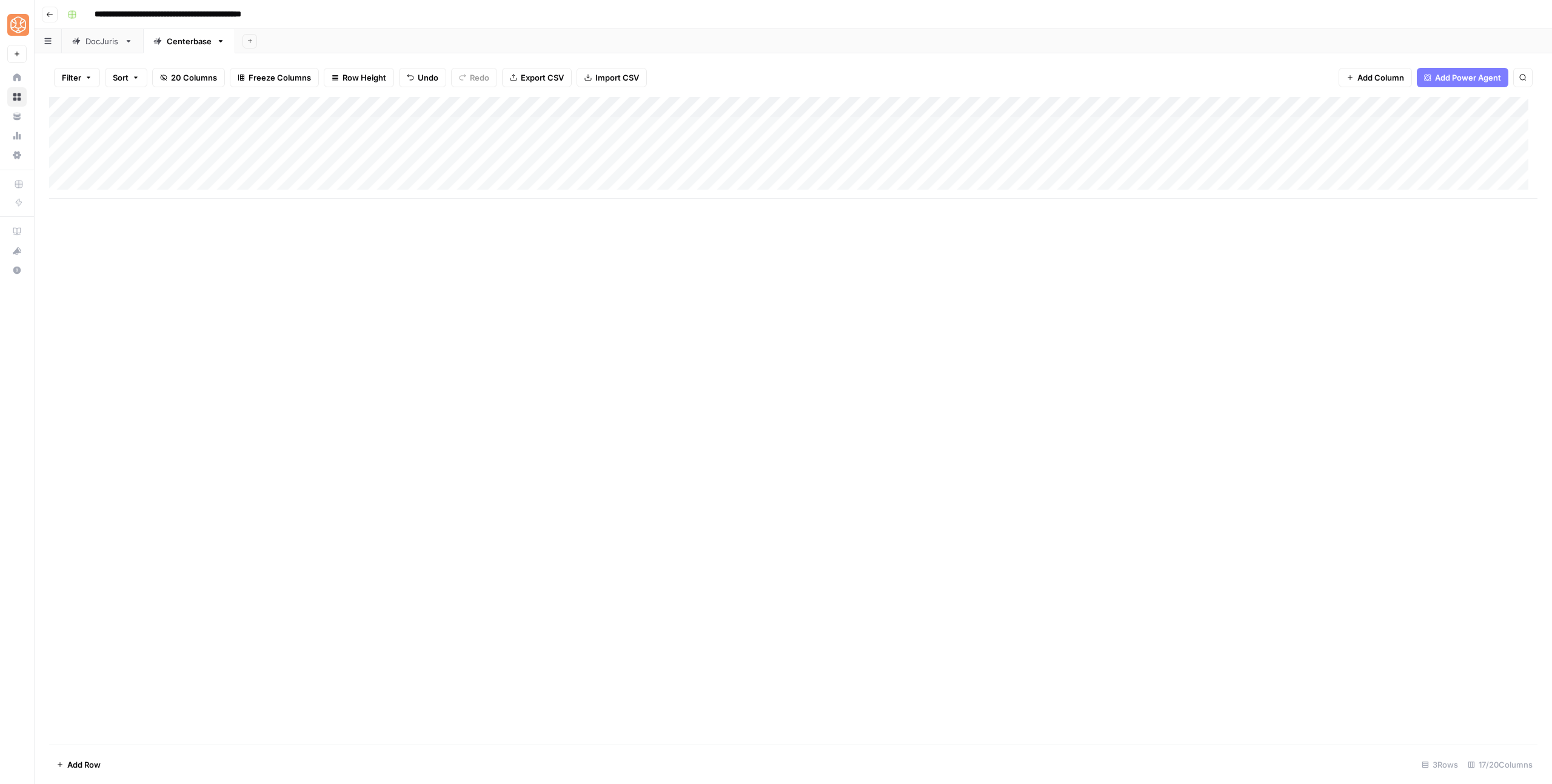
click at [589, 122] on div "Add Column" at bounding box center [793, 148] width 1489 height 102
click at [449, 149] on div "Add Column" at bounding box center [793, 148] width 1489 height 102
click at [449, 149] on div "Add Column" at bounding box center [793, 148] width 1489 height 102
type textarea "****"
click at [582, 147] on div "Add Column" at bounding box center [793, 148] width 1489 height 102
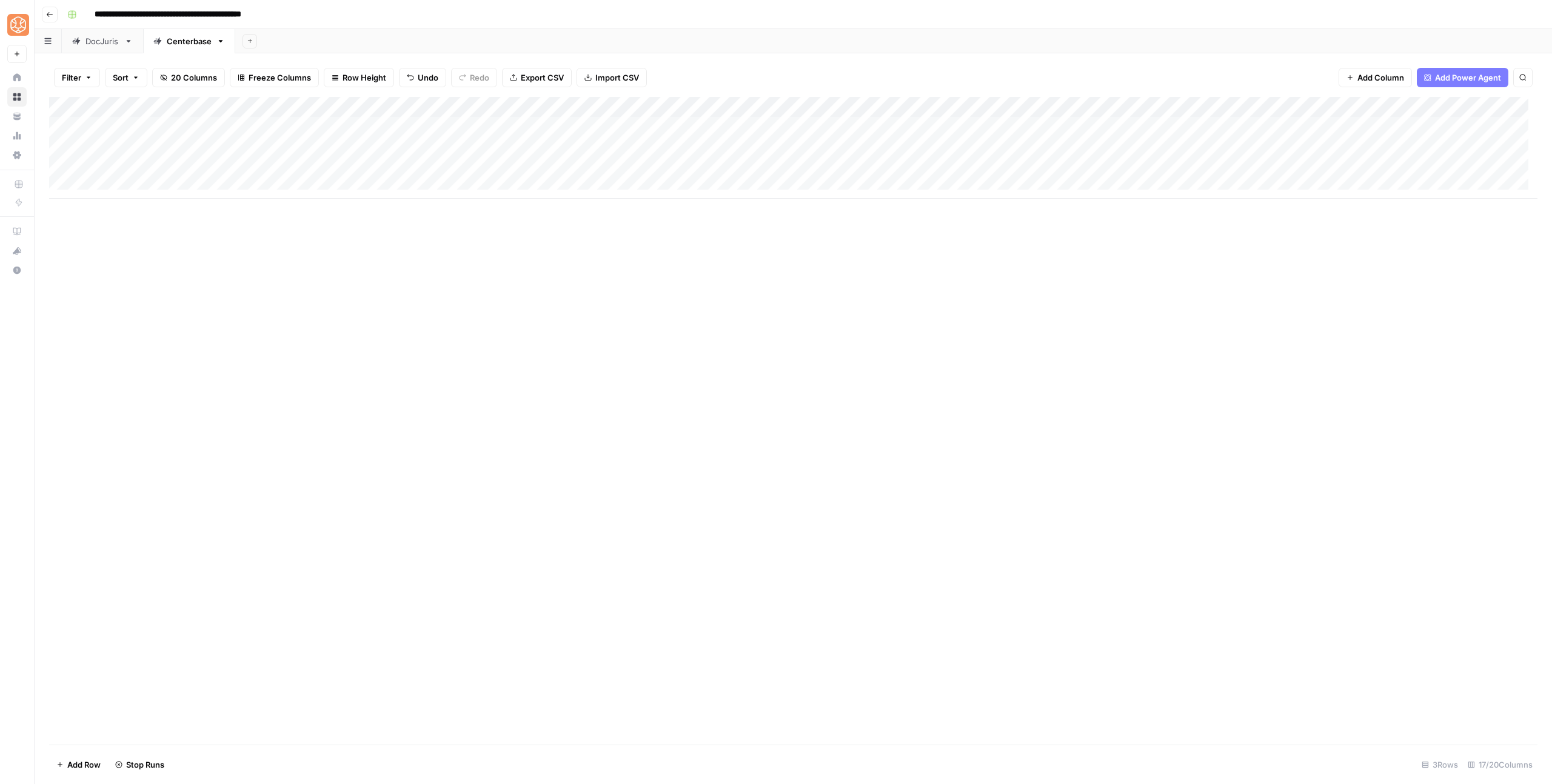
click at [988, 107] on div "Add Column" at bounding box center [793, 148] width 1489 height 102
click at [1007, 210] on span "Configure Inputs" at bounding box center [1049, 209] width 106 height 12
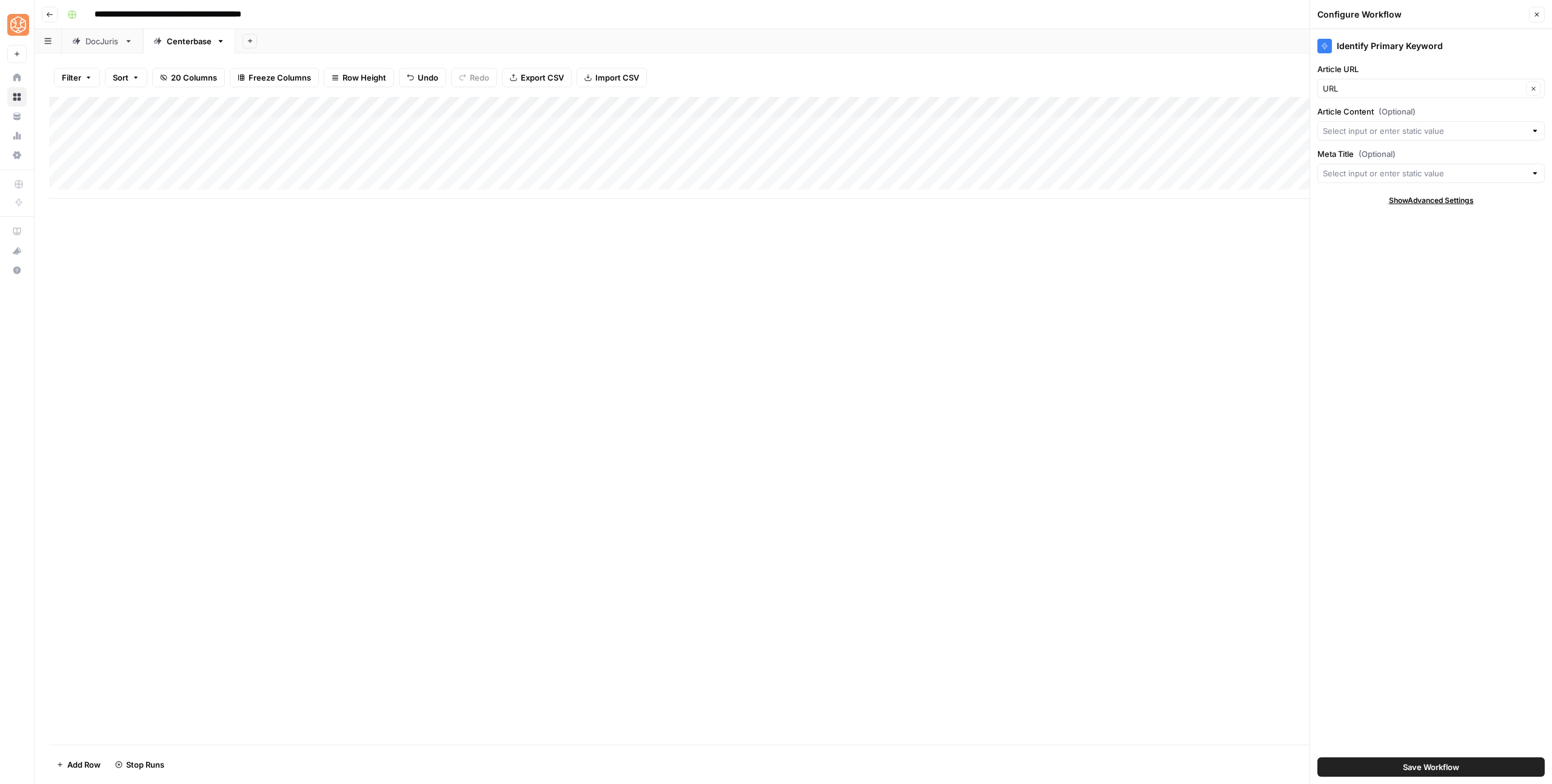
click at [1430, 773] on span "Save Workflow" at bounding box center [1431, 767] width 57 height 12
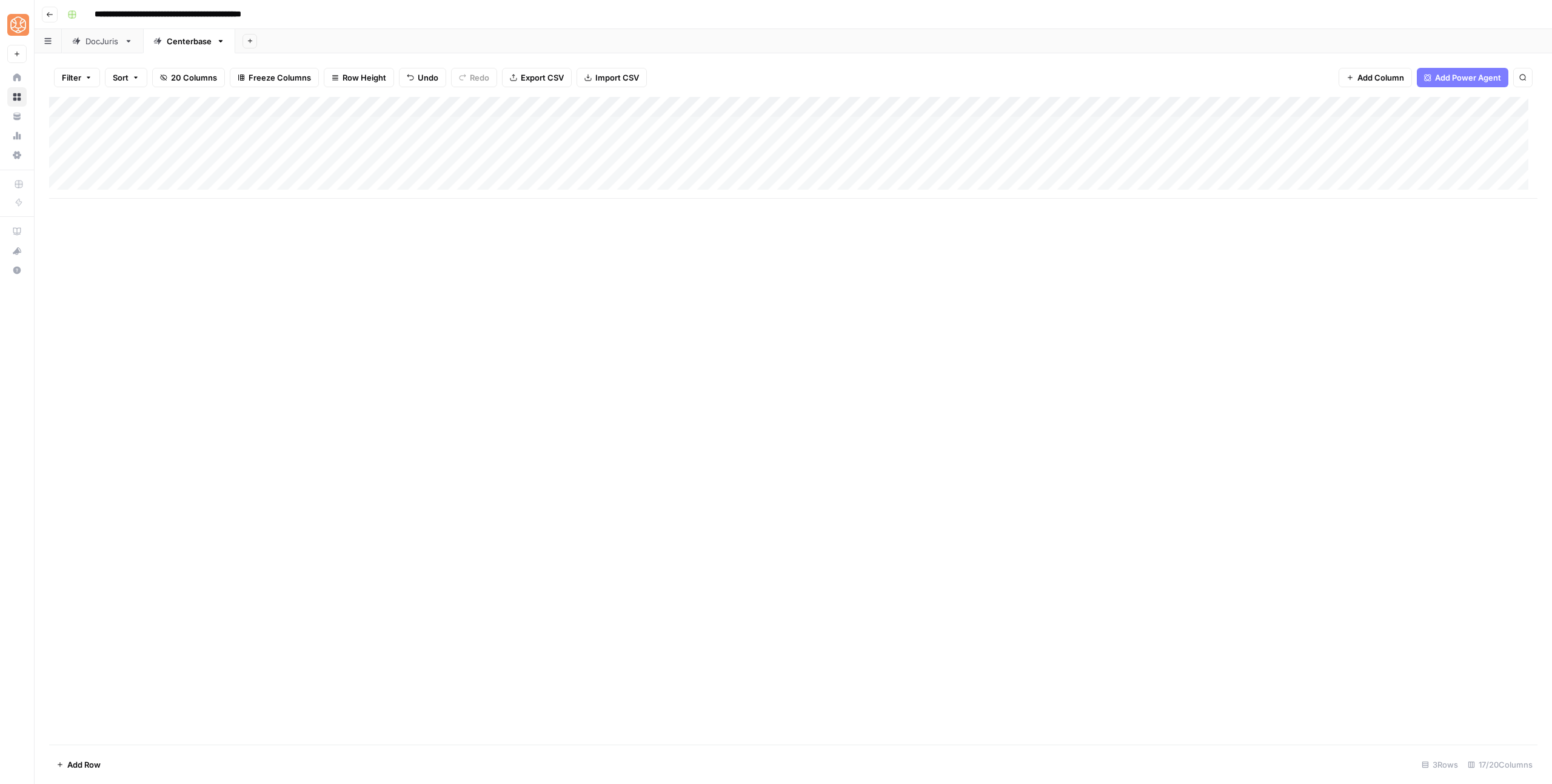
click at [1417, 105] on div "Add Column" at bounding box center [793, 148] width 1489 height 102
click at [1440, 209] on span "Configure Inputs" at bounding box center [1485, 209] width 106 height 12
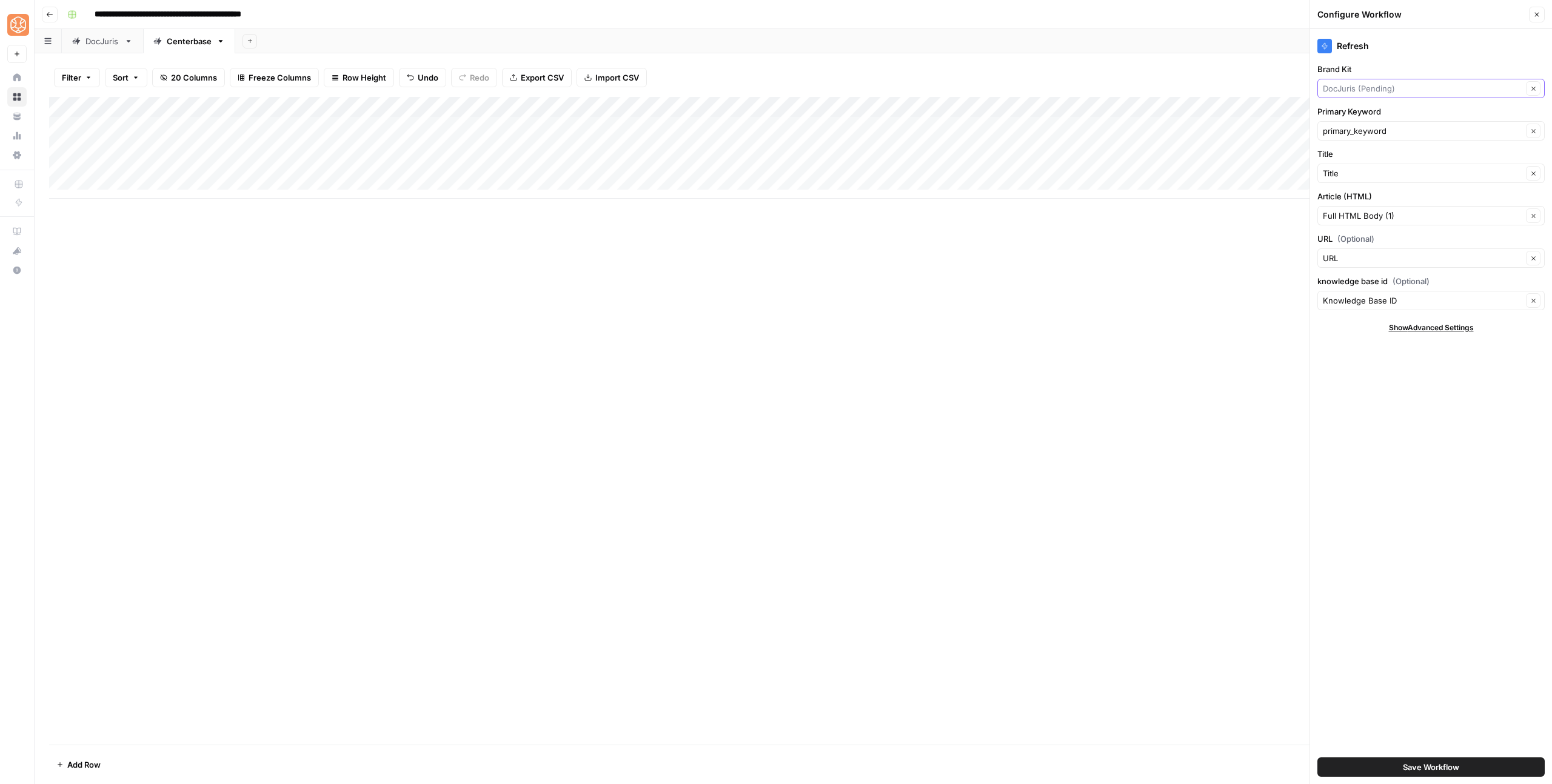
click at [1358, 83] on input "Brand Kit" at bounding box center [1422, 89] width 199 height 12
click at [1377, 249] on span "Centerbase" at bounding box center [1429, 248] width 202 height 12
type input "Centerbase"
click at [1438, 775] on button "Save Workflow" at bounding box center [1431, 767] width 227 height 19
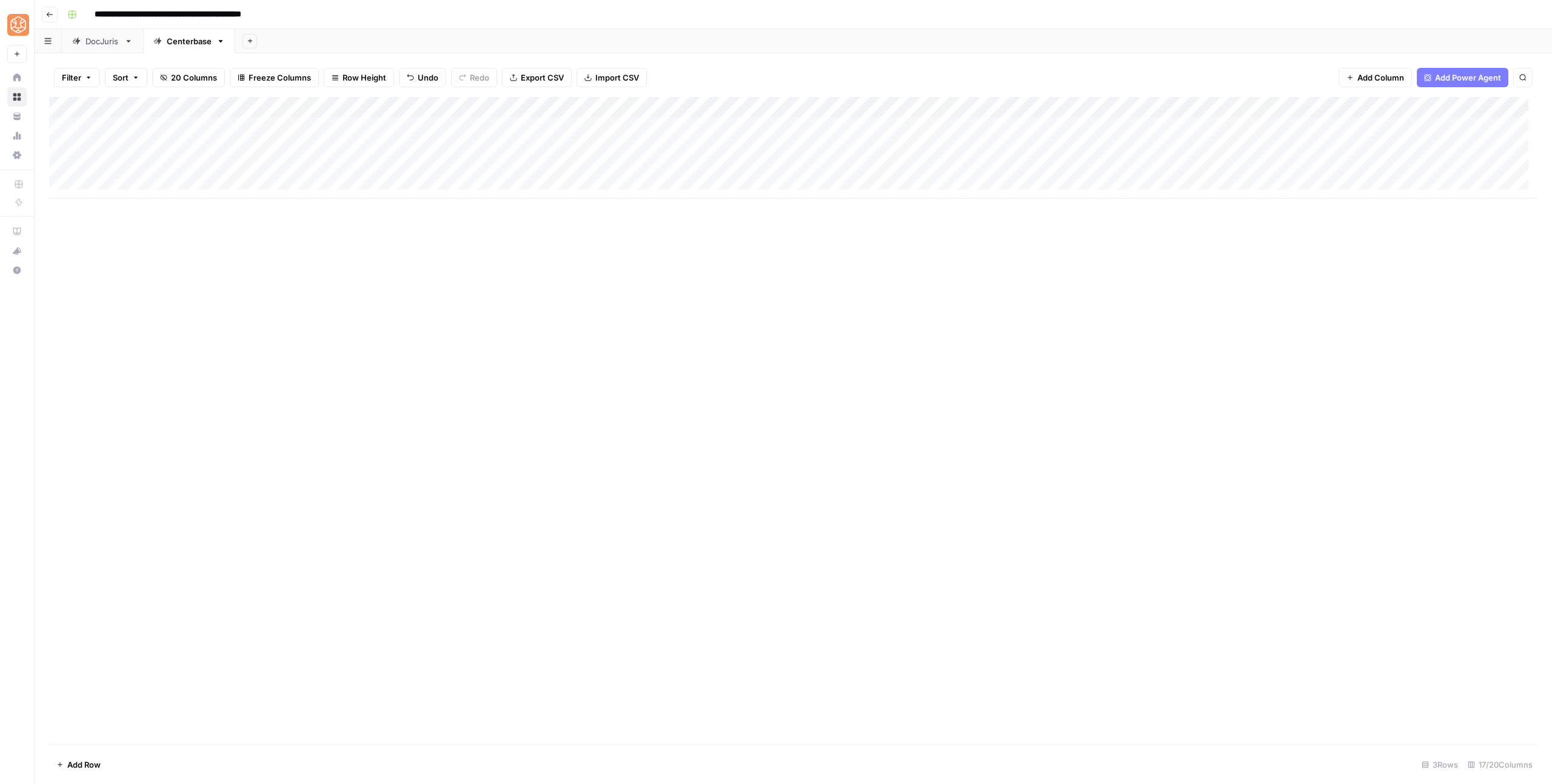
click at [1420, 100] on div "Add Column" at bounding box center [793, 148] width 1489 height 102
click at [1445, 205] on span "Configure Inputs" at bounding box center [1485, 209] width 106 height 12
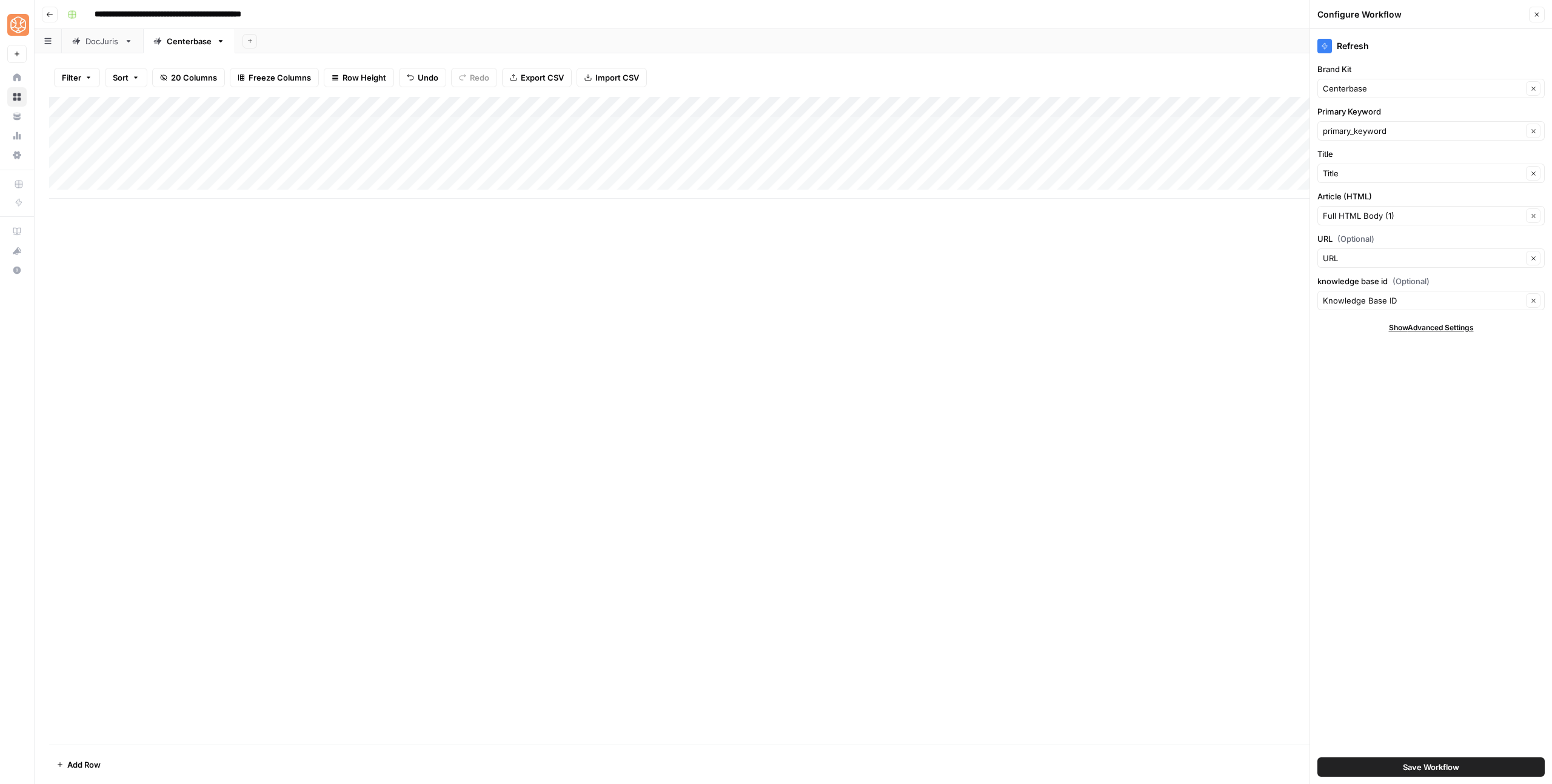
click at [1426, 768] on span "Save Workflow" at bounding box center [1431, 767] width 57 height 12
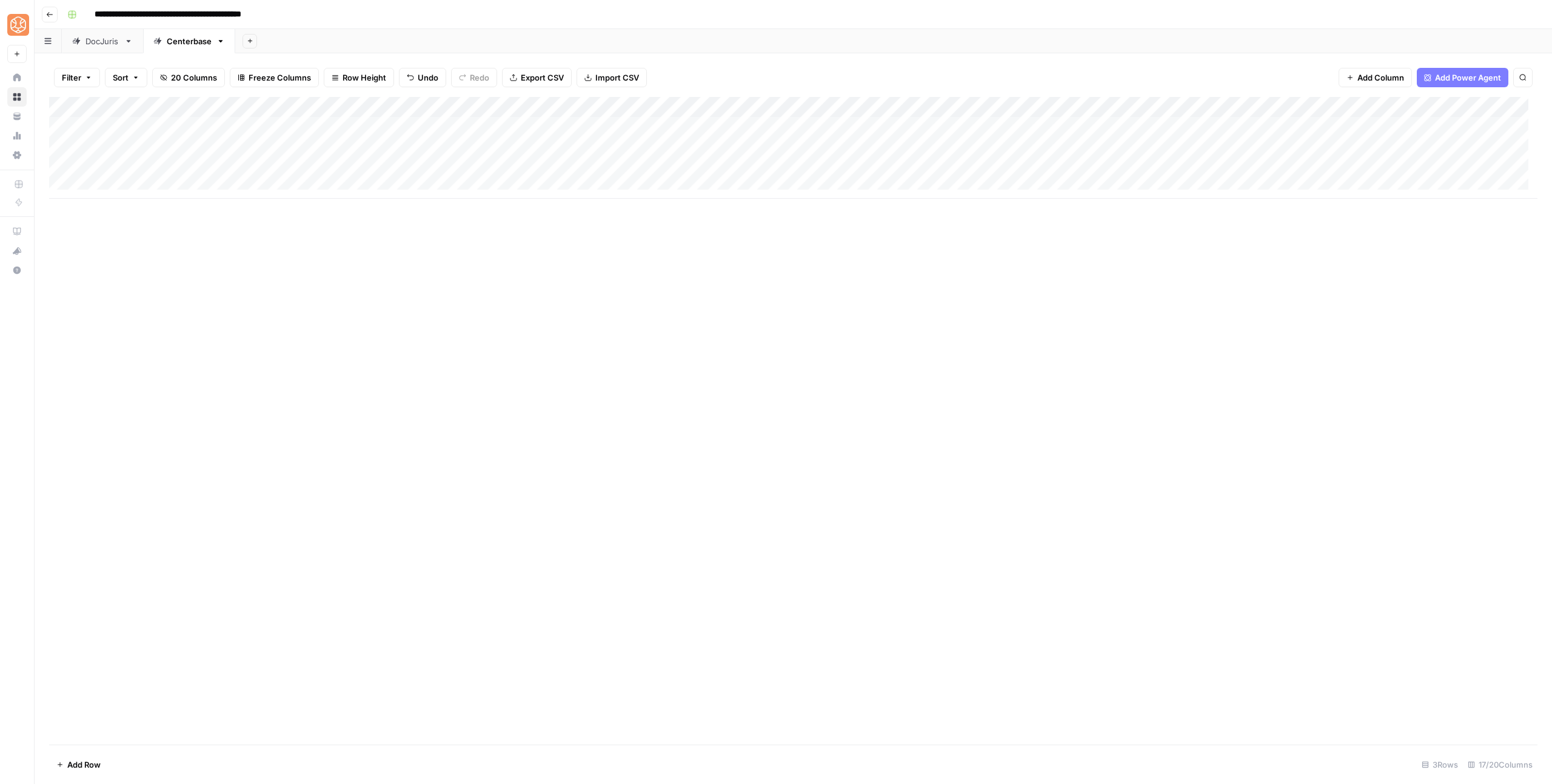
click at [283, 174] on div "Add Column" at bounding box center [793, 148] width 1489 height 102
click at [276, 165] on div "Add Column" at bounding box center [793, 148] width 1489 height 102
type input "**********"
click at [491, 179] on div "Add Column" at bounding box center [793, 148] width 1489 height 102
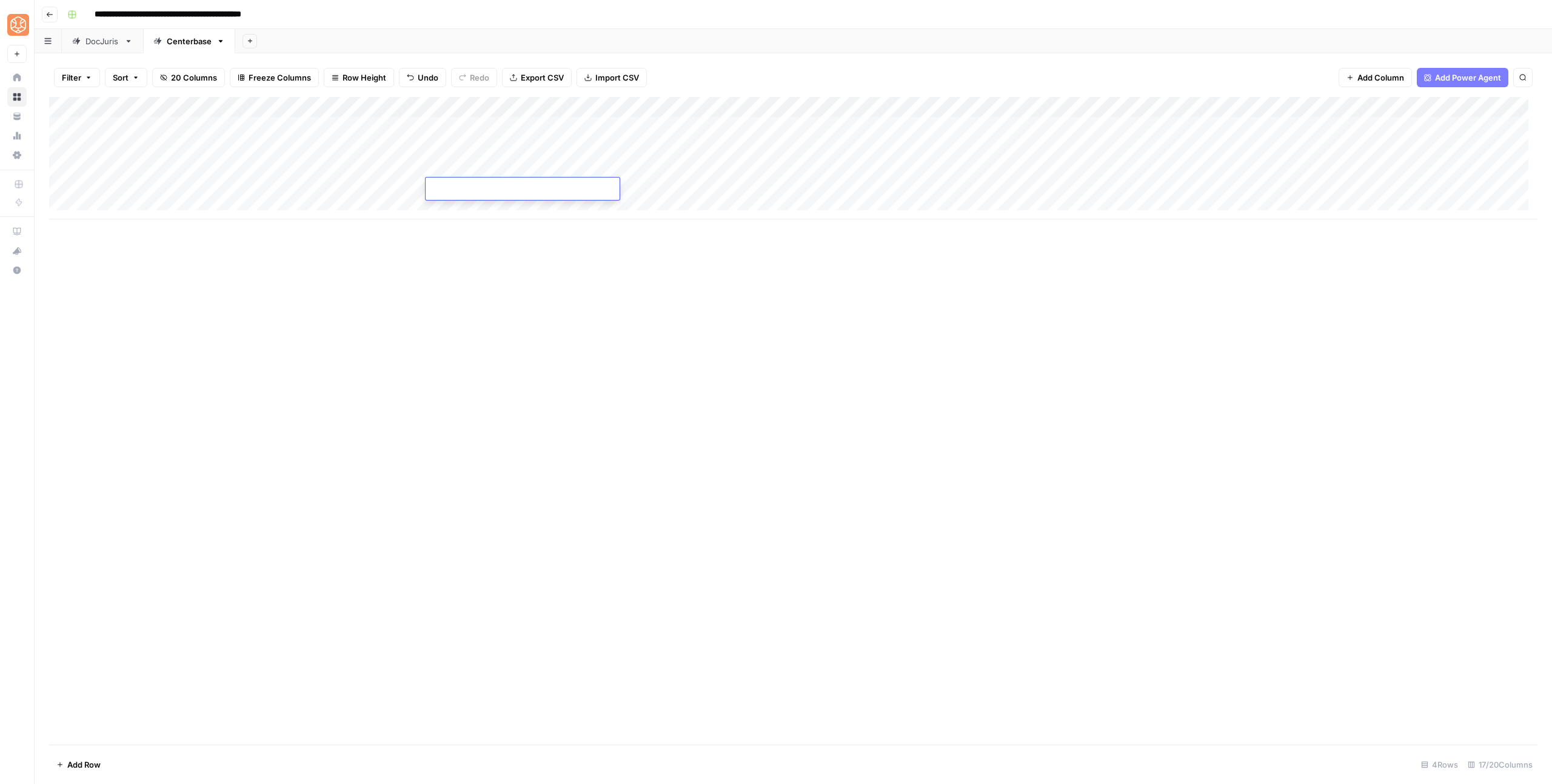
click at [486, 169] on div "Add Column" at bounding box center [793, 158] width 1489 height 123
click at [455, 169] on div "Add Column" at bounding box center [793, 158] width 1489 height 123
type textarea "****"
click at [112, 169] on div "Add Column" at bounding box center [793, 158] width 1489 height 123
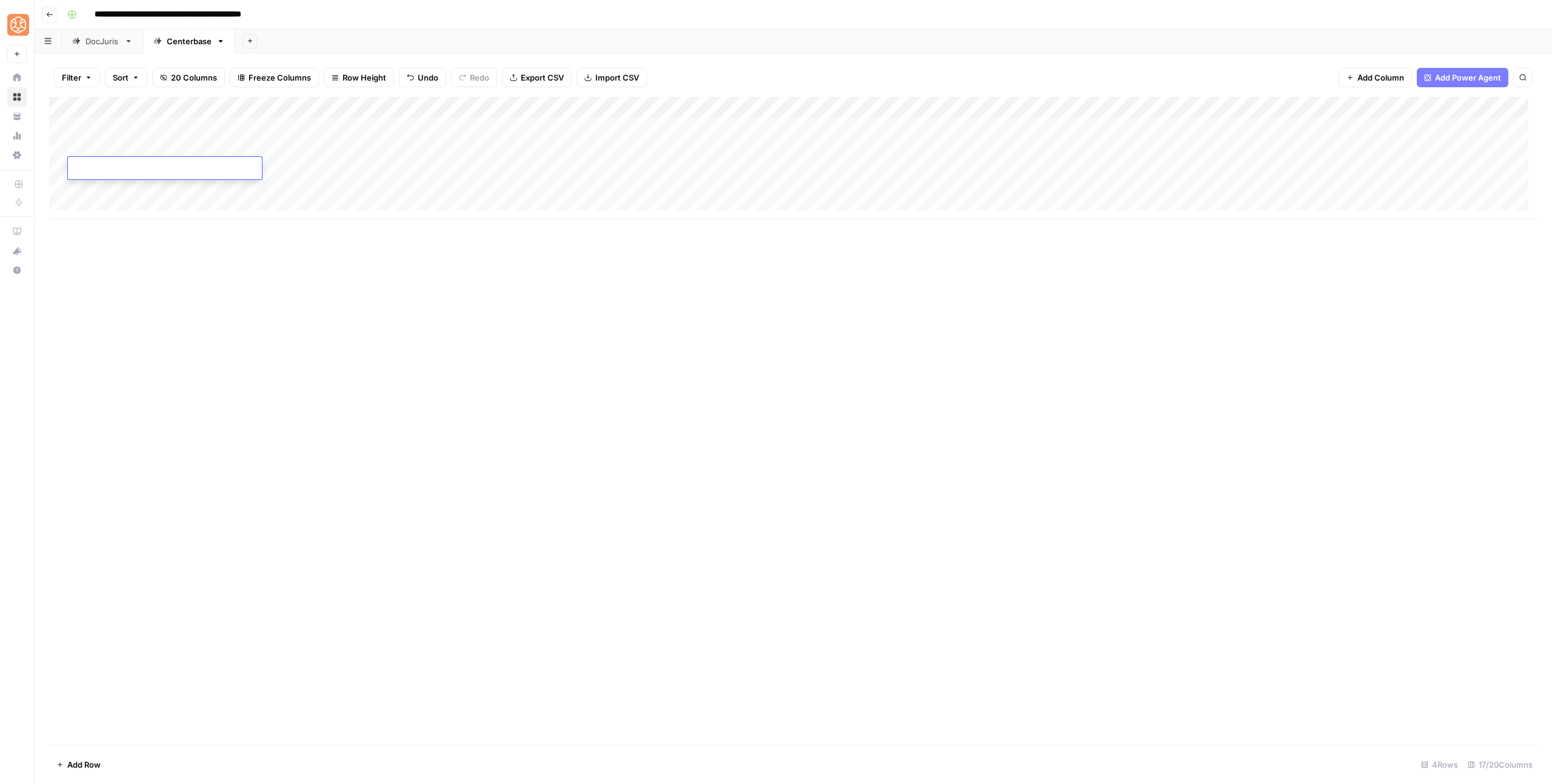
type textarea "**********"
click at [243, 306] on div "Add Column" at bounding box center [793, 421] width 1489 height 648
click at [591, 166] on div "Add Column" at bounding box center [793, 158] width 1489 height 123
click at [1023, 129] on div "Add Column" at bounding box center [793, 158] width 1489 height 123
click at [1024, 145] on div "Add Column" at bounding box center [793, 158] width 1489 height 123
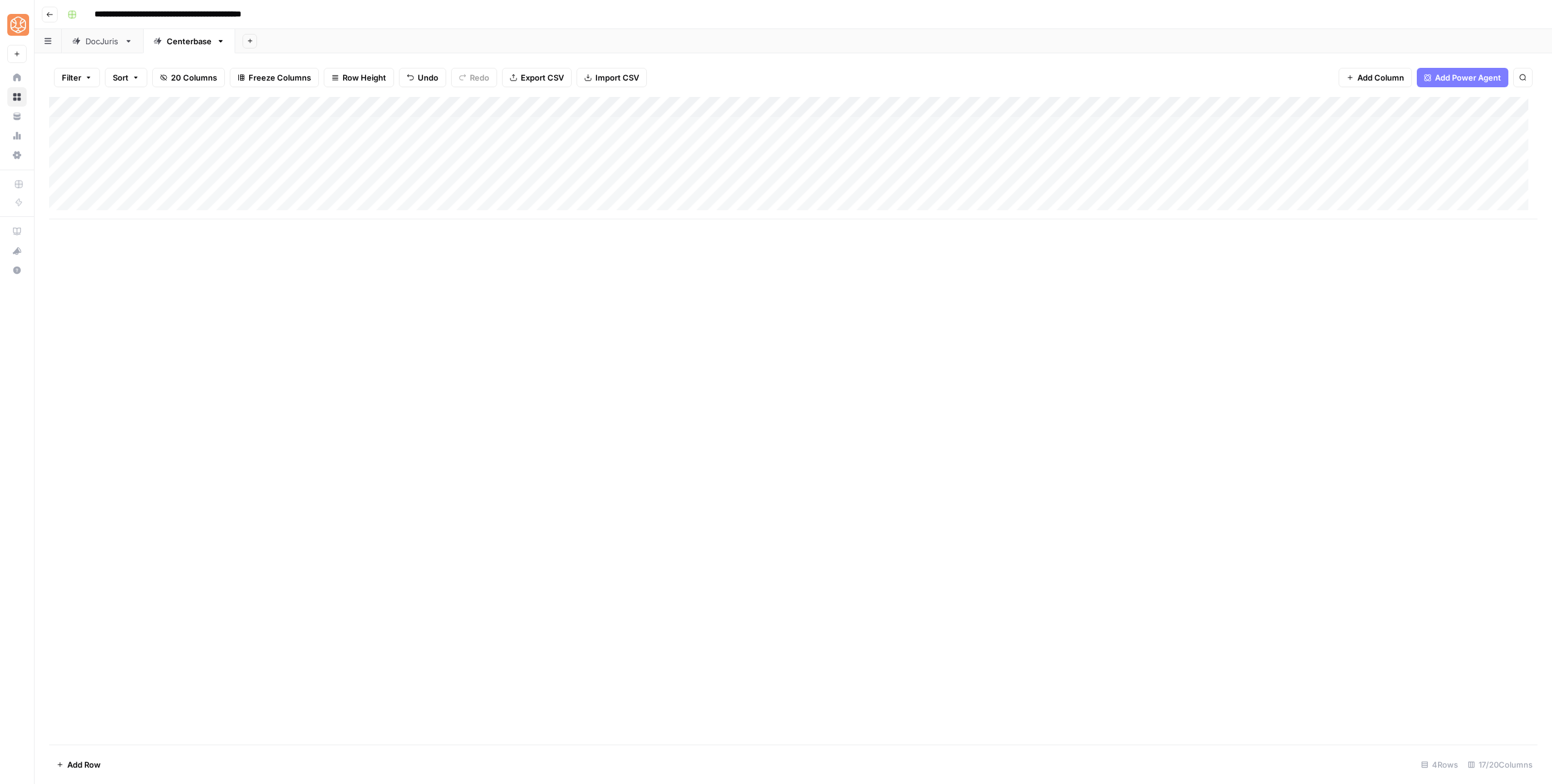
click at [1022, 168] on div "Add Column" at bounding box center [793, 158] width 1489 height 123
click at [1464, 125] on div "Add Column" at bounding box center [793, 158] width 1489 height 123
click at [1459, 152] on div "Add Column" at bounding box center [793, 158] width 1489 height 123
click at [1026, 103] on div "Add Column" at bounding box center [793, 158] width 1489 height 123
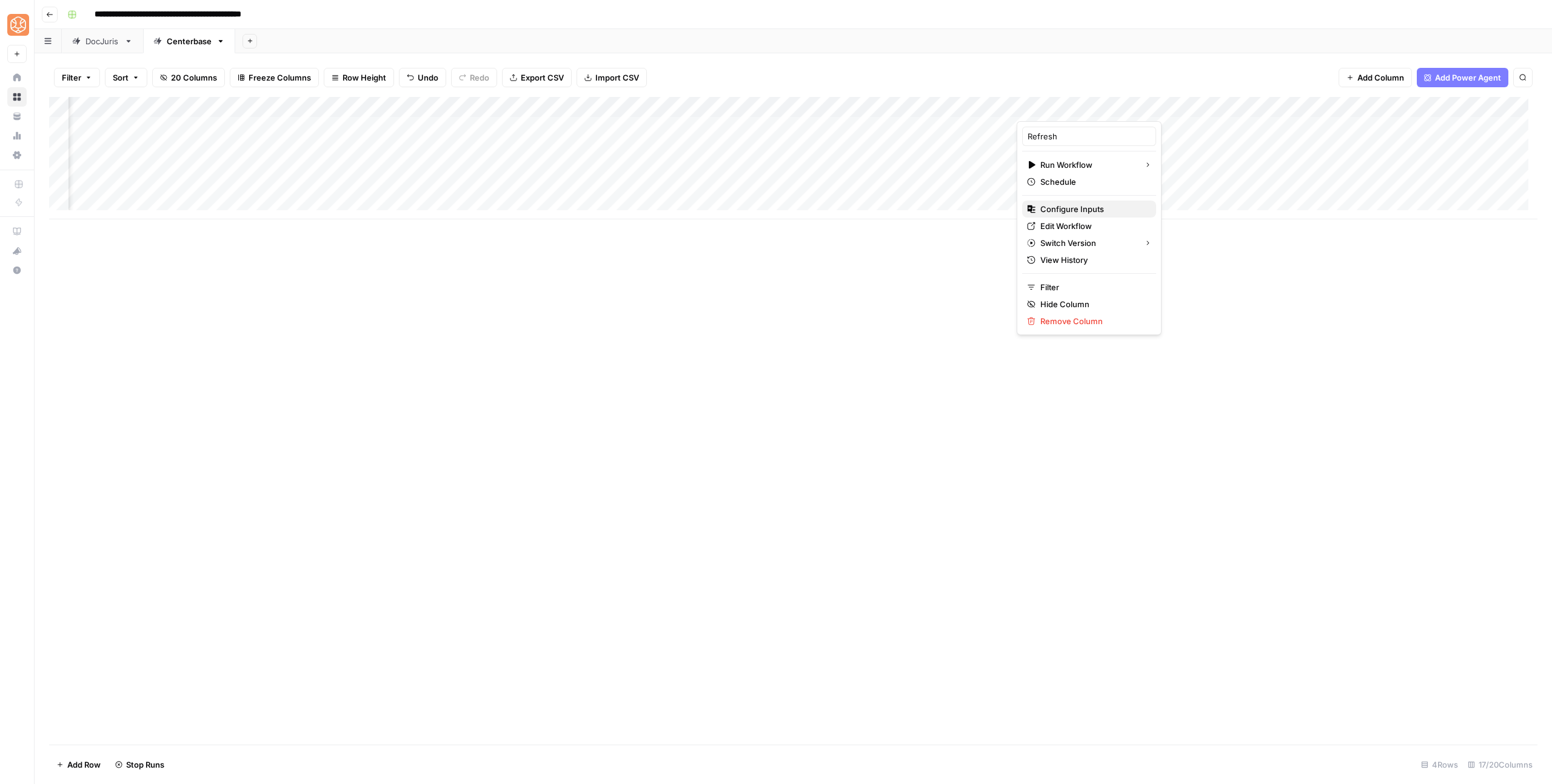
click at [1052, 211] on span "Configure Inputs" at bounding box center [1094, 209] width 106 height 12
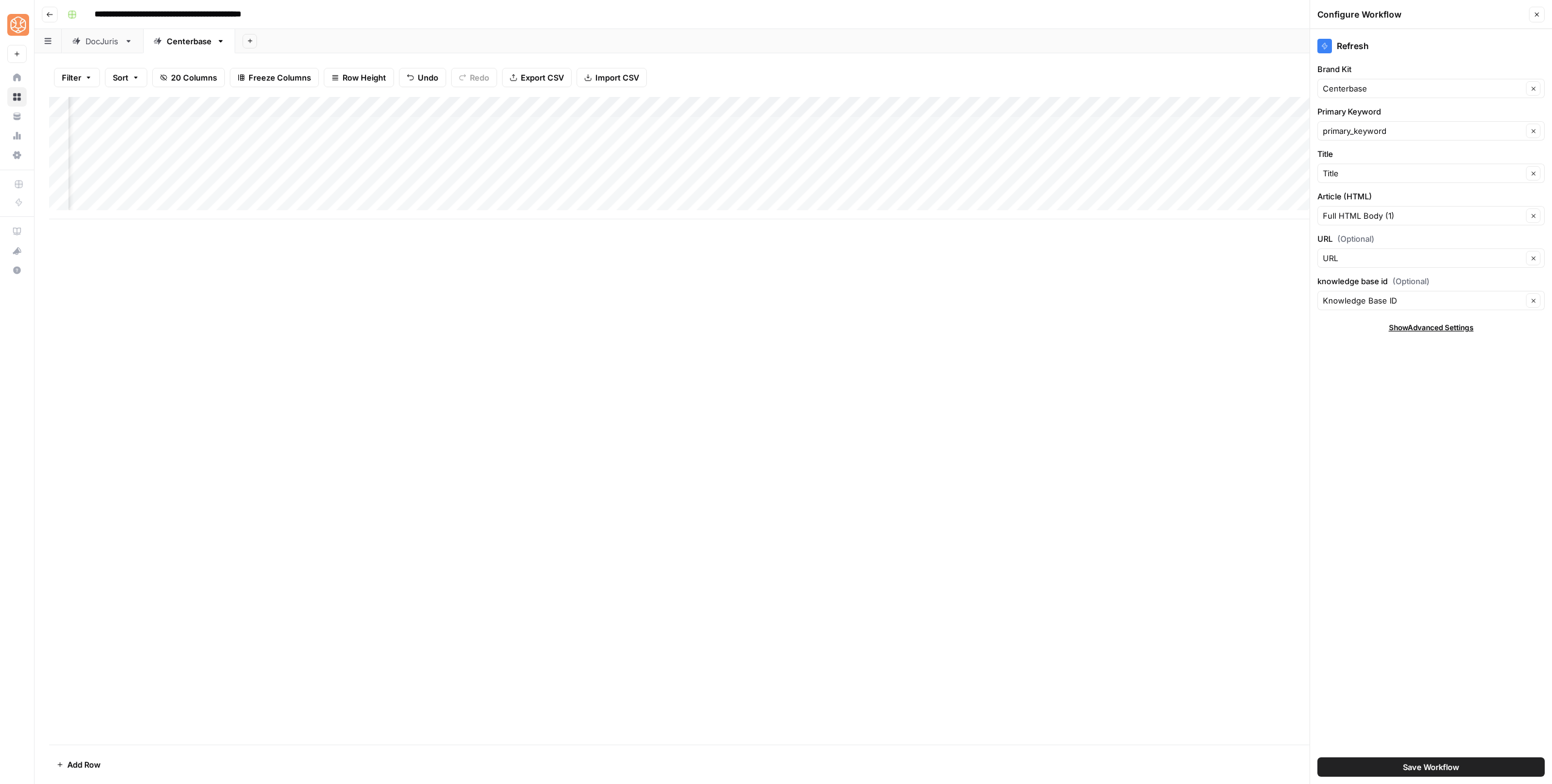
drag, startPoint x: 1420, startPoint y: 761, endPoint x: 1396, endPoint y: 710, distance: 56.4
click at [1420, 761] on button "Save Workflow" at bounding box center [1431, 767] width 227 height 19
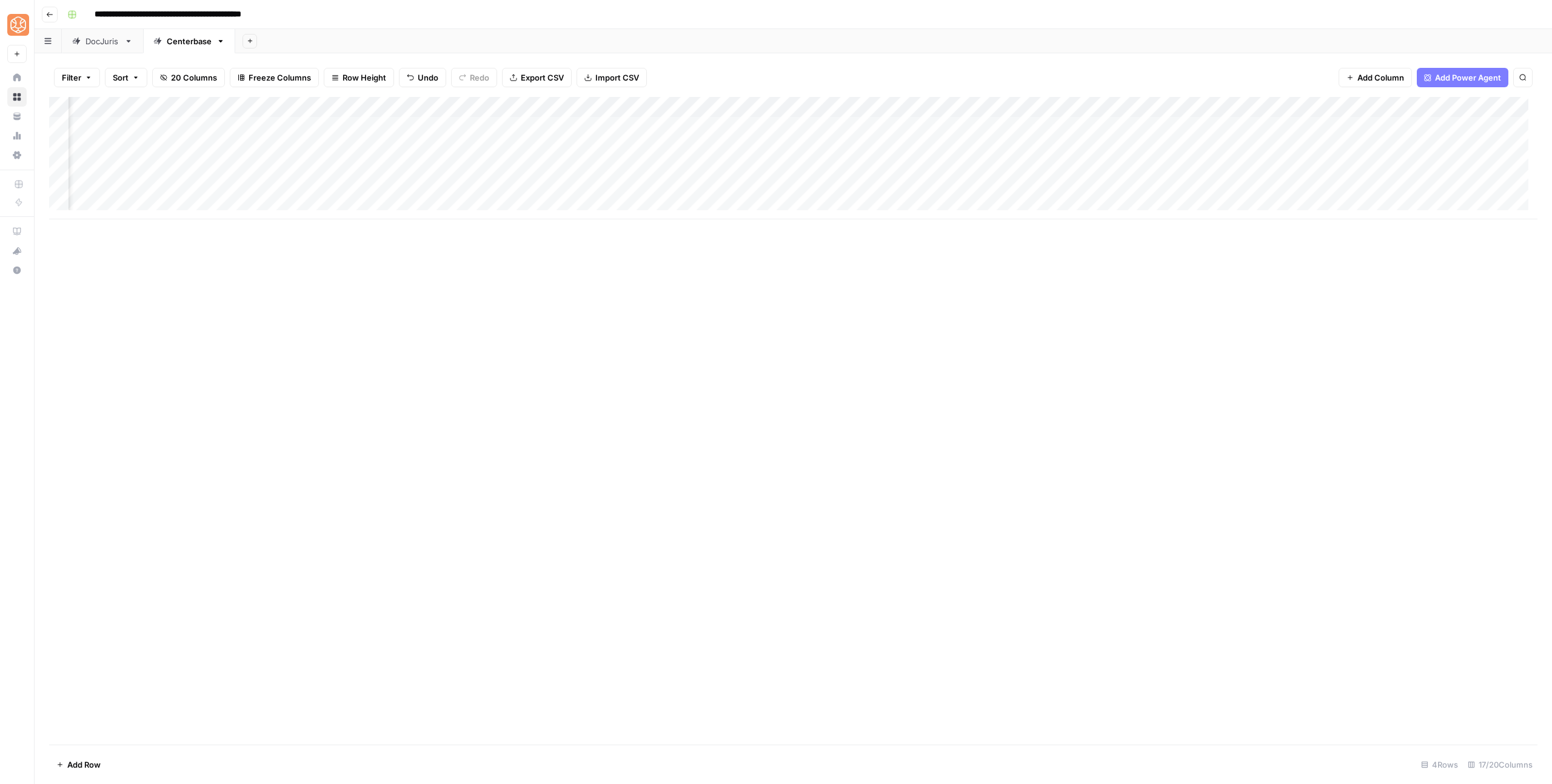
scroll to position [0, 603]
click at [100, 40] on div "DocJuris" at bounding box center [102, 41] width 34 height 12
click at [169, 41] on div "Centerbase" at bounding box center [189, 41] width 45 height 12
click at [1134, 164] on div "Add Column" at bounding box center [793, 158] width 1489 height 123
